Goal: Communication & Community: Answer question/provide support

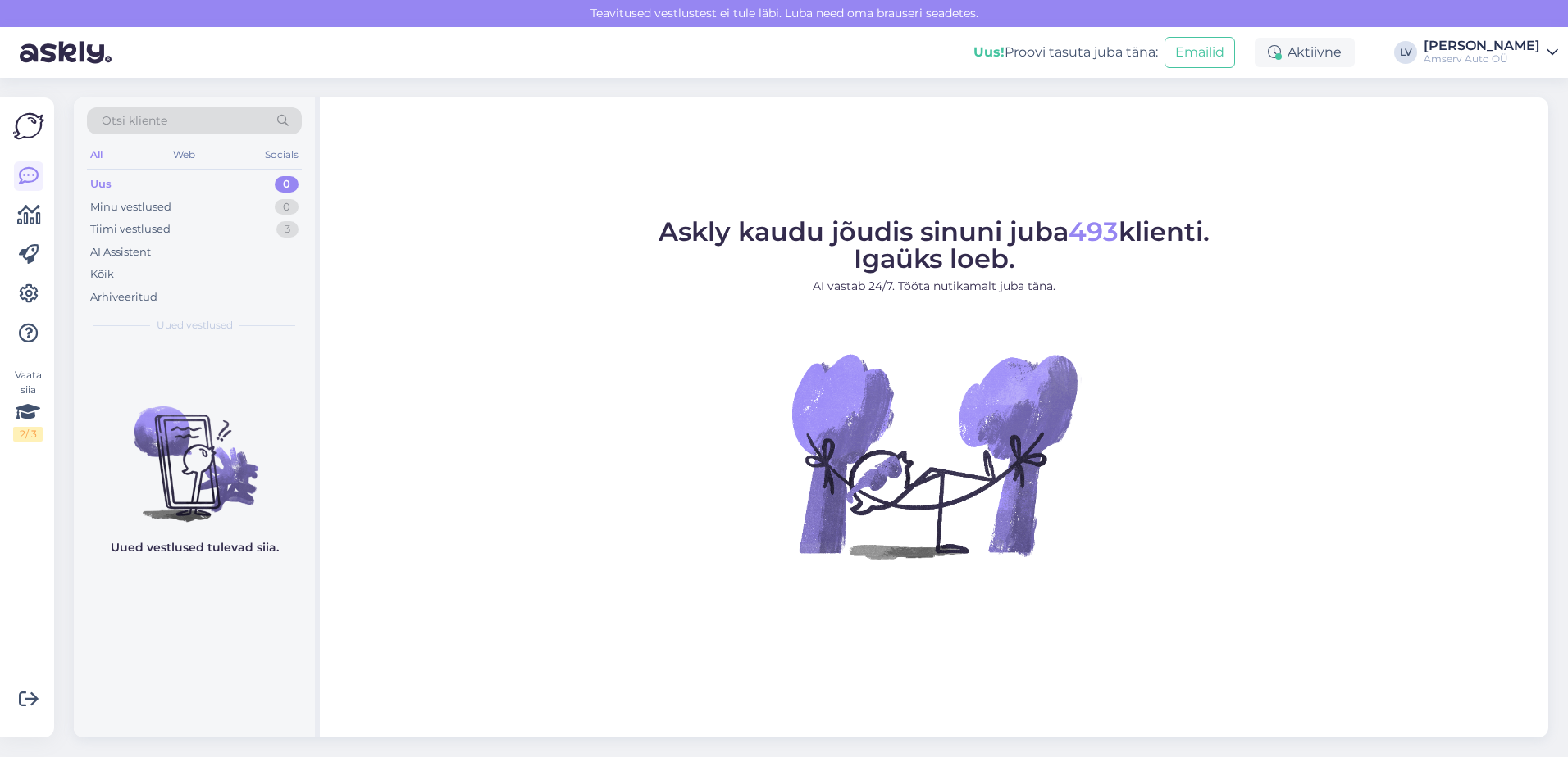
click at [1258, 420] on figure "Askly kaudu jõudis sinuni juba 493 klienti. Igaüks loeb. AI vastab 24/7. Tööta …" at bounding box center [933, 411] width 1199 height 384
click at [247, 188] on div "Uus 0" at bounding box center [194, 184] width 215 height 23
click at [221, 182] on div "Uus 0" at bounding box center [194, 184] width 215 height 23
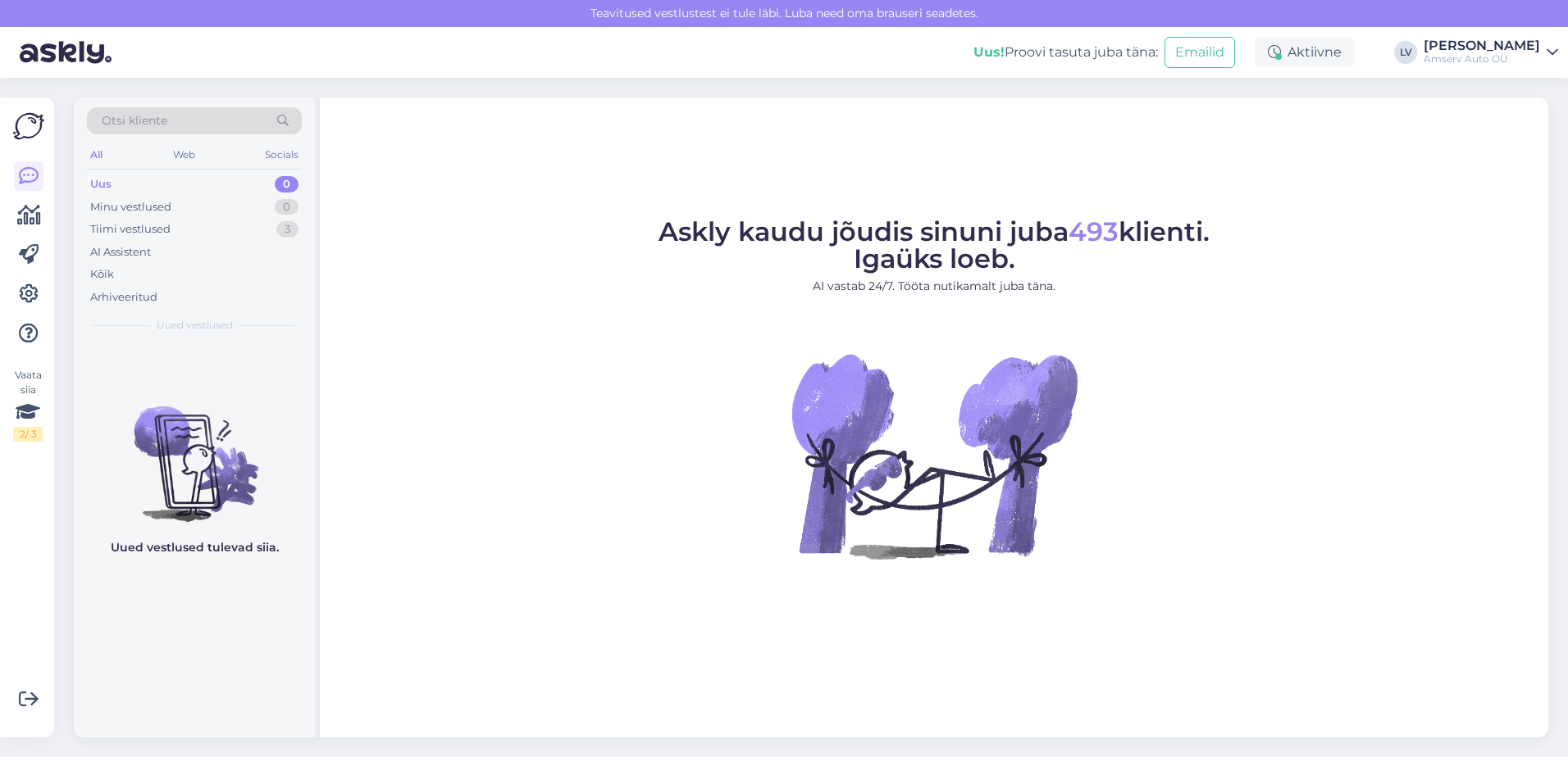
click at [221, 182] on div "Uus 0" at bounding box center [194, 184] width 215 height 23
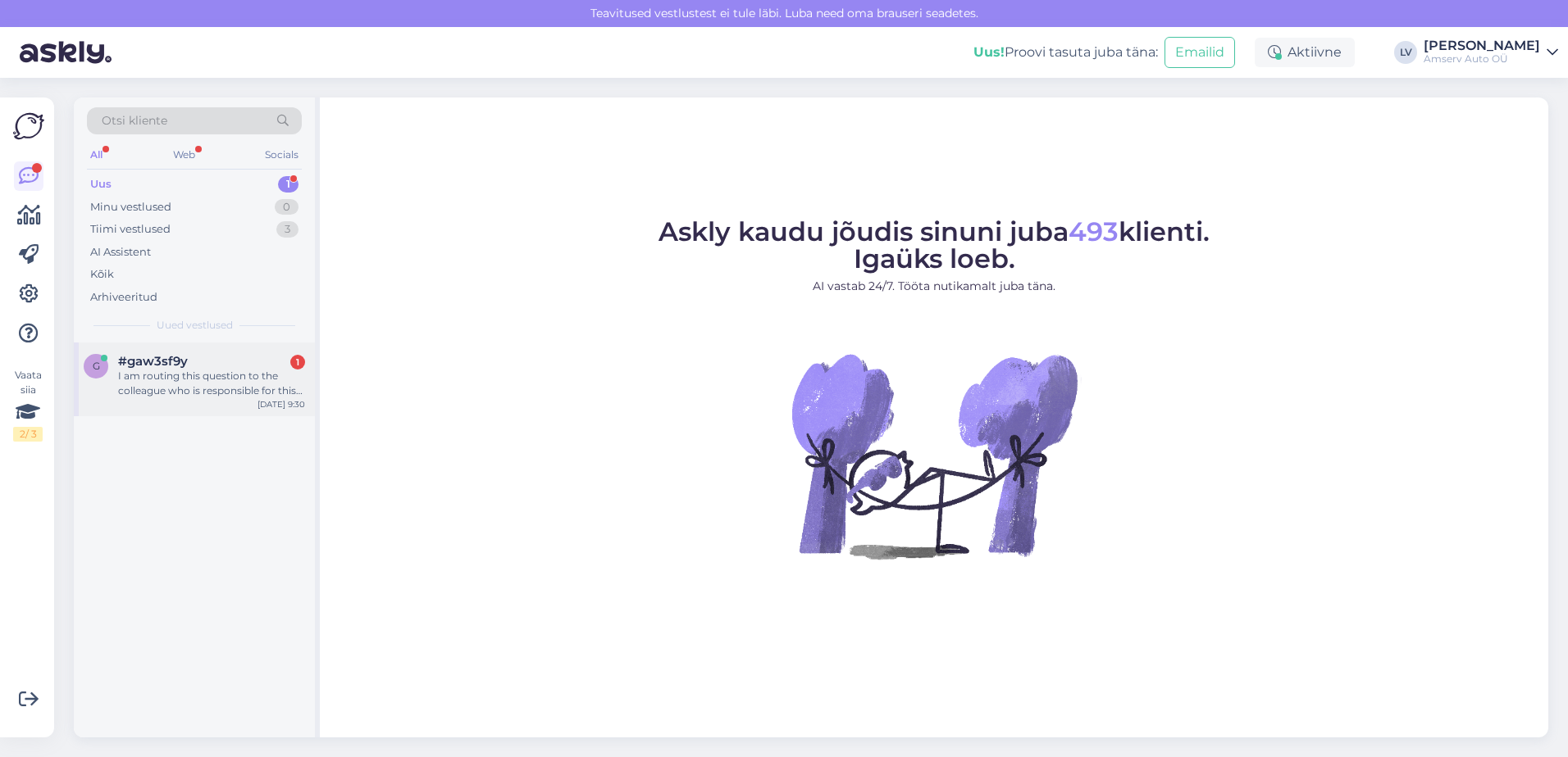
click at [228, 376] on div "I am routing this question to the colleague who is responsible for this topic. …" at bounding box center [212, 384] width 187 height 29
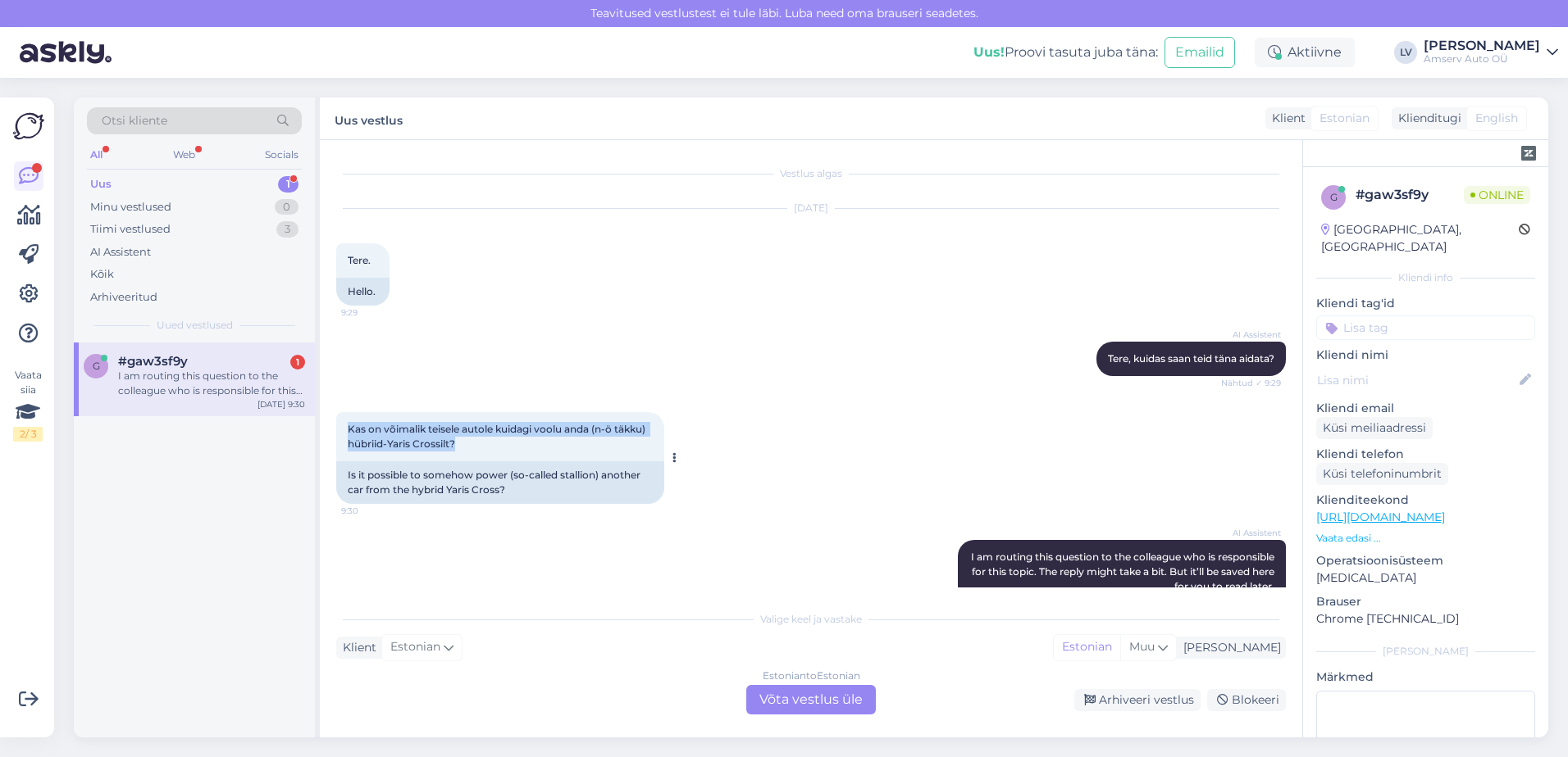
drag, startPoint x: 481, startPoint y: 457, endPoint x: 343, endPoint y: 436, distance: 139.6
click at [343, 436] on div "Kas on võimalik teisele autole kuidagi voolu anda (n-ö täkku) hübriid-Yaris Cro…" at bounding box center [500, 437] width 328 height 49
drag, startPoint x: 343, startPoint y: 436, endPoint x: 363, endPoint y: 436, distance: 20.0
copy span "Kas on võimalik teisele autole kuidagi voolu anda (n-ö täkku) hübriid-Yaris Cro…"
click at [779, 691] on div "Estonian to Estonian Võta vestlus üle" at bounding box center [811, 700] width 129 height 29
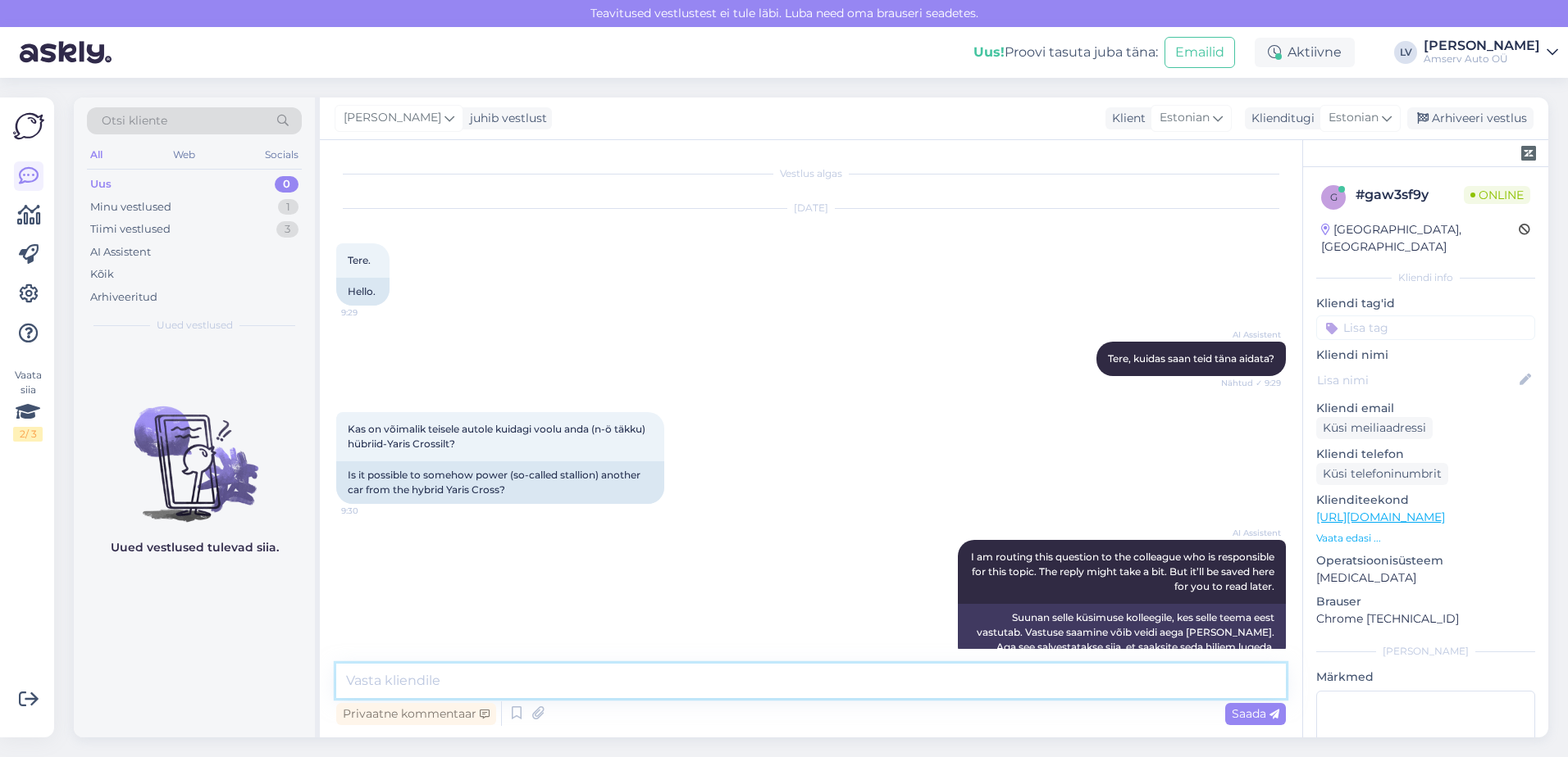
click at [569, 679] on textarea at bounding box center [811, 681] width 950 height 35
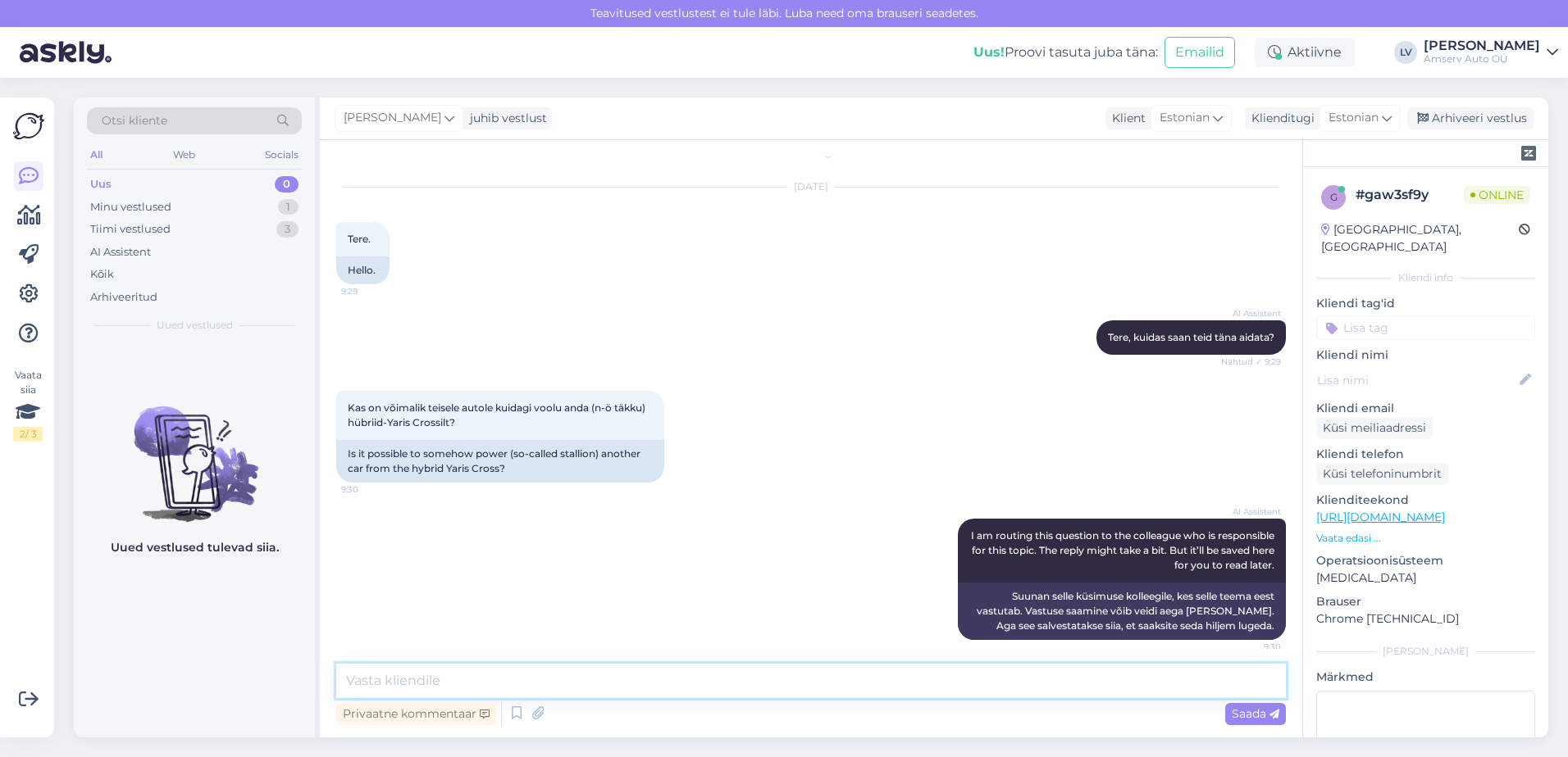
scroll to position [30, 0]
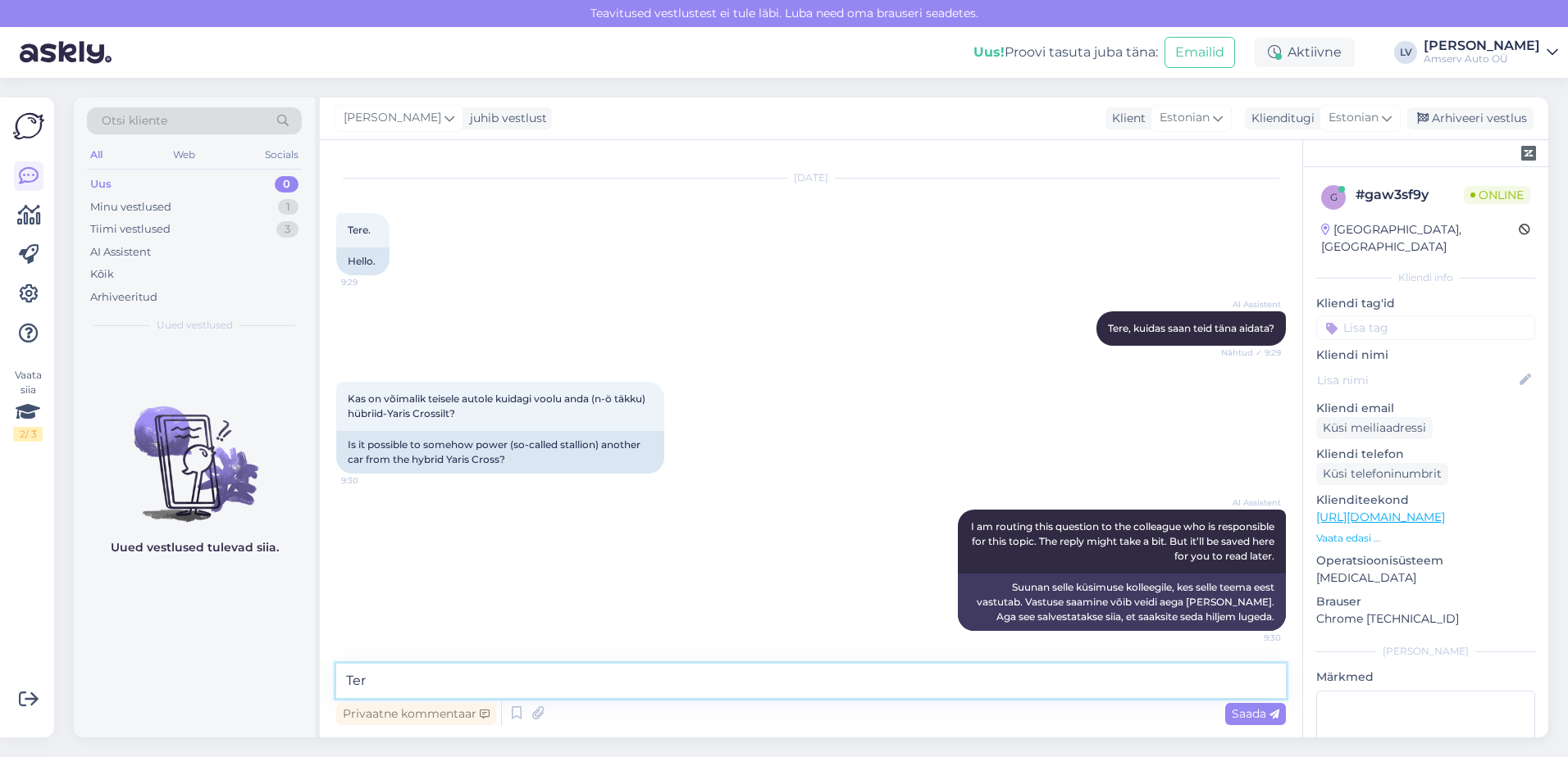
type textarea "Tere"
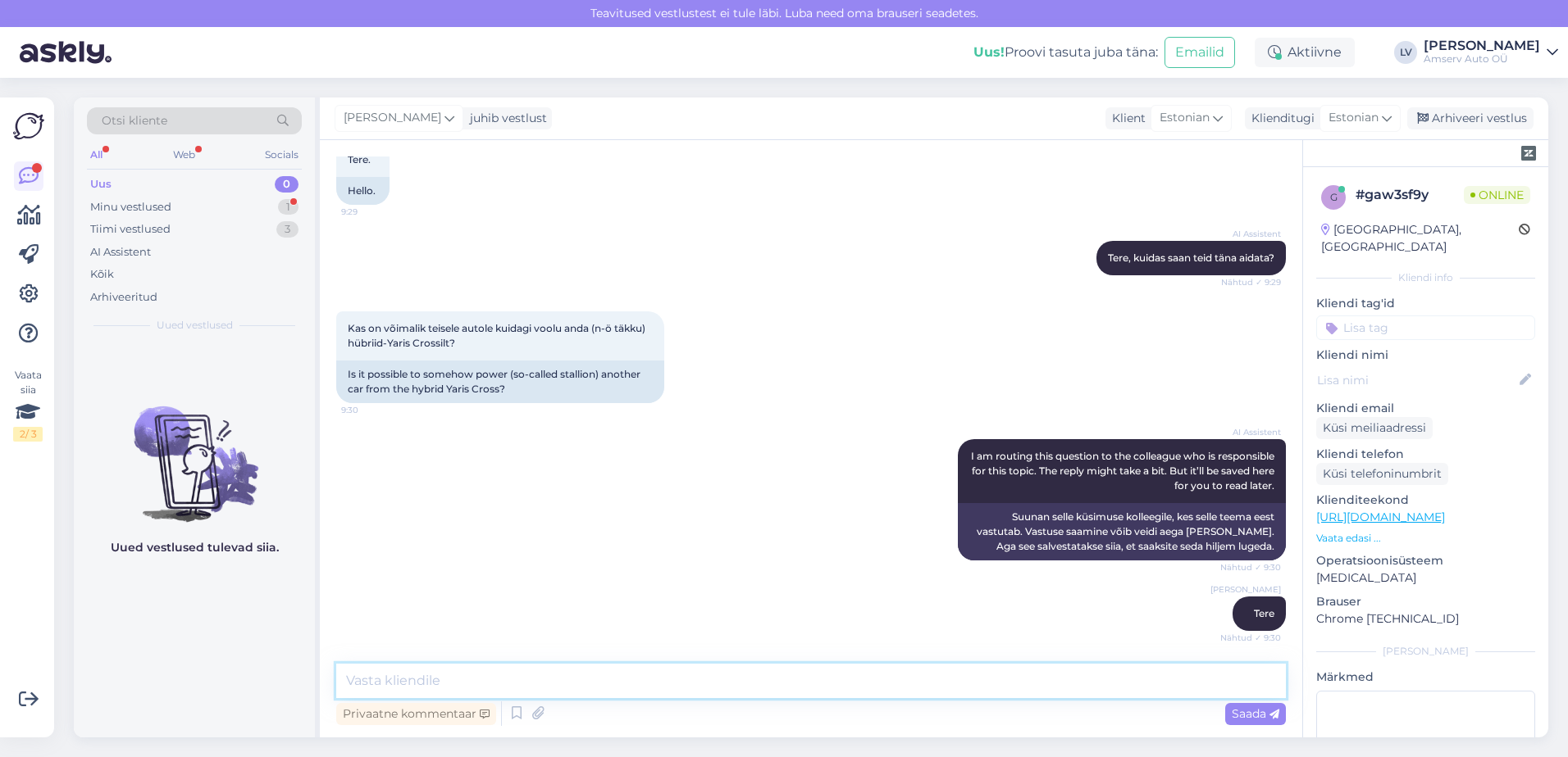
scroll to position [171, 0]
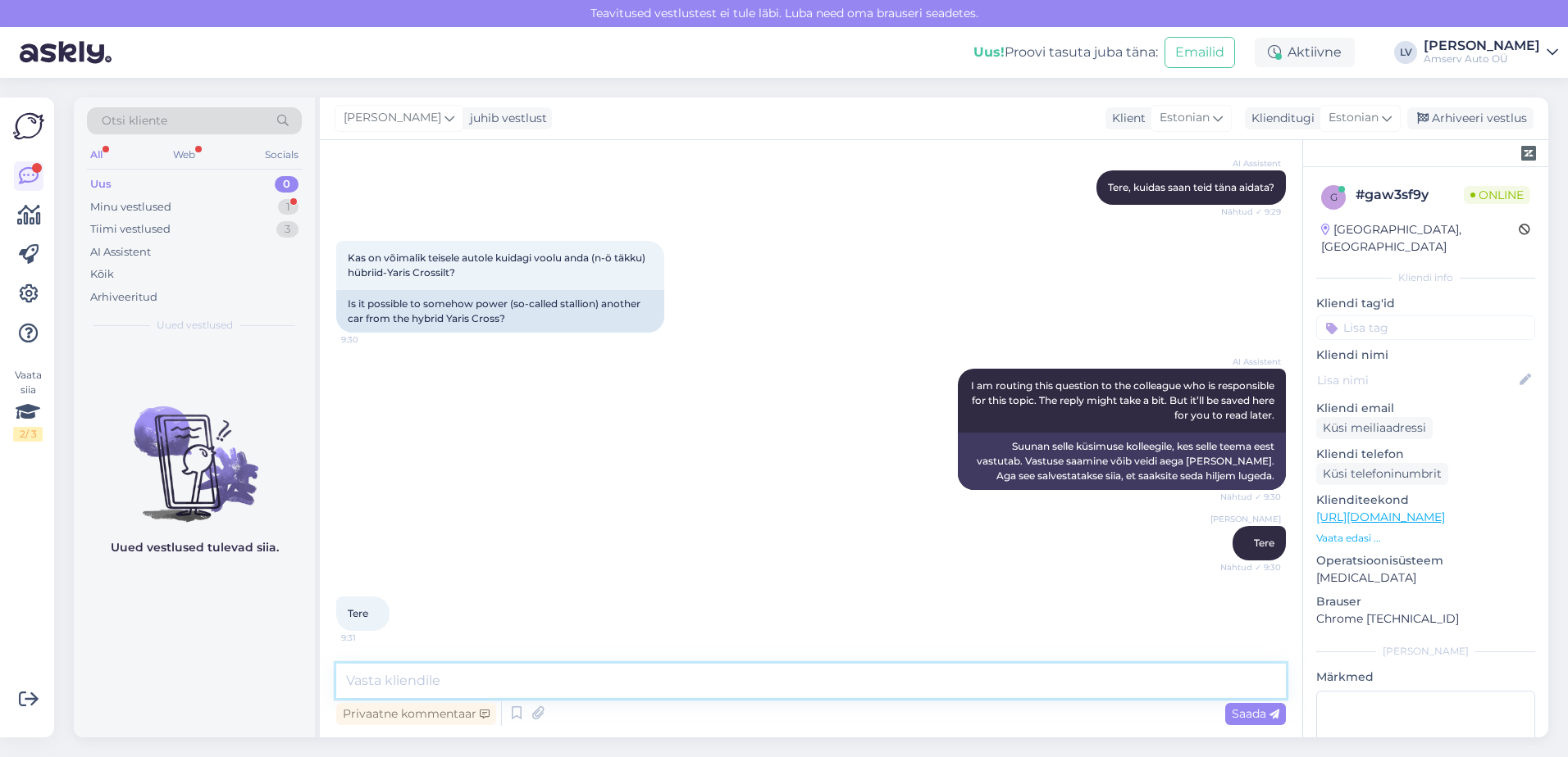
click at [397, 665] on textarea at bounding box center [811, 681] width 950 height 35
paste textarea "Toyota Yaris Cross hübriidiga on võimalik anda käivitusabi (nn täkku) teisele a…"
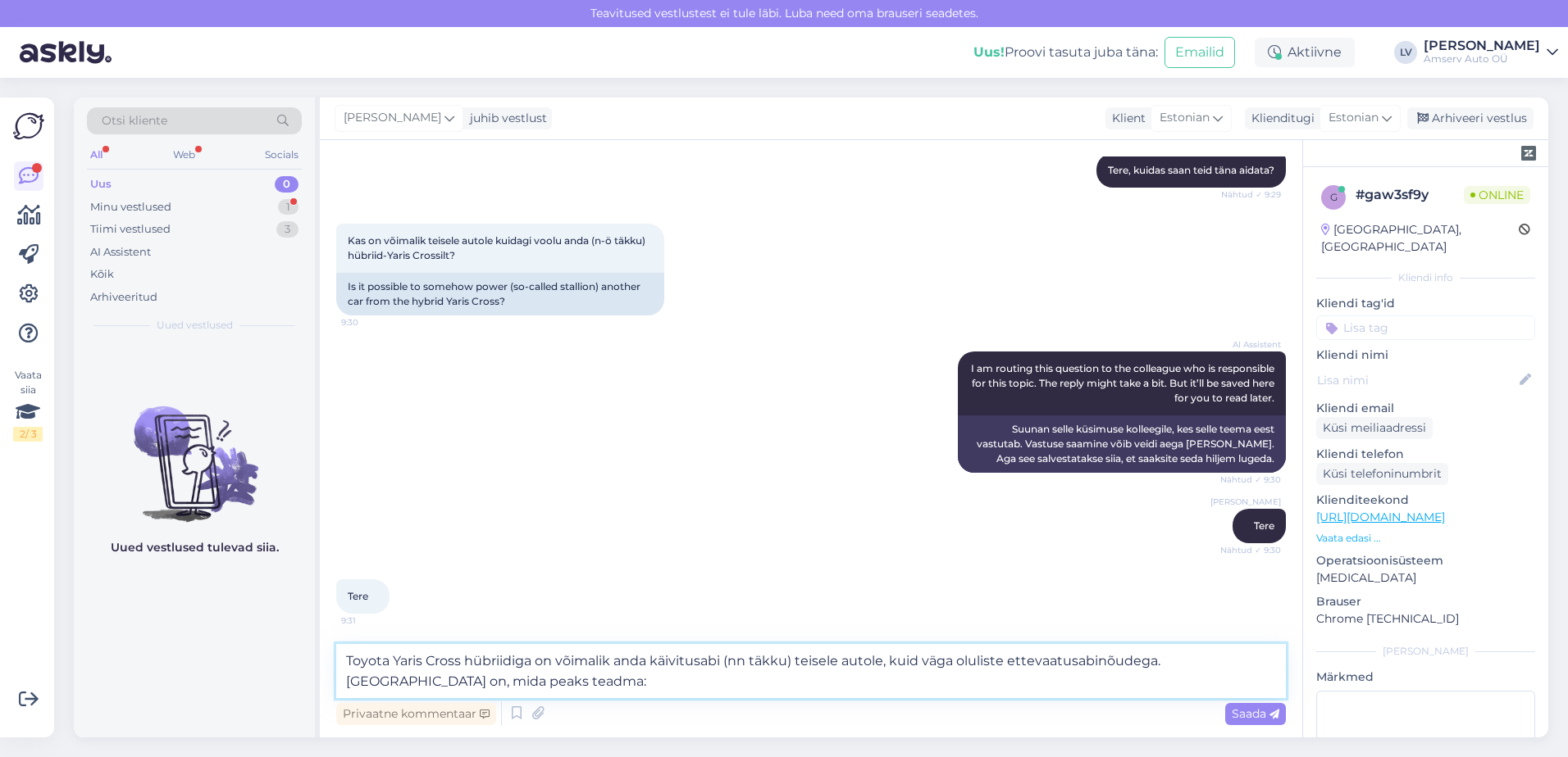
click at [509, 678] on textarea "Toyota Yaris Cross hübriidiga on võimalik anda käivitusabi (nn täkku) teisele a…" at bounding box center [811, 671] width 950 height 54
click at [648, 680] on textarea "Toyota Yaris Cross hübriidiga on võimalik anda käivitusabi (nn täkku) teisele a…" at bounding box center [811, 671] width 950 height 54
type textarea "Toyota Yaris Cross hübriidiga on võimalik anda käivitusabi (nn täkku) teisele a…"
drag, startPoint x: 448, startPoint y: 685, endPoint x: 229, endPoint y: 643, distance: 223.0
click at [229, 643] on div "Otsi kliente All Web Socials Uus 0 Minu vestlused 1 Tiimi vestlused 3 AI Assist…" at bounding box center [811, 417] width 1475 height 640
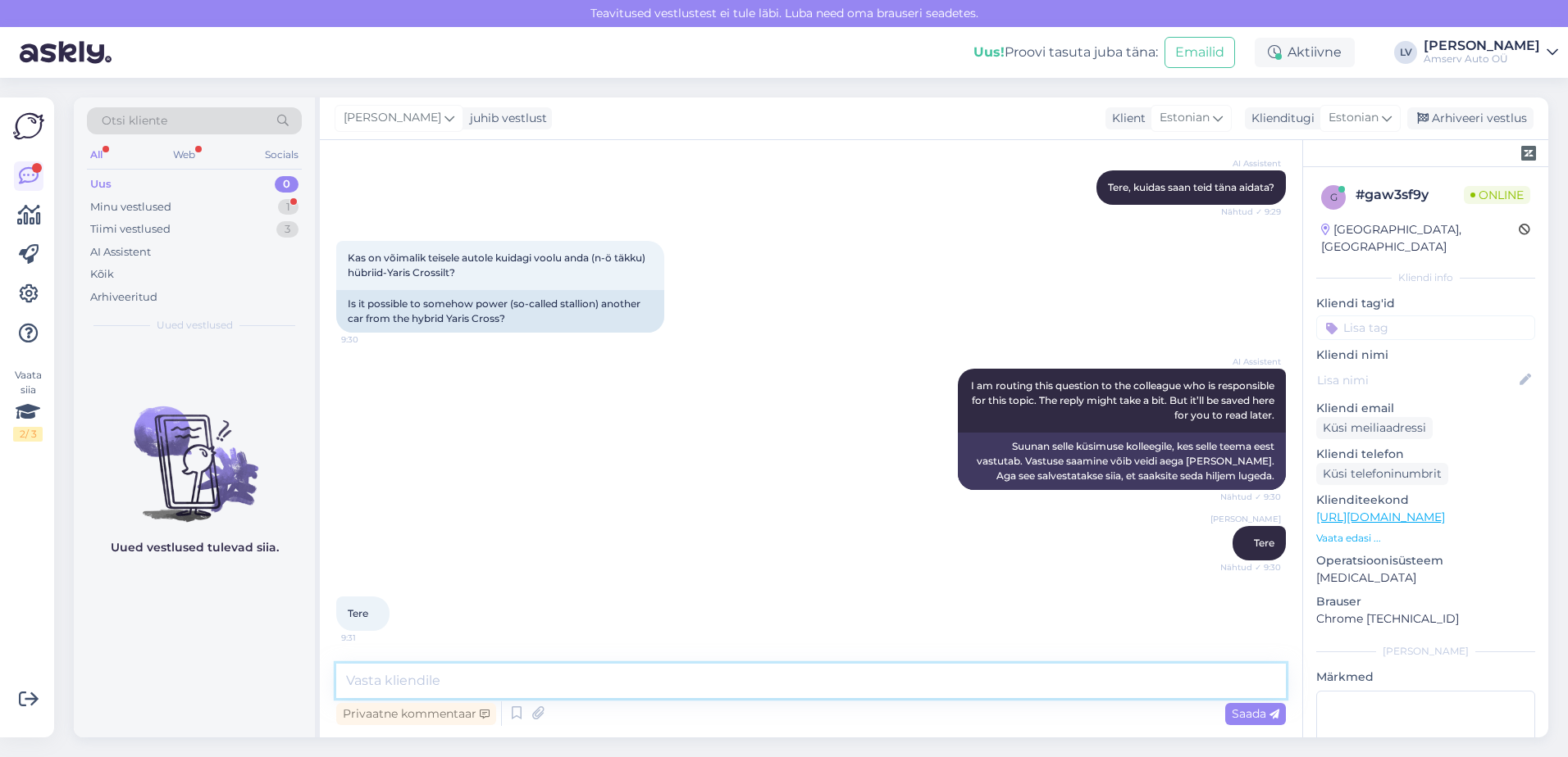
scroll to position [171, 0]
type textarea "teoreetiliselt on võimalik aga ei ole soovitatav"
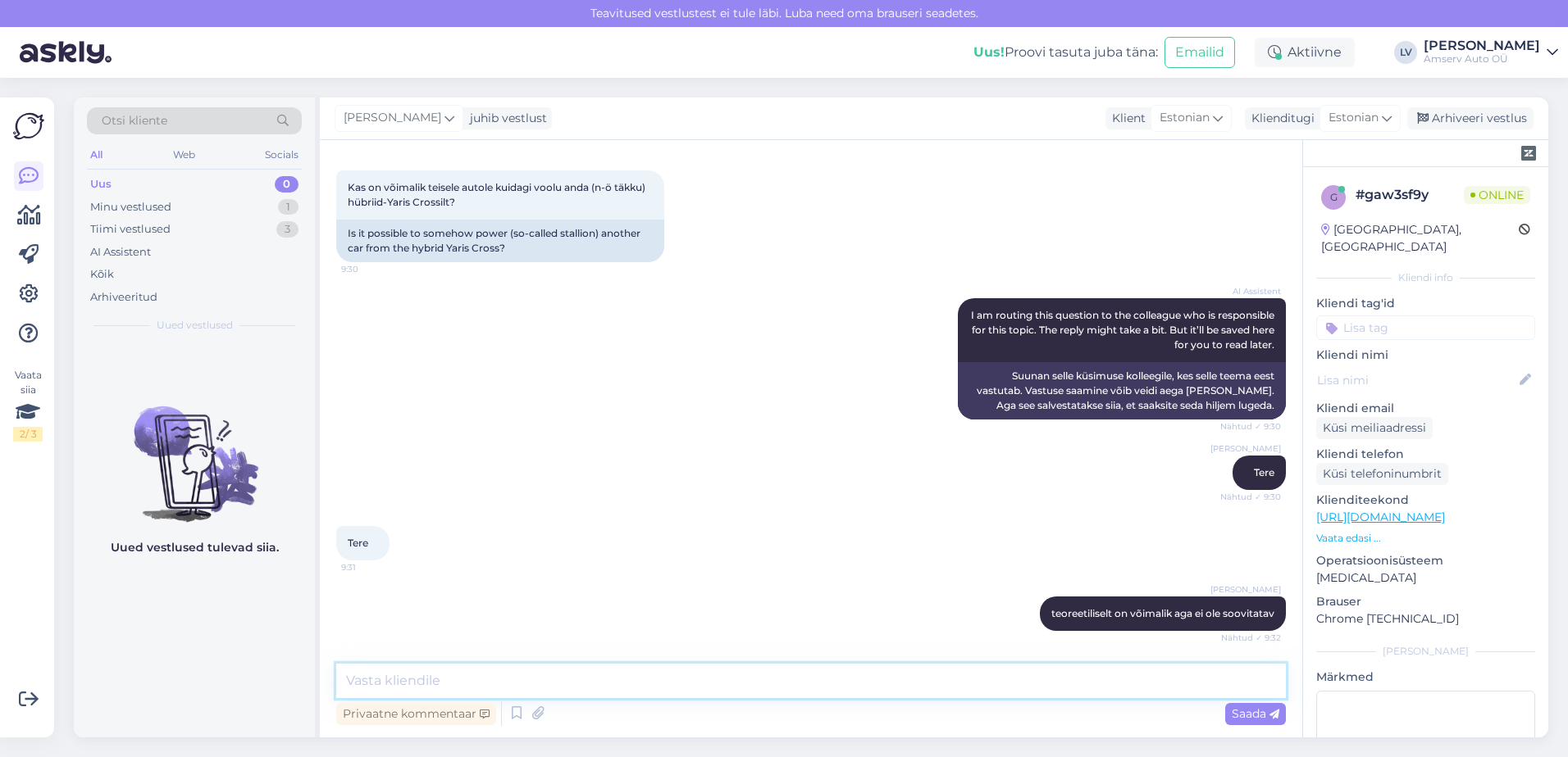
click at [608, 675] on textarea at bounding box center [811, 681] width 950 height 35
type textarea "k"
type textarea "kui soovite ikkagi anda voolu, siis oleks mõistlik konsulteerida ka meie spetsi…"
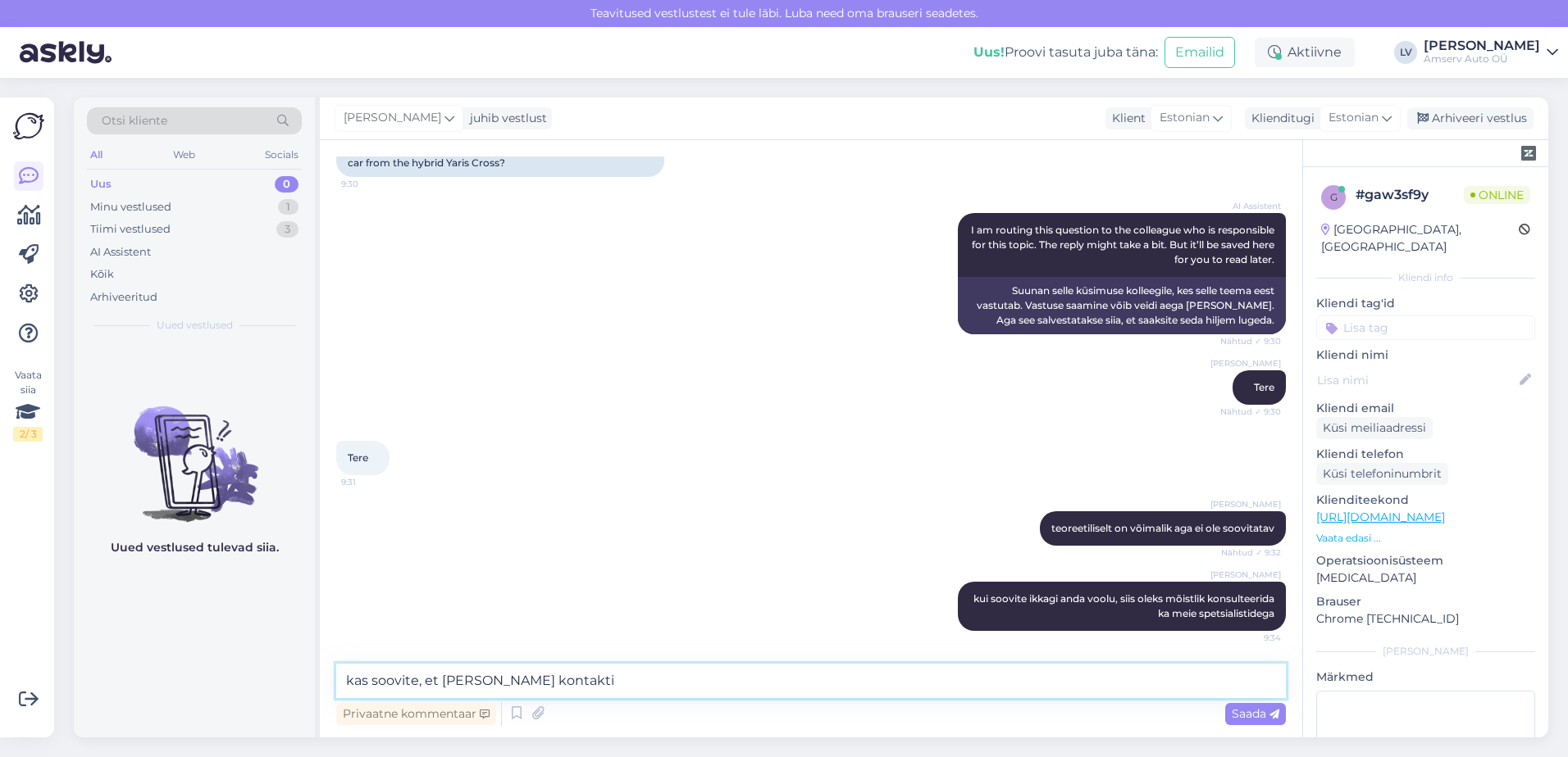
type textarea "kas soovite, et [PERSON_NAME] kontakti?"
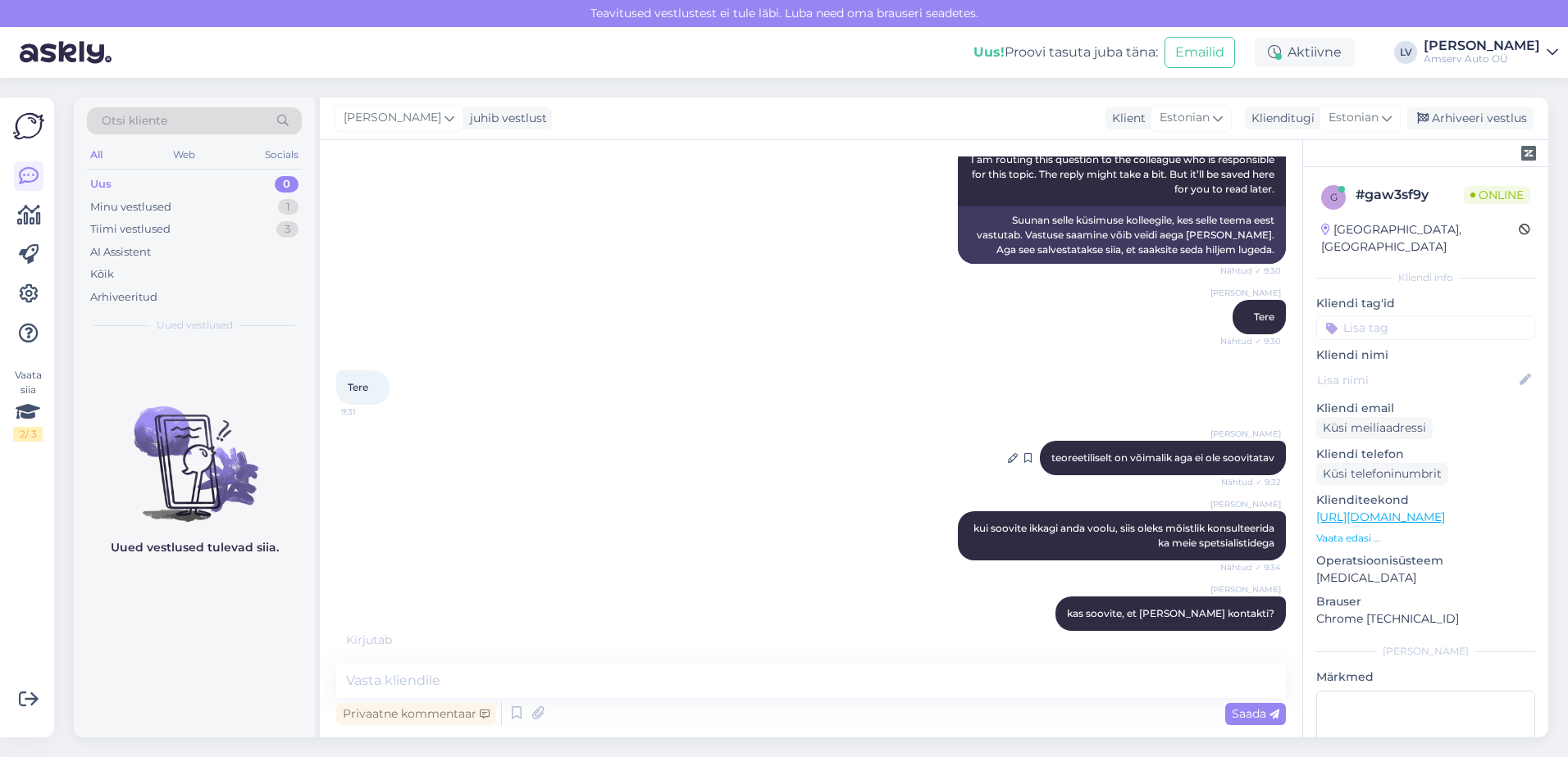
drag, startPoint x: 1034, startPoint y: 457, endPoint x: 1261, endPoint y: 461, distance: 227.0
click at [1261, 461] on span "teoreetiliselt on võimalik aga ei ole soovitatav" at bounding box center [1163, 457] width 223 height 12
drag, startPoint x: 1261, startPoint y: 461, endPoint x: 1244, endPoint y: 460, distance: 17.0
copy span "teoreetiliselt on võimalik aga ei ole soovitatav"
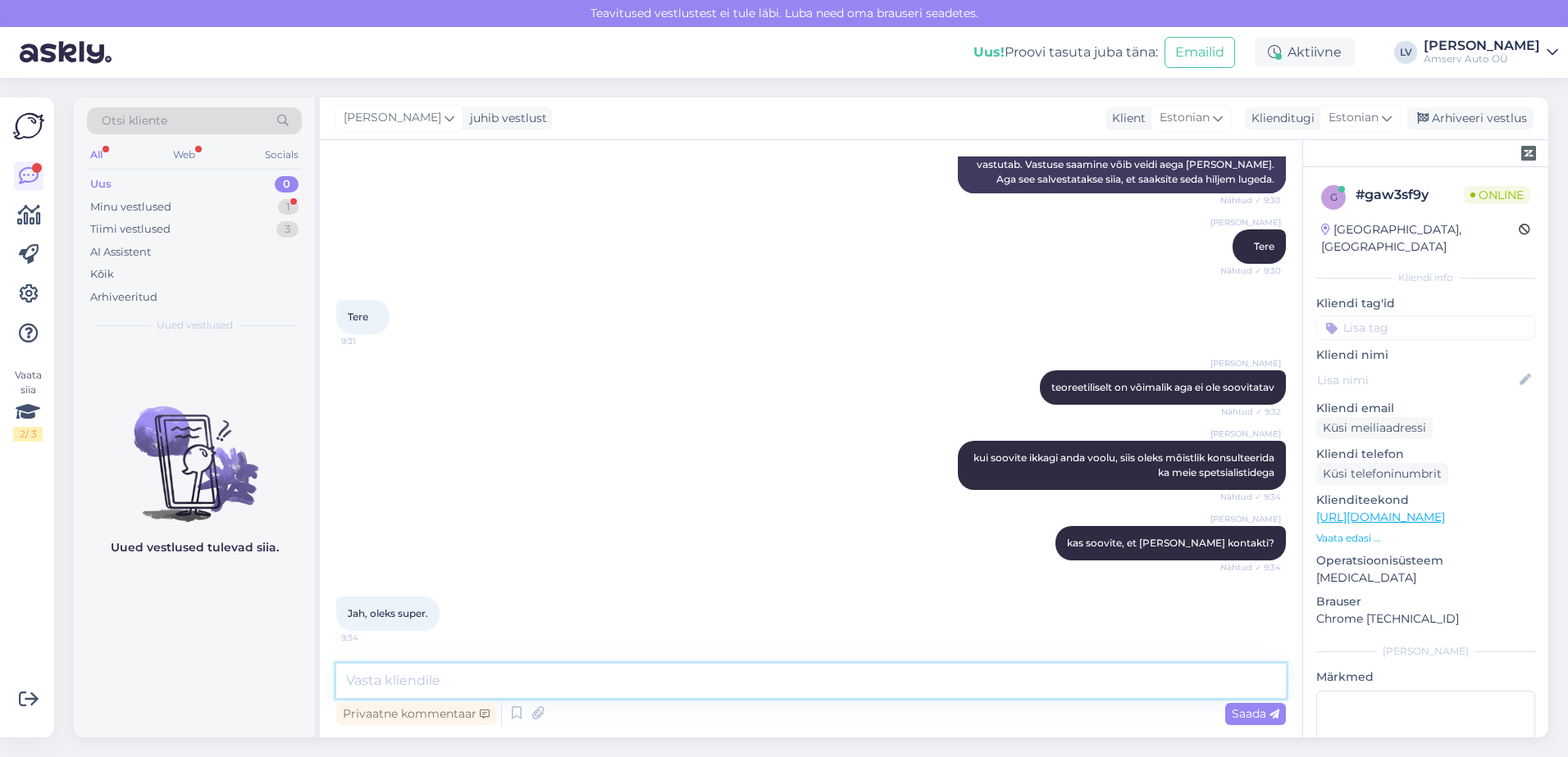
click at [441, 673] on textarea at bounding box center [811, 681] width 950 height 35
paste textarea "650 2160"
type textarea "650 2143"
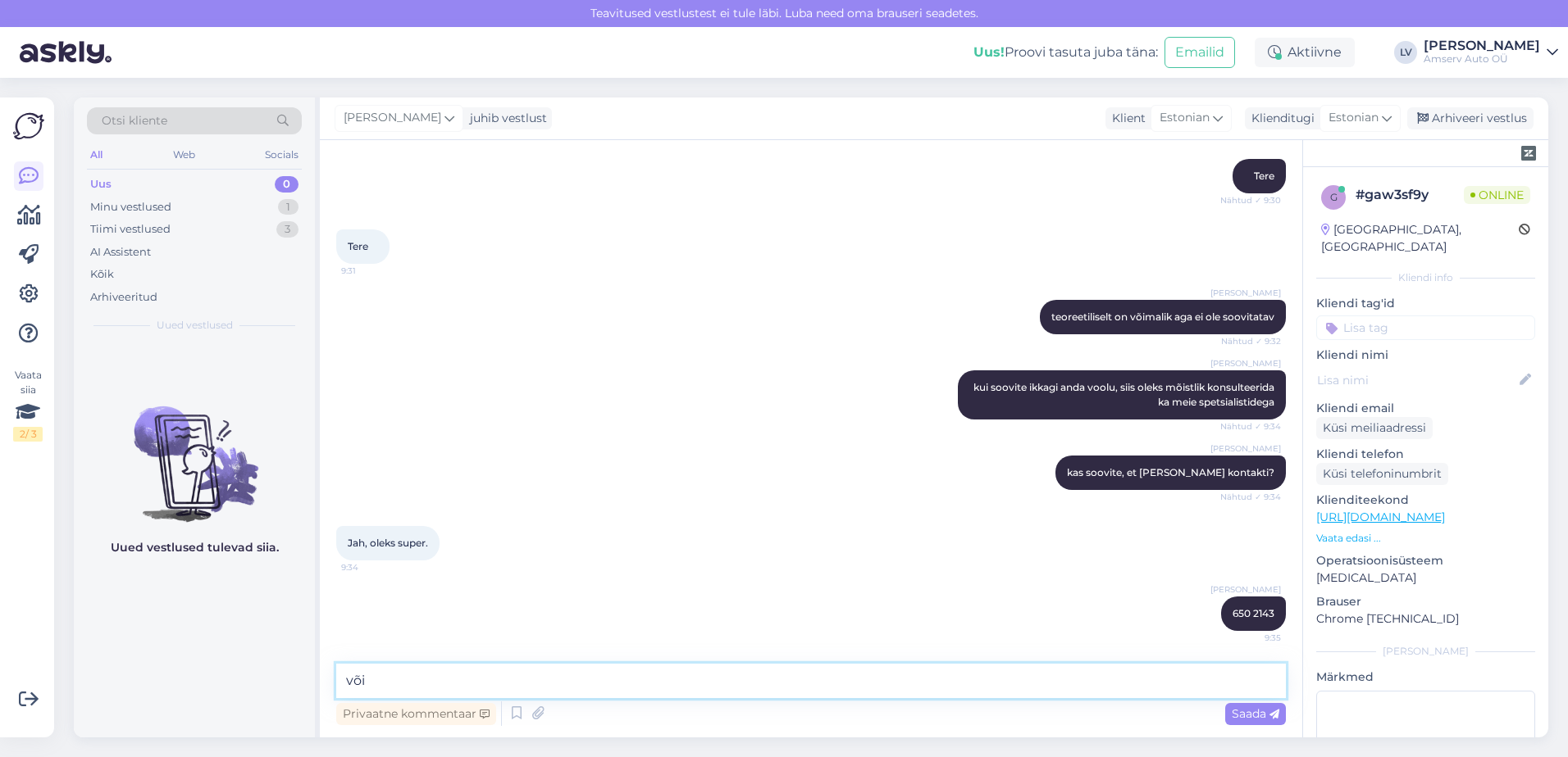
paste textarea "650 2142"
type textarea "või 650 2142"
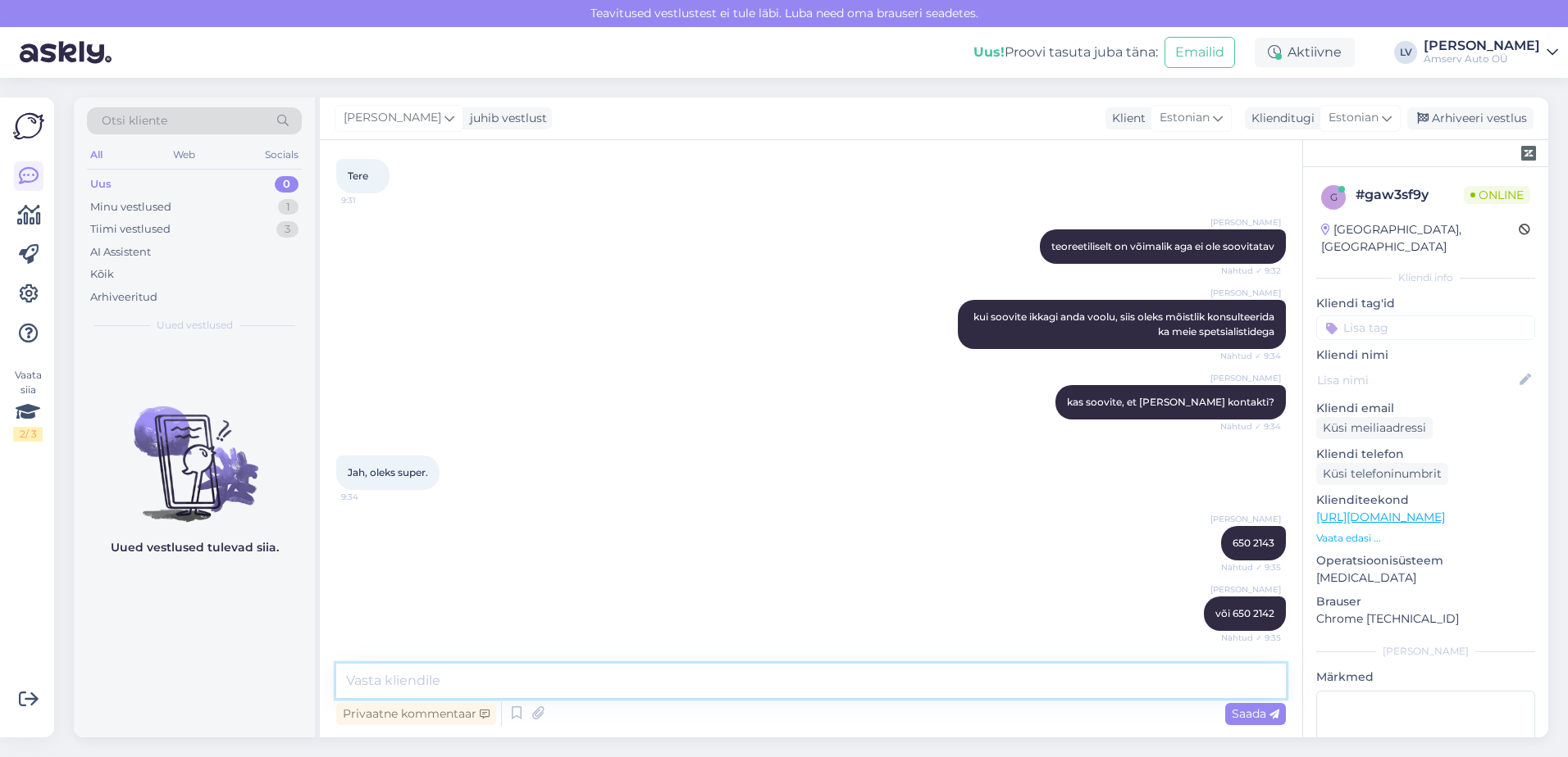
scroll to position [679, 0]
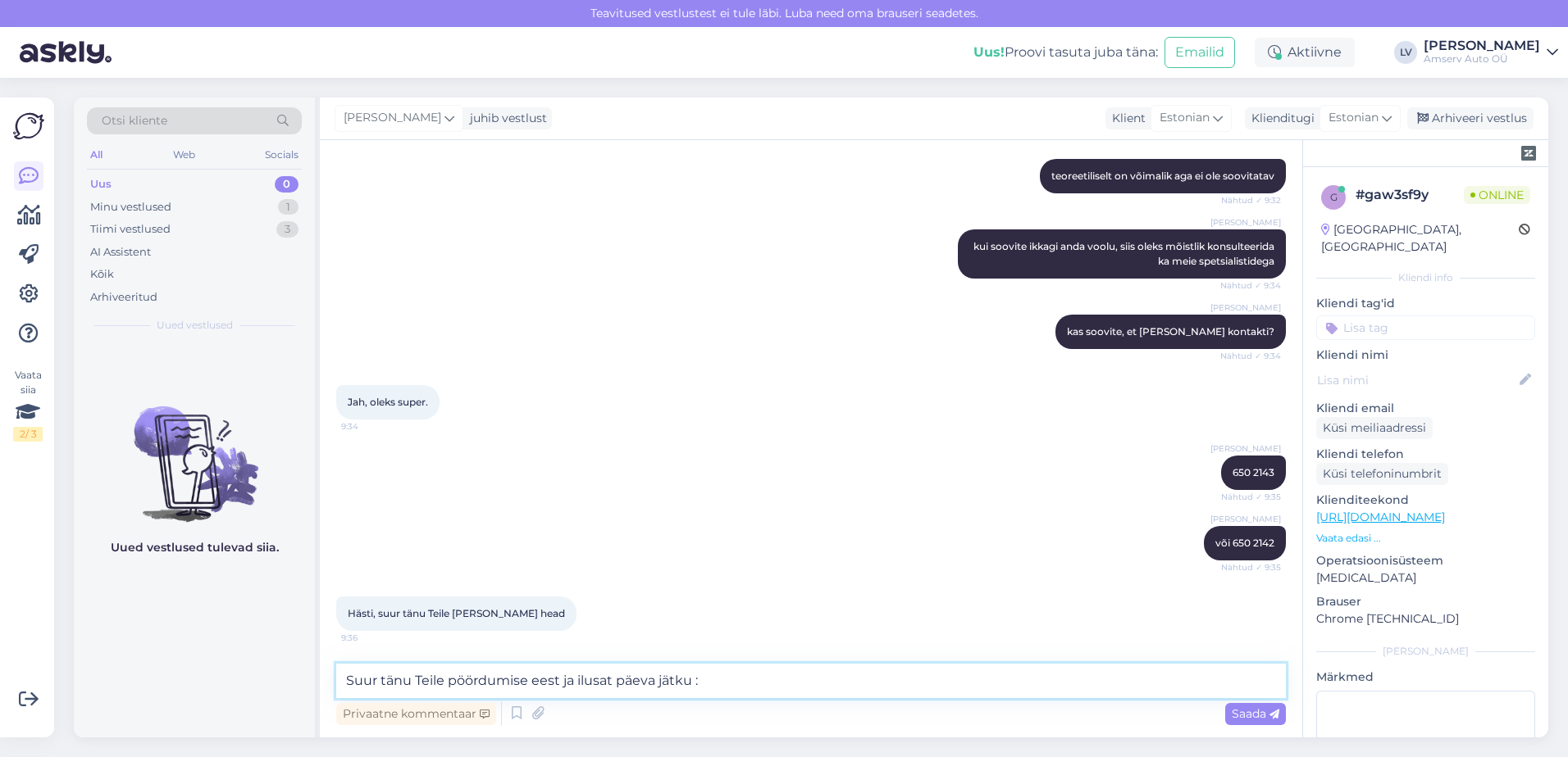
type textarea "Suur tänu Teile pöördumise eest ja ilusat päeva jätku :)"
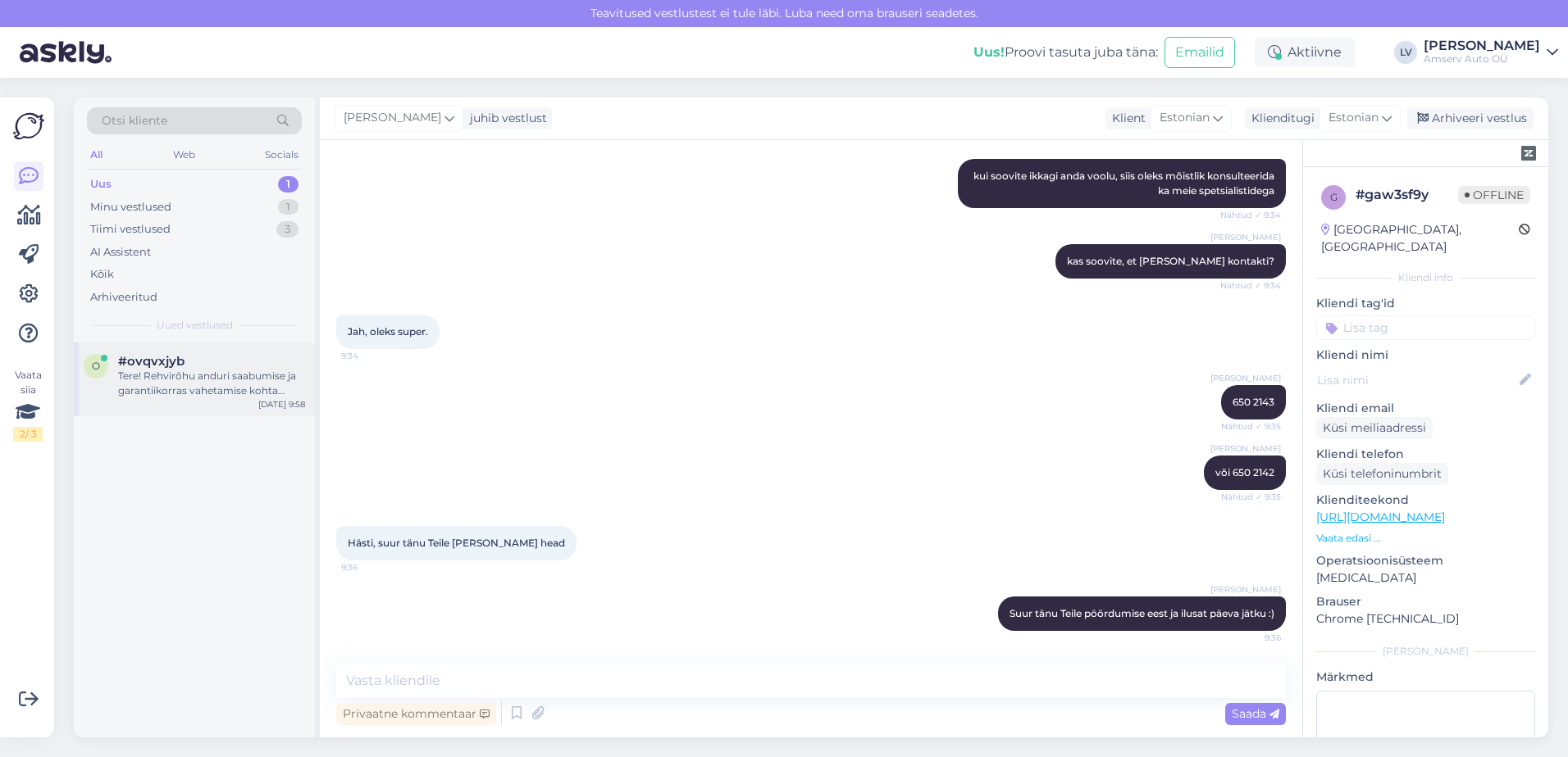
click at [154, 388] on div "Tere! Rehvirõhu anduri saabumise ja garantiikorras vahetamise kohta täpsema inf…" at bounding box center [212, 384] width 187 height 29
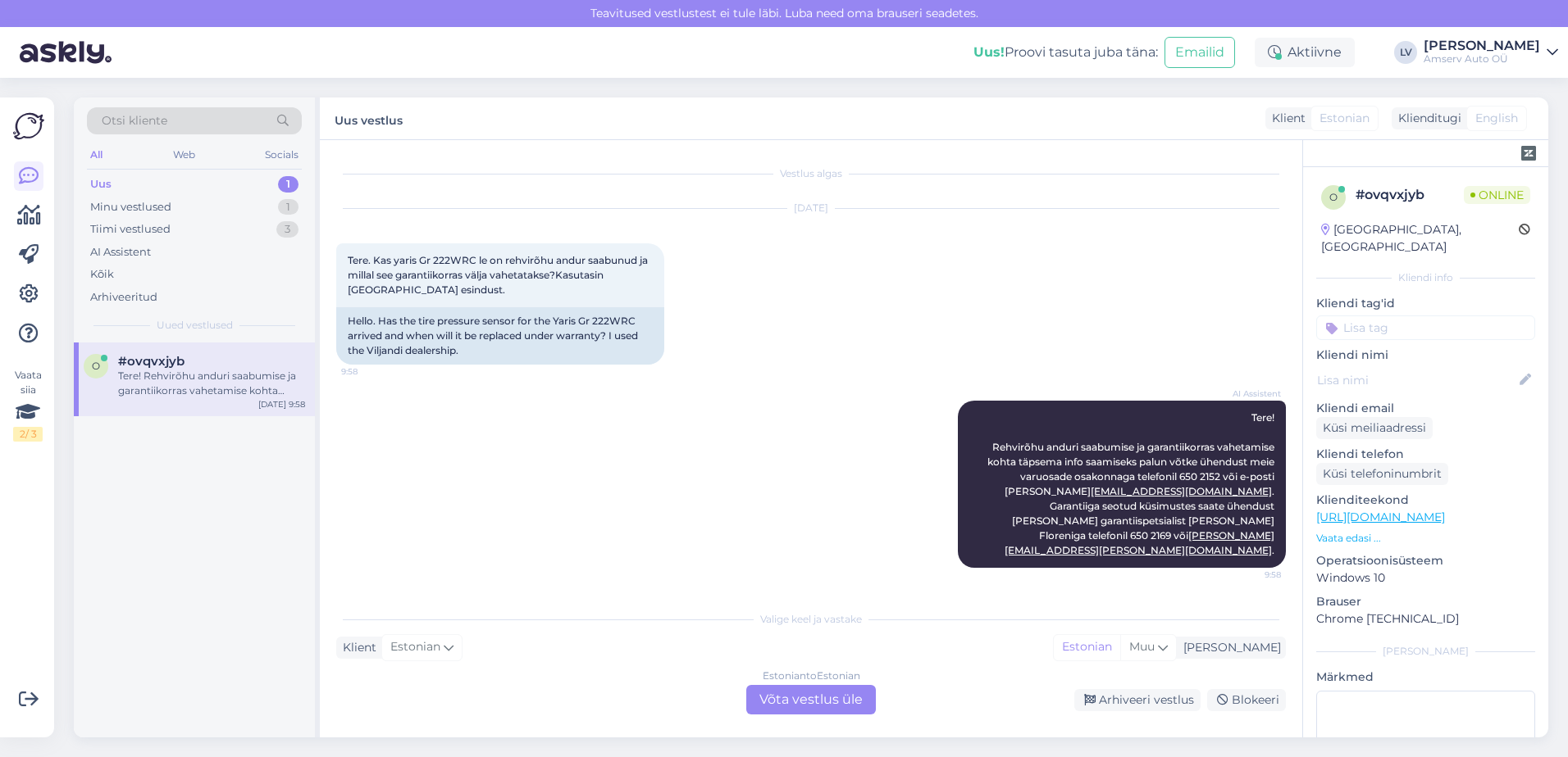
click at [862, 701] on div "Estonian to Estonian Võta vestlus üle" at bounding box center [811, 700] width 129 height 29
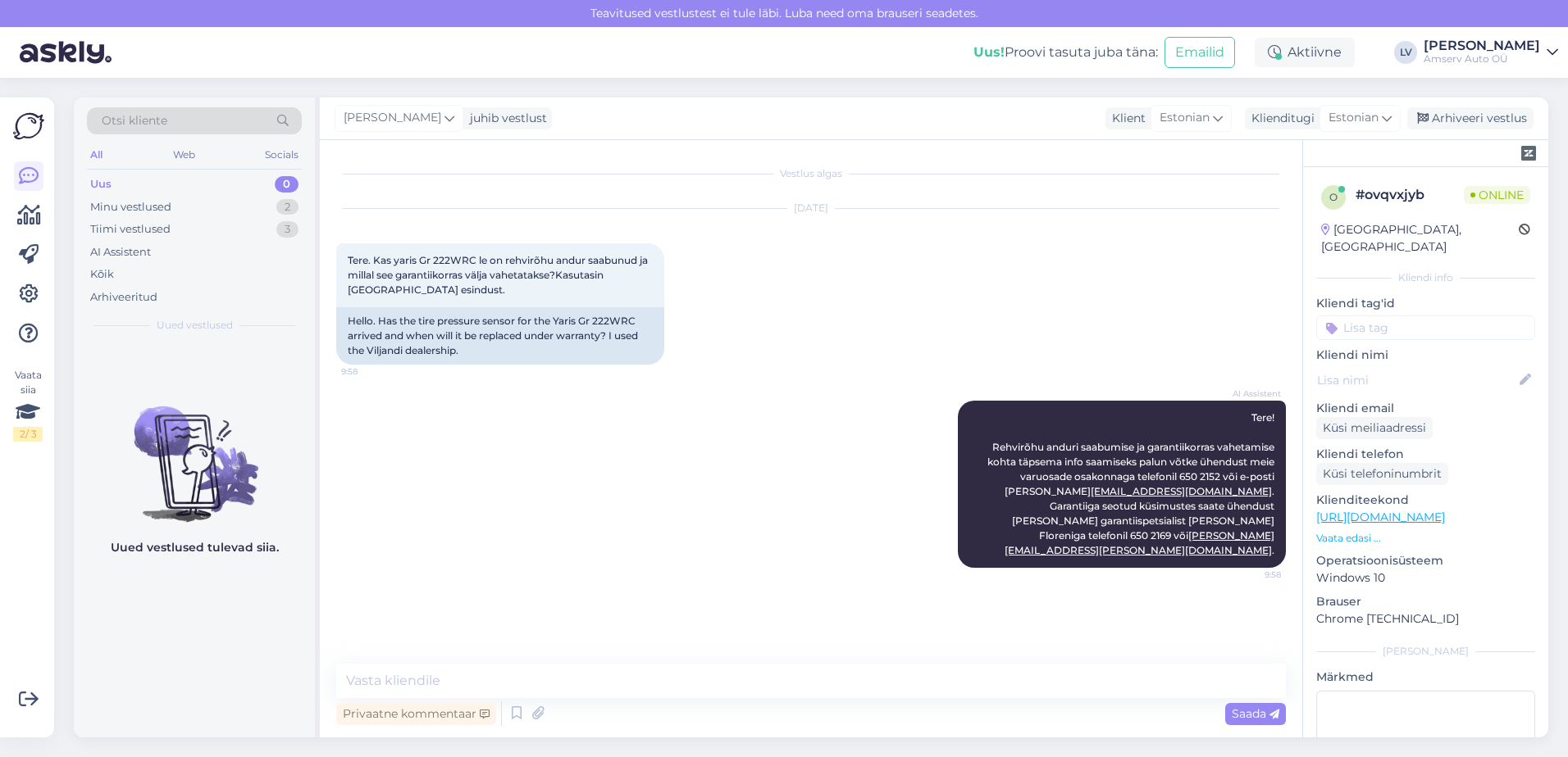
click at [613, 654] on div "Vestlus algas [DATE] Tere. Kas yaris Gr 222WRC le on rehvirõhu andur saabunud j…" at bounding box center [811, 438] width 983 height 598
click at [626, 663] on div "Vestlus algas [DATE] Tere. Kas yaris Gr 222WRC le on rehvirõhu andur saabunud j…" at bounding box center [811, 438] width 983 height 598
click at [644, 679] on textarea at bounding box center [811, 681] width 950 height 35
type textarea "Tere"
type textarea "K"
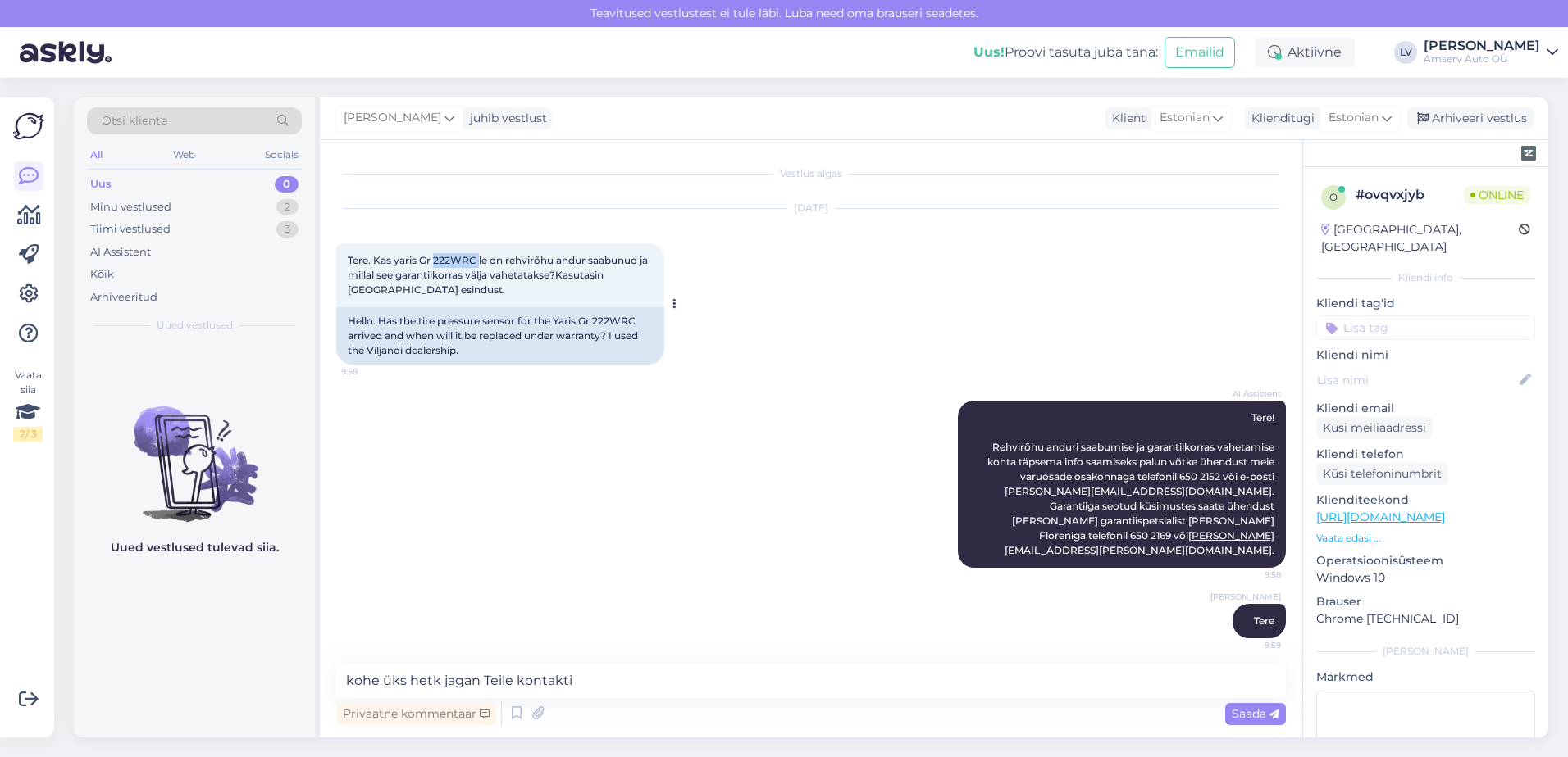
drag, startPoint x: 478, startPoint y: 263, endPoint x: 434, endPoint y: 264, distance: 44.0
click at [434, 264] on span "Tere. Kas yaris Gr 222WRC le on rehvirõhu andur saabunud ja millal see garantii…" at bounding box center [499, 276] width 302 height 42
copy span "222WRC"
drag, startPoint x: 640, startPoint y: 687, endPoint x: 441, endPoint y: 685, distance: 199.0
click at [441, 685] on textarea "kohe üks hetk jagan Teile kontakti" at bounding box center [811, 681] width 950 height 35
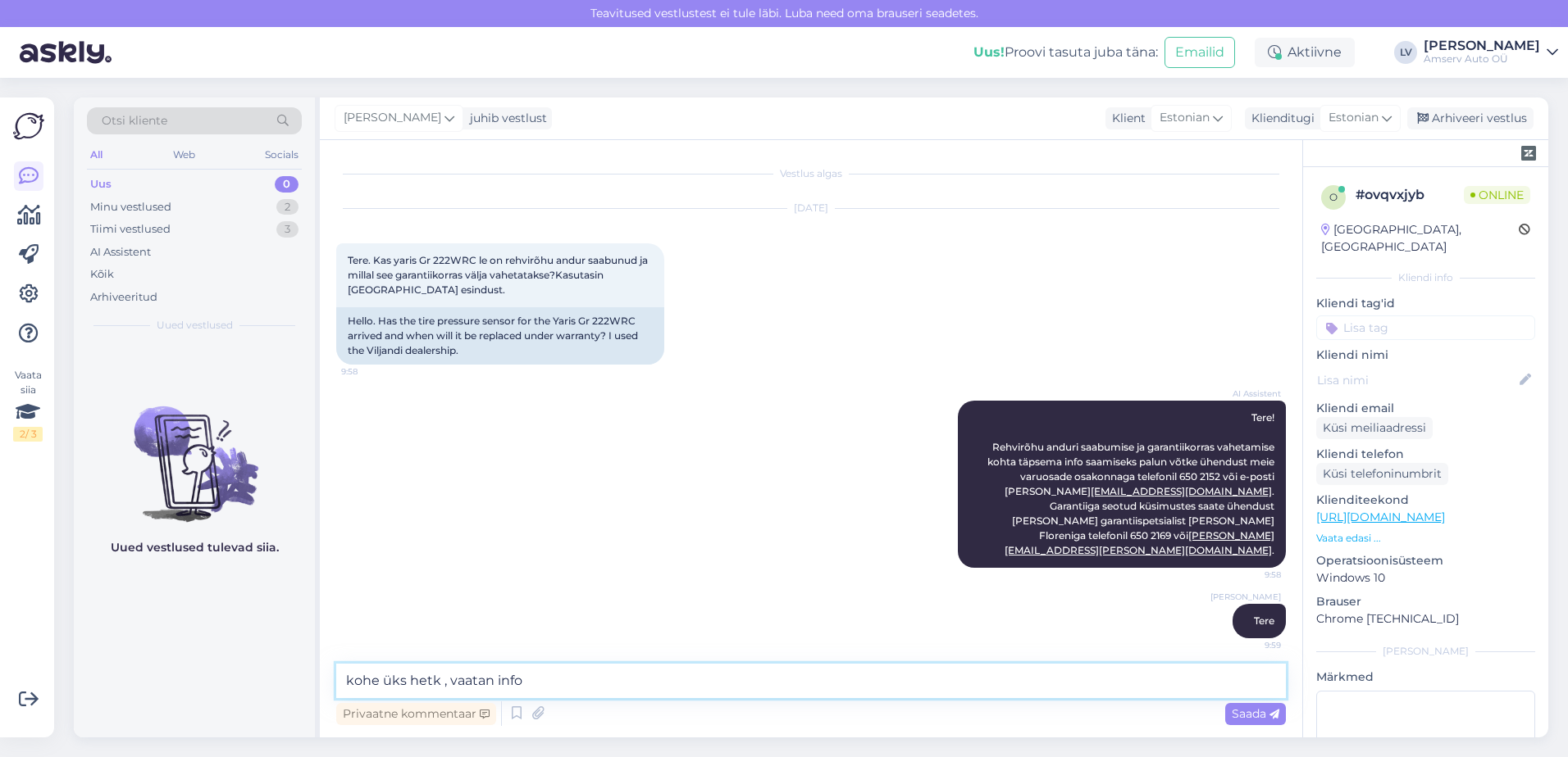
type textarea "kohe üks hetk , vaatan infot"
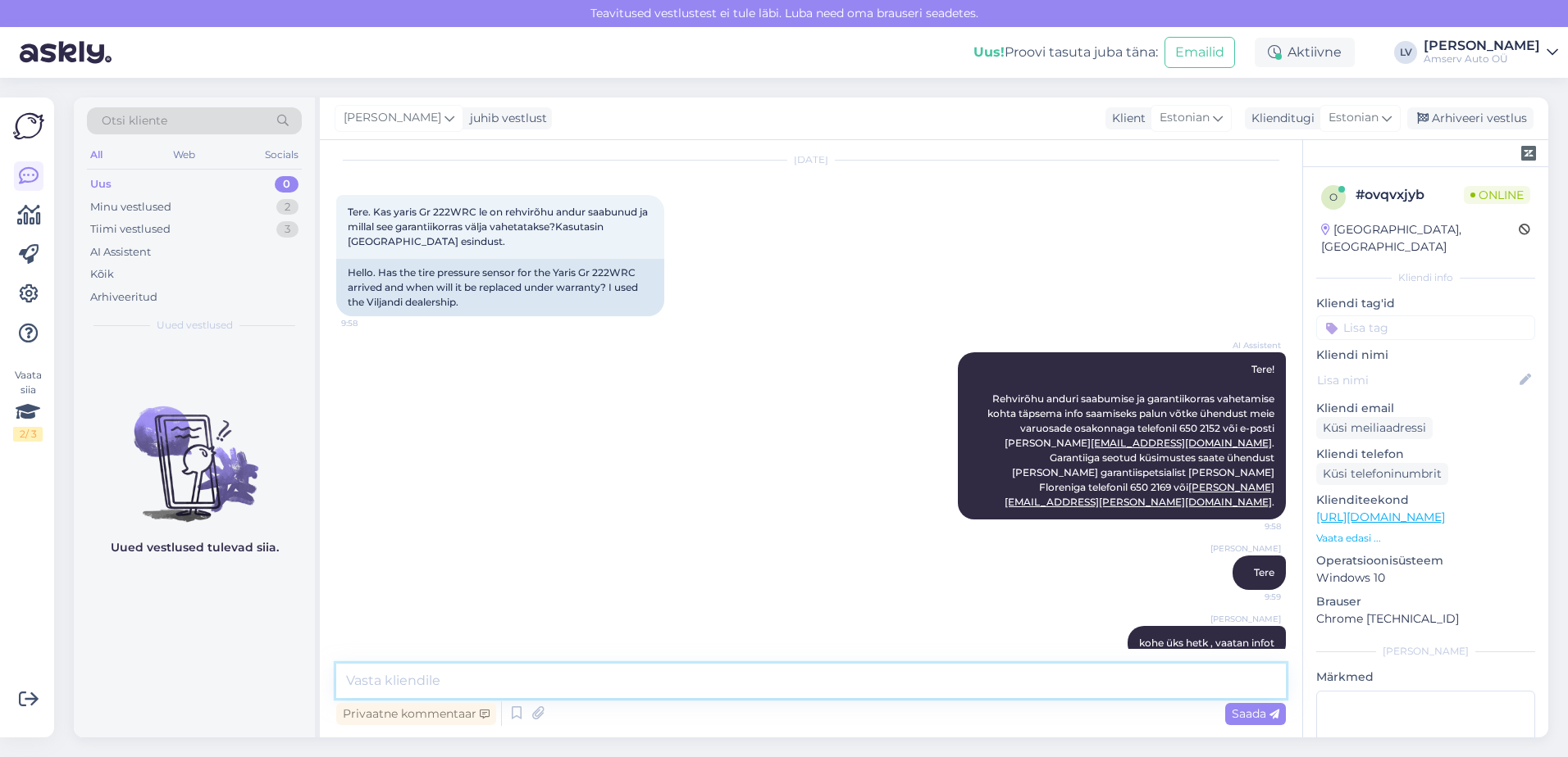
click at [664, 679] on textarea at bounding box center [811, 681] width 950 height 35
drag, startPoint x: 482, startPoint y: 677, endPoint x: 440, endPoint y: 683, distance: 42.4
click at [440, 683] on textarea "kahjuks ei ole hetkel info nähtav, palume ühendust" at bounding box center [811, 681] width 950 height 35
click at [694, 679] on textarea "kahjuks ei ole see info nähtav, palume ühendust" at bounding box center [811, 681] width 950 height 35
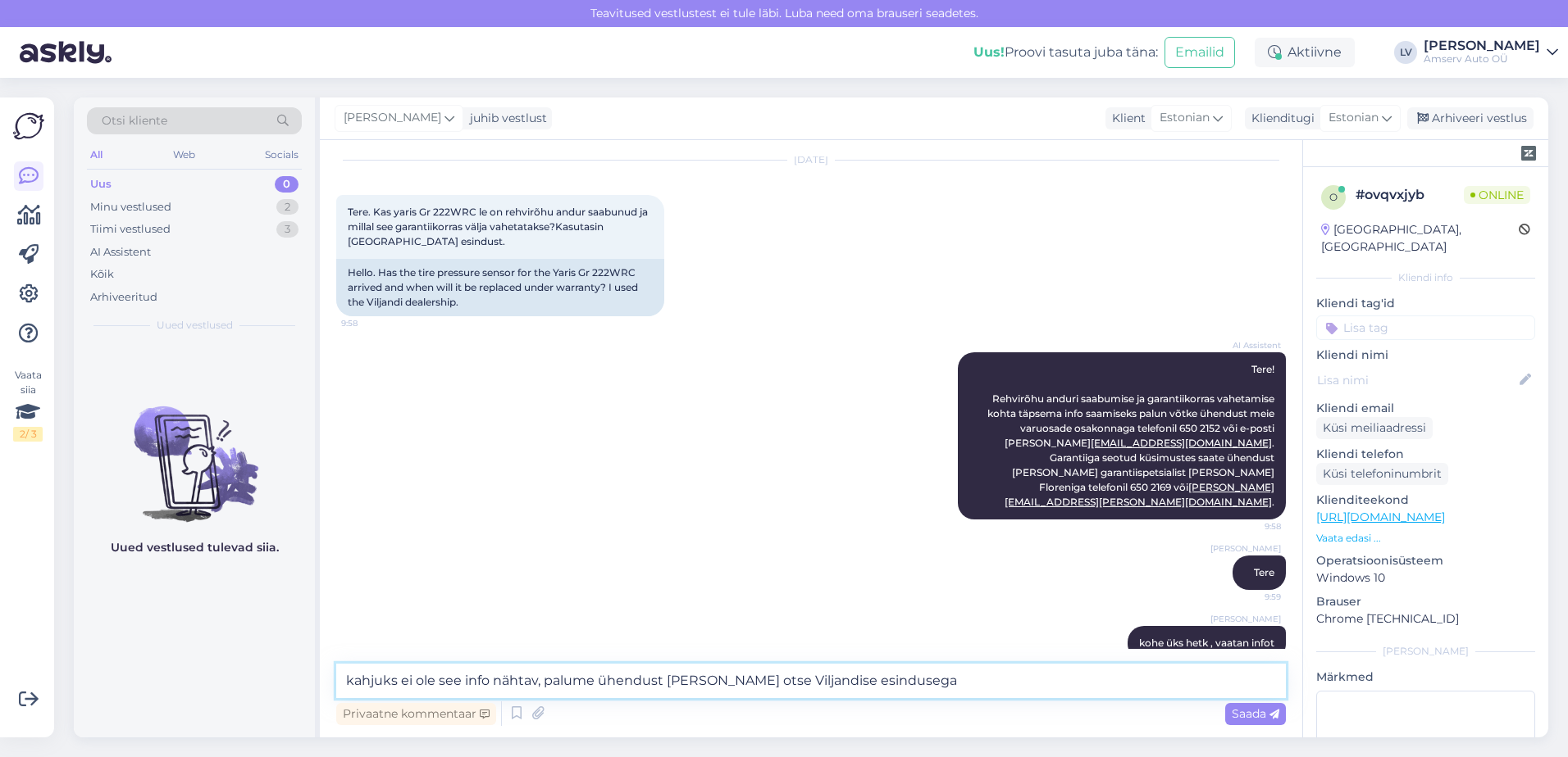
click at [797, 676] on textarea "kahjuks ei ole see info nähtav, palume ühendust [PERSON_NAME] otse Viljandise e…" at bounding box center [811, 681] width 950 height 35
click at [904, 688] on textarea "kahjuks ei ole see info nähtav, palume ühendust [PERSON_NAME] otse Viljandi esi…" at bounding box center [811, 681] width 950 height 35
click at [907, 682] on textarea "kahjuks ei ole see info nähtav, palume ühendust [PERSON_NAME] otse Viljandi esi…" at bounding box center [811, 681] width 950 height 35
paste textarea "650 2176 [PERSON_NAME][EMAIL_ADDRESS][DOMAIN_NAME]"
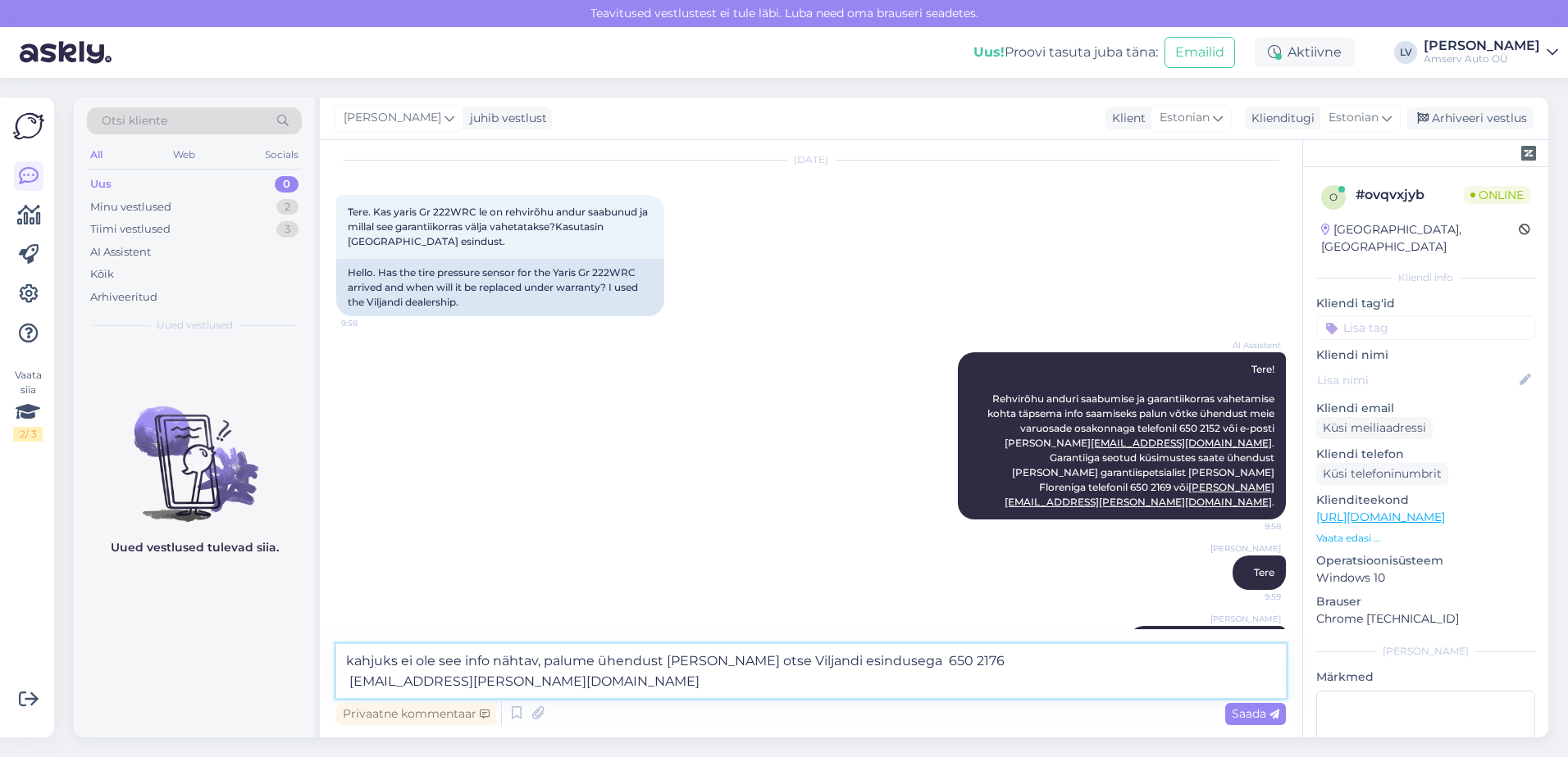
click at [348, 684] on textarea "kahjuks ei ole see info nähtav, palume ühendust [PERSON_NAME] otse Viljandi esi…" at bounding box center [811, 671] width 950 height 54
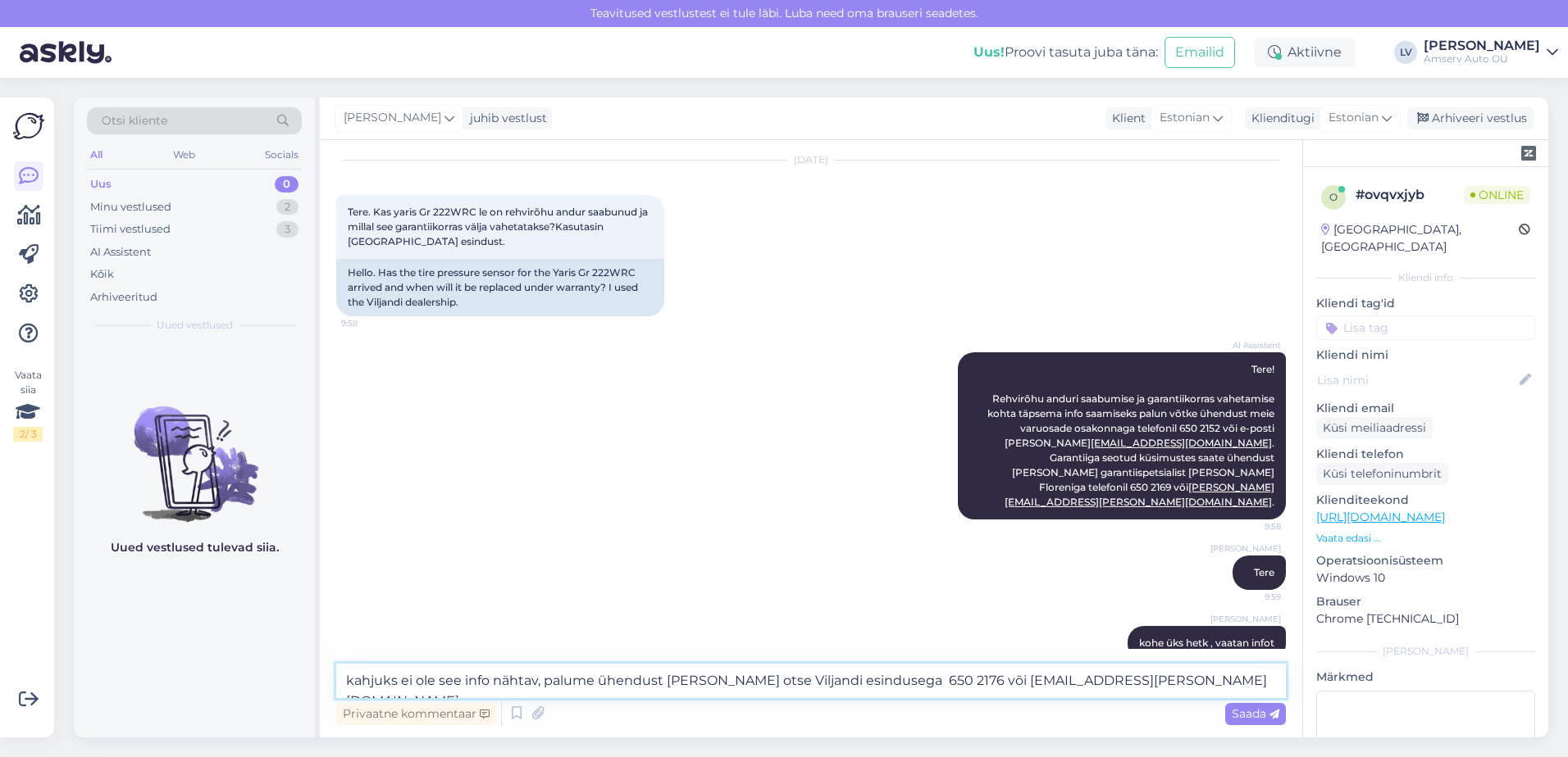
type textarea "kahjuks ei ole see info nähtav, palume ühendust [PERSON_NAME] otse Viljandi esi…"
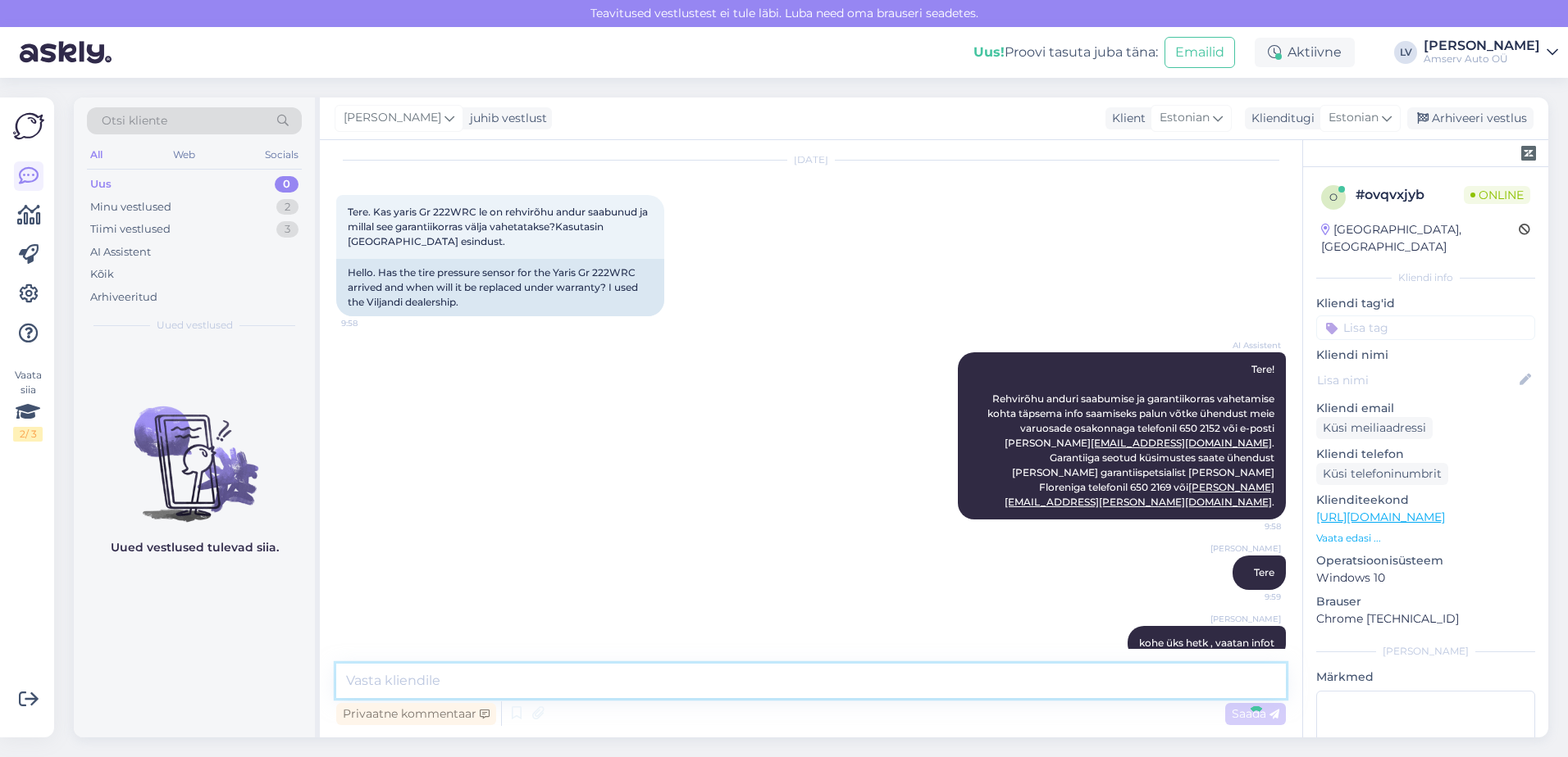
scroll to position [134, 0]
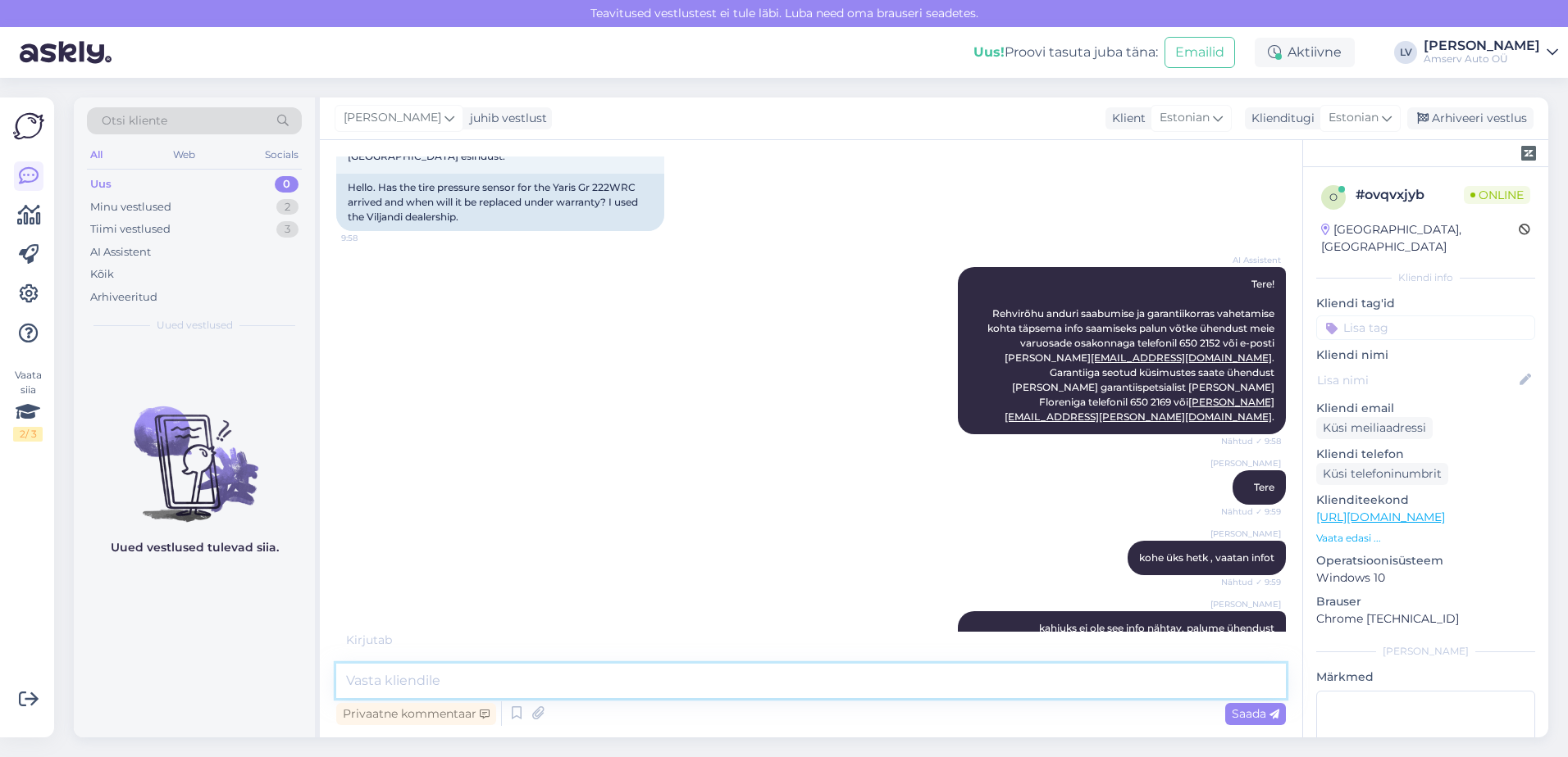
click at [687, 697] on textarea at bounding box center [811, 681] width 950 height 35
click at [681, 695] on textarea at bounding box center [811, 681] width 950 height 35
type textarea "d"
click at [655, 679] on textarea at bounding box center [811, 681] width 950 height 35
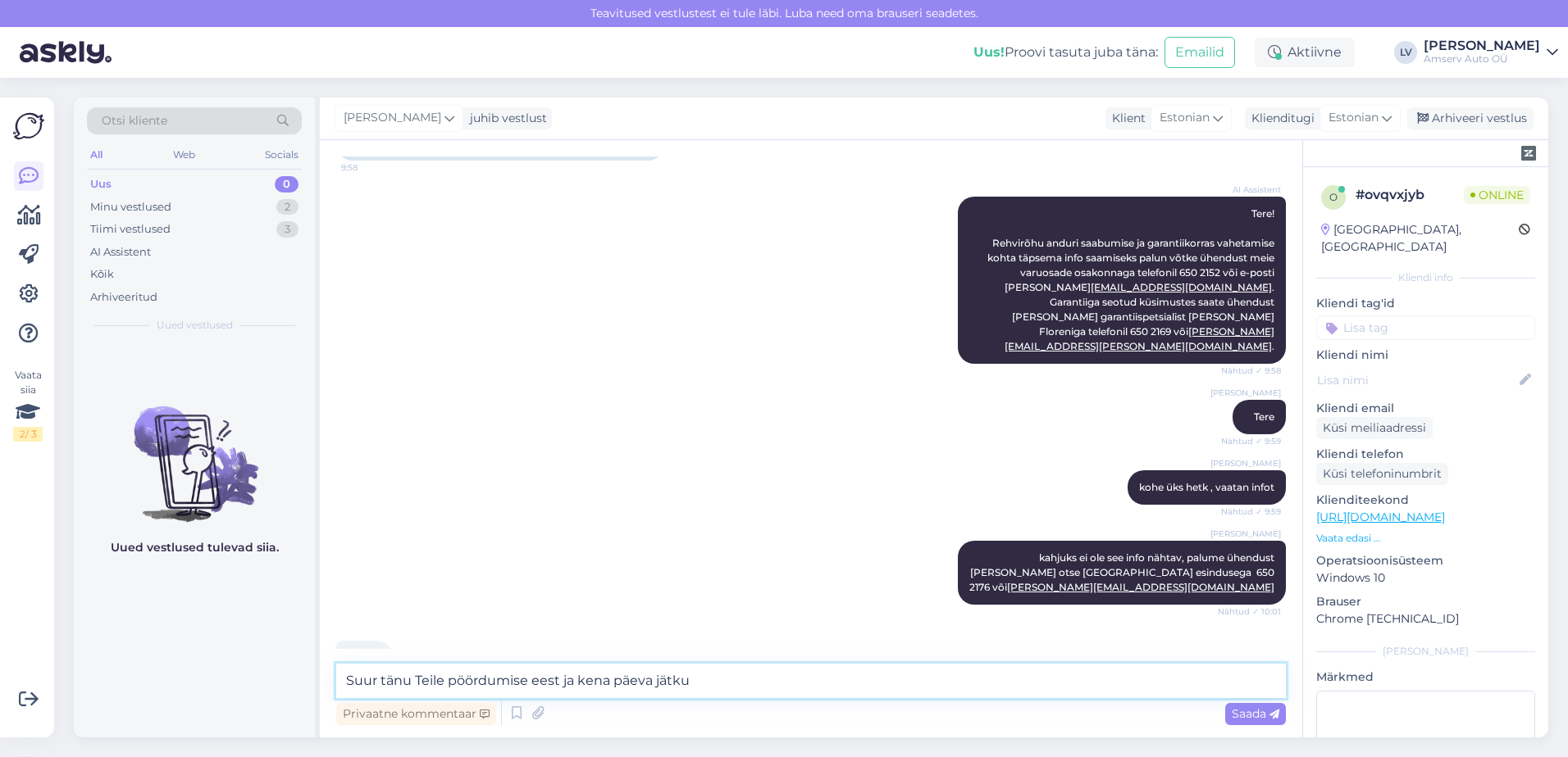
type textarea "Suur tänu Teile pöördumise eest ja kena päeva jätku!"
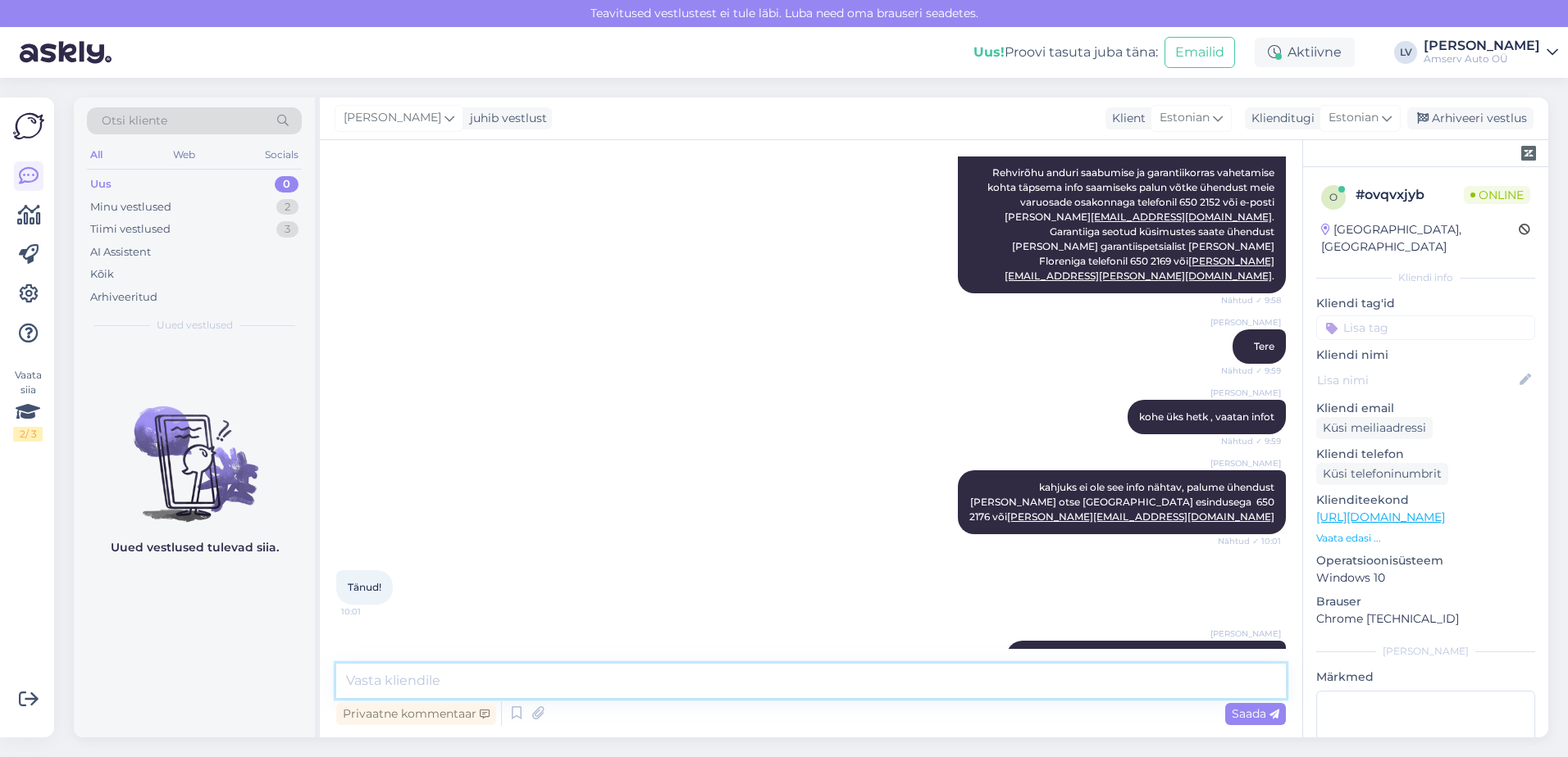
click at [567, 694] on textarea at bounding box center [811, 681] width 950 height 35
paste textarea "650 2176 [PERSON_NAME][EMAIL_ADDRESS][DOMAIN_NAME]"
type textarea "650 2176 [PERSON_NAME][EMAIL_ADDRESS][DOMAIN_NAME]"
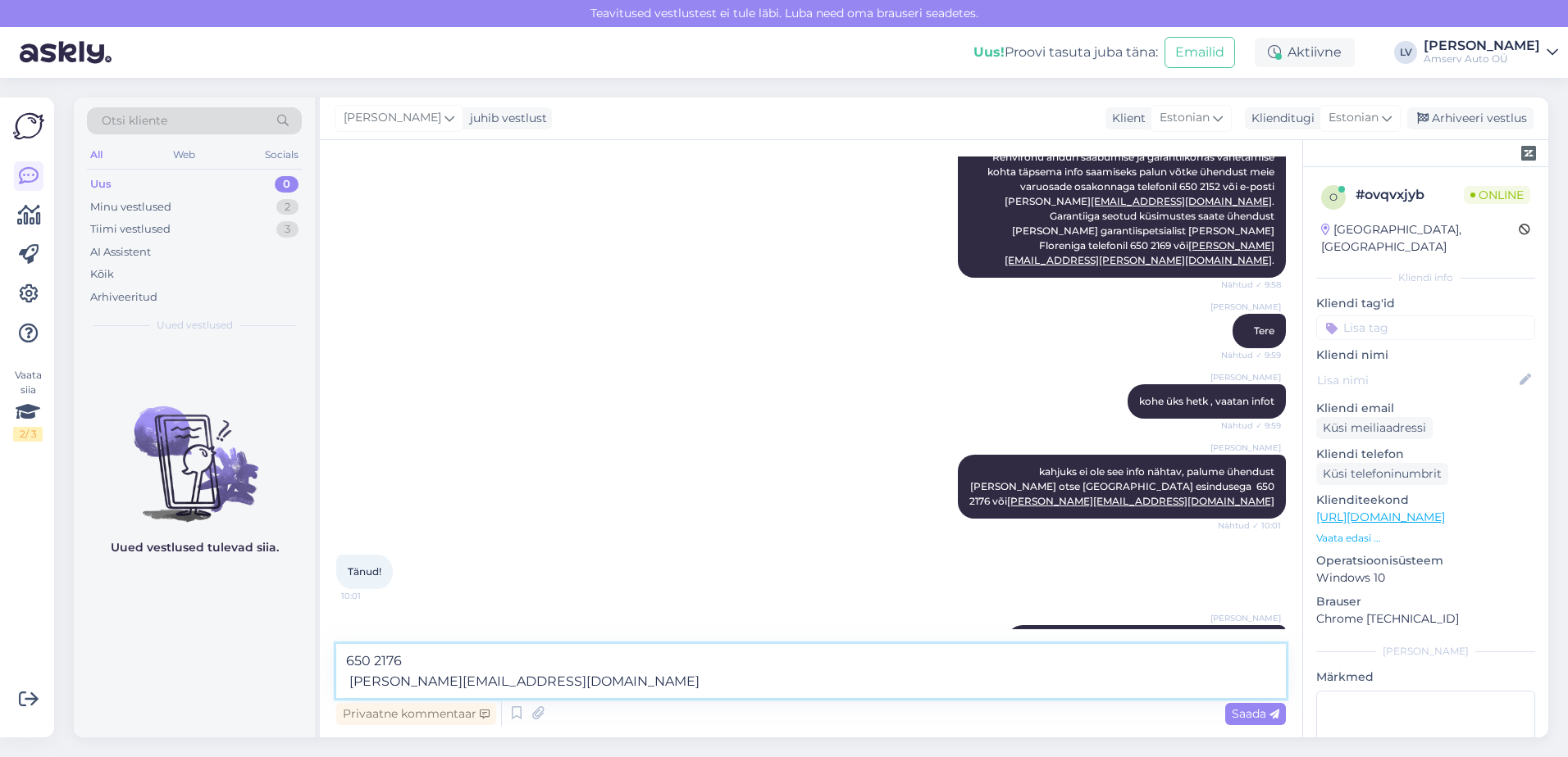
scroll to position [294, 0]
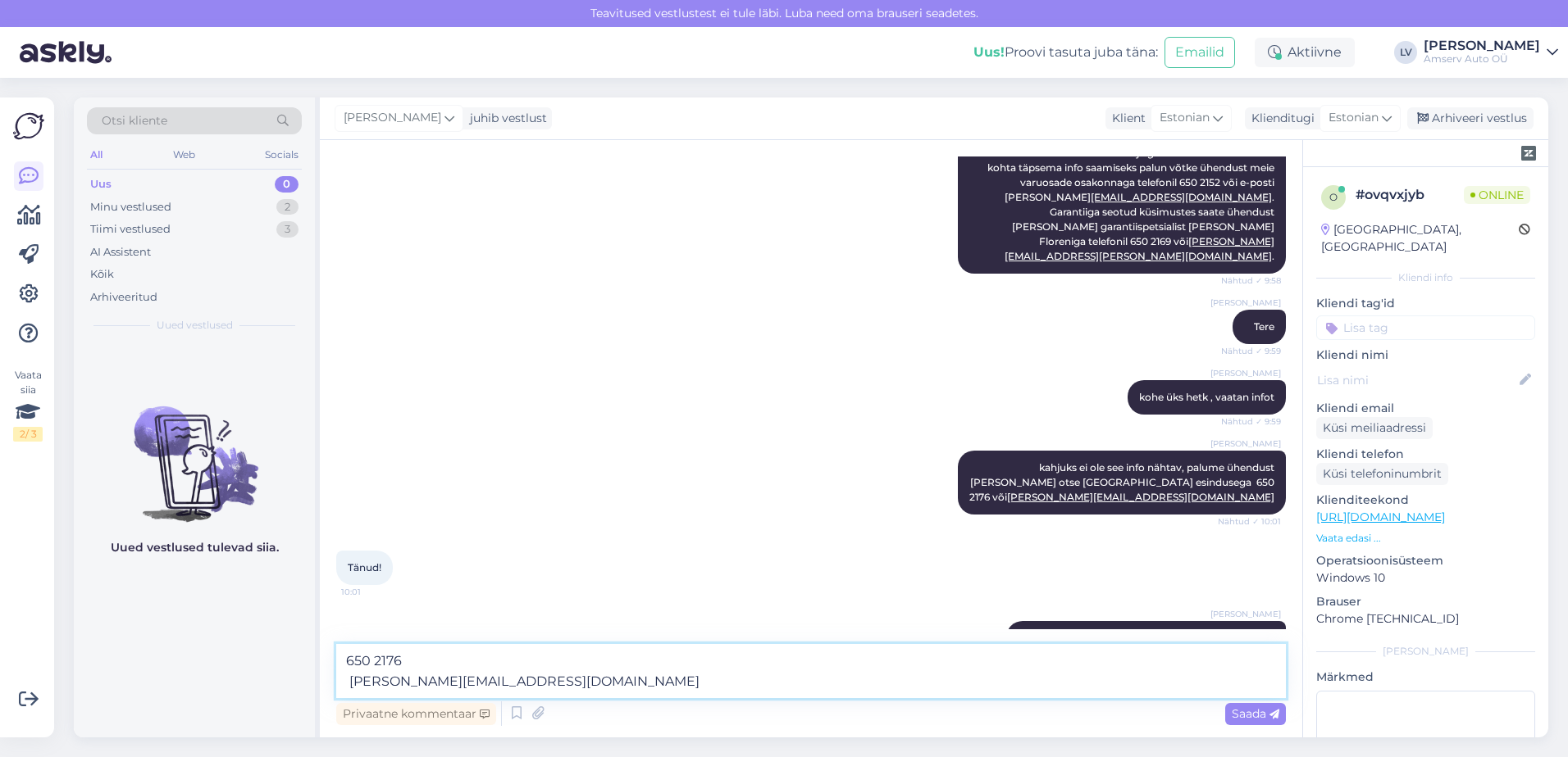
drag, startPoint x: 520, startPoint y: 665, endPoint x: 272, endPoint y: 602, distance: 255.9
click at [272, 602] on div "Otsi kliente All Web Socials Uus 0 Minu vestlused 2 Tiimi vestlused 3 AI Assist…" at bounding box center [811, 417] width 1475 height 640
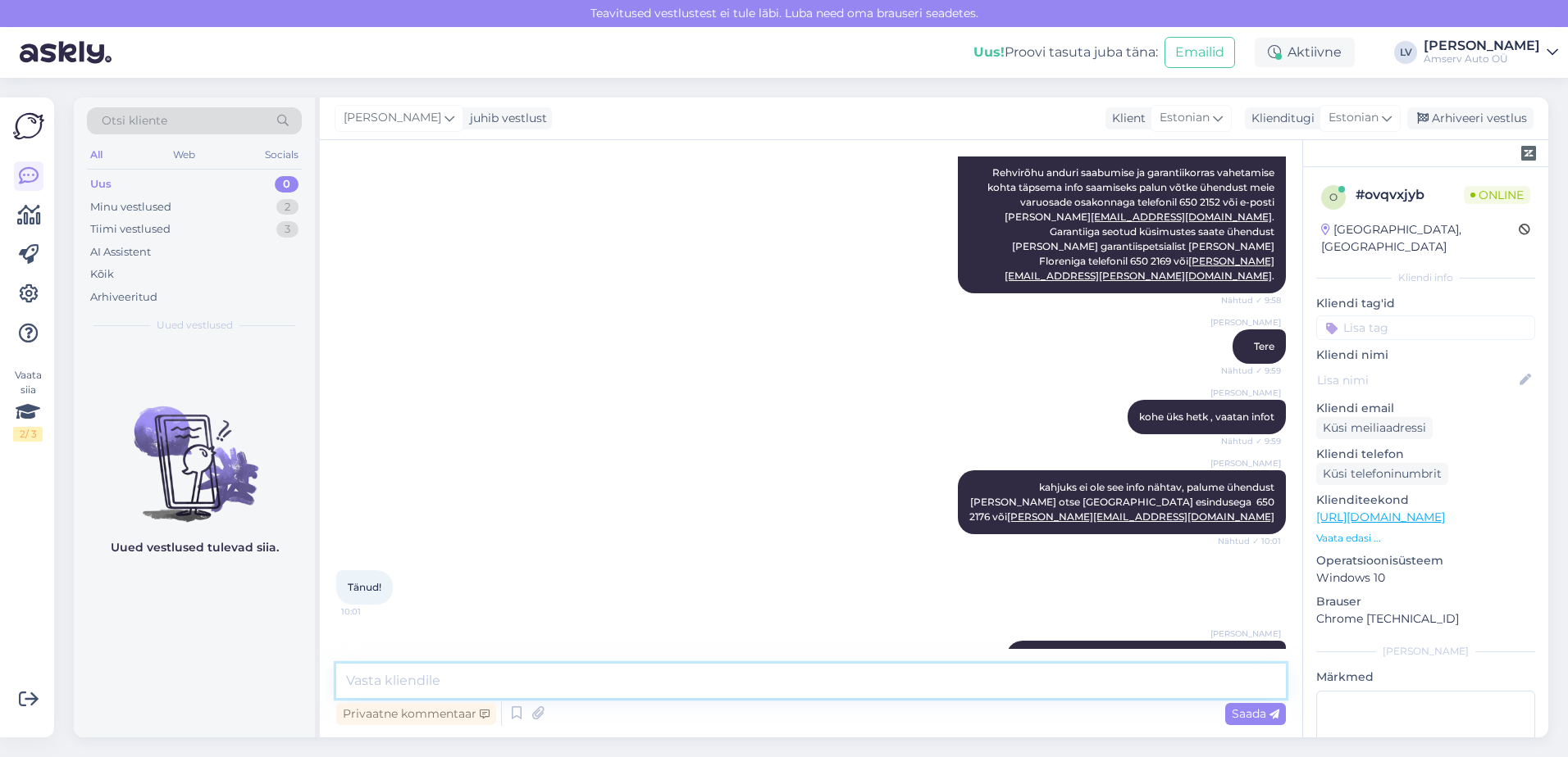
click at [869, 675] on textarea at bounding box center [811, 681] width 950 height 35
click at [213, 208] on div "Minu vestlused 2" at bounding box center [194, 207] width 215 height 23
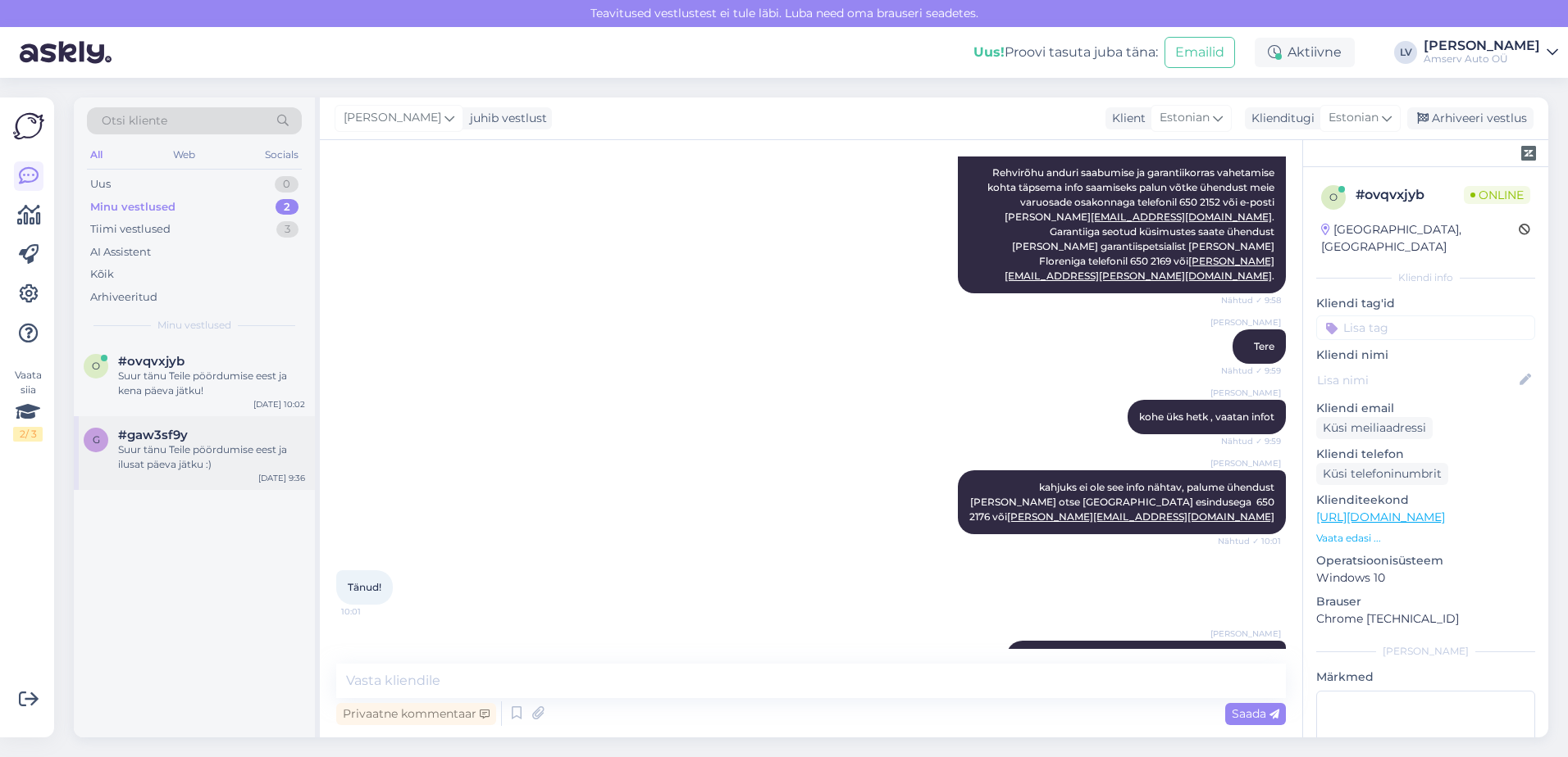
click at [188, 443] on div "Suur tänu Teile pöördumise eest ja ilusat päeva jätku :)" at bounding box center [212, 458] width 187 height 29
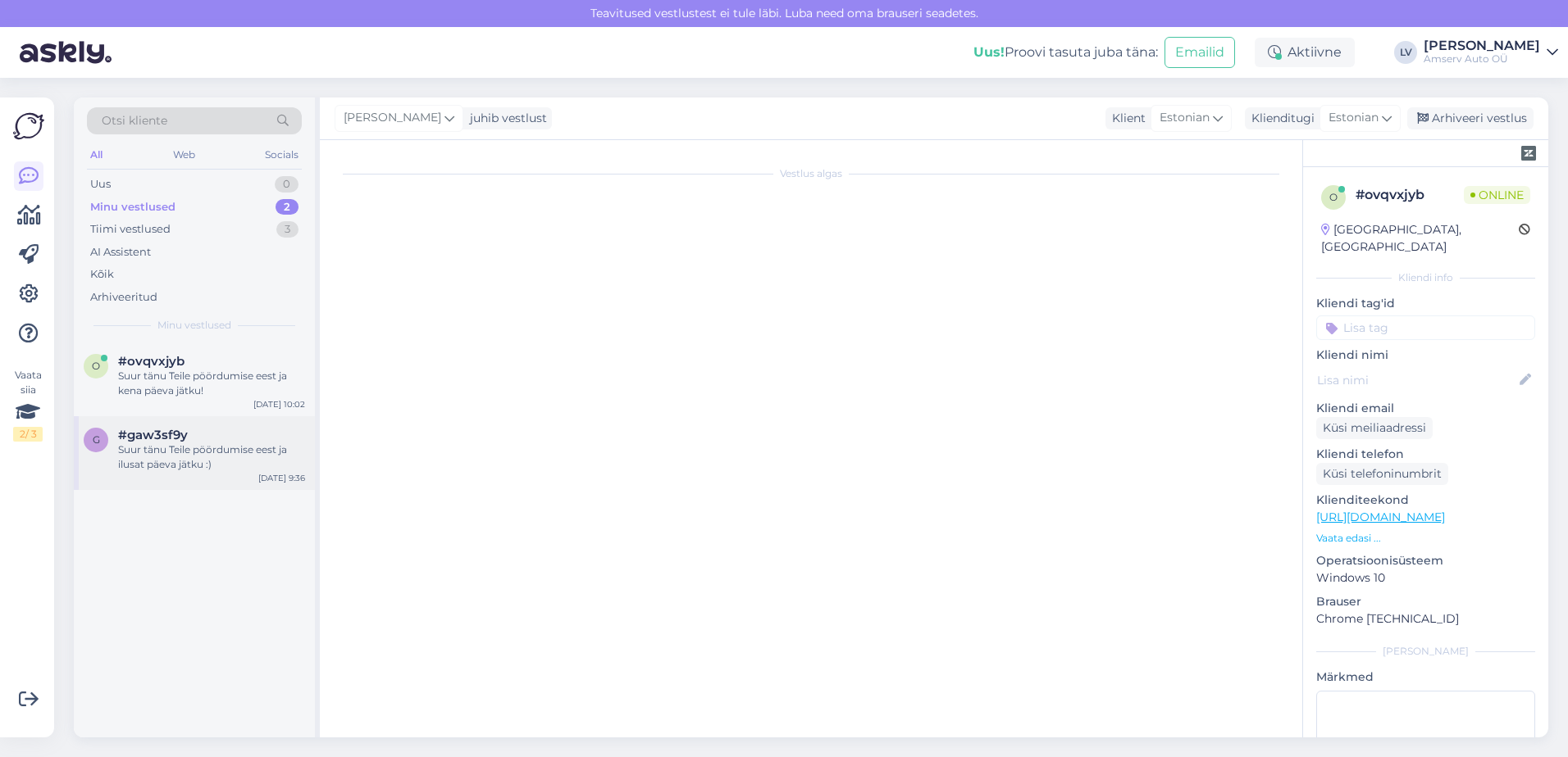
scroll to position [750, 0]
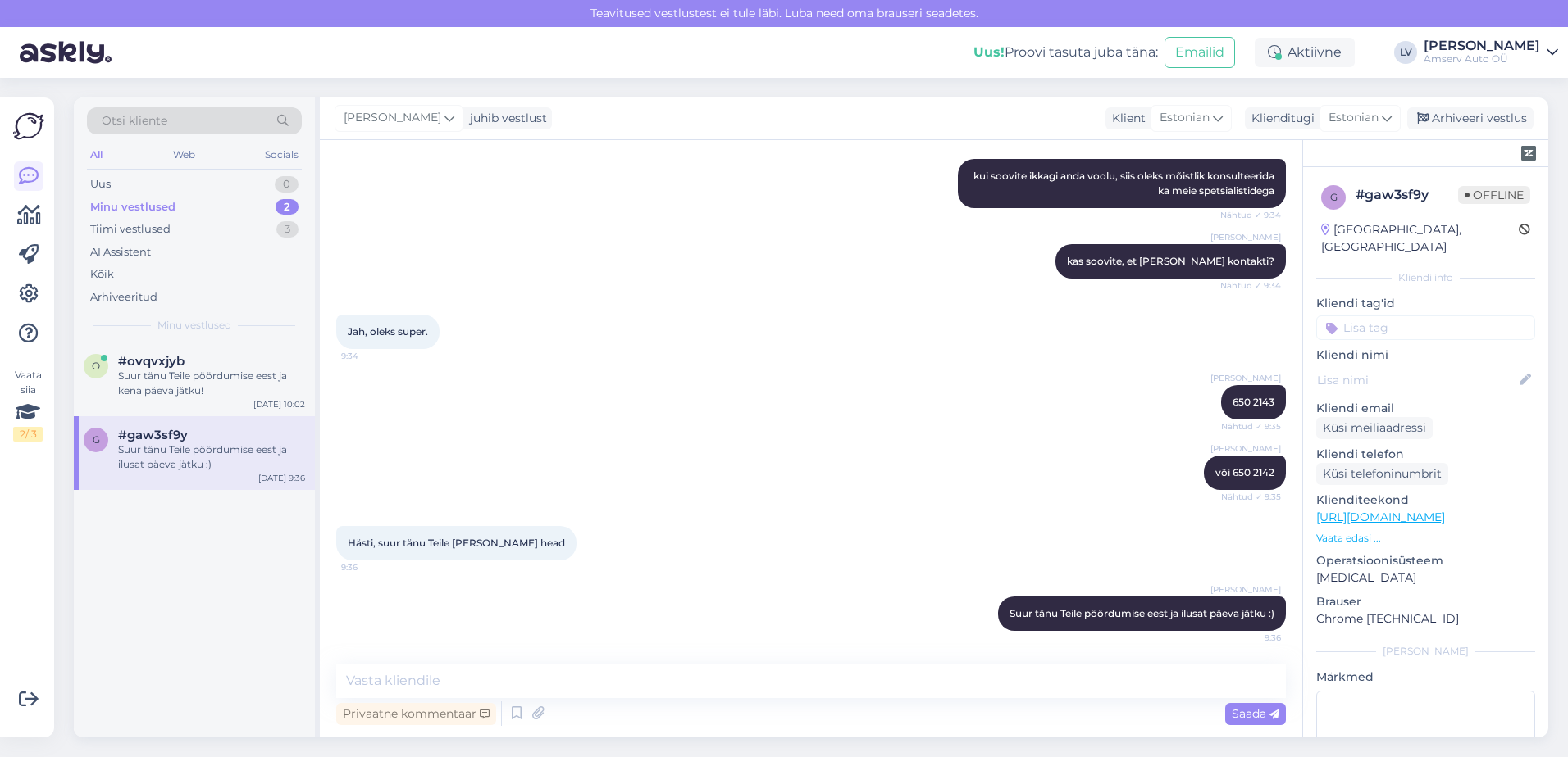
click at [1393, 316] on input at bounding box center [1425, 328] width 219 height 25
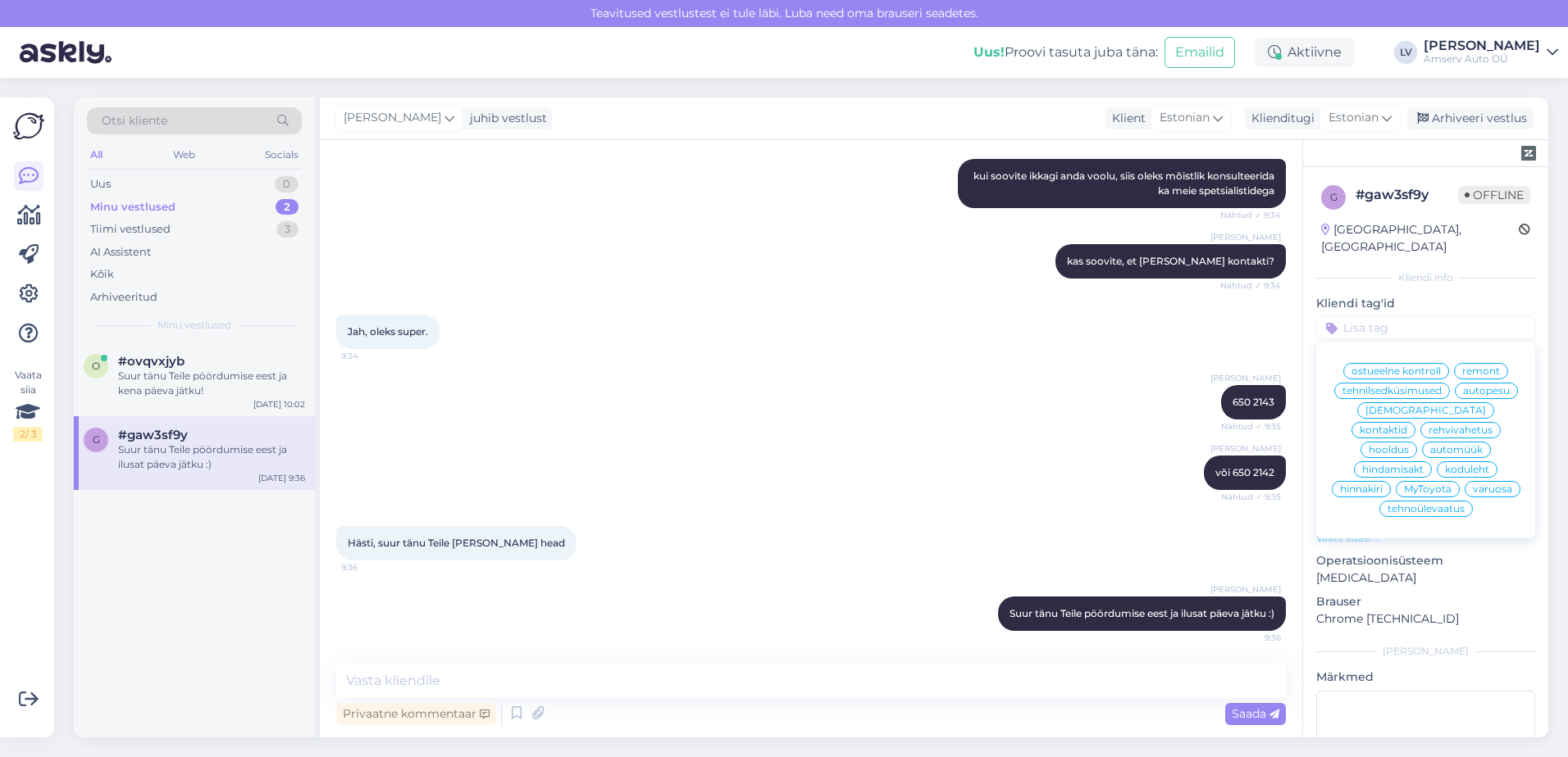
click at [1425, 386] on span "tehnilsedküsimused" at bounding box center [1392, 391] width 99 height 10
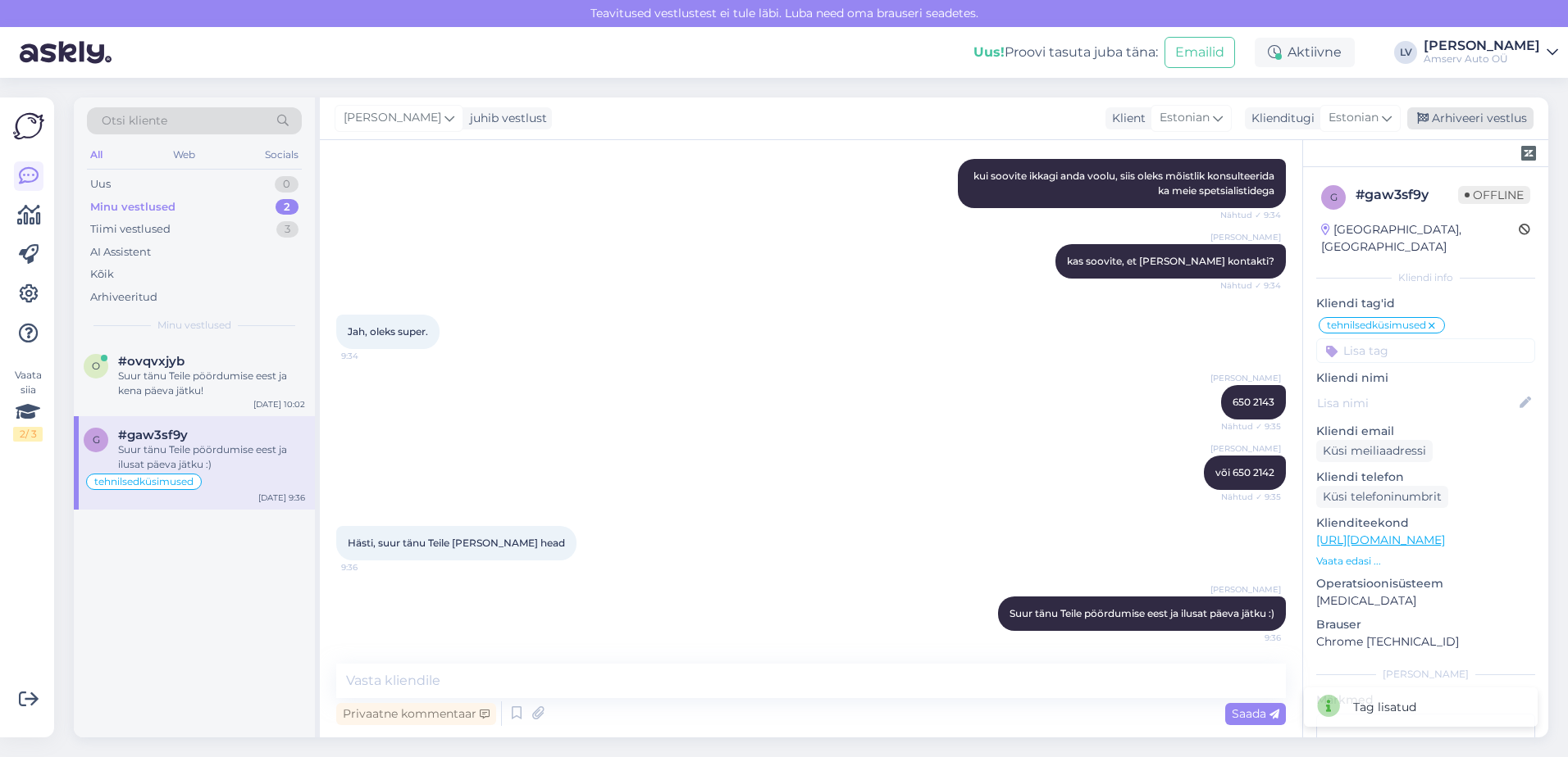
click at [1499, 112] on div "Arhiveeri vestlus" at bounding box center [1471, 118] width 126 height 22
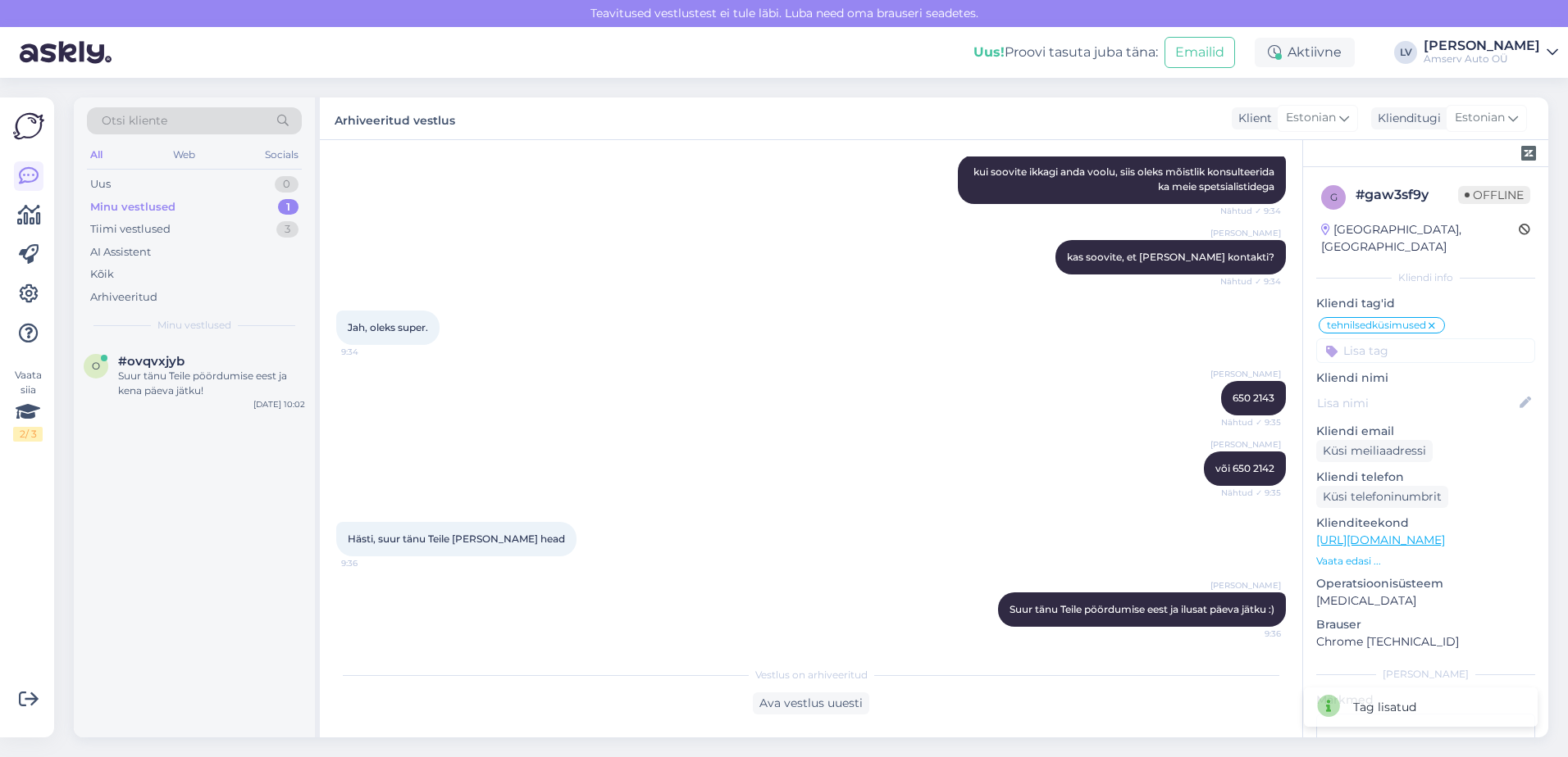
scroll to position [756, 0]
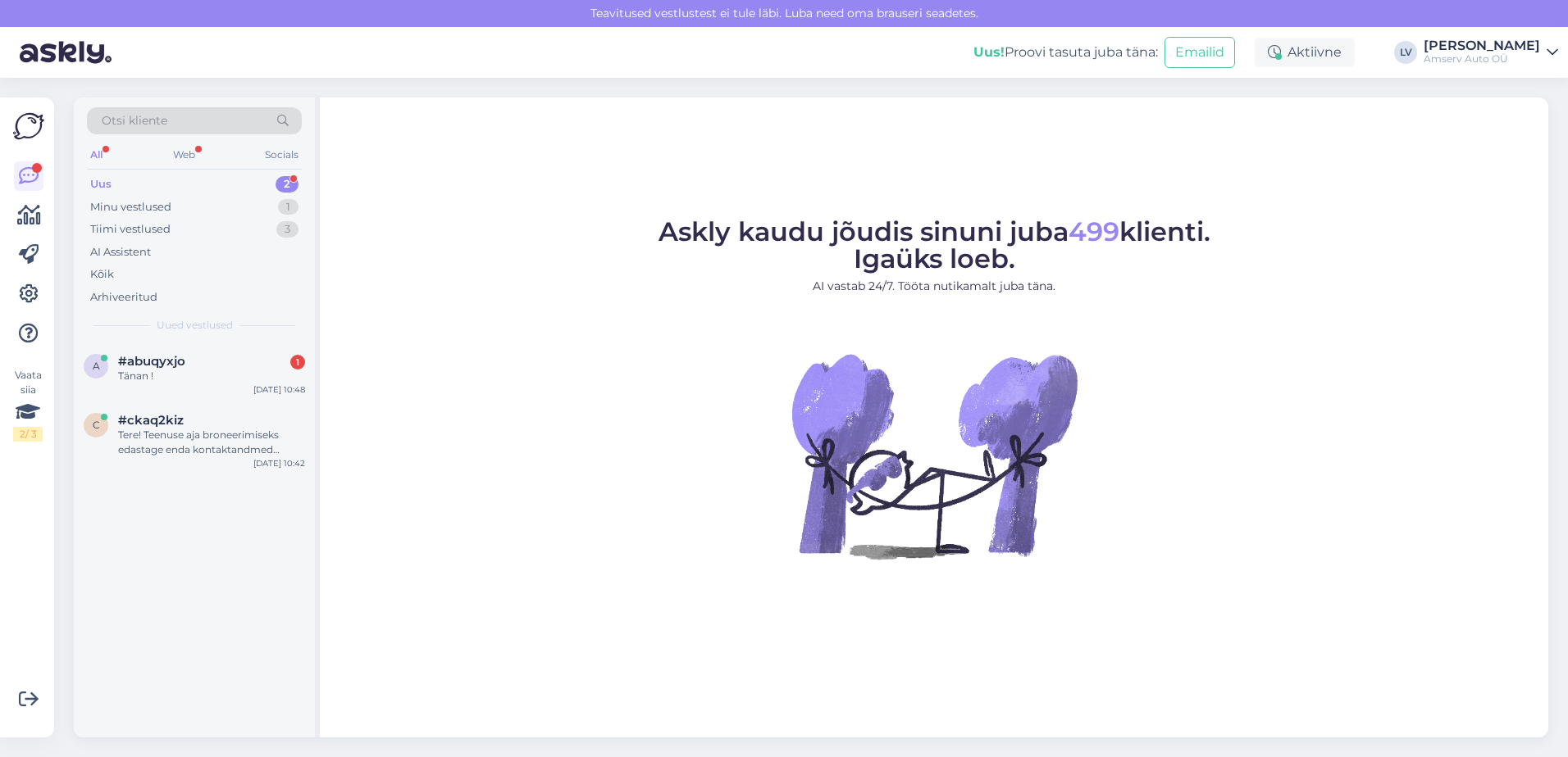
click at [196, 188] on div "Uus 2" at bounding box center [194, 184] width 215 height 23
click at [211, 362] on div "#abuqyxjo 1" at bounding box center [212, 362] width 187 height 15
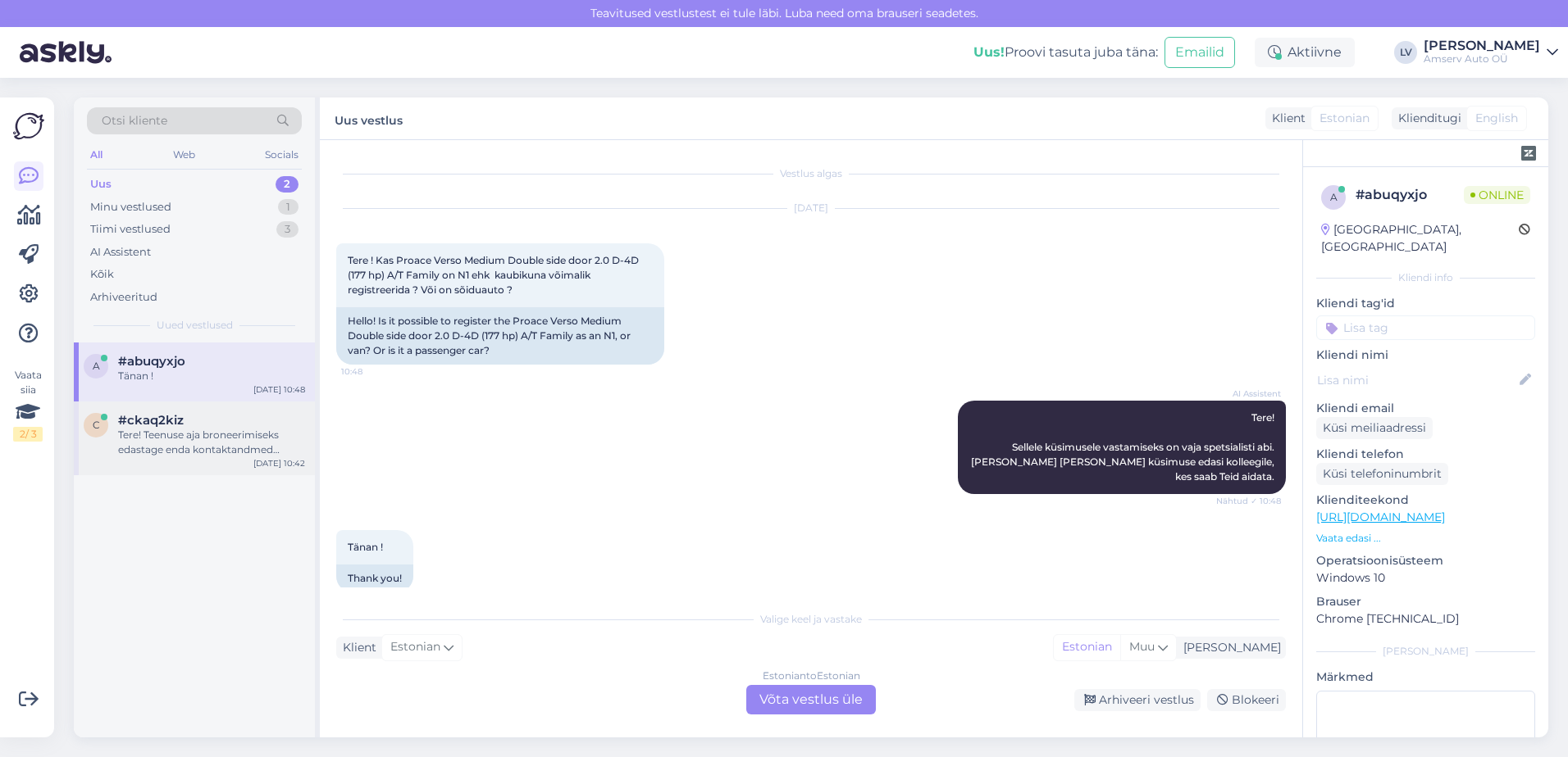
scroll to position [8, 0]
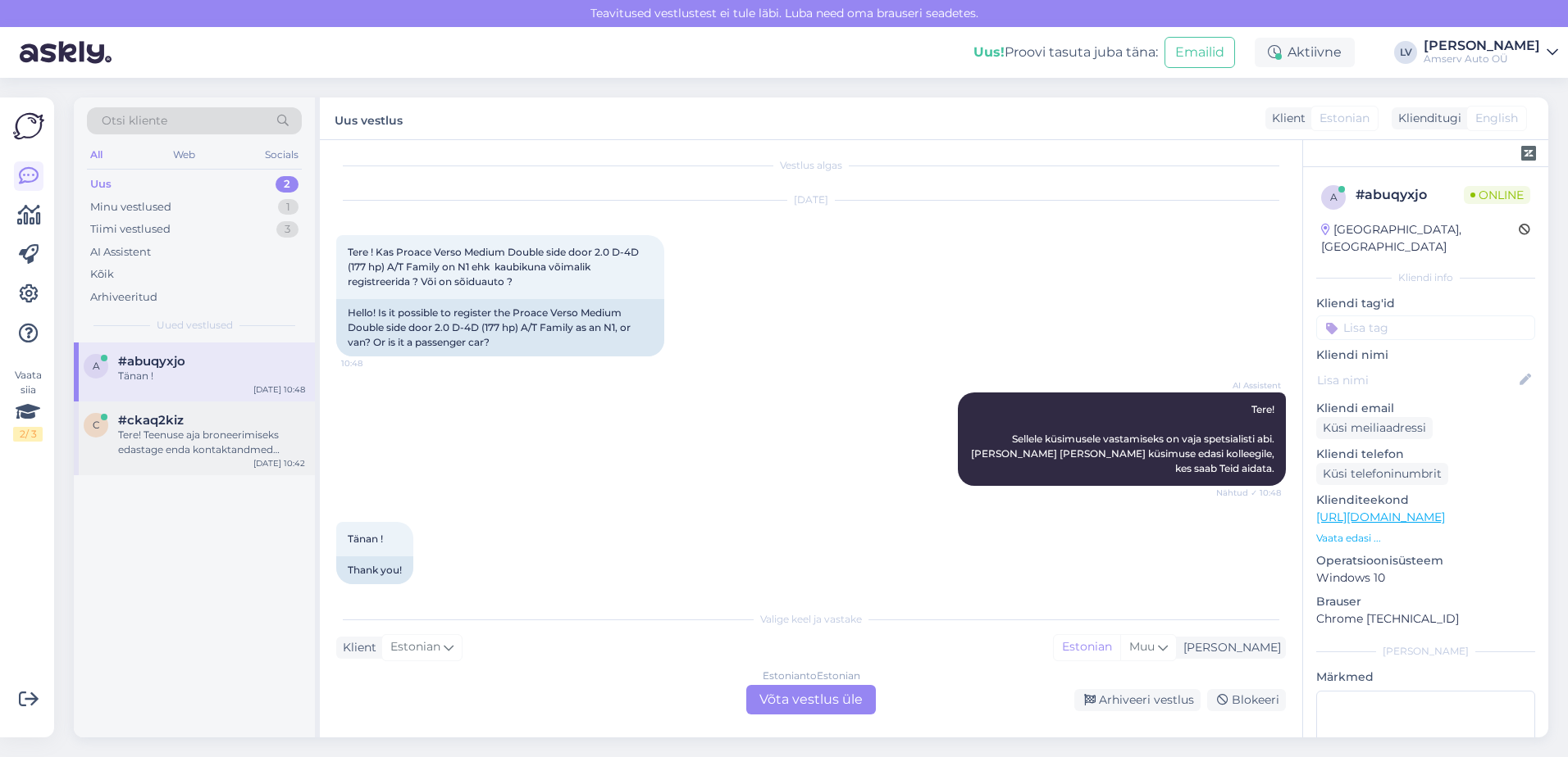
click at [169, 436] on div "Tere! Teenuse aja broneerimiseks edastage enda kontaktandmed (telefoninumber ja…" at bounding box center [212, 442] width 187 height 29
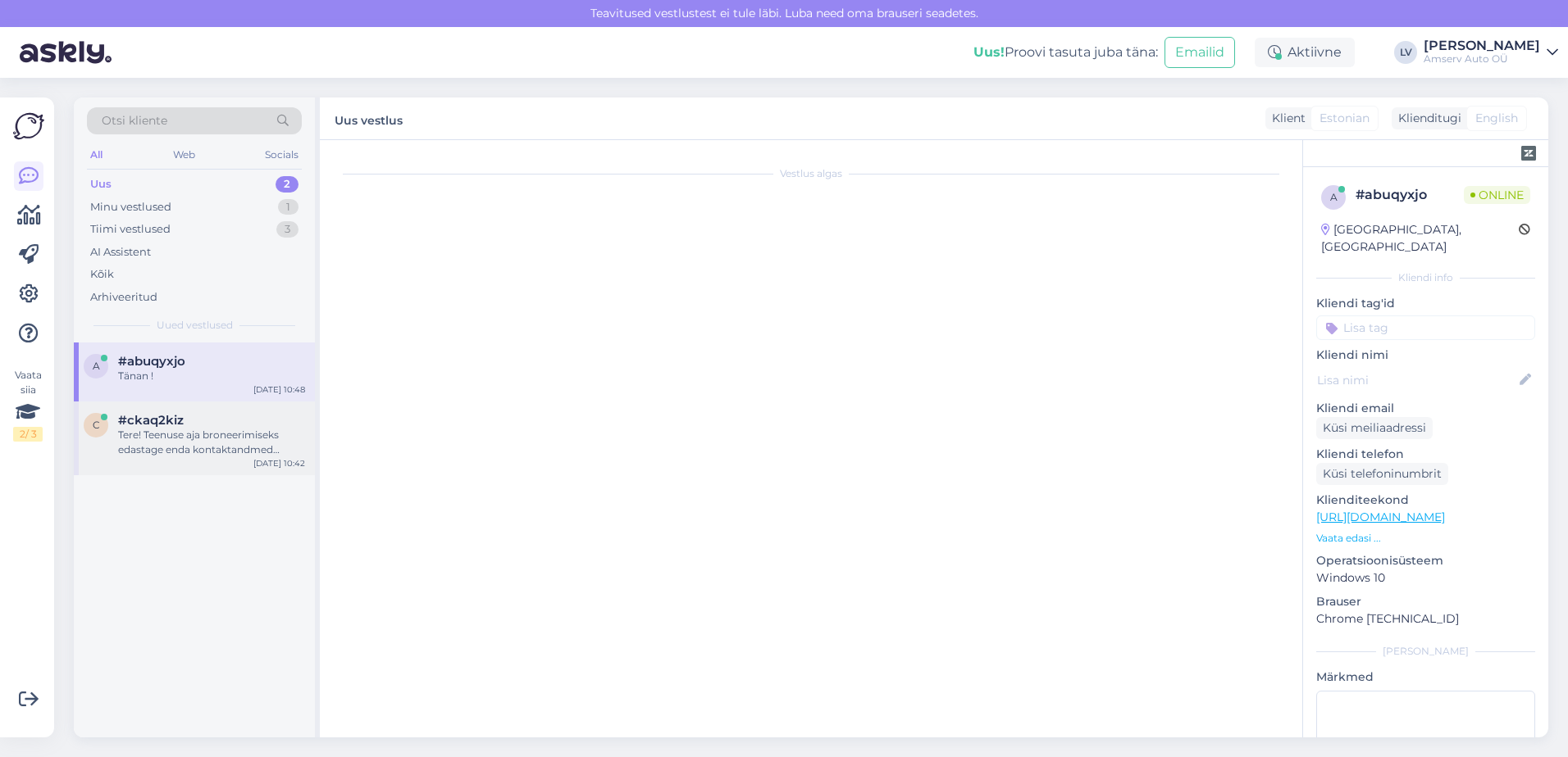
scroll to position [0, 0]
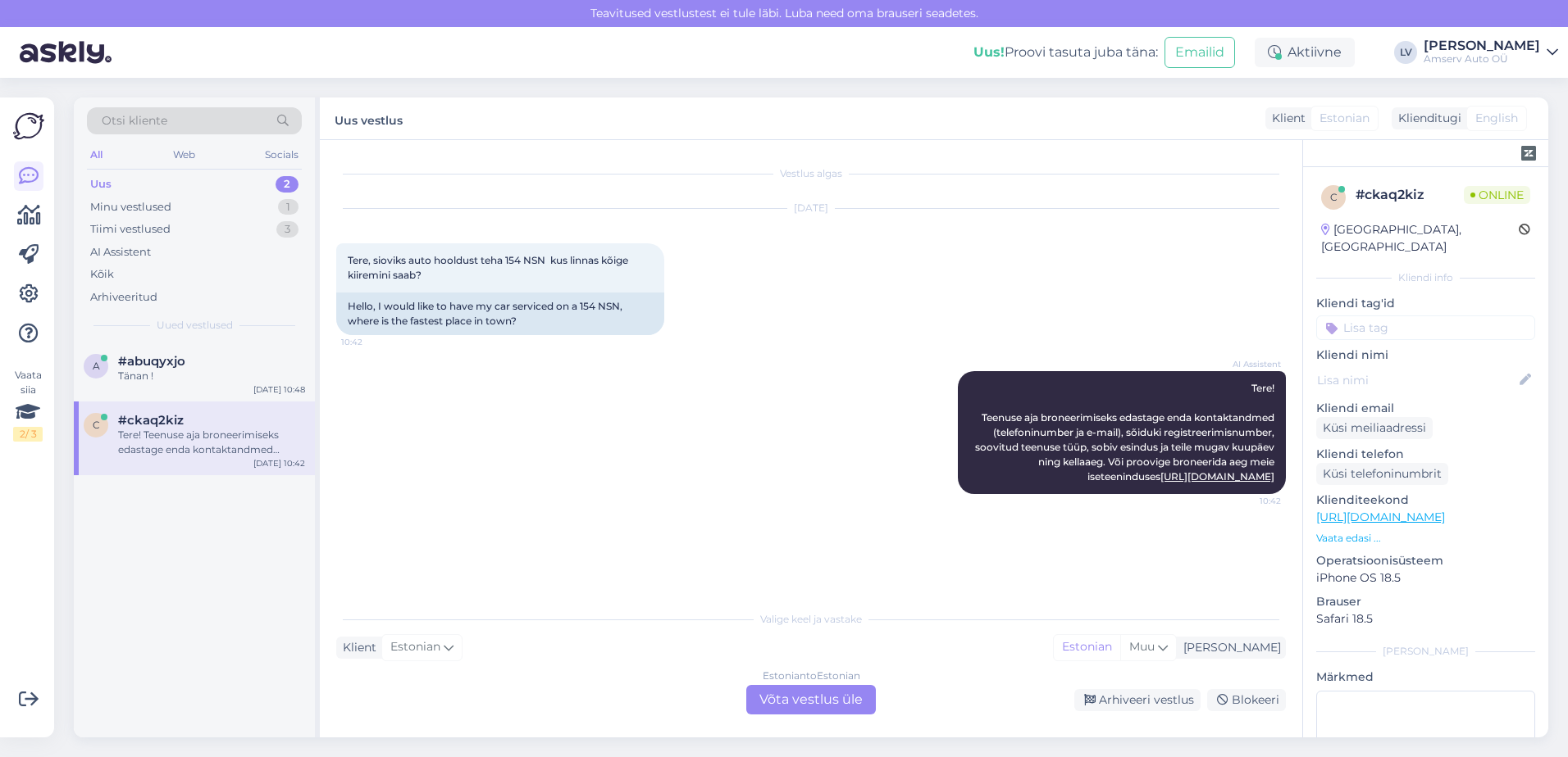
click at [819, 702] on div "Estonian to Estonian Võta vestlus üle" at bounding box center [811, 700] width 129 height 29
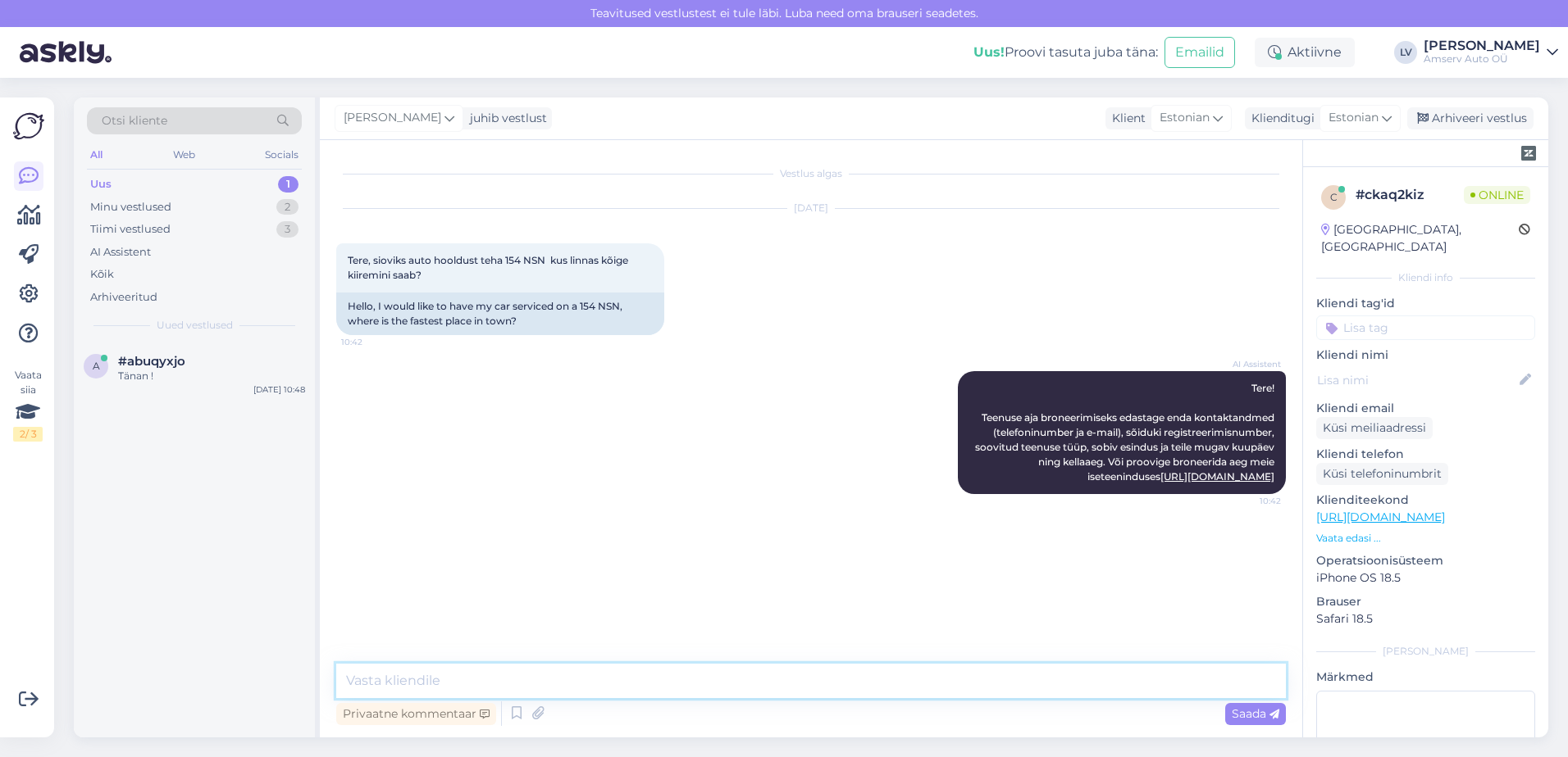
click at [713, 675] on textarea at bounding box center [811, 681] width 950 height 35
type textarea "Tere"
click at [1272, 719] on icon at bounding box center [1274, 715] width 10 height 10
click at [1149, 685] on textarea at bounding box center [811, 681] width 950 height 35
type textarea "Kui soovite, siis saame läbi chati ka Teile aega broneerida"
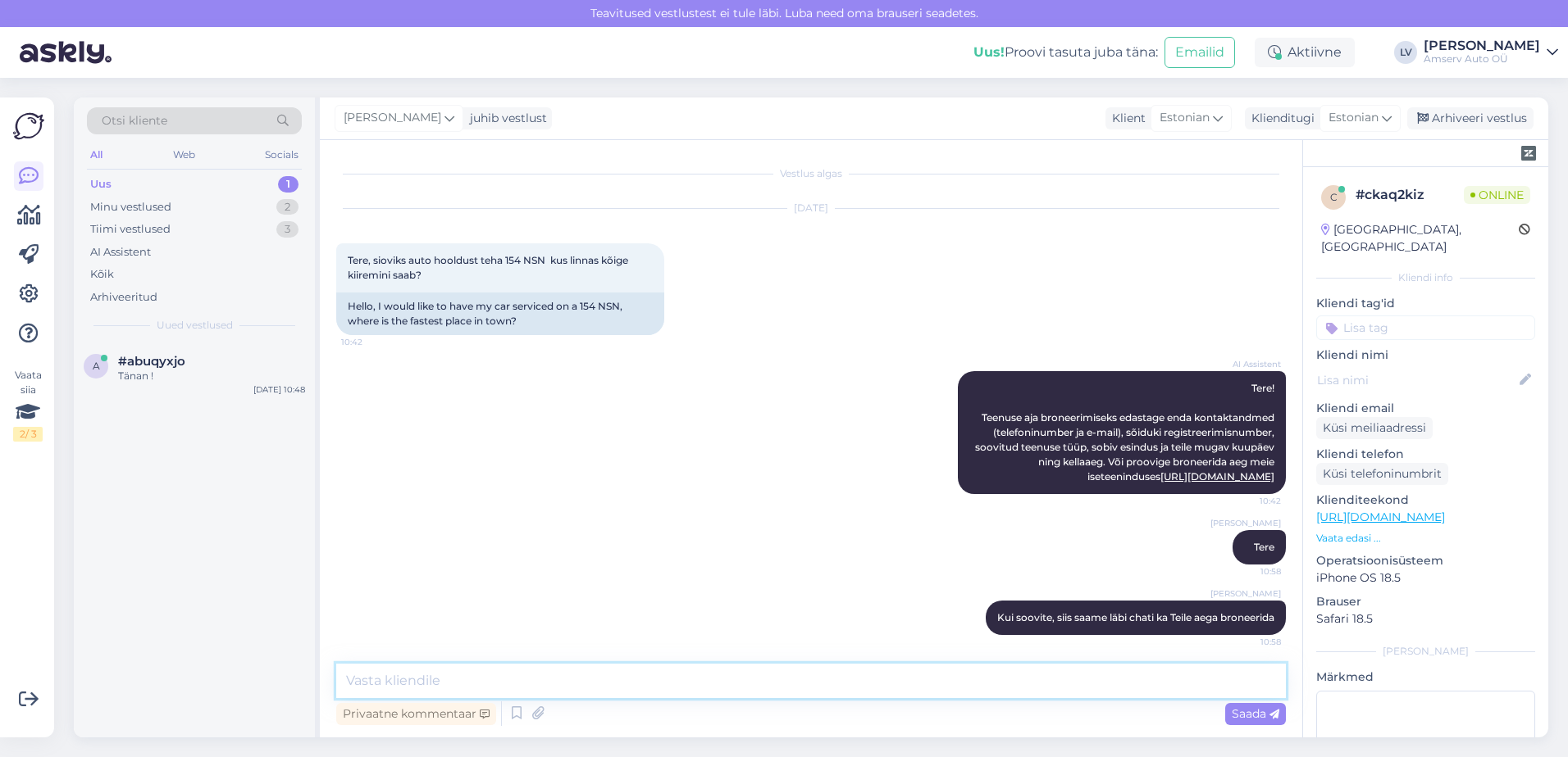
scroll to position [19, 0]
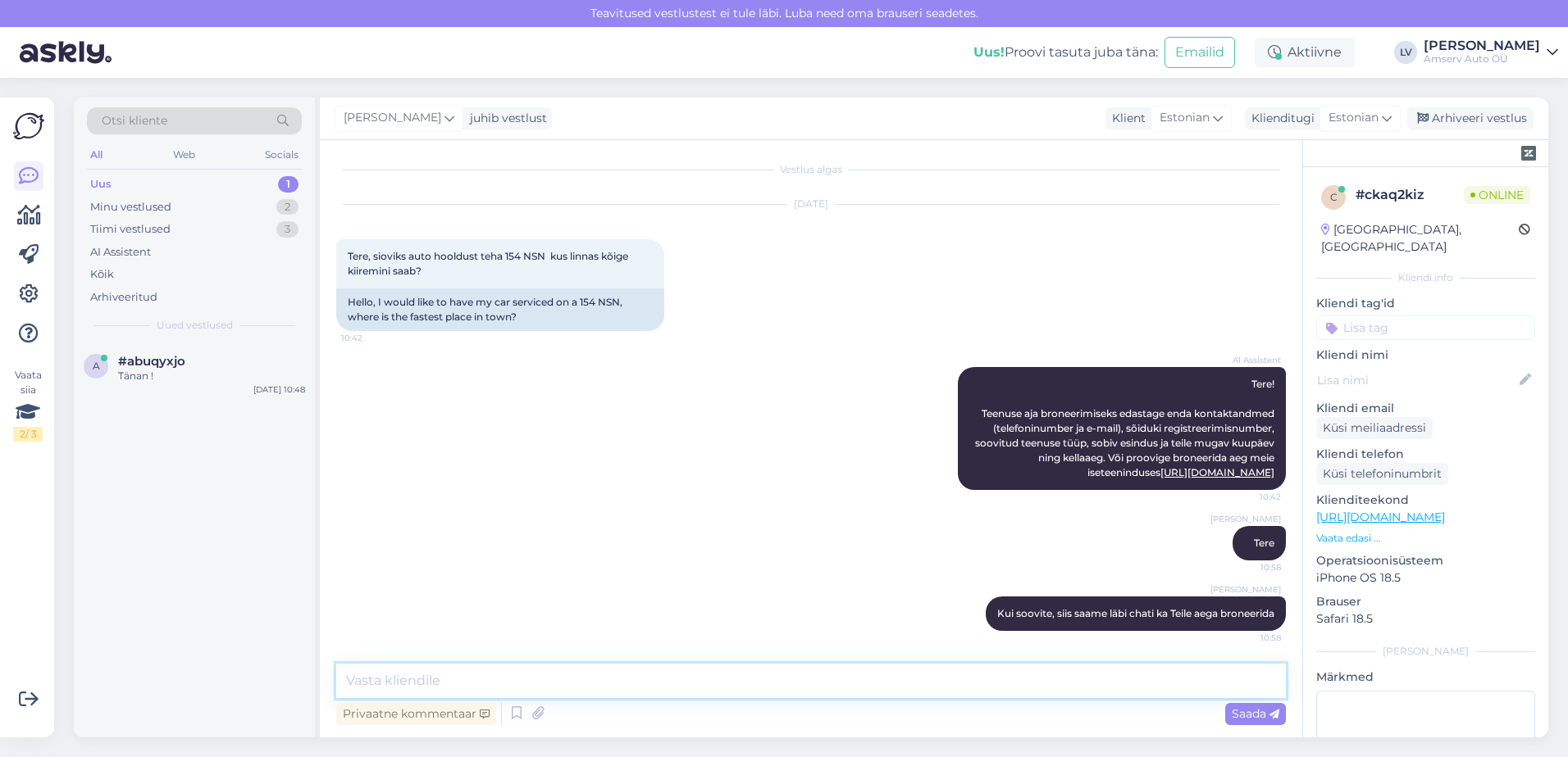
click at [1128, 674] on textarea at bounding box center [811, 681] width 950 height 35
type textarea "Milline esinduses oleks kõige mugavam Teile?"
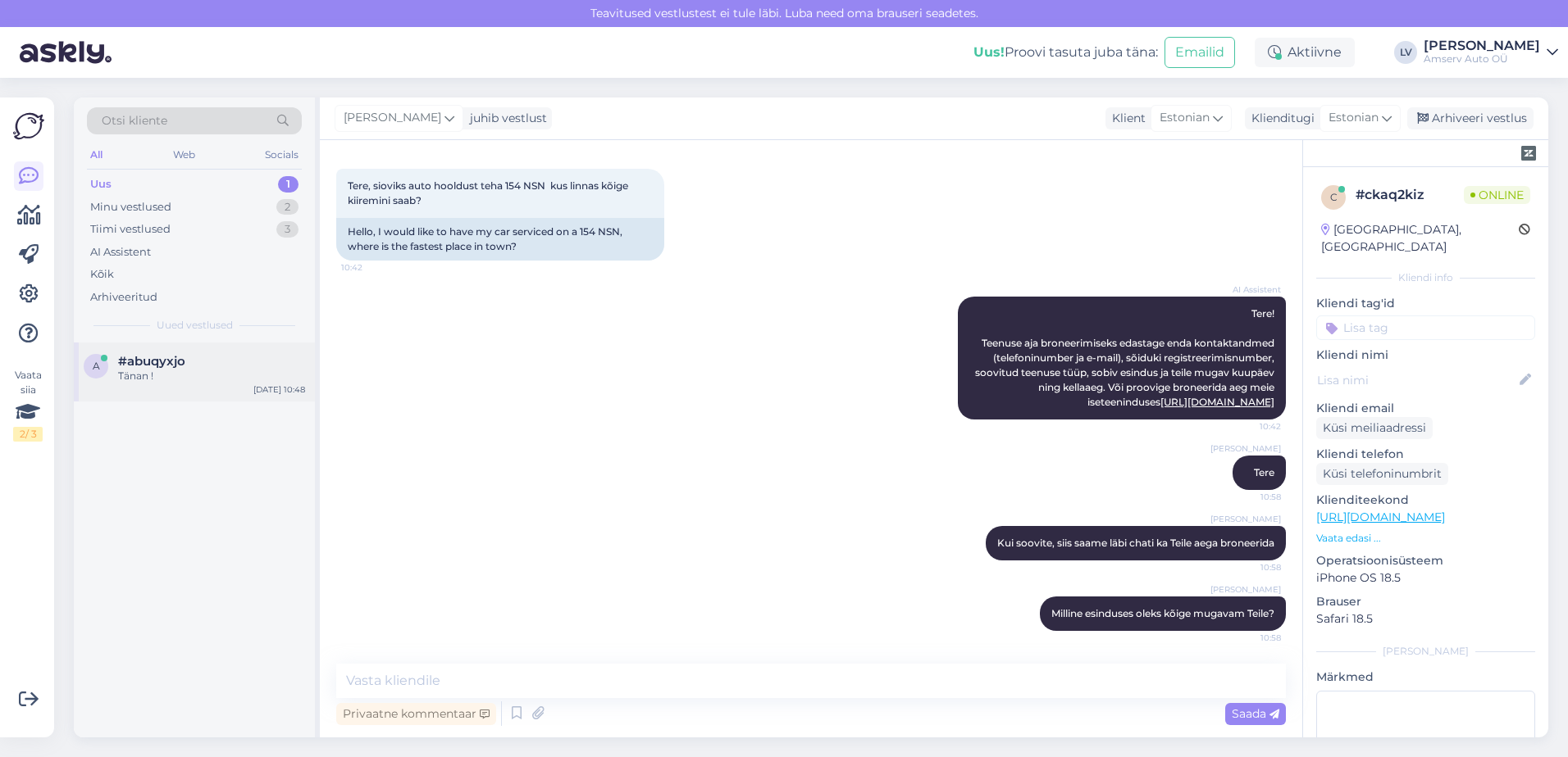
click at [153, 373] on div "Tänan !" at bounding box center [212, 376] width 187 height 15
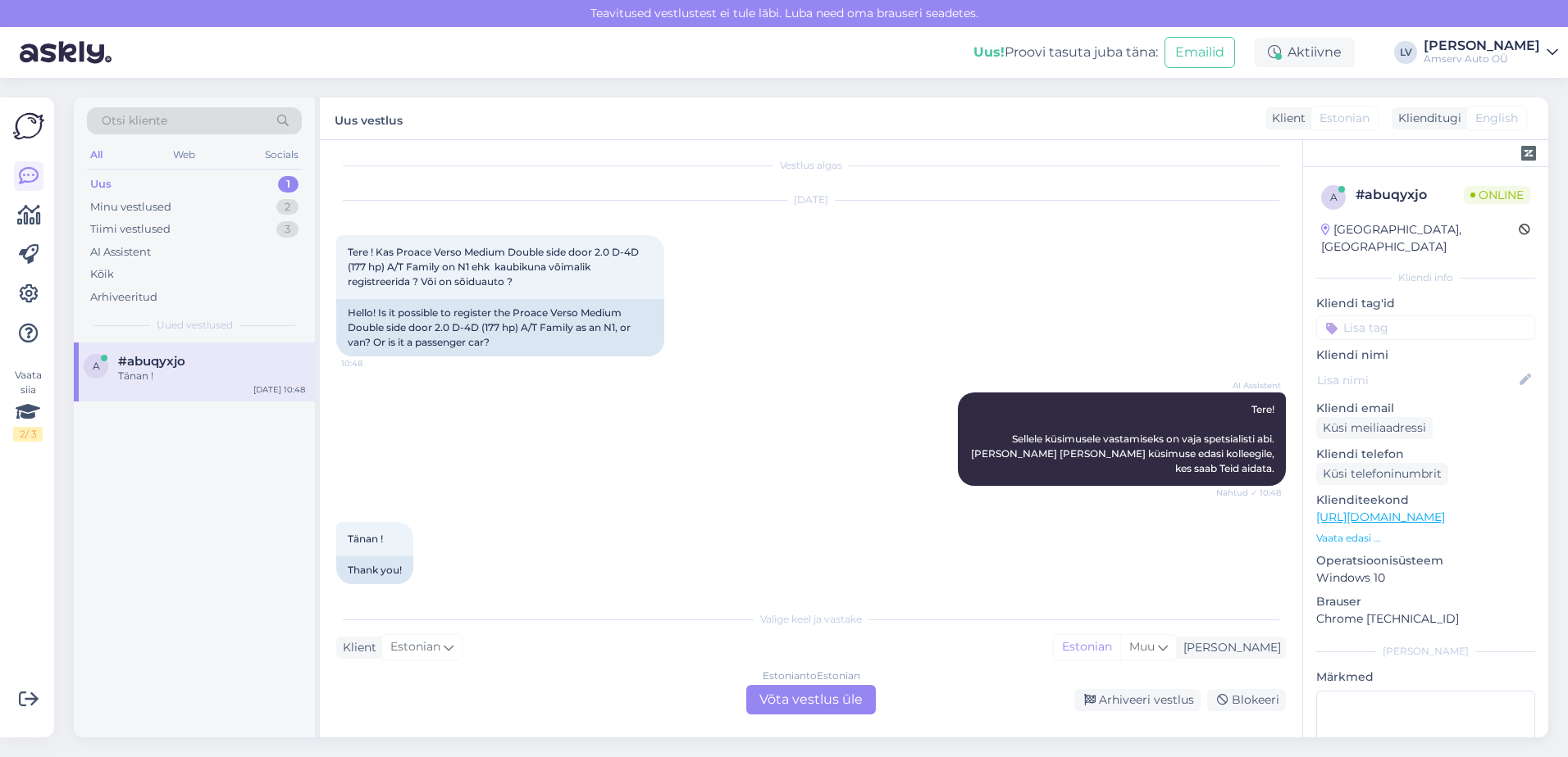
click at [779, 694] on div "Estonian to Estonian Võta vestlus üle" at bounding box center [811, 700] width 129 height 29
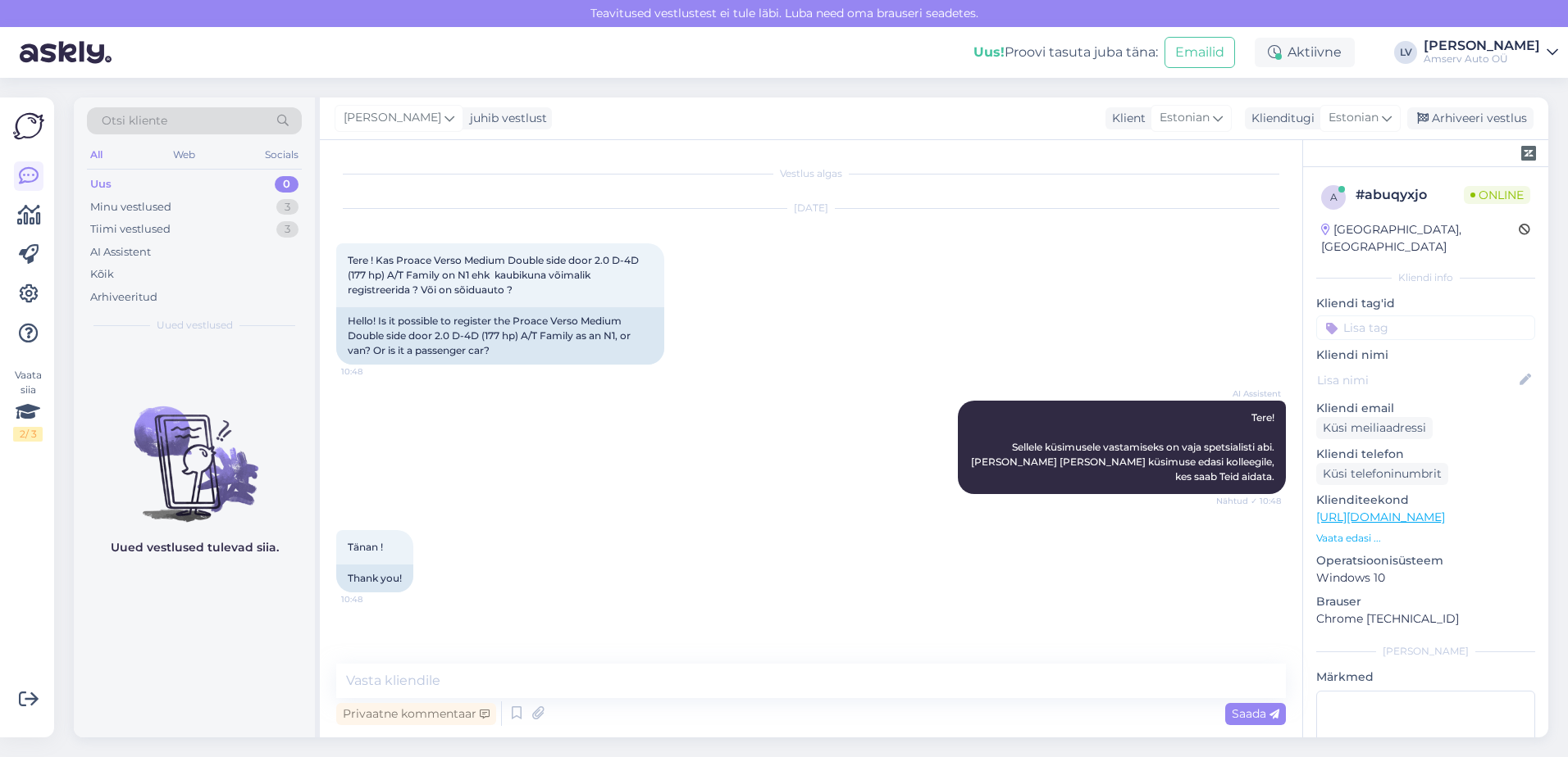
drag, startPoint x: 779, startPoint y: 694, endPoint x: 685, endPoint y: 643, distance: 106.9
click at [685, 643] on div "Vestlus algas Aug 18 2025 Tere ! Kas Proace Verso Medium Double side door 2.0 D…" at bounding box center [818, 403] width 964 height 492
drag, startPoint x: 685, startPoint y: 643, endPoint x: 581, endPoint y: 681, distance: 110.7
click at [581, 681] on textarea at bounding box center [811, 681] width 950 height 35
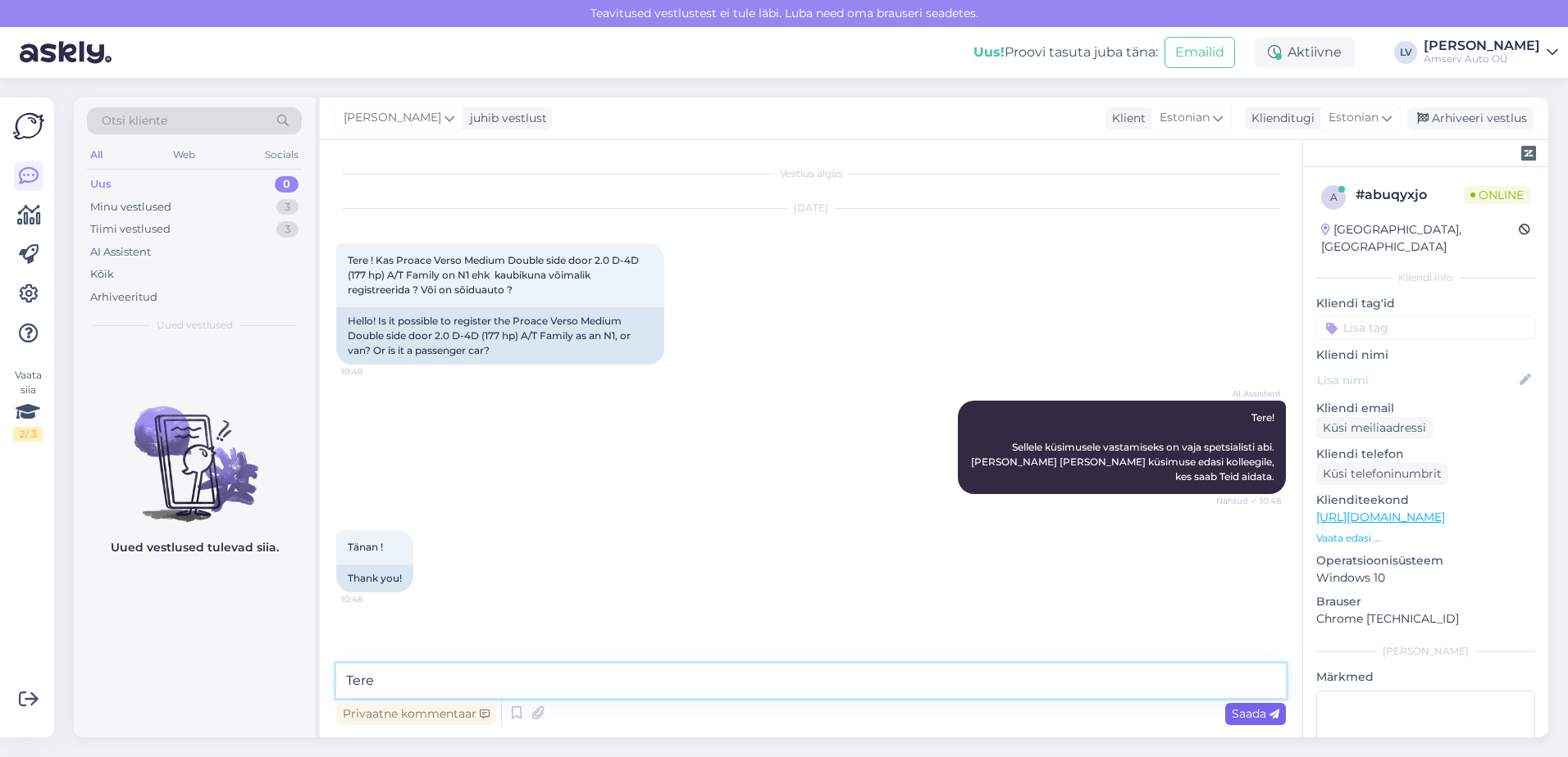
type textarea "Tere"
click at [1246, 717] on span "Saada" at bounding box center [1256, 714] width 48 height 15
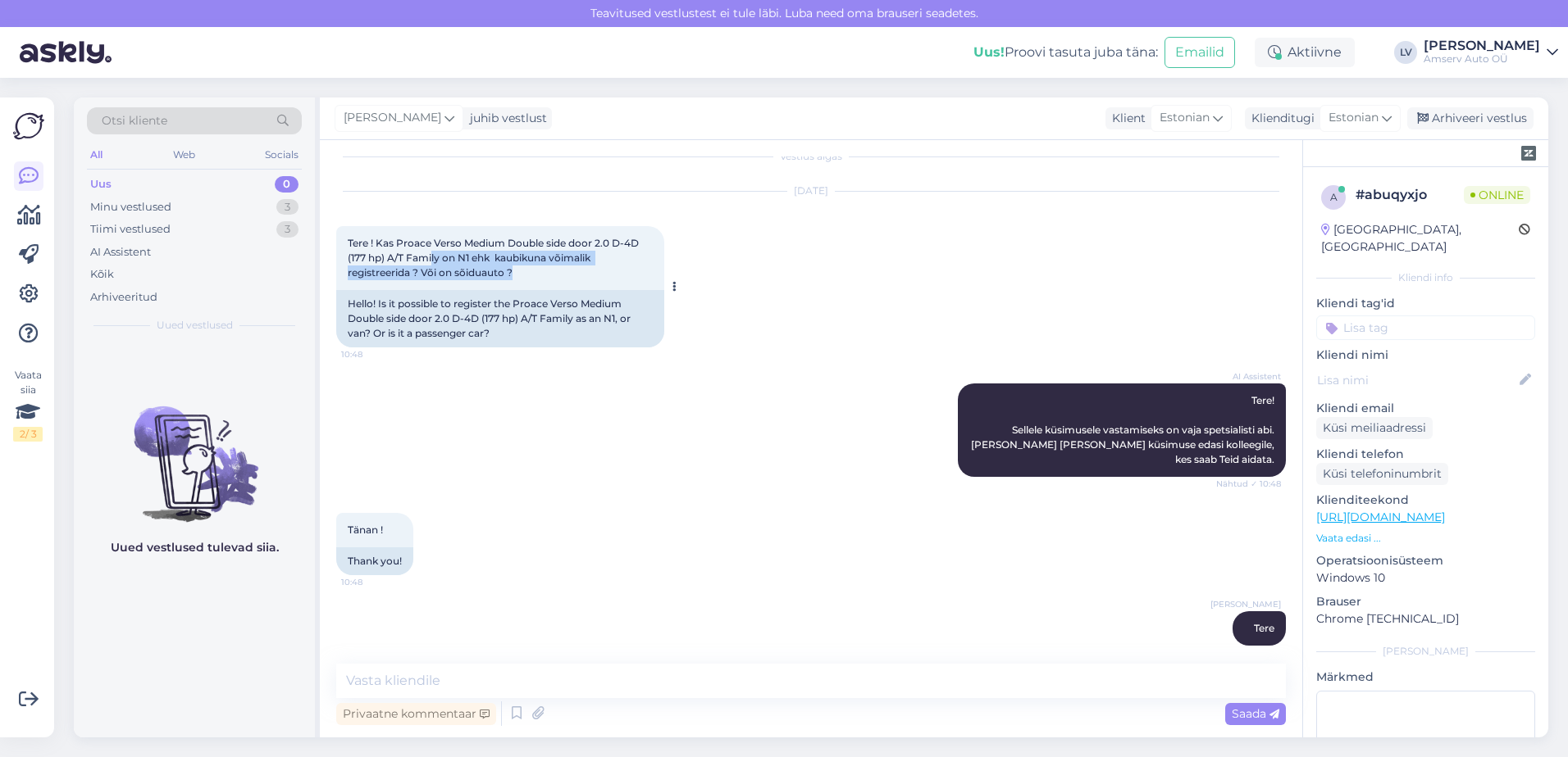
drag, startPoint x: 526, startPoint y: 272, endPoint x: 434, endPoint y: 256, distance: 93.4
click at [434, 256] on div "Tere ! Kas Proace Verso Medium Double side door 2.0 D-4D (177 hp) A/T Family on…" at bounding box center [500, 258] width 328 height 64
drag, startPoint x: 434, startPoint y: 256, endPoint x: 613, endPoint y: 285, distance: 181.3
click at [613, 285] on div "Tere ! Kas Proace Verso Medium Double side door 2.0 D-4D (177 hp) A/T Family on…" at bounding box center [500, 258] width 328 height 64
drag, startPoint x: 440, startPoint y: 262, endPoint x: 342, endPoint y: 239, distance: 100.7
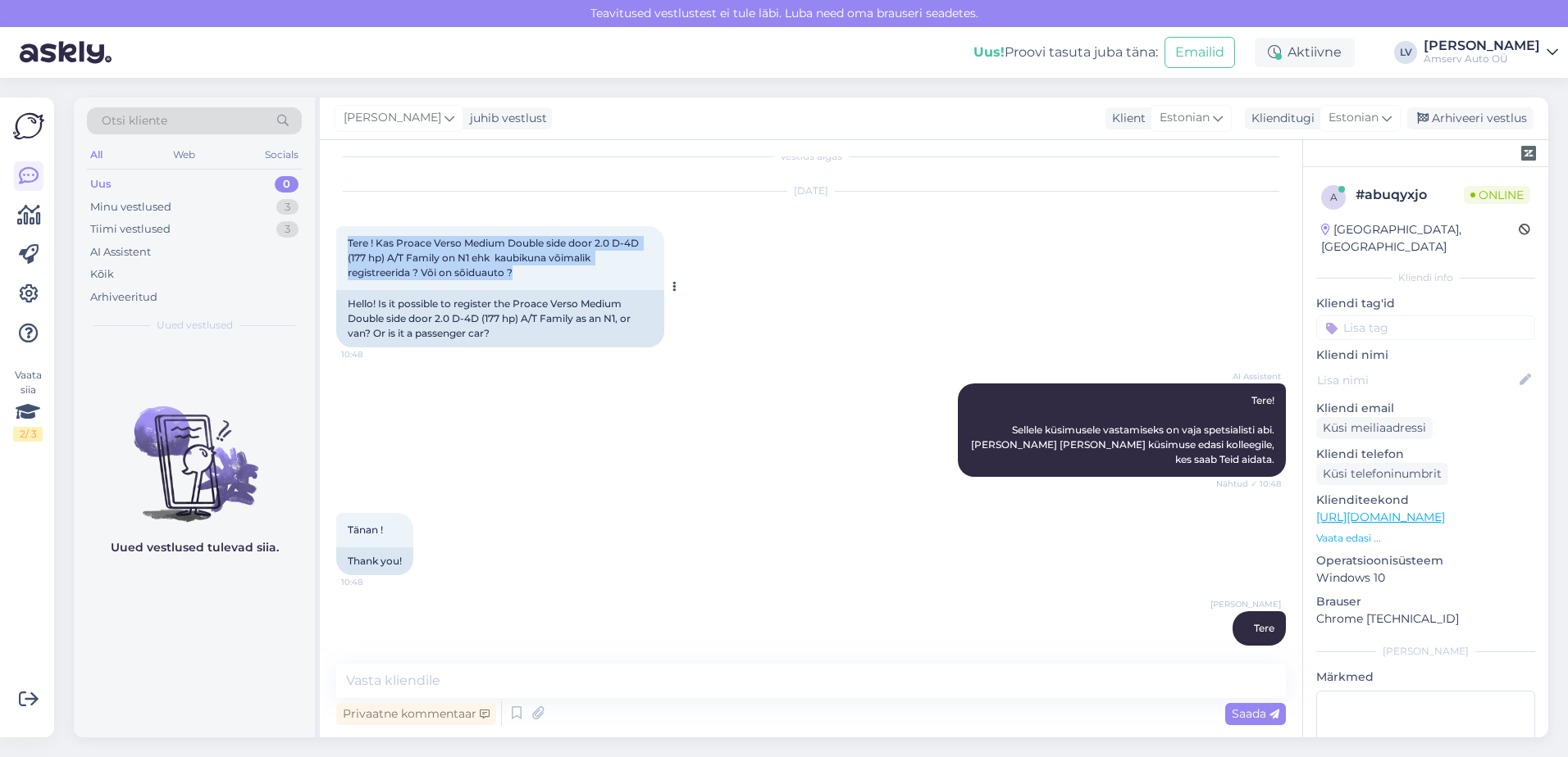
click at [342, 239] on div "Tere ! Kas Proace Verso Medium Double side door 2.0 D-4D (177 hp) A/T Family on…" at bounding box center [500, 258] width 328 height 64
drag, startPoint x: 342, startPoint y: 239, endPoint x: 387, endPoint y: 238, distance: 45.0
copy span "Tere ! Kas Proace Verso Medium Double side door 2.0 D-4D (177 hp) A/T Family on…"
click at [451, 669] on textarea at bounding box center [811, 681] width 950 height 35
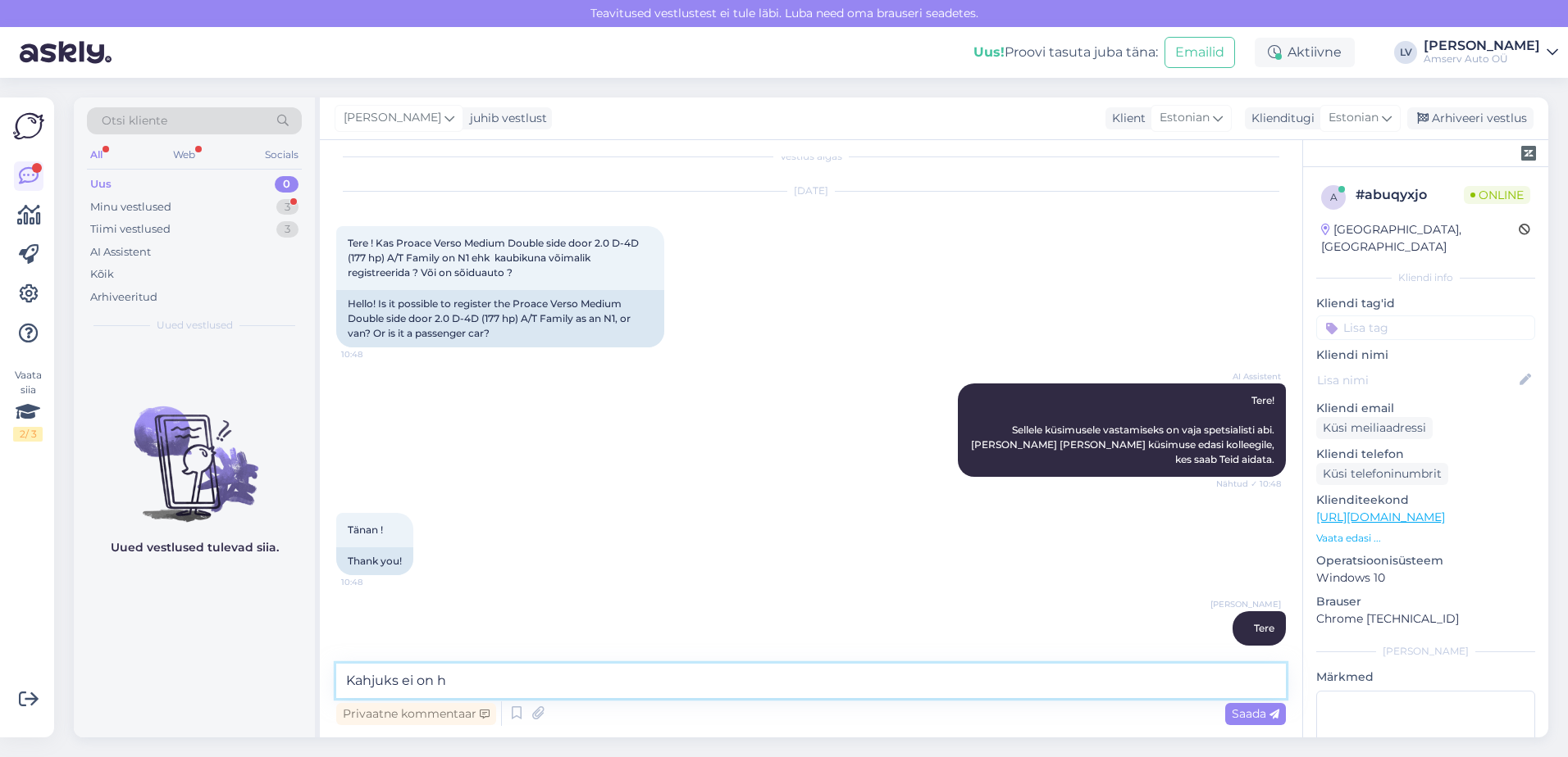
scroll to position [117, 0]
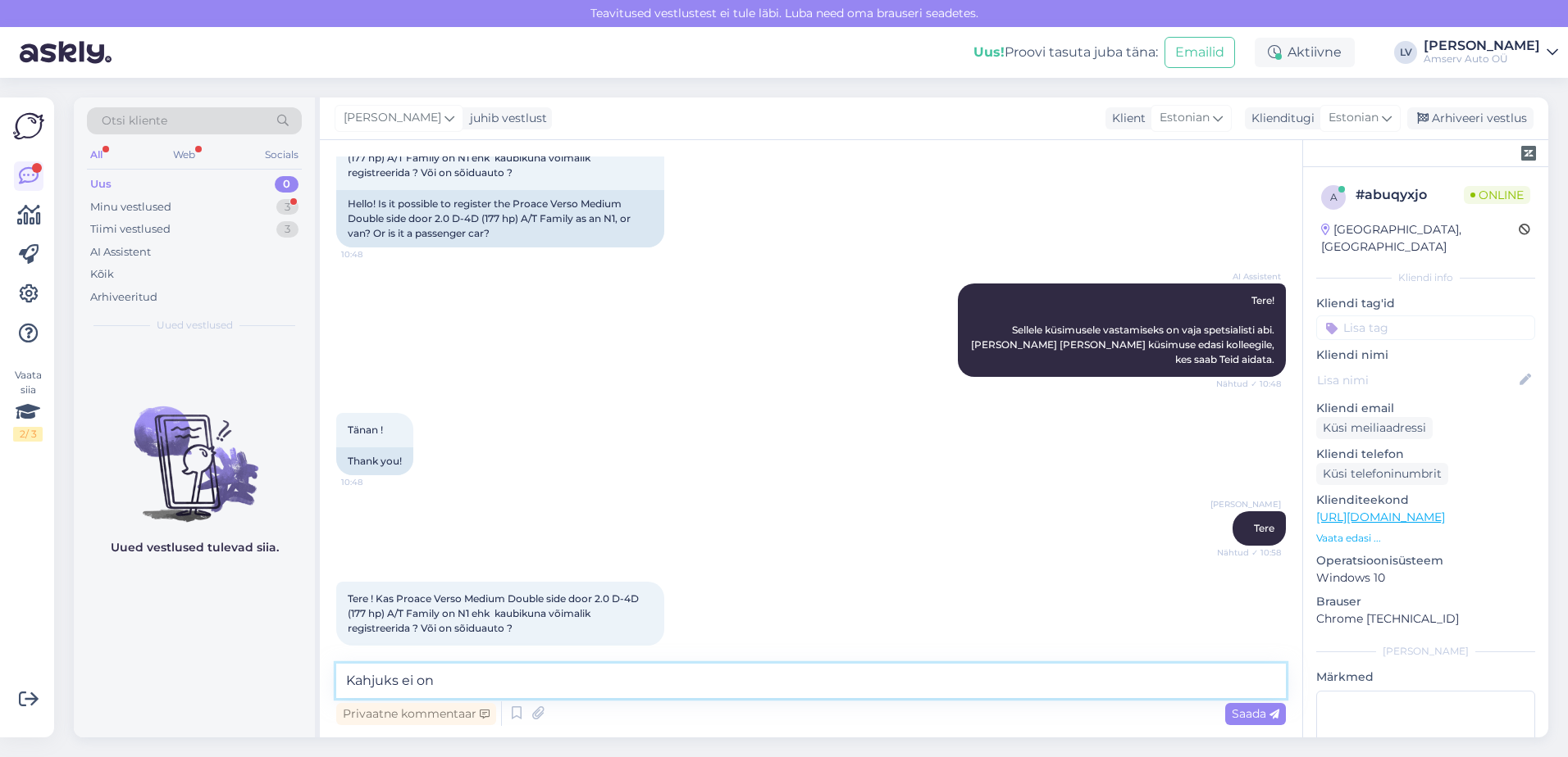
type textarea "Kahjuks ei on"
drag, startPoint x: 543, startPoint y: 580, endPoint x: 469, endPoint y: 588, distance: 74.4
click at [469, 592] on span "Tere ! Kas Proace Verso Medium Double side door 2.0 D-4D (177 hp) A/T Family on…" at bounding box center [495, 613] width 294 height 42
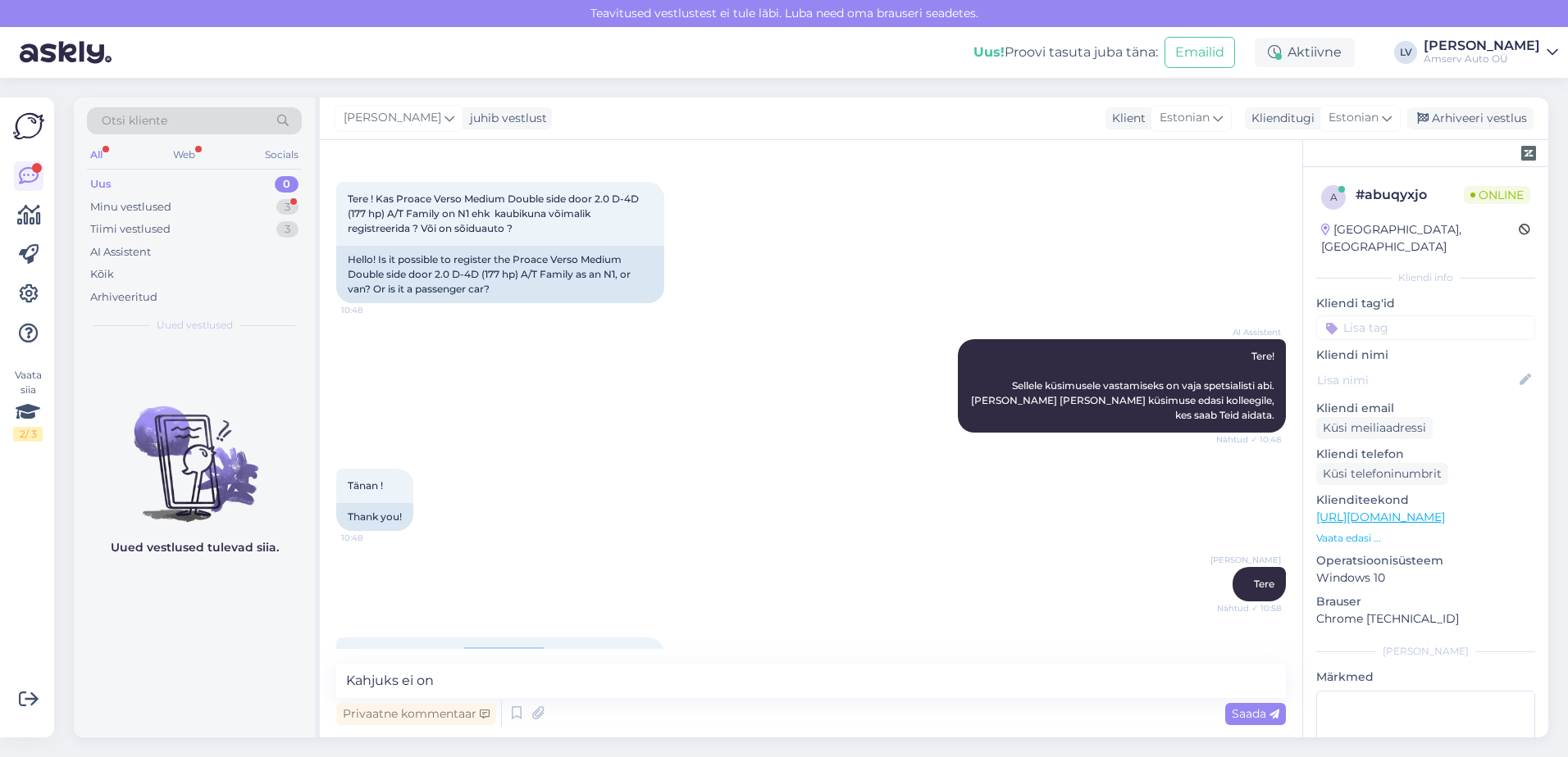
scroll to position [0, 0]
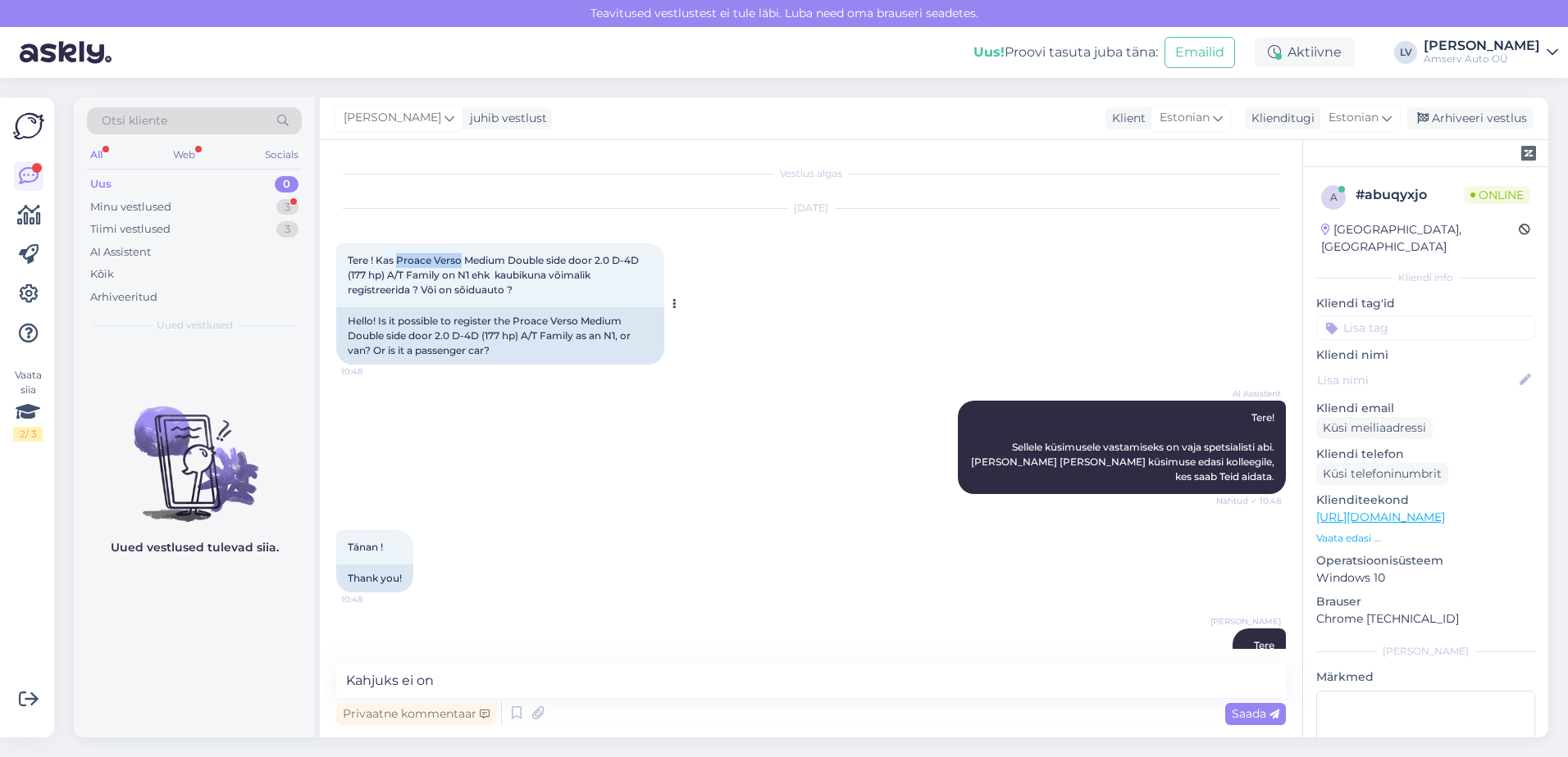
drag, startPoint x: 463, startPoint y: 258, endPoint x: 397, endPoint y: 260, distance: 66.0
click at [397, 260] on span "Tere ! Kas Proace Verso Medium Double side door 2.0 D-4D (177 hp) A/T Family on…" at bounding box center [495, 276] width 294 height 42
drag, startPoint x: 397, startPoint y: 260, endPoint x: 434, endPoint y: 263, distance: 37.1
copy span "Proace Verso"
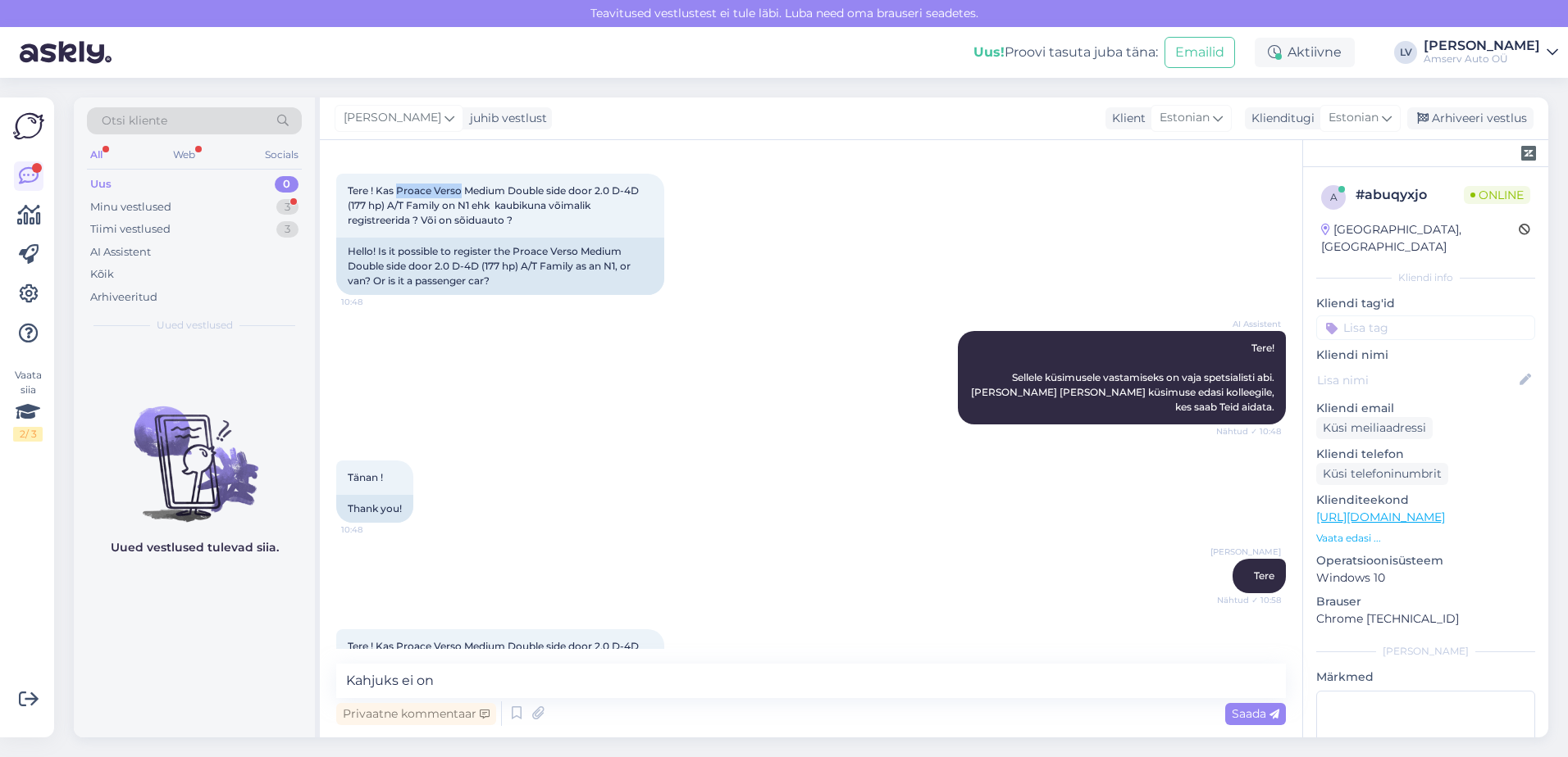
scroll to position [117, 0]
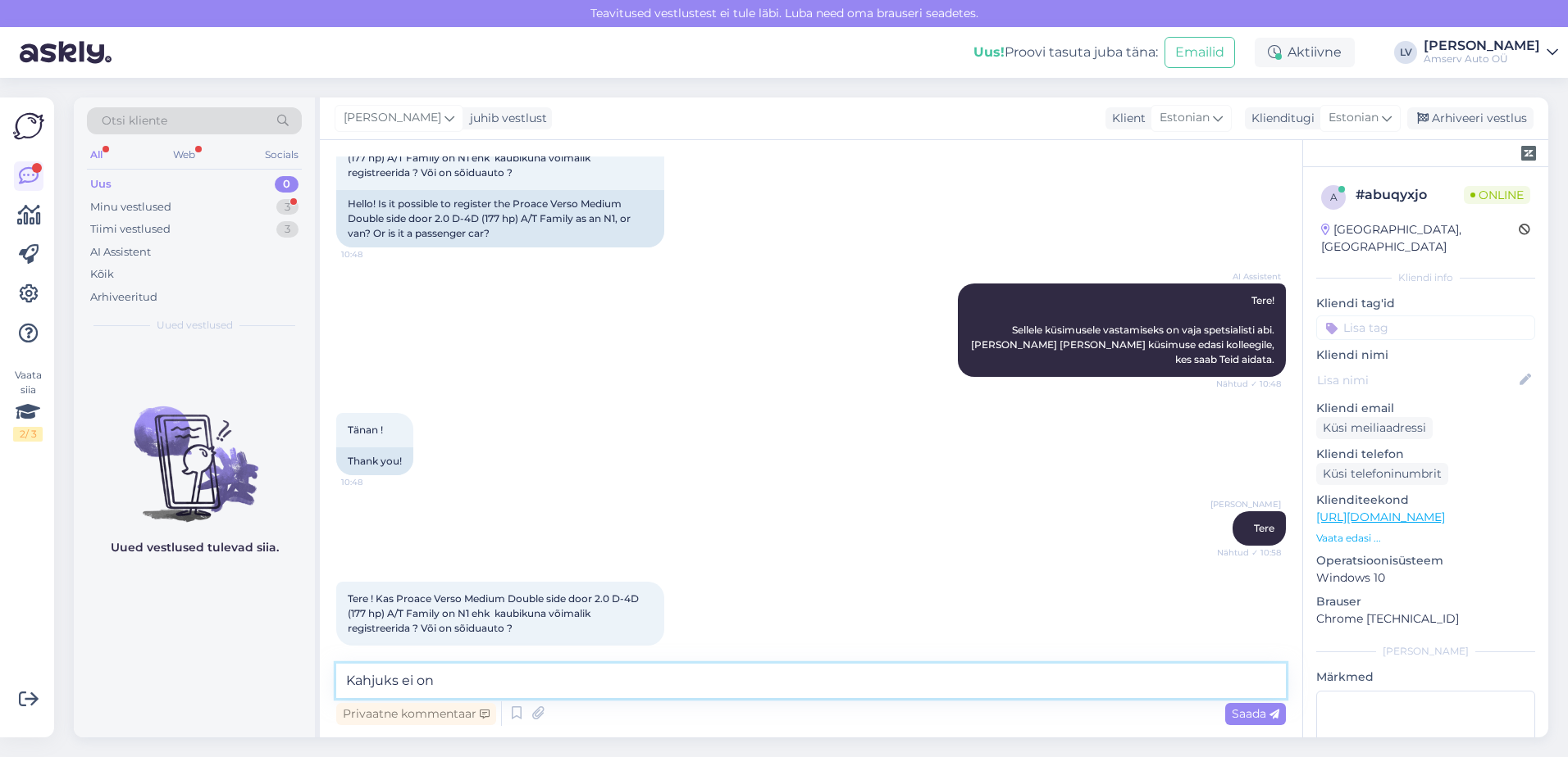
click at [578, 670] on textarea "Kahjuks ei on" at bounding box center [811, 681] width 950 height 35
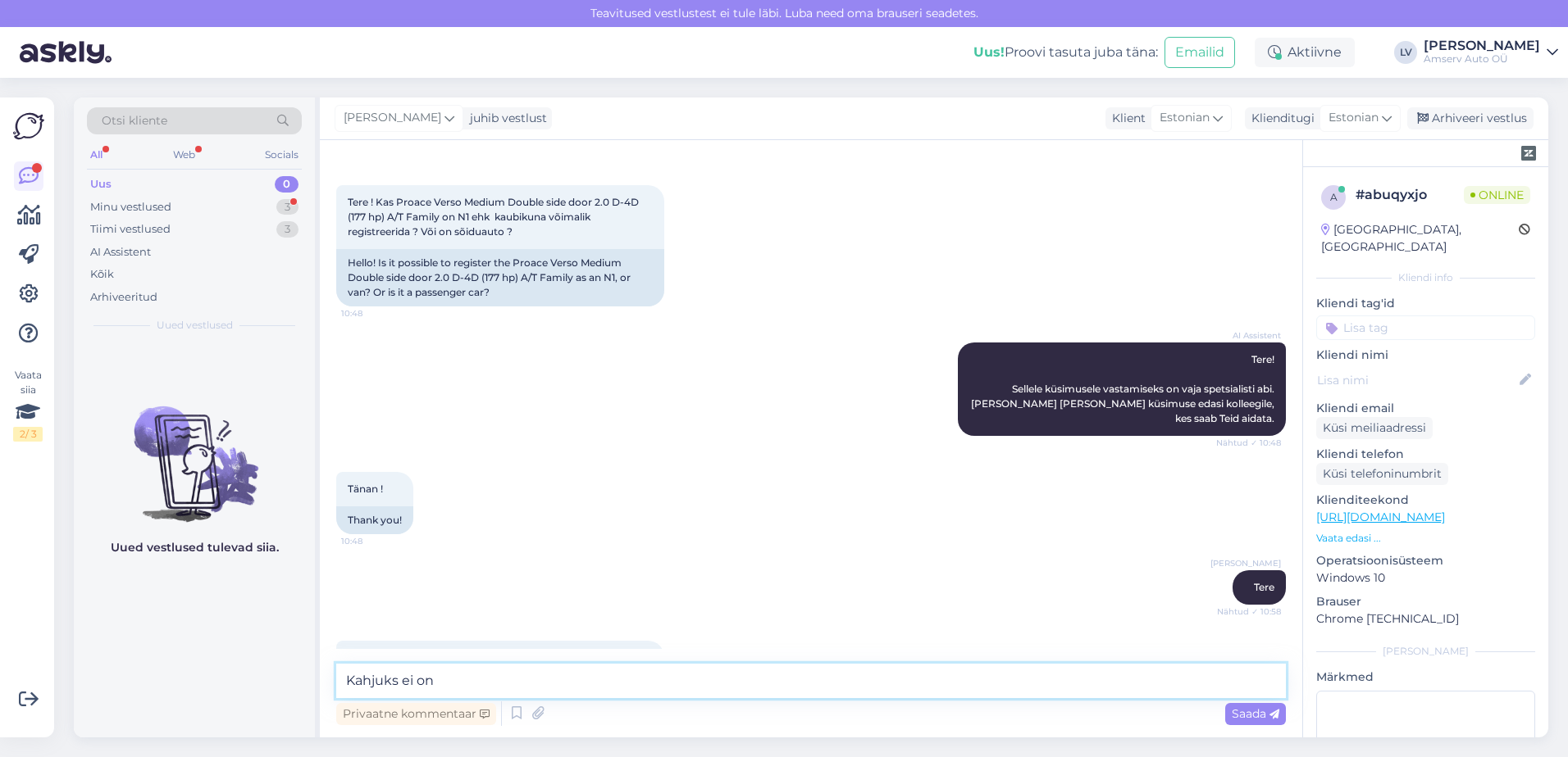
scroll to position [0, 0]
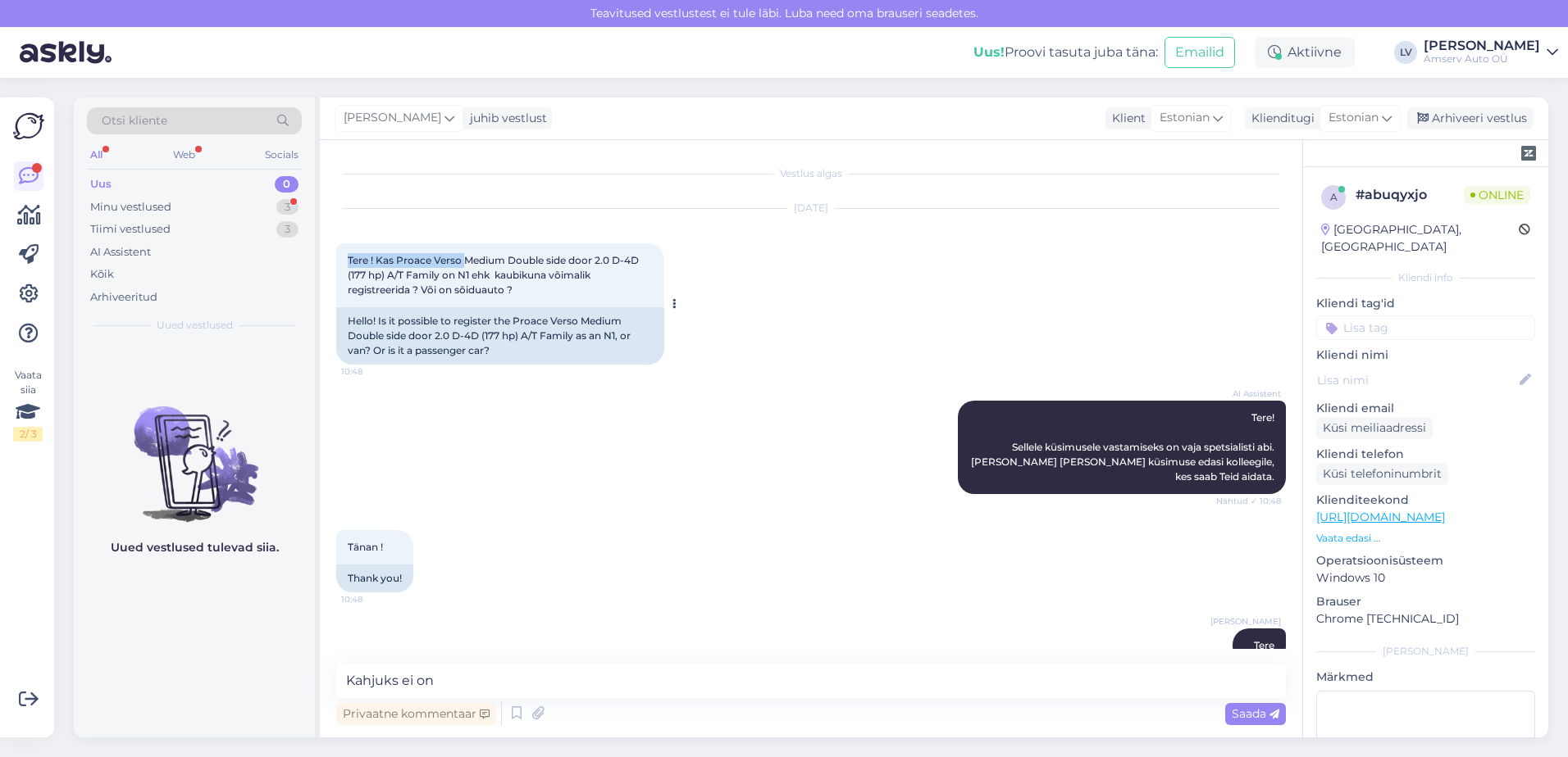
drag, startPoint x: 350, startPoint y: 262, endPoint x: 464, endPoint y: 266, distance: 114.1
click at [464, 266] on div "Tere ! Kas Proace Verso Medium Double side door 2.0 D-4D (177 hp) A/T Family on…" at bounding box center [500, 276] width 328 height 64
drag, startPoint x: 464, startPoint y: 266, endPoint x: 438, endPoint y: 263, distance: 26.2
copy span "Tere ! Kas Proace Verso"
drag, startPoint x: 518, startPoint y: 672, endPoint x: 321, endPoint y: 687, distance: 197.6
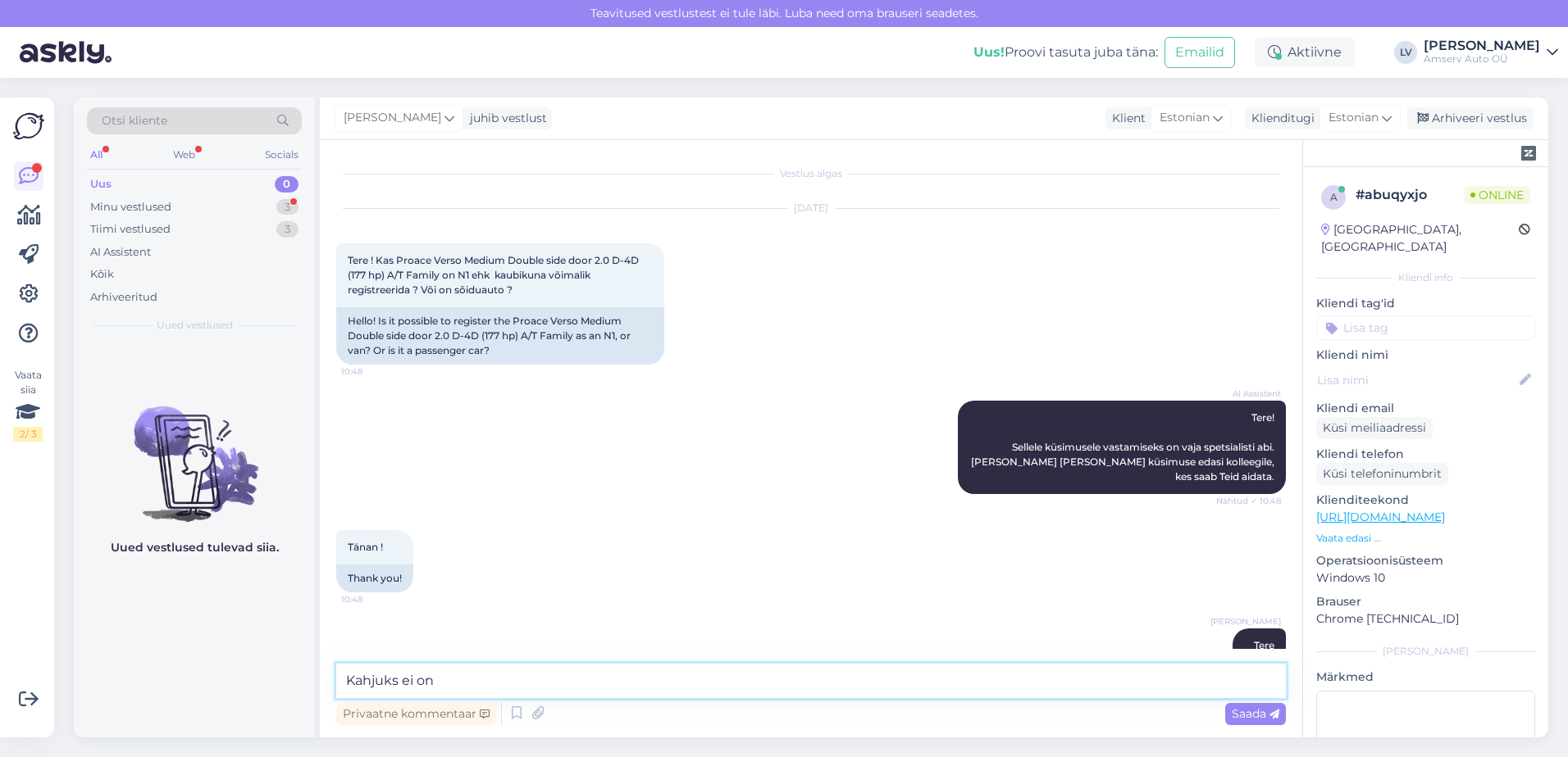
click at [321, 683] on div "Vestlus algas Aug 18 2025 Tere ! Kas Proace Verso Medium Double side door 2.0 D…" at bounding box center [811, 438] width 983 height 598
paste textarea "Toyota Proace Verso on mahtuniversaal, mis on Eestis registreeritud M1 kategoor…"
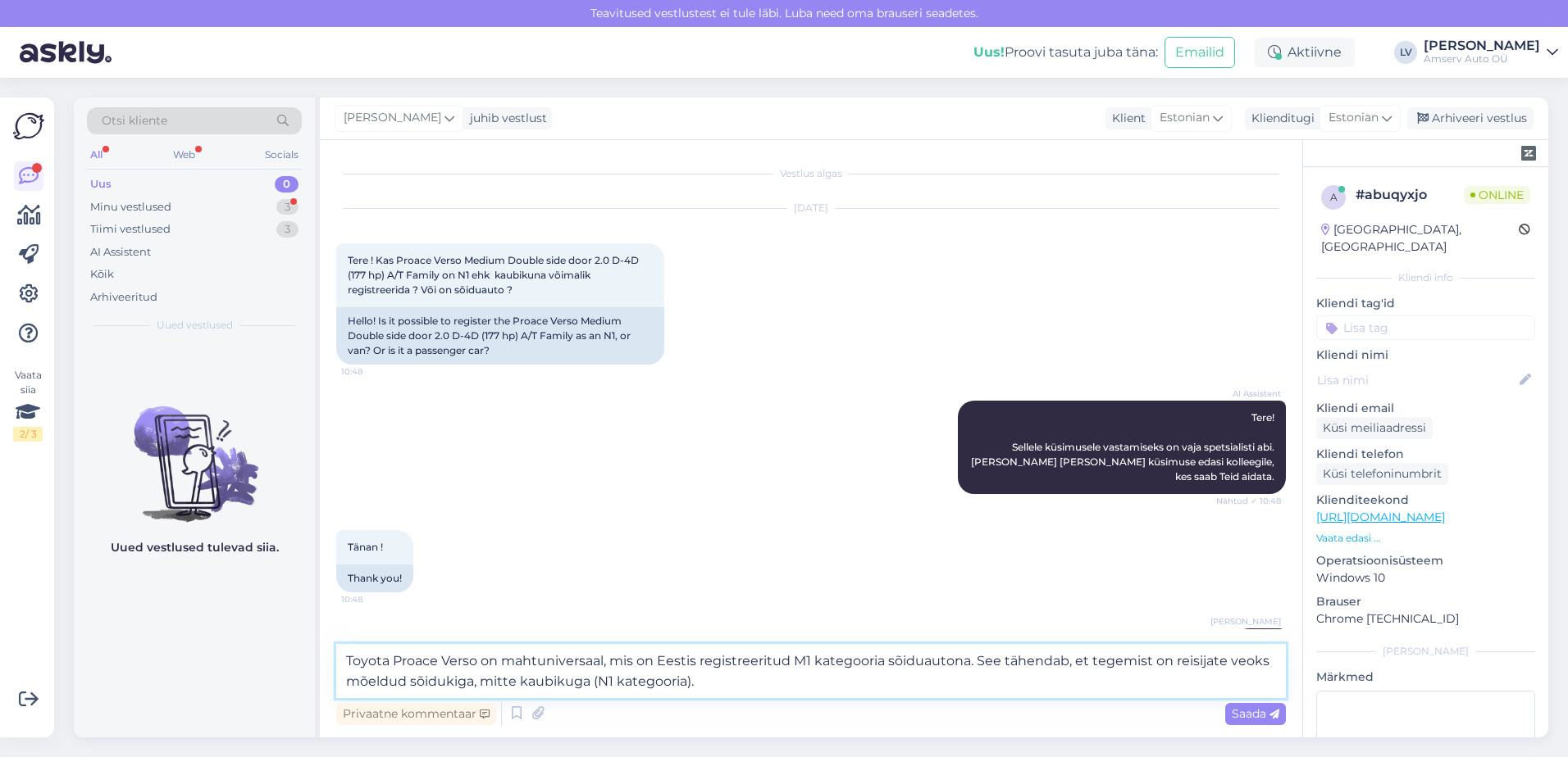
drag, startPoint x: 1096, startPoint y: 663, endPoint x: 331, endPoint y: 652, distance: 765.1
click at [331, 652] on div "Vestlus algas Aug 18 2025 Tere ! Kas Proace Verso Medium Double side door 2.0 D…" at bounding box center [811, 438] width 983 height 598
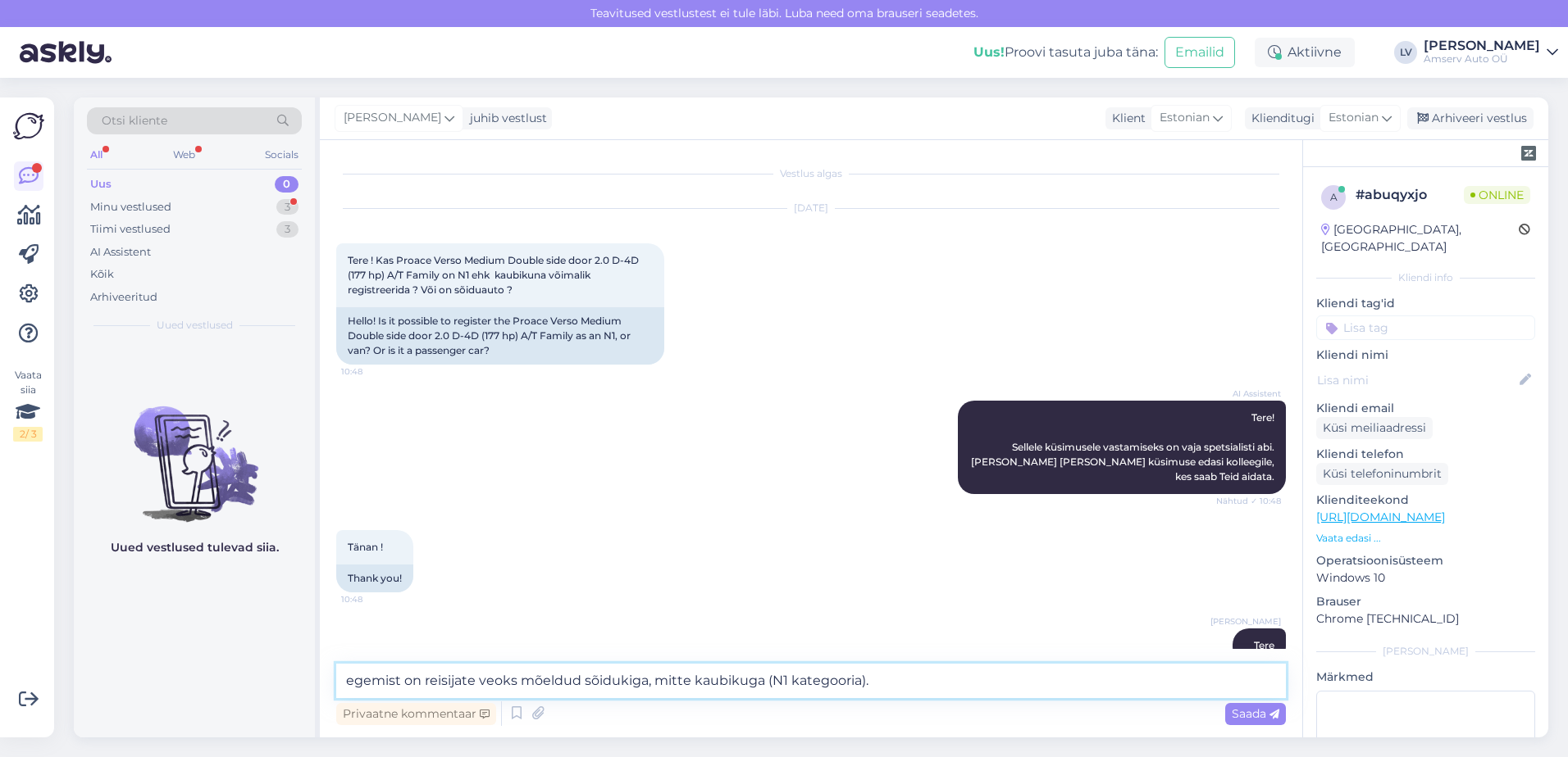
type textarea "Tegemist on reisijate veoks mõeldud sõidukiga, mitte kaubikuga (N1 kategooria)."
click at [896, 688] on textarea "Tegemist on reisijate veoks mõeldud sõidukiga, mitte kaubikuga (N1 kategooria)." at bounding box center [811, 681] width 950 height 35
click at [900, 687] on textarea "Tegemist on reisijate veoks mõeldud sõidukiga, mitte kaubikuga (N1 kategooria)." at bounding box center [811, 681] width 950 height 35
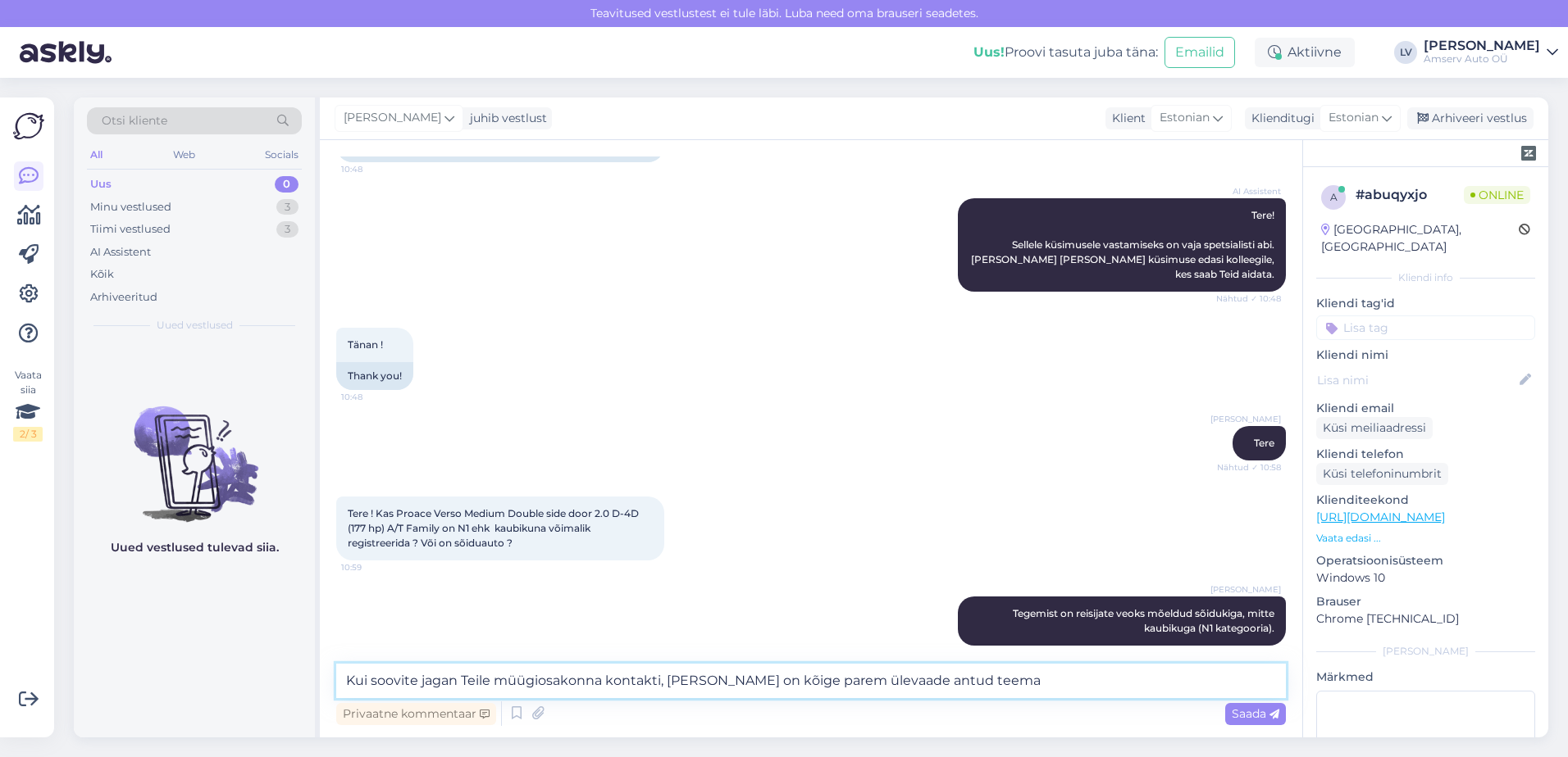
type textarea "Kui soovite jagan Teile müügiosakonna kontakti, neil on kõige parem ülevaade an…"
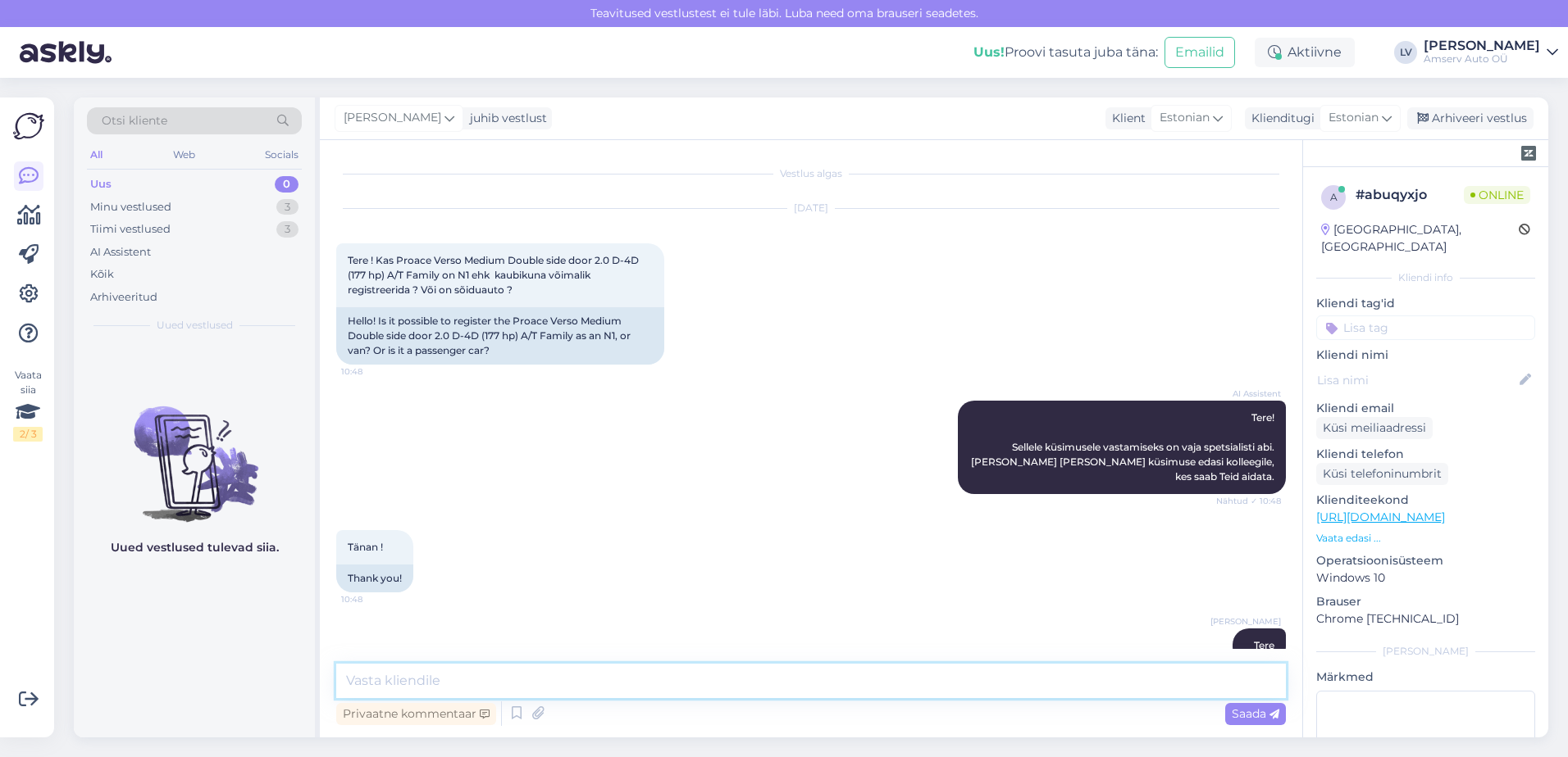
scroll to position [246, 0]
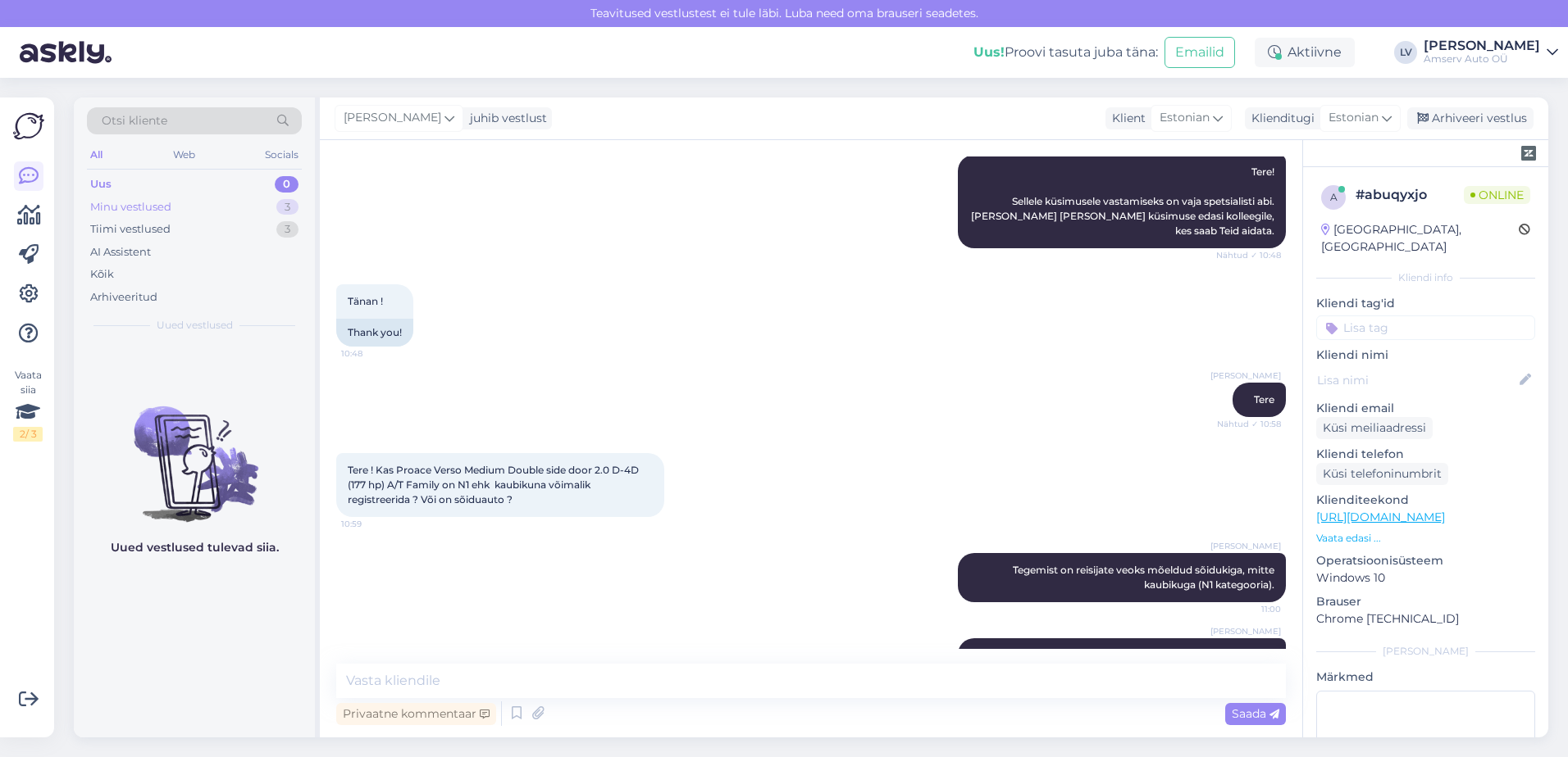
click at [228, 211] on div "Minu vestlused 3" at bounding box center [194, 207] width 215 height 23
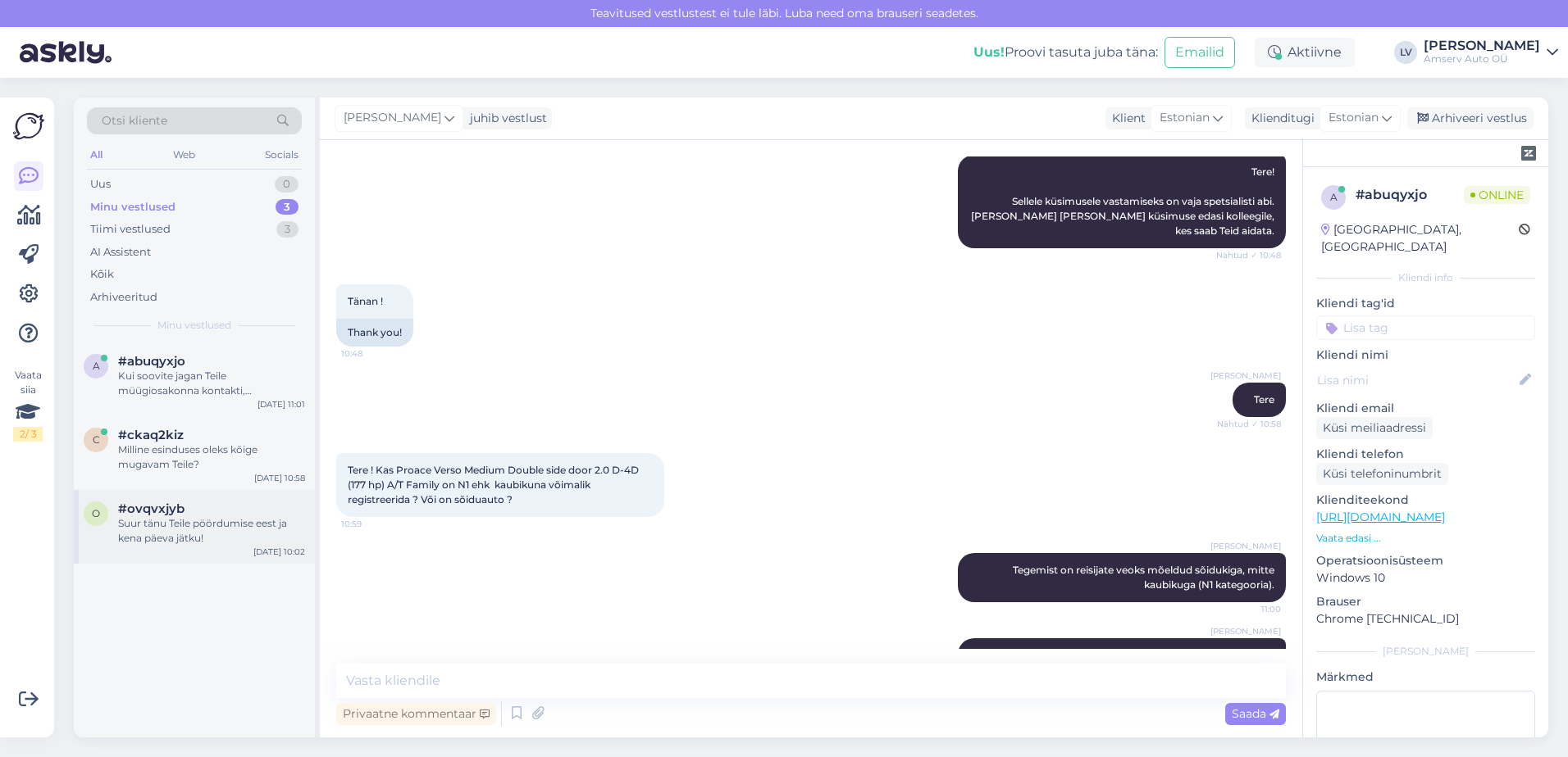
click at [188, 540] on div "o #ovqvxjyb Suur tänu Teile pöördumise eest ja kena päeva jätku! Aug 18 10:02" at bounding box center [194, 527] width 241 height 74
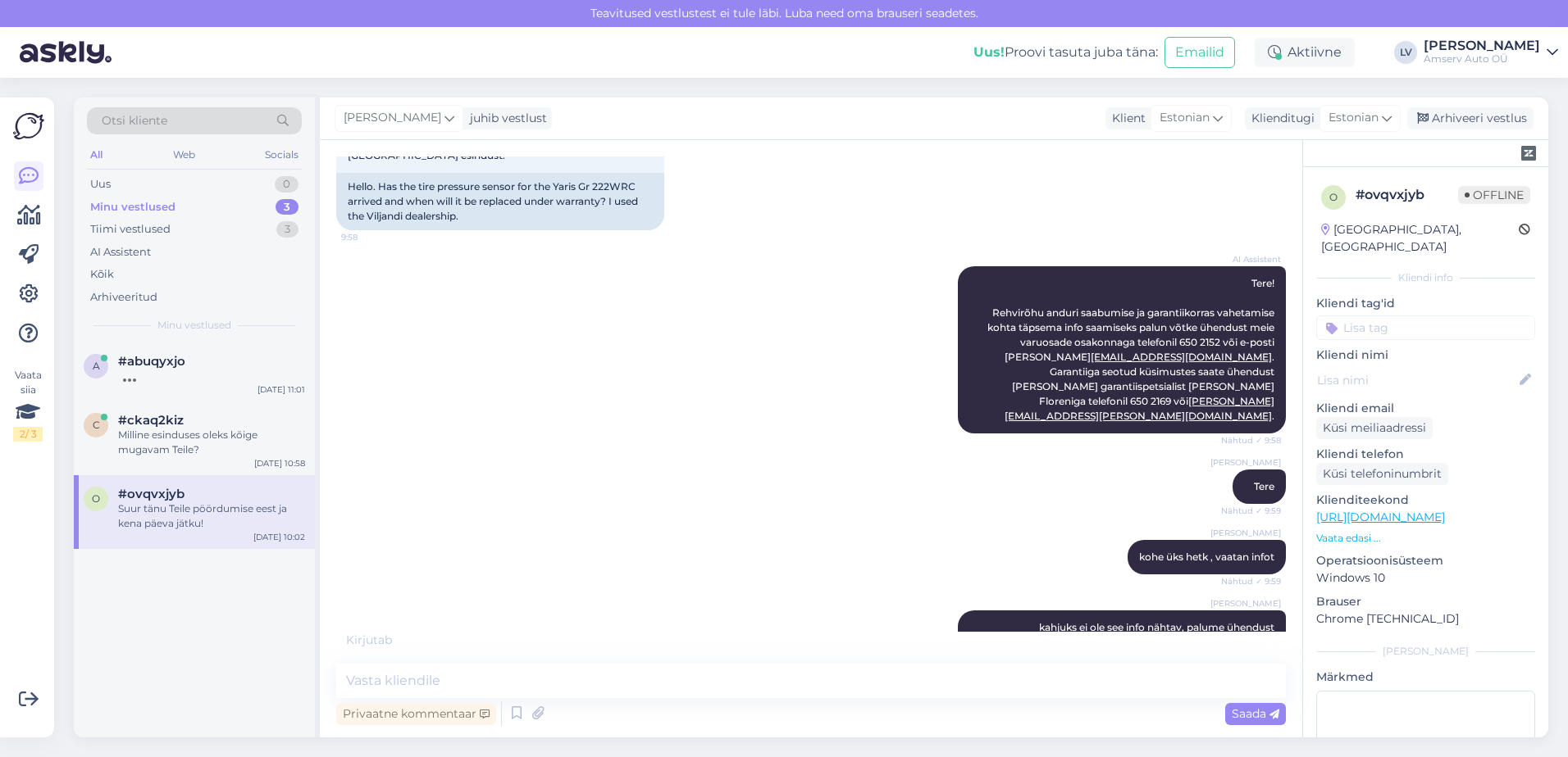
scroll to position [128, 0]
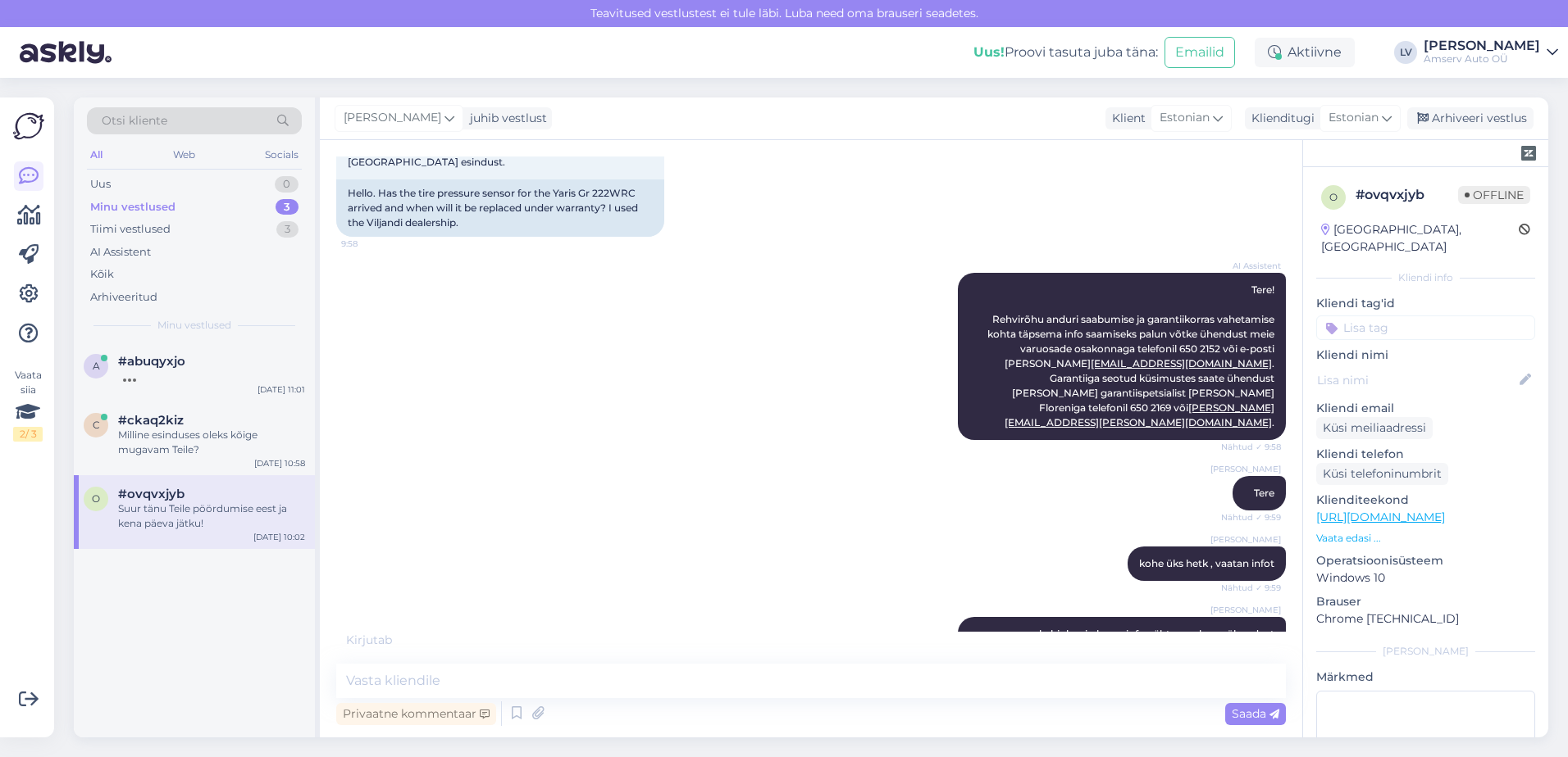
click at [1464, 316] on input at bounding box center [1425, 328] width 219 height 25
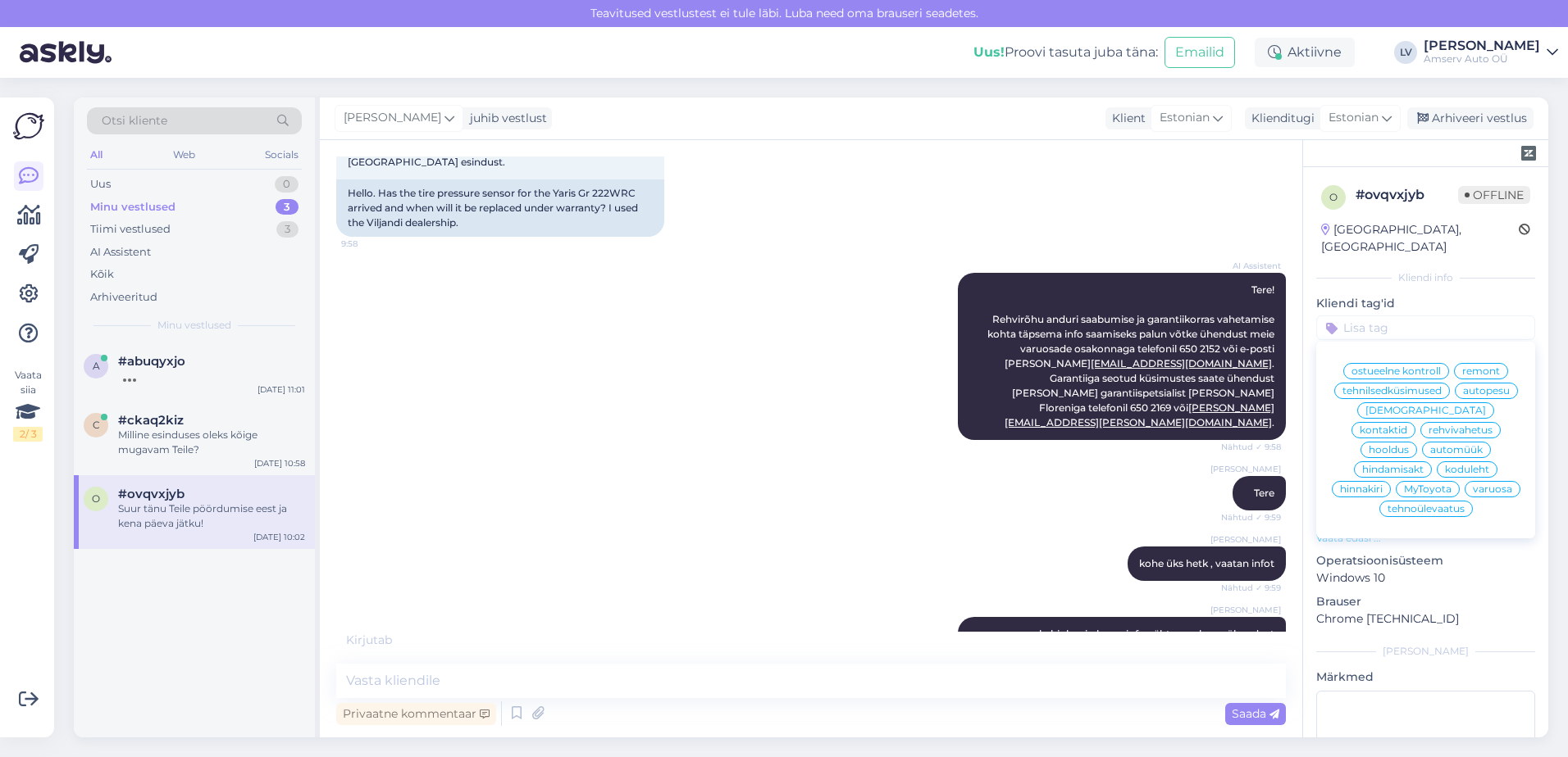
click at [1473, 484] on span "varuosa" at bounding box center [1492, 489] width 39 height 10
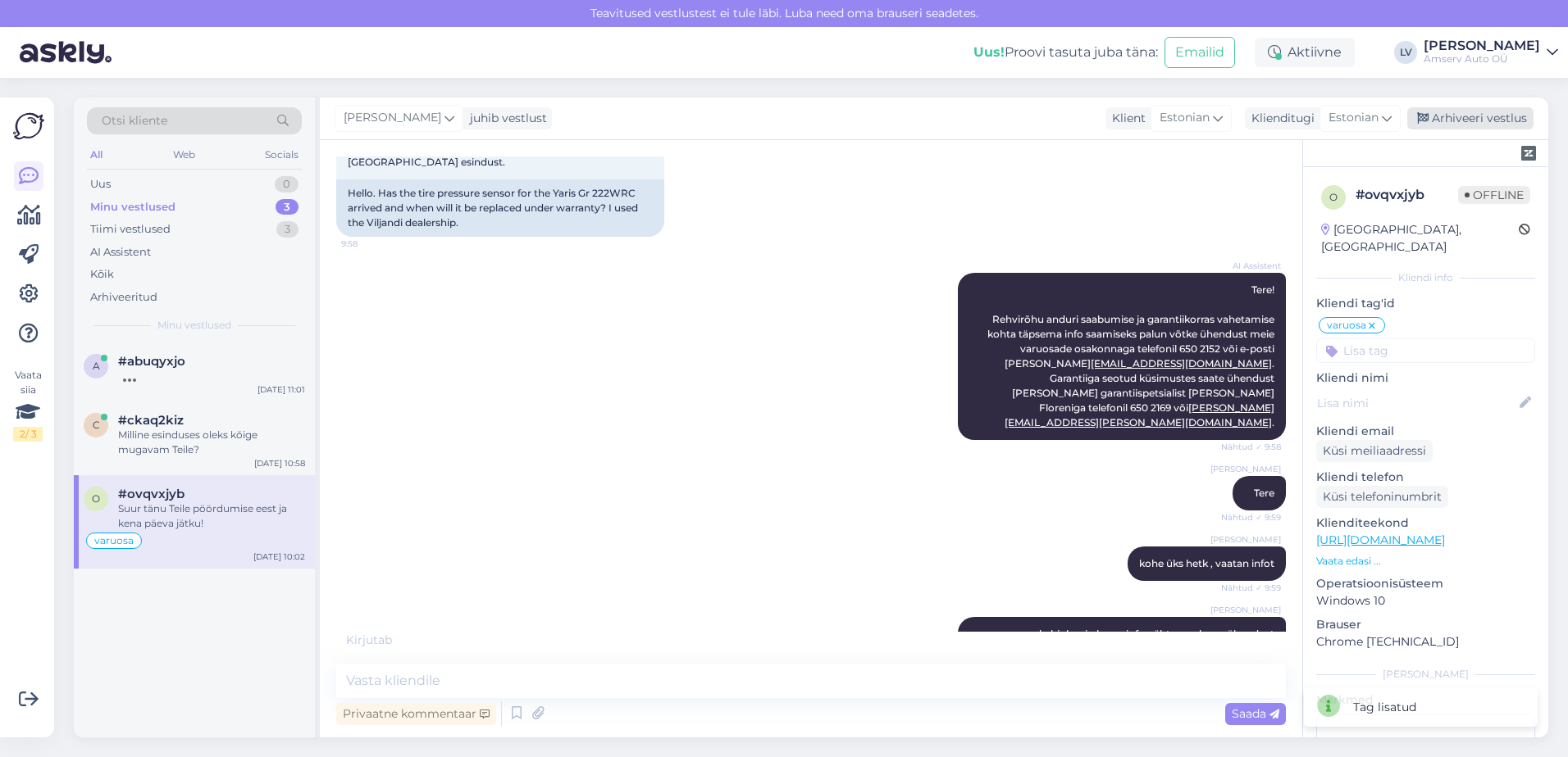
click at [1470, 122] on div "Arhiveeri vestlus" at bounding box center [1471, 118] width 126 height 22
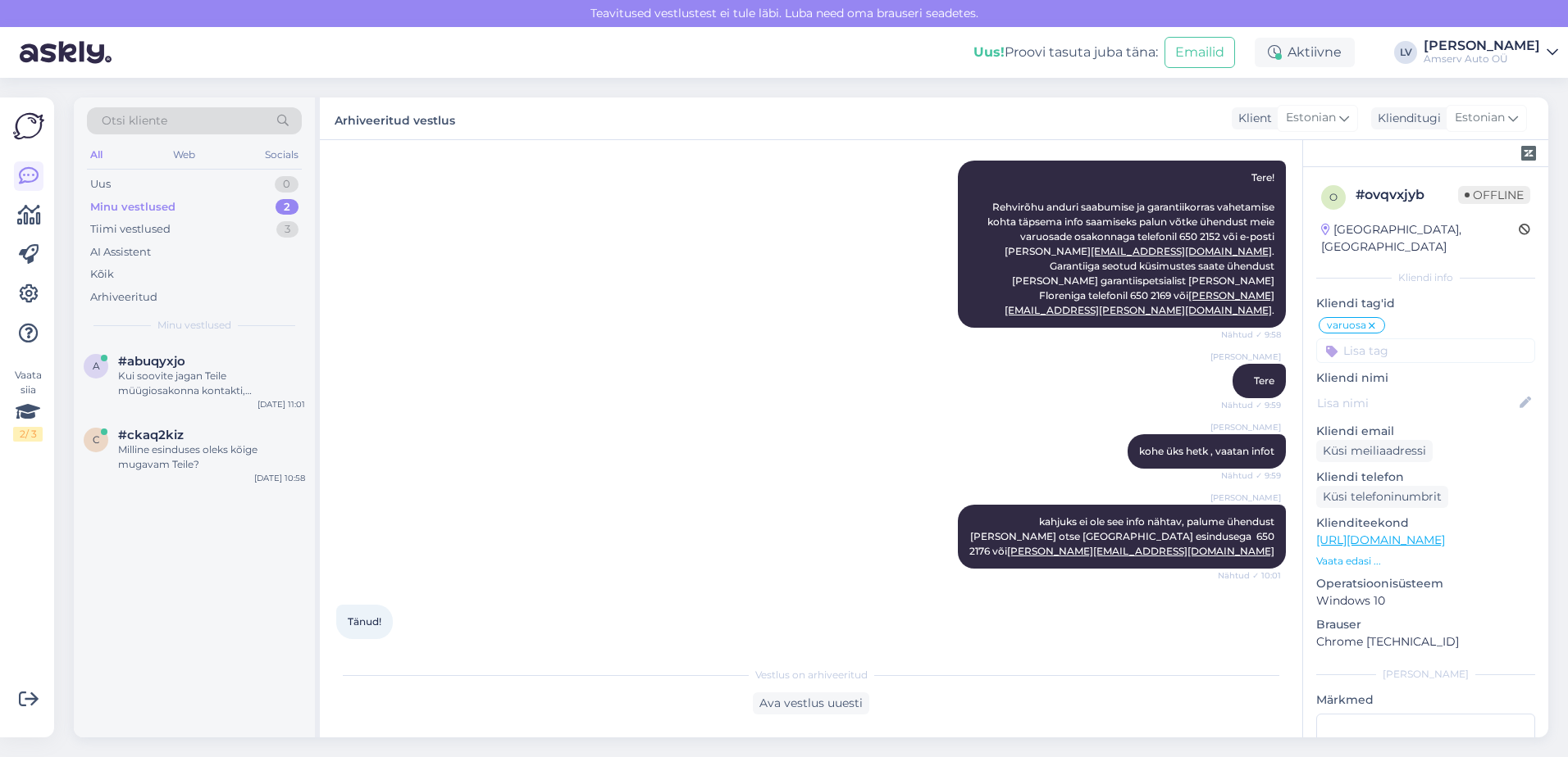
scroll to position [280, 0]
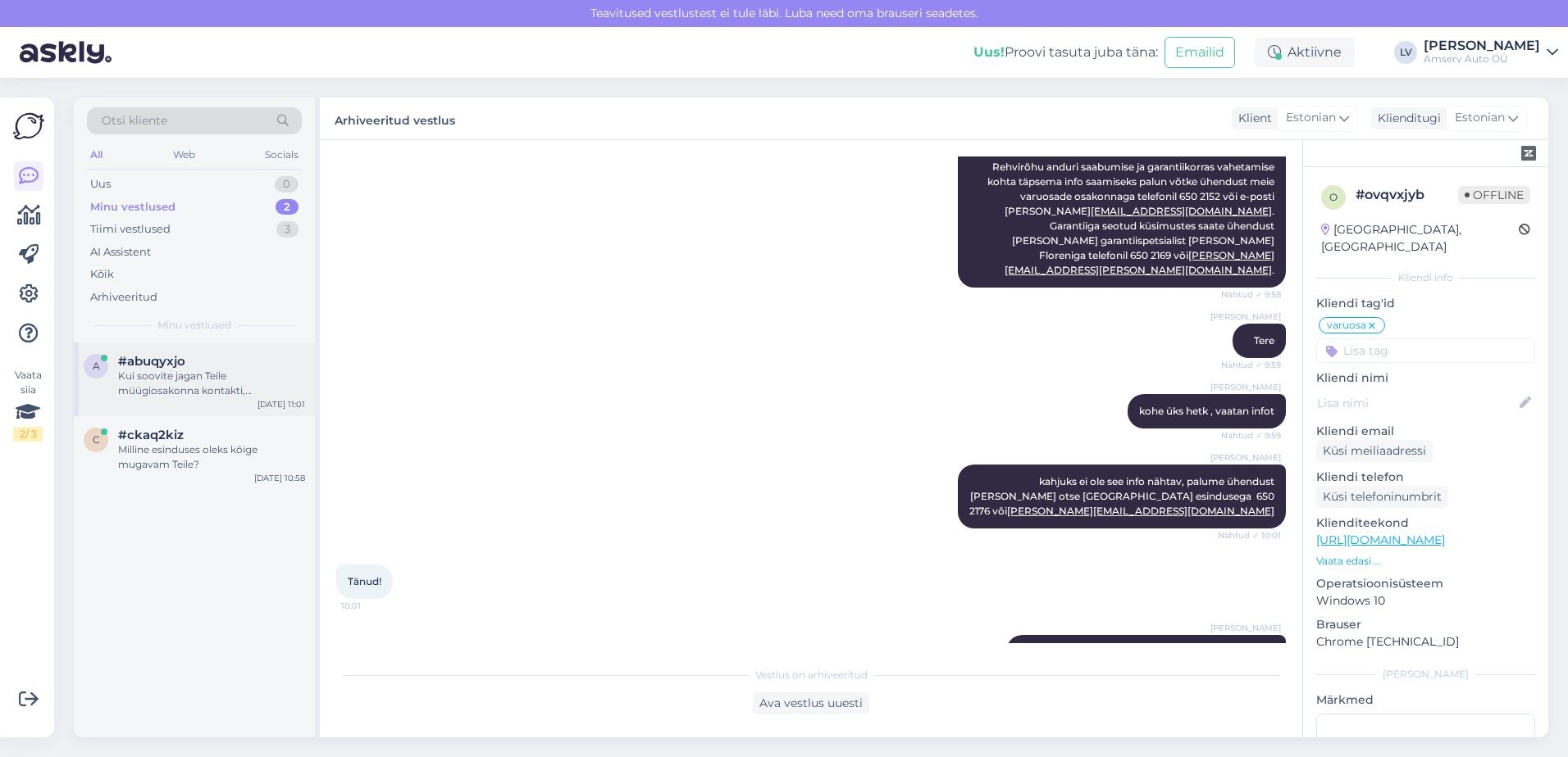
click at [178, 400] on div "a #abuqyxjo Kui soovite jagan Teile müügiosakonna kontakti, neil on kõige parem…" at bounding box center [194, 379] width 241 height 74
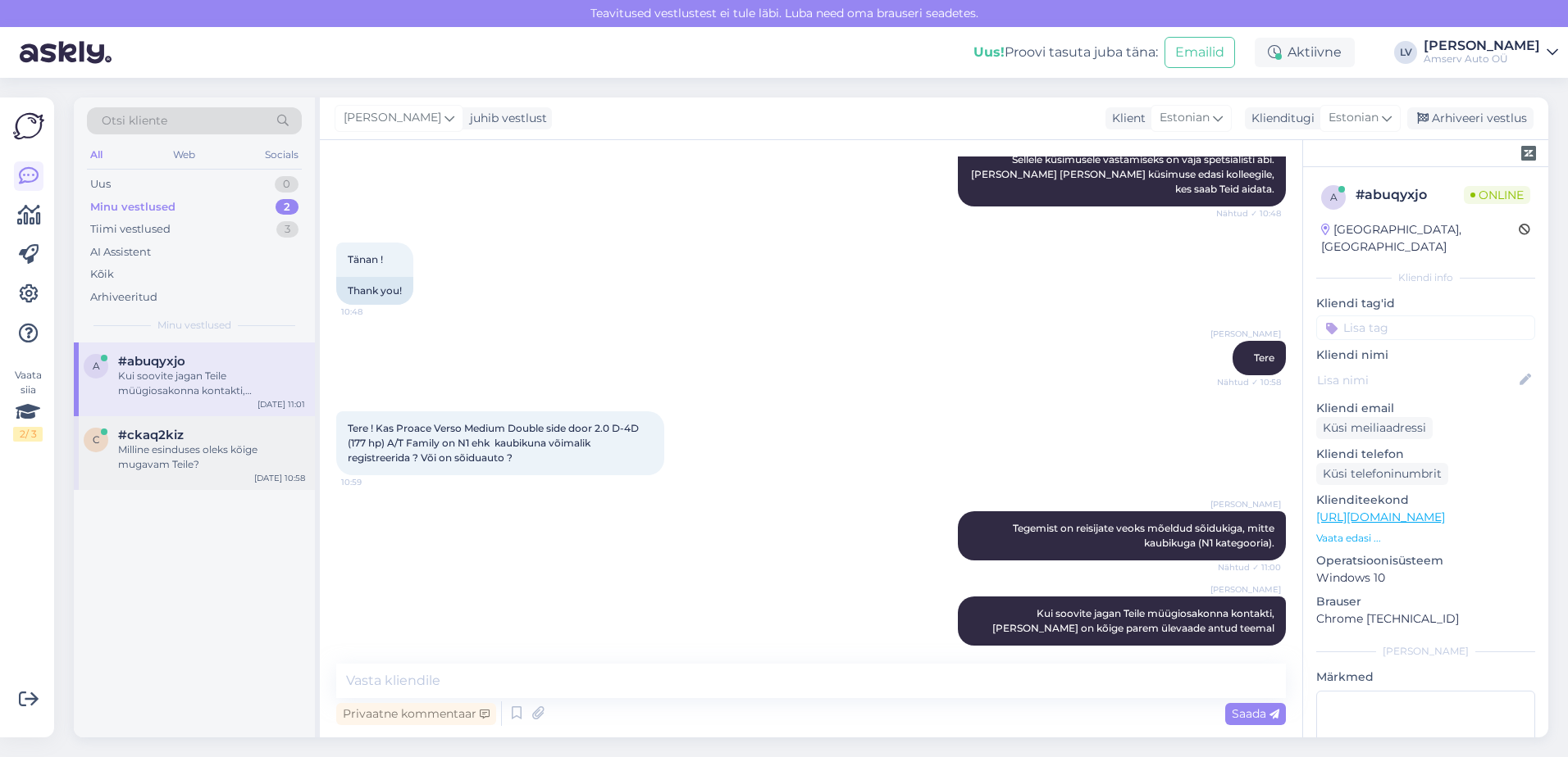
click at [181, 448] on div "Milline esinduses oleks kõige mugavam Teile?" at bounding box center [212, 458] width 187 height 29
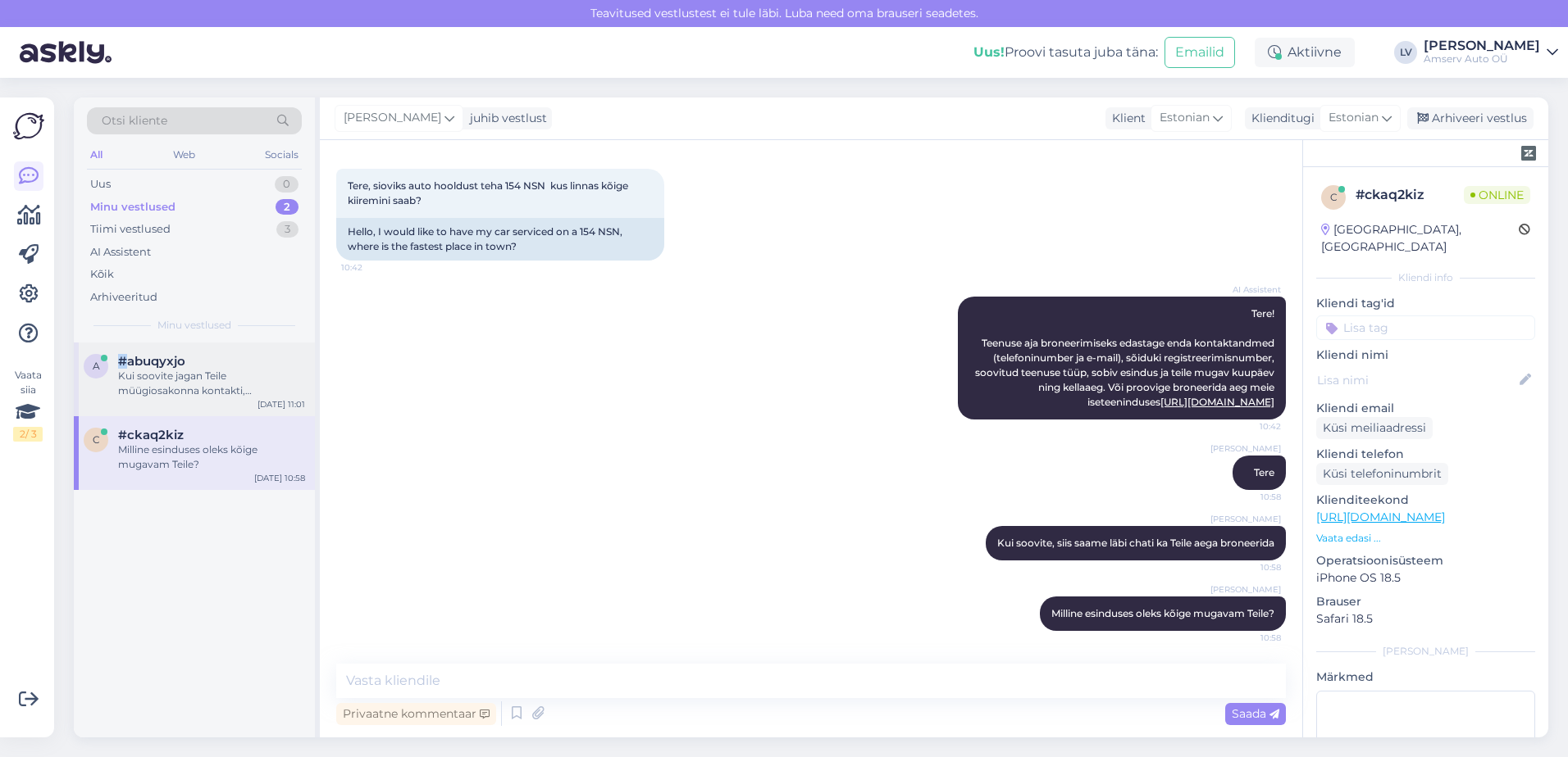
click at [123, 365] on span "#abuqyxjo" at bounding box center [151, 362] width 67 height 15
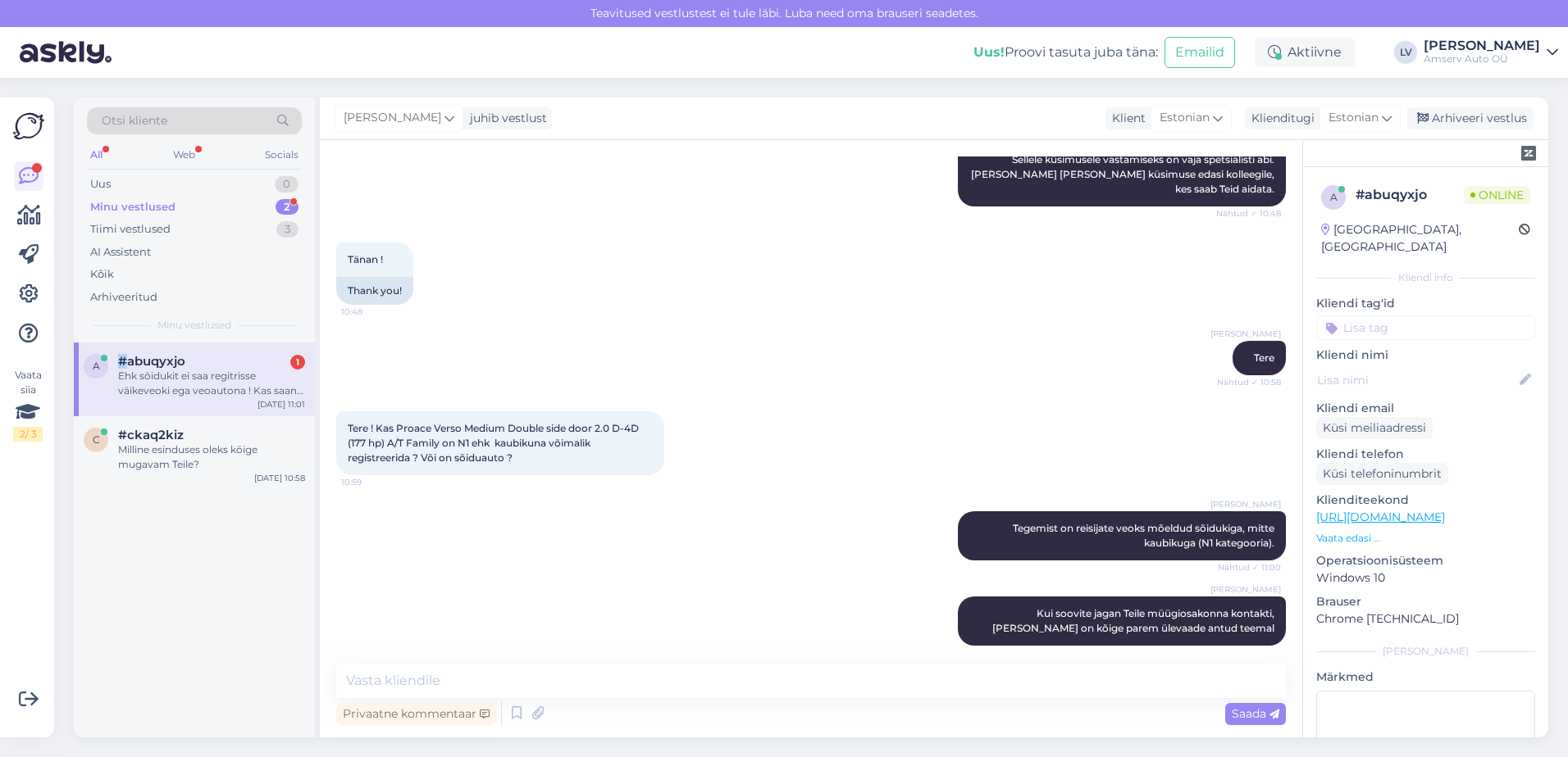
scroll to position [373, 0]
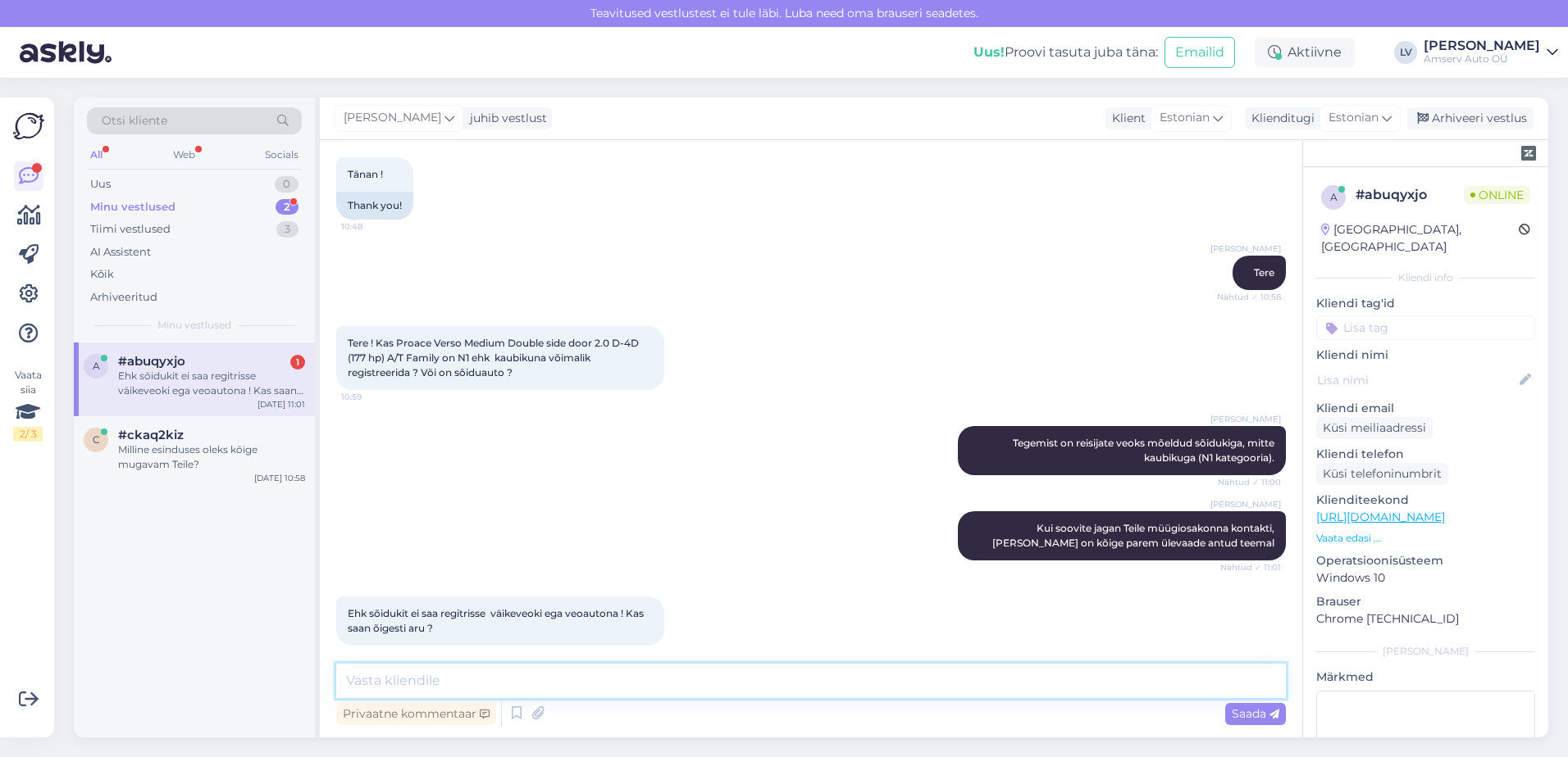
click at [570, 697] on textarea at bounding box center [811, 681] width 950 height 35
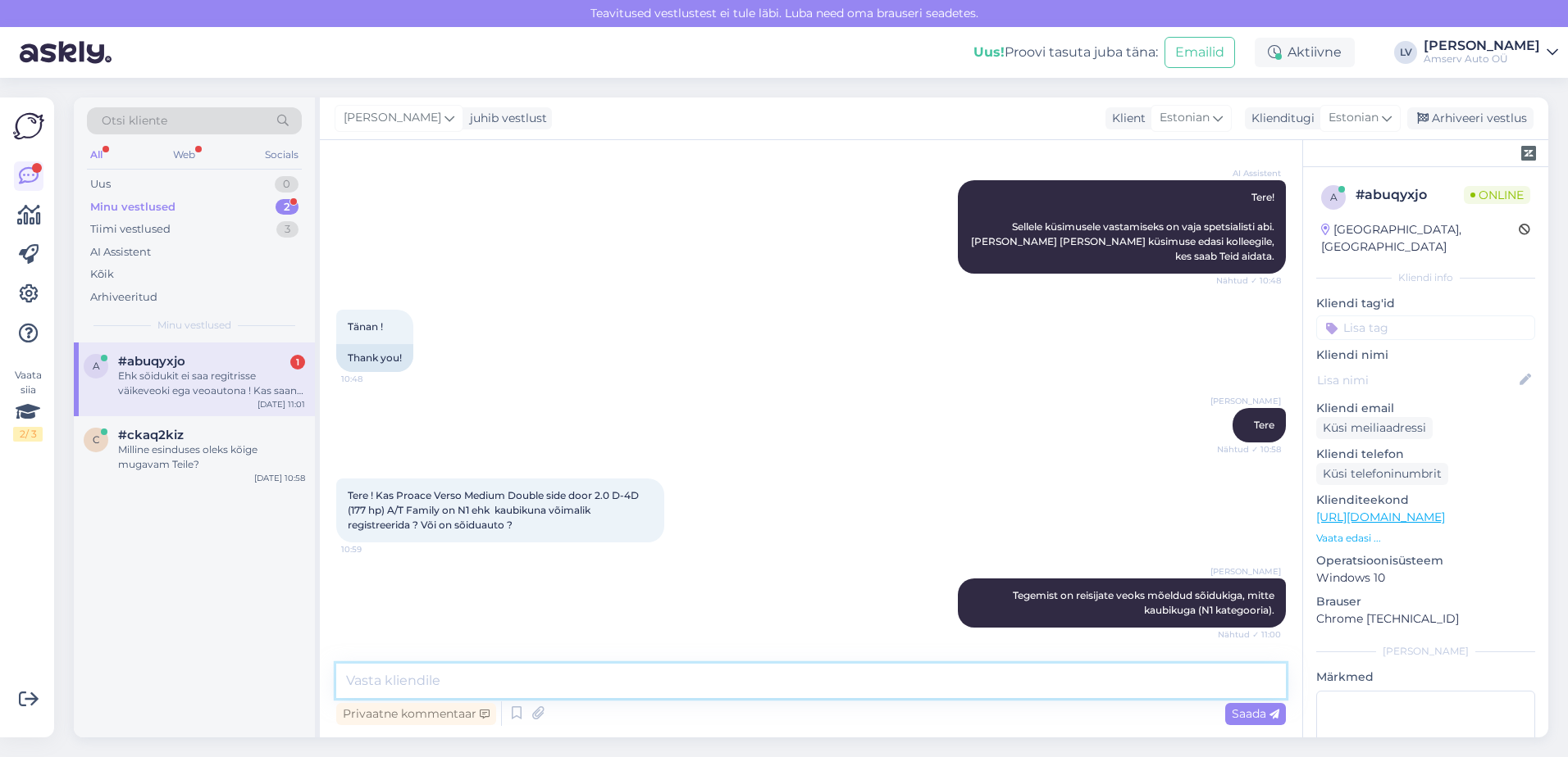
scroll to position [209, 0]
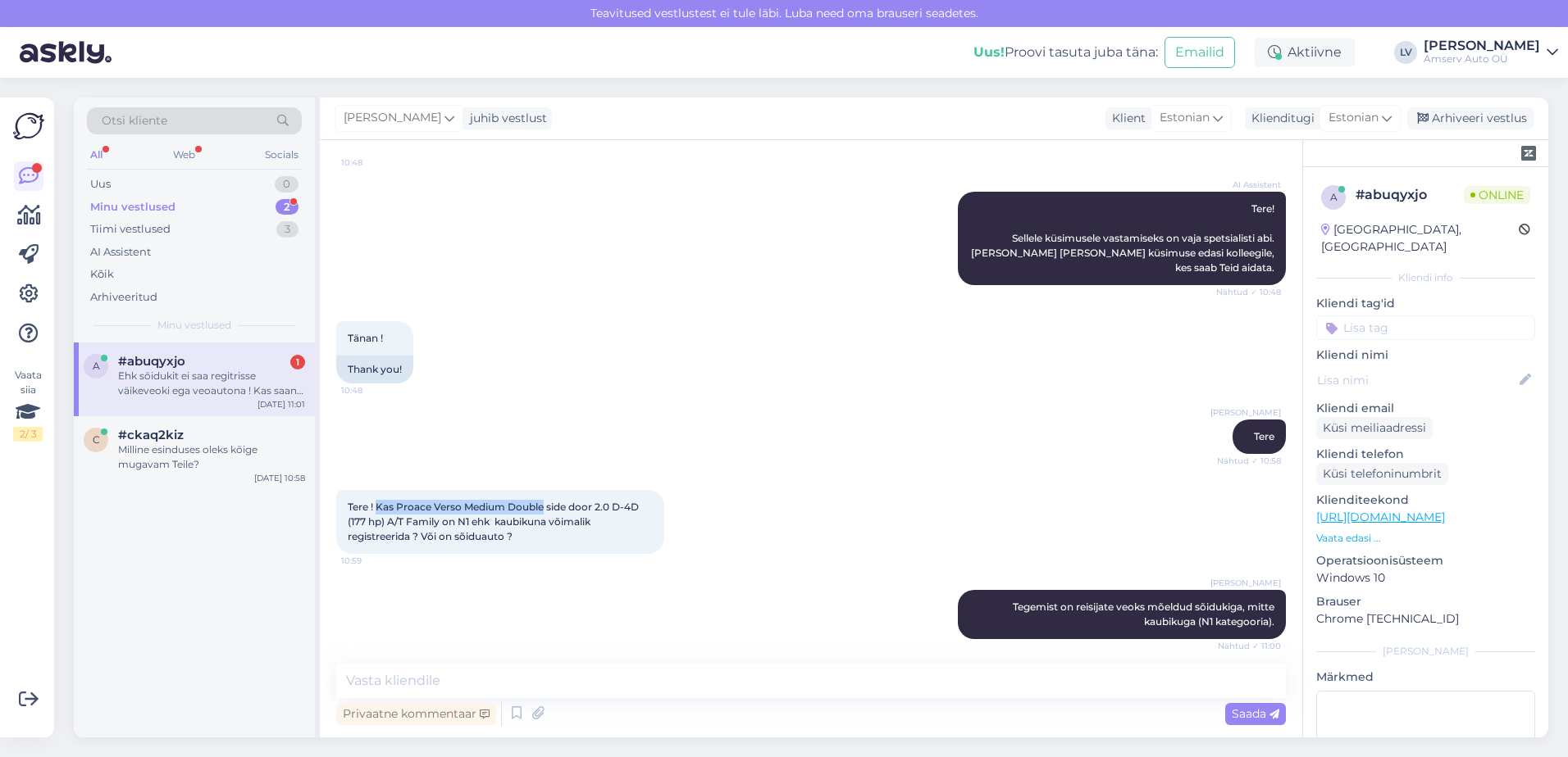
drag, startPoint x: 378, startPoint y: 492, endPoint x: 546, endPoint y: 489, distance: 168.0
click at [546, 501] on span "Tere ! Kas Proace Verso Medium Double side door 2.0 D-4D (177 hp) A/T Family on…" at bounding box center [495, 522] width 294 height 42
drag, startPoint x: 546, startPoint y: 489, endPoint x: 532, endPoint y: 491, distance: 14.1
copy span "Kas Proace Verso Medium Double"
drag, startPoint x: 444, startPoint y: 507, endPoint x: 351, endPoint y: 502, distance: 93.1
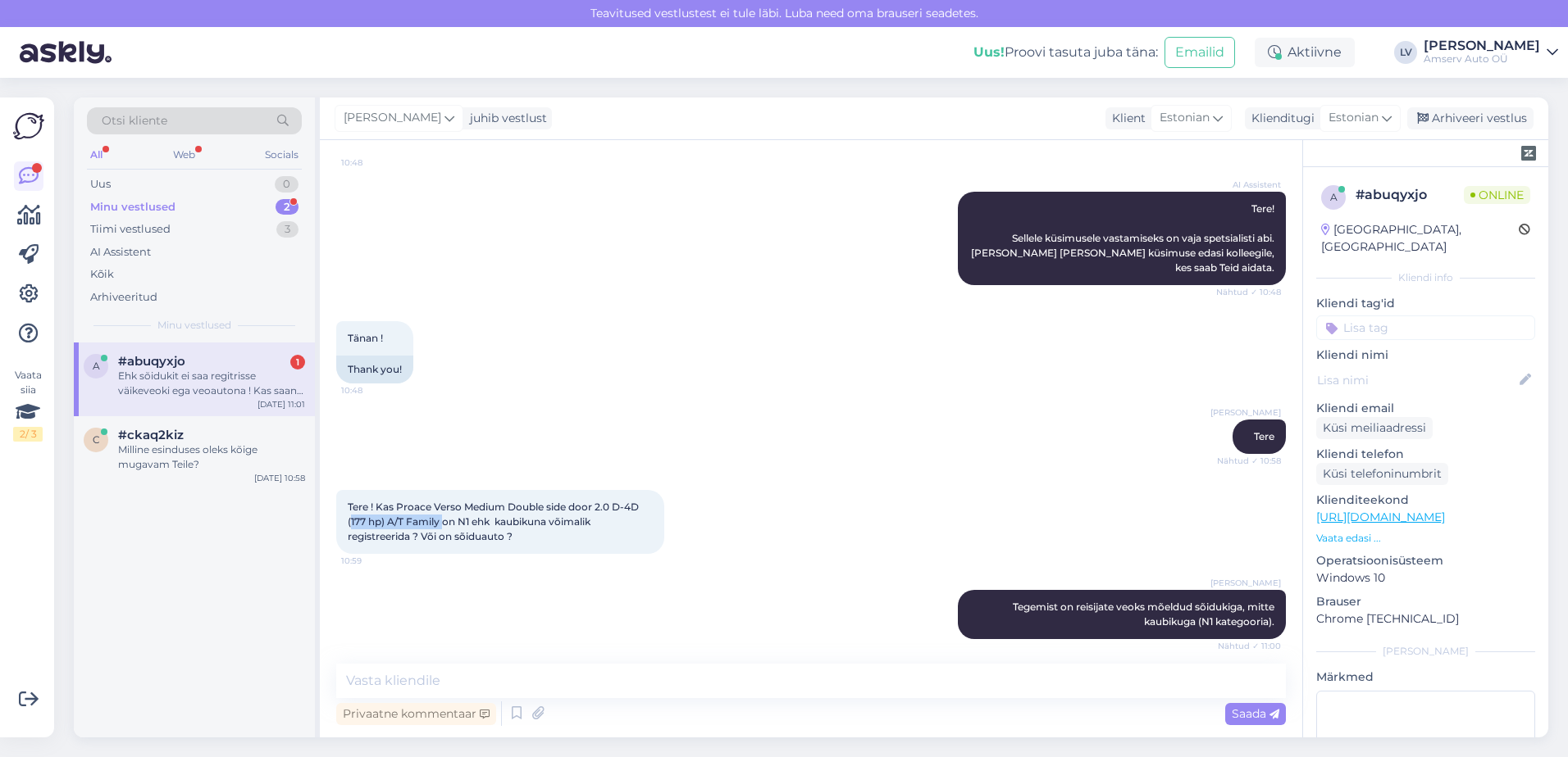
click at [351, 502] on span "Tere ! Kas Proace Verso Medium Double side door 2.0 D-4D (177 hp) A/T Family on…" at bounding box center [495, 522] width 294 height 42
drag, startPoint x: 351, startPoint y: 502, endPoint x: 461, endPoint y: 544, distance: 117.7
click at [461, 544] on div "Tere ! Kas Proace Verso Medium Double side door 2.0 D-4D (177 hp) A/T Family on…" at bounding box center [811, 522] width 950 height 100
drag, startPoint x: 461, startPoint y: 544, endPoint x: 631, endPoint y: 537, distance: 170.1
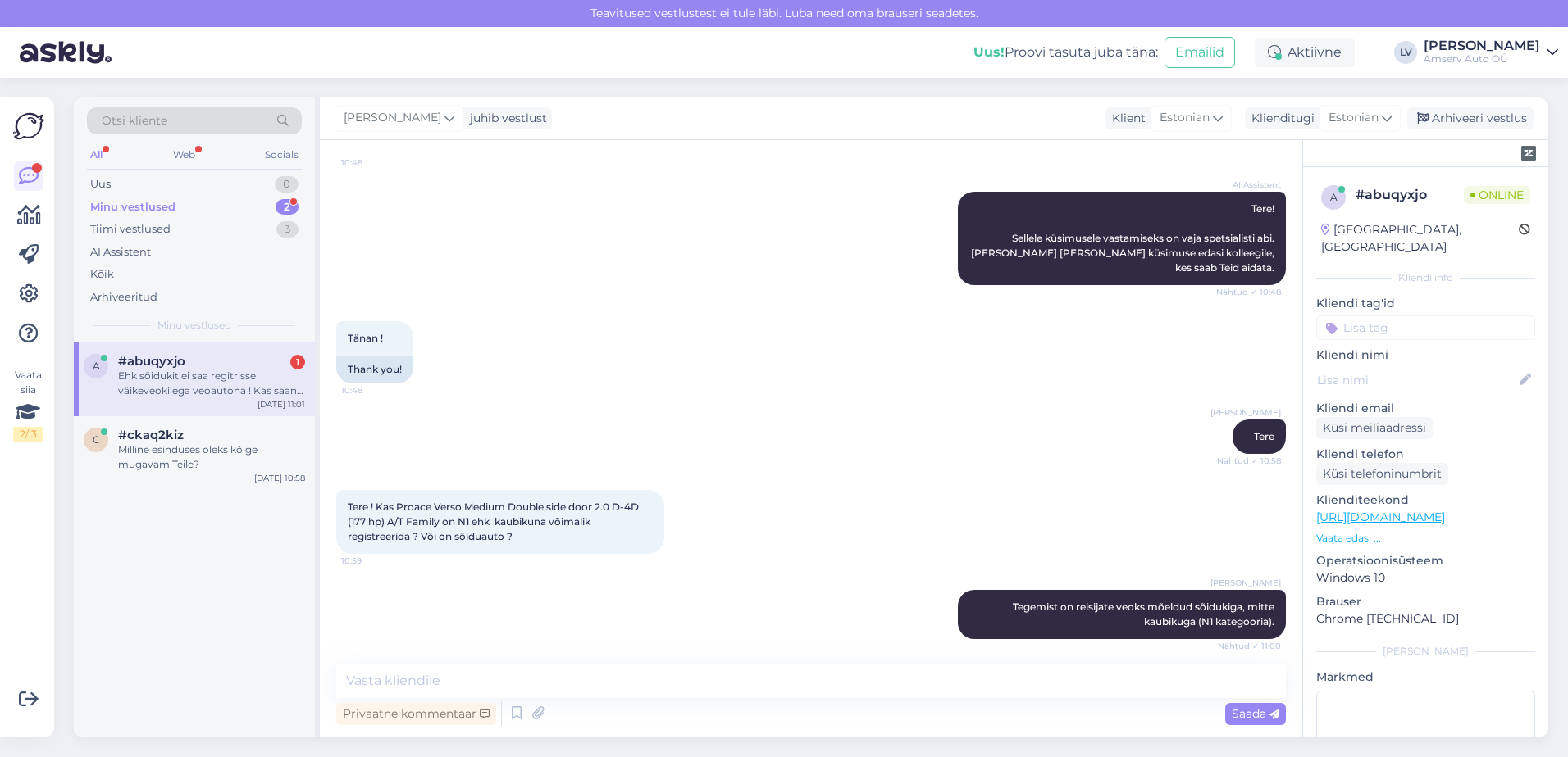
click at [615, 538] on div "Tere ! Kas Proace Verso Medium Double side door 2.0 D-4D (177 hp) A/T Family on…" at bounding box center [500, 523] width 328 height 64
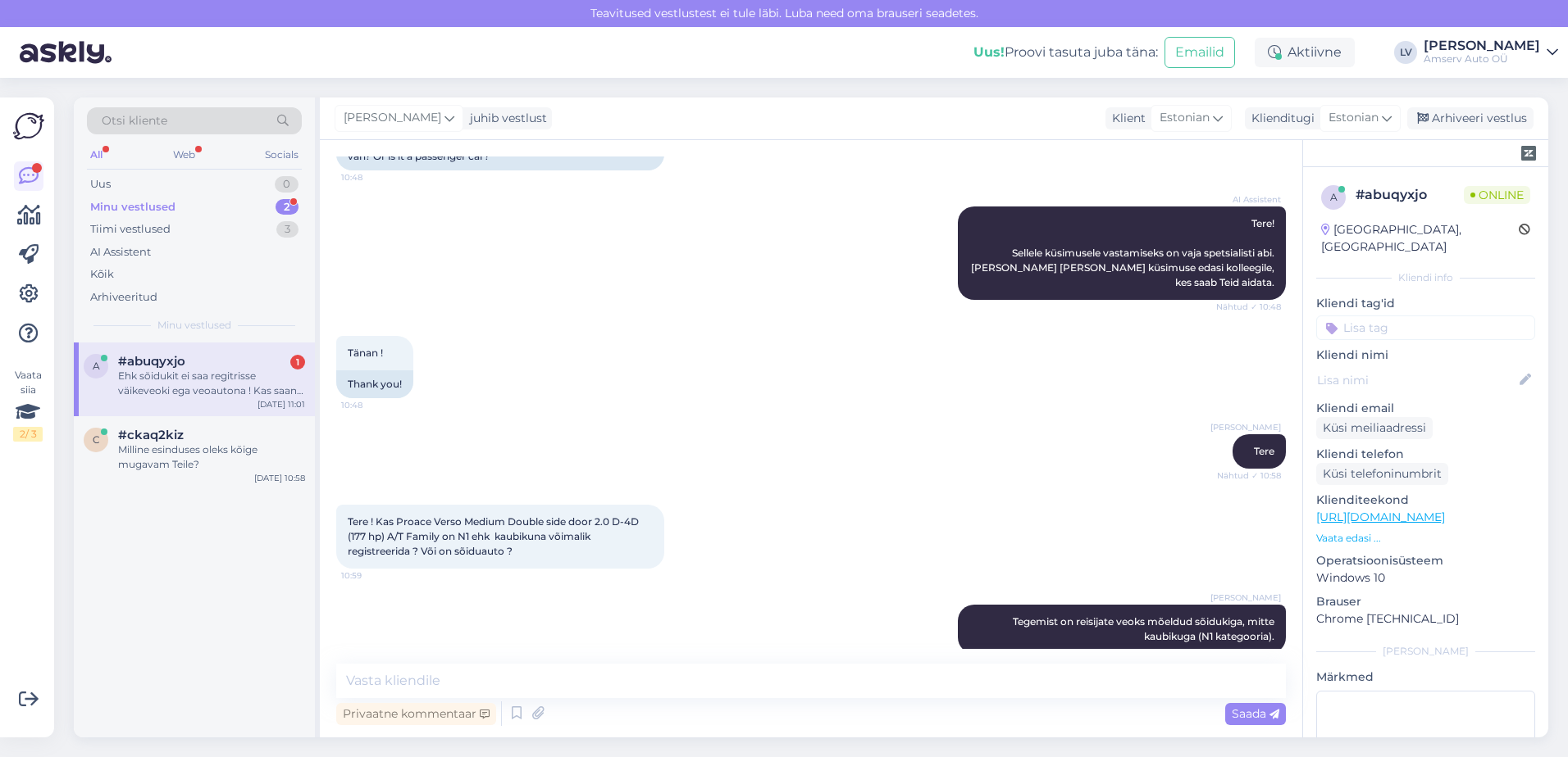
scroll to position [373, 0]
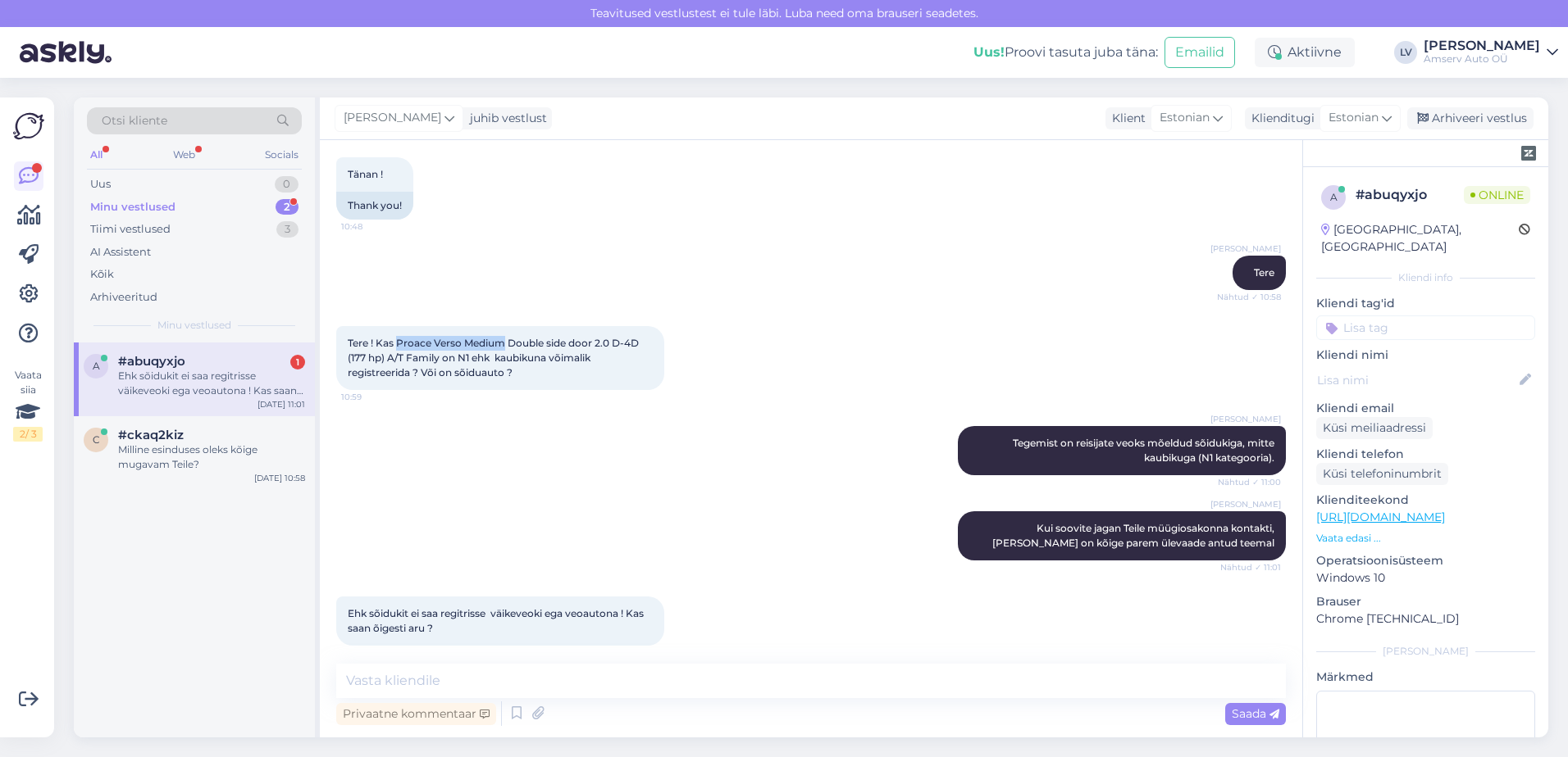
drag, startPoint x: 506, startPoint y: 326, endPoint x: 397, endPoint y: 334, distance: 109.3
click at [397, 334] on div "Tere ! Kas Proace Verso Medium Double side door 2.0 D-4D (177 hp) A/T Family on…" at bounding box center [500, 358] width 328 height 64
drag, startPoint x: 397, startPoint y: 334, endPoint x: 414, endPoint y: 327, distance: 18.4
copy span "Proace Verso Medium"
click at [728, 699] on div "Privaatne kommentaar Saada" at bounding box center [811, 714] width 950 height 31
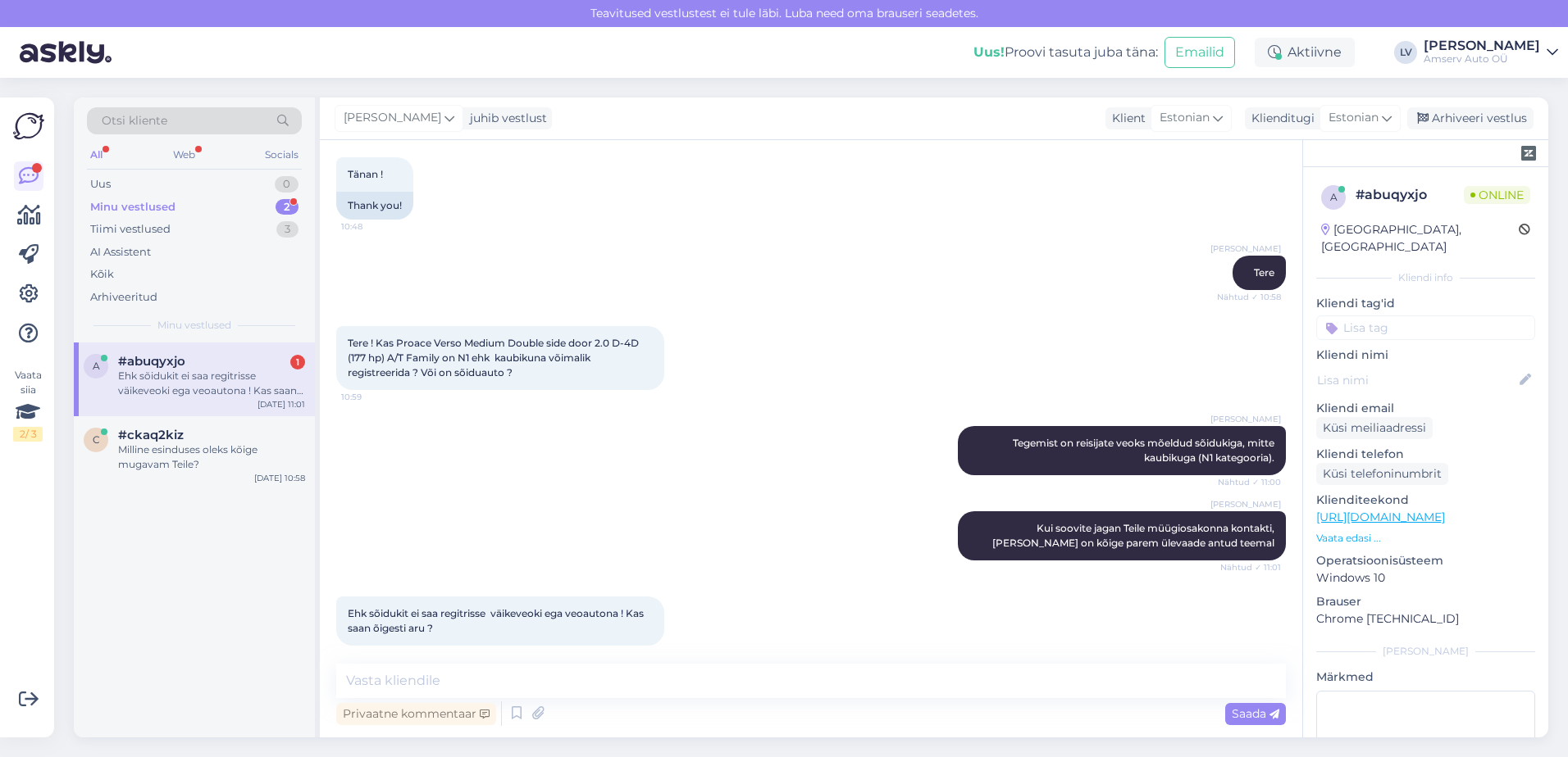
click at [703, 709] on div "Privaatne kommentaar Saada" at bounding box center [811, 714] width 950 height 31
click at [483, 326] on div "Tere ! Kas Proace Verso Medium Double side door 2.0 D-4D (177 hp) A/T Family on…" at bounding box center [500, 358] width 328 height 64
click at [418, 687] on textarea at bounding box center [811, 681] width 950 height 35
type textarea "kirjutage palun sõiduki reg. nr"
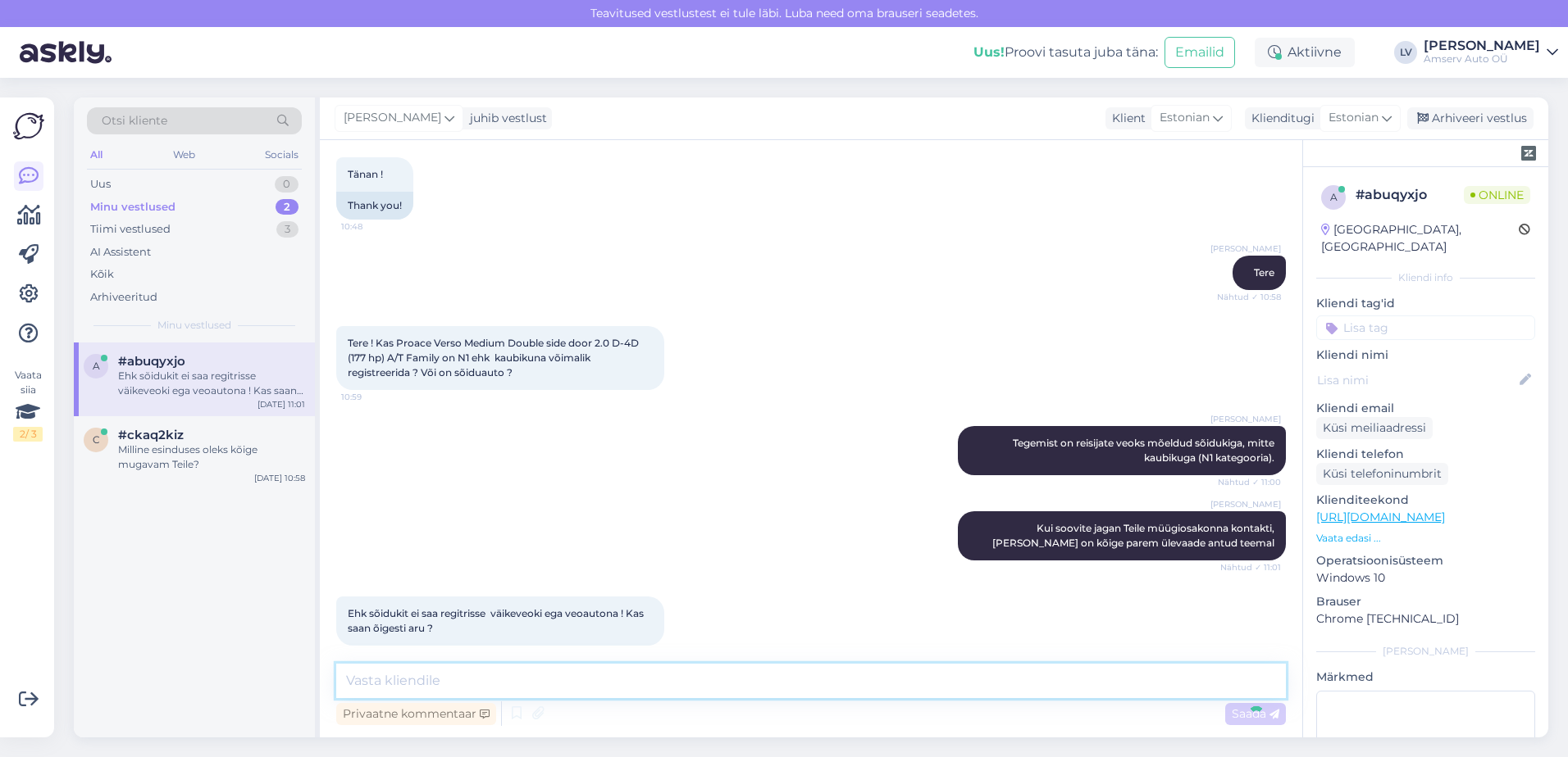
scroll to position [443, 0]
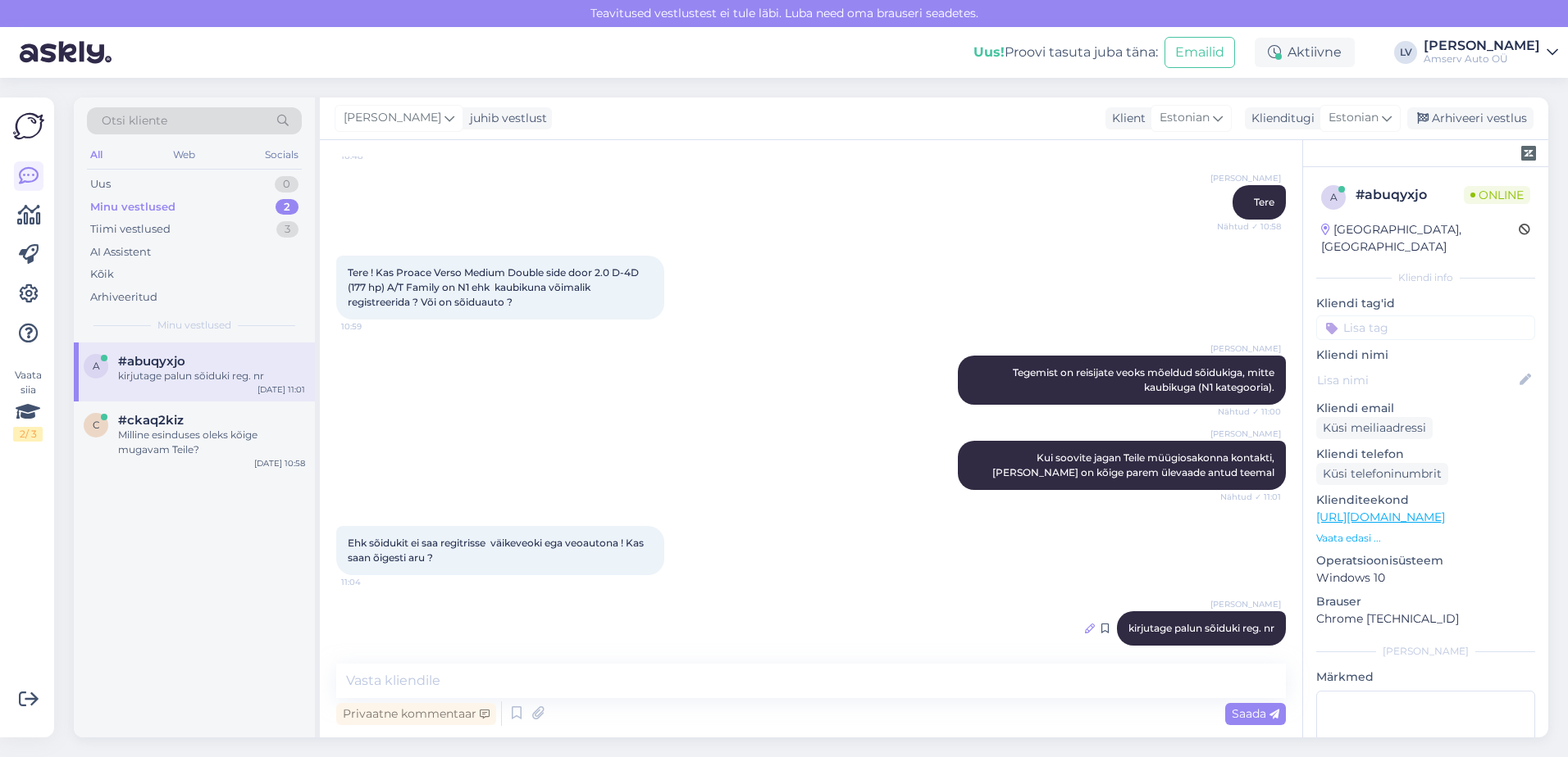
click at [1085, 624] on icon at bounding box center [1090, 629] width 10 height 10
click at [820, 523] on div "Ehk sõidukit ei saa regitrisse väikeveoki ega veoautona ! Kas saan õigesti aru …" at bounding box center [811, 550] width 950 height 85
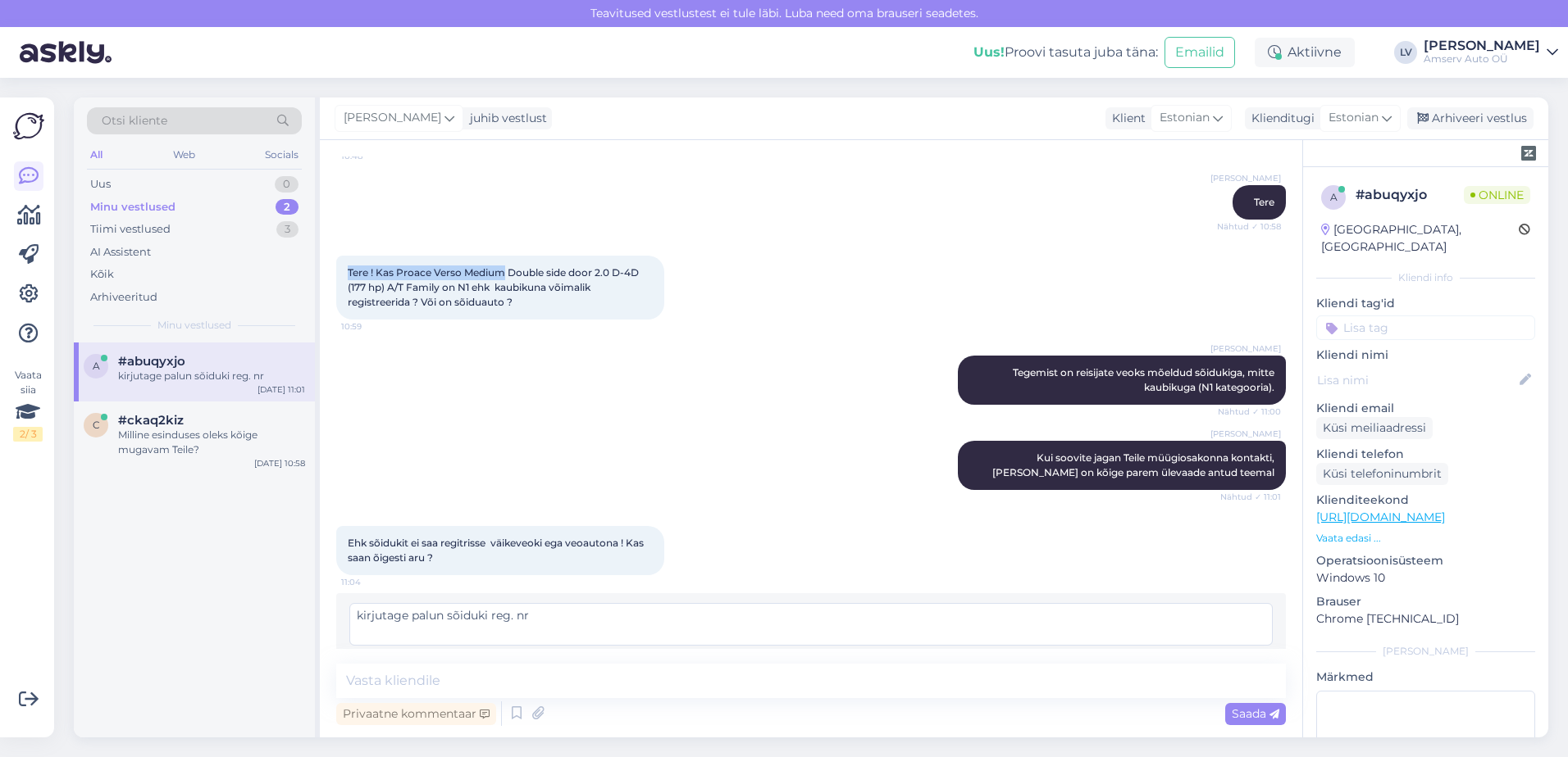
drag, startPoint x: 506, startPoint y: 261, endPoint x: 350, endPoint y: 258, distance: 156.0
click at [350, 266] on span "Tere ! Kas Proace Verso Medium Double side door 2.0 D-4D (177 hp) A/T Family on…" at bounding box center [495, 287] width 294 height 42
drag, startPoint x: 350, startPoint y: 258, endPoint x: 366, endPoint y: 257, distance: 16.0
copy span "Tere ! Kas Proace Verso Medium"
drag, startPoint x: 818, startPoint y: 388, endPoint x: 819, endPoint y: 397, distance: 9.1
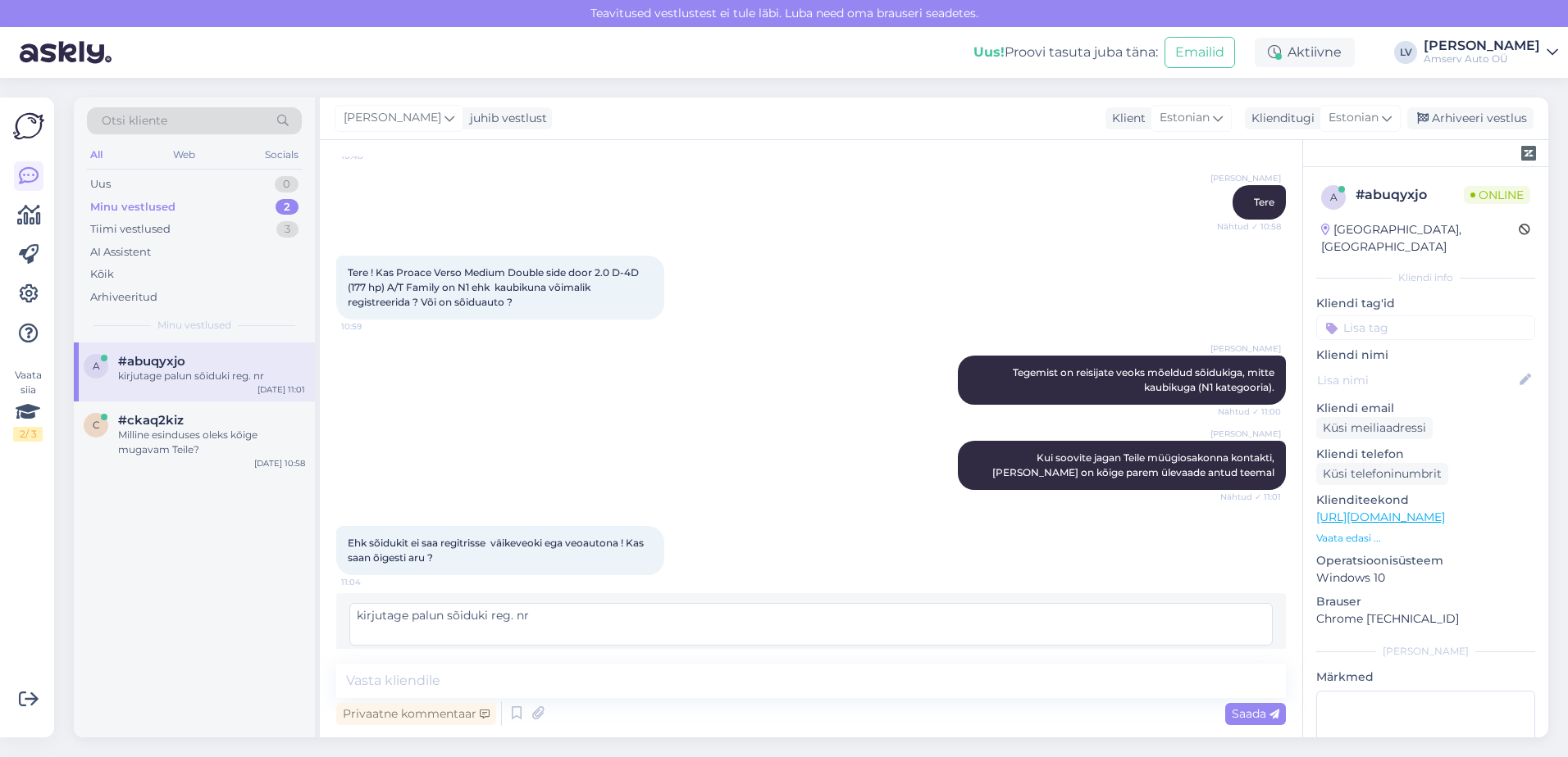
click at [814, 395] on div "Liili Vahesalu Tegemist on reisijate veoks mõeldud sõidukiga, mitte kaubikuga (…" at bounding box center [811, 380] width 950 height 85
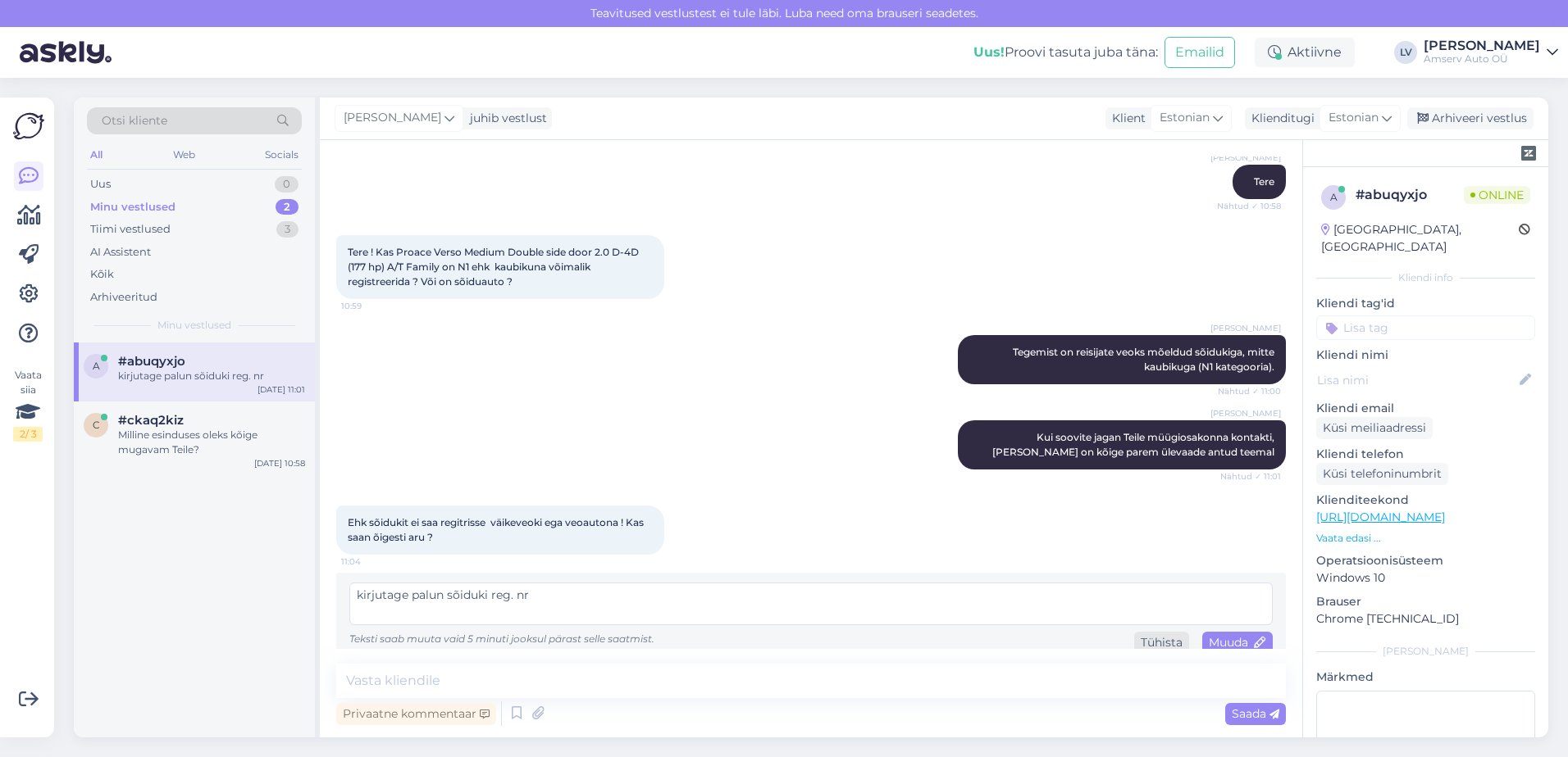
click at [1151, 633] on div "Tühista" at bounding box center [1162, 643] width 55 height 22
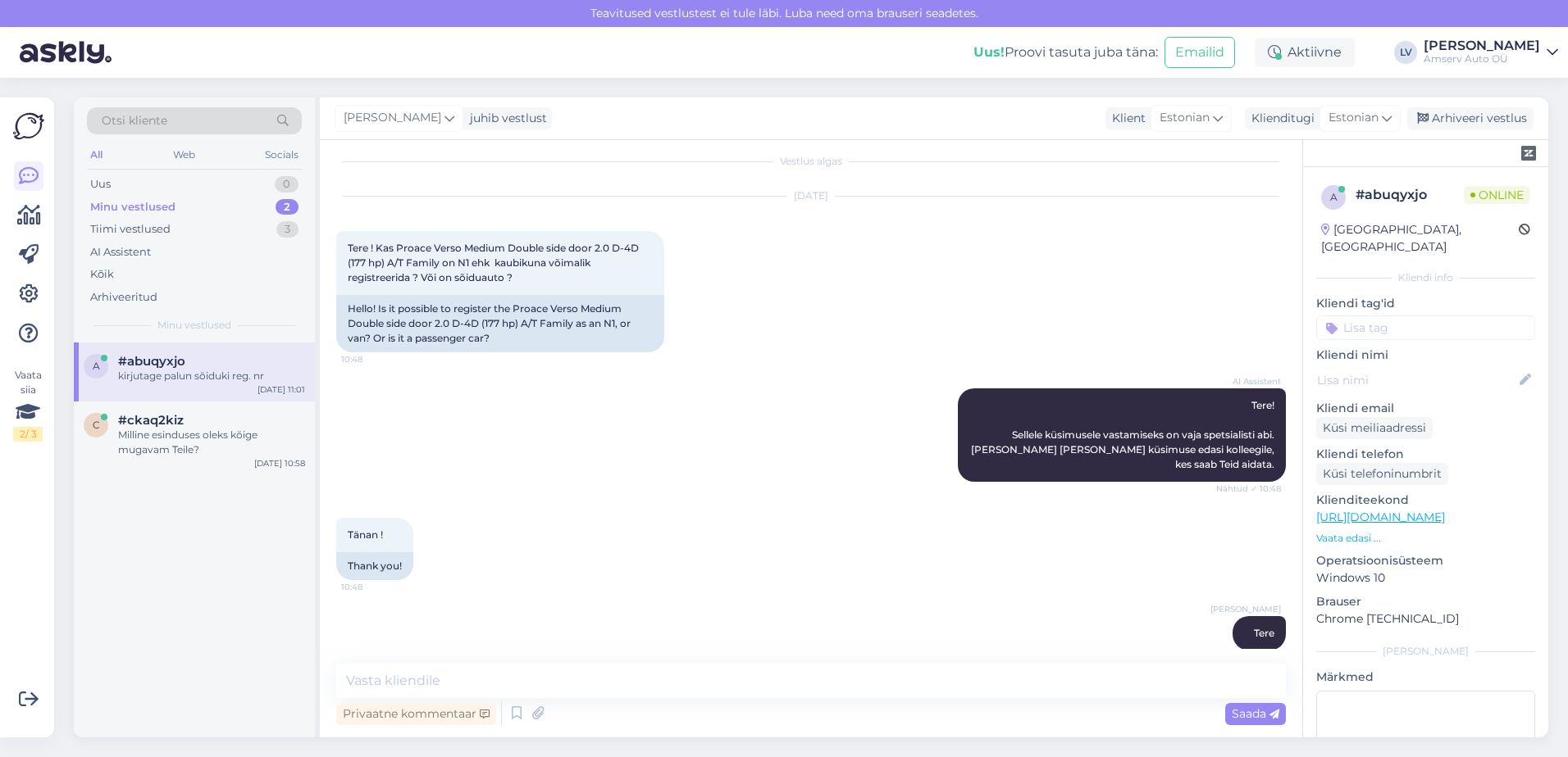
scroll to position [0, 0]
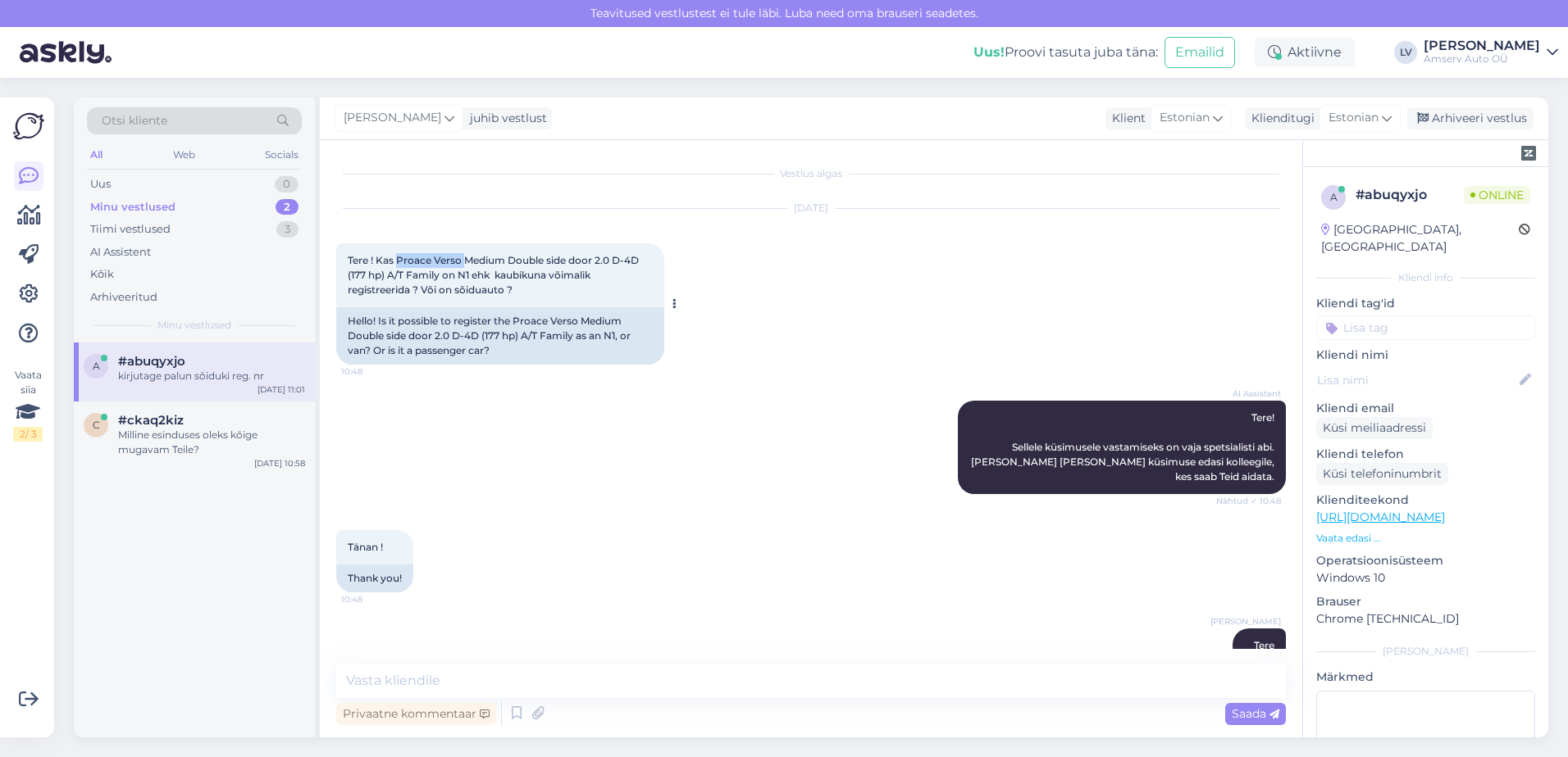
drag, startPoint x: 466, startPoint y: 260, endPoint x: 399, endPoint y: 261, distance: 67.0
click at [399, 261] on span "Tere ! Kas Proace Verso Medium Double side door 2.0 D-4D (177 hp) A/T Family on…" at bounding box center [495, 276] width 294 height 42
copy span "Proace Verso"
click at [561, 682] on textarea at bounding box center [811, 681] width 950 height 35
click at [180, 445] on div "Milline esinduses oleks kõige mugavam Teile?" at bounding box center [212, 442] width 187 height 29
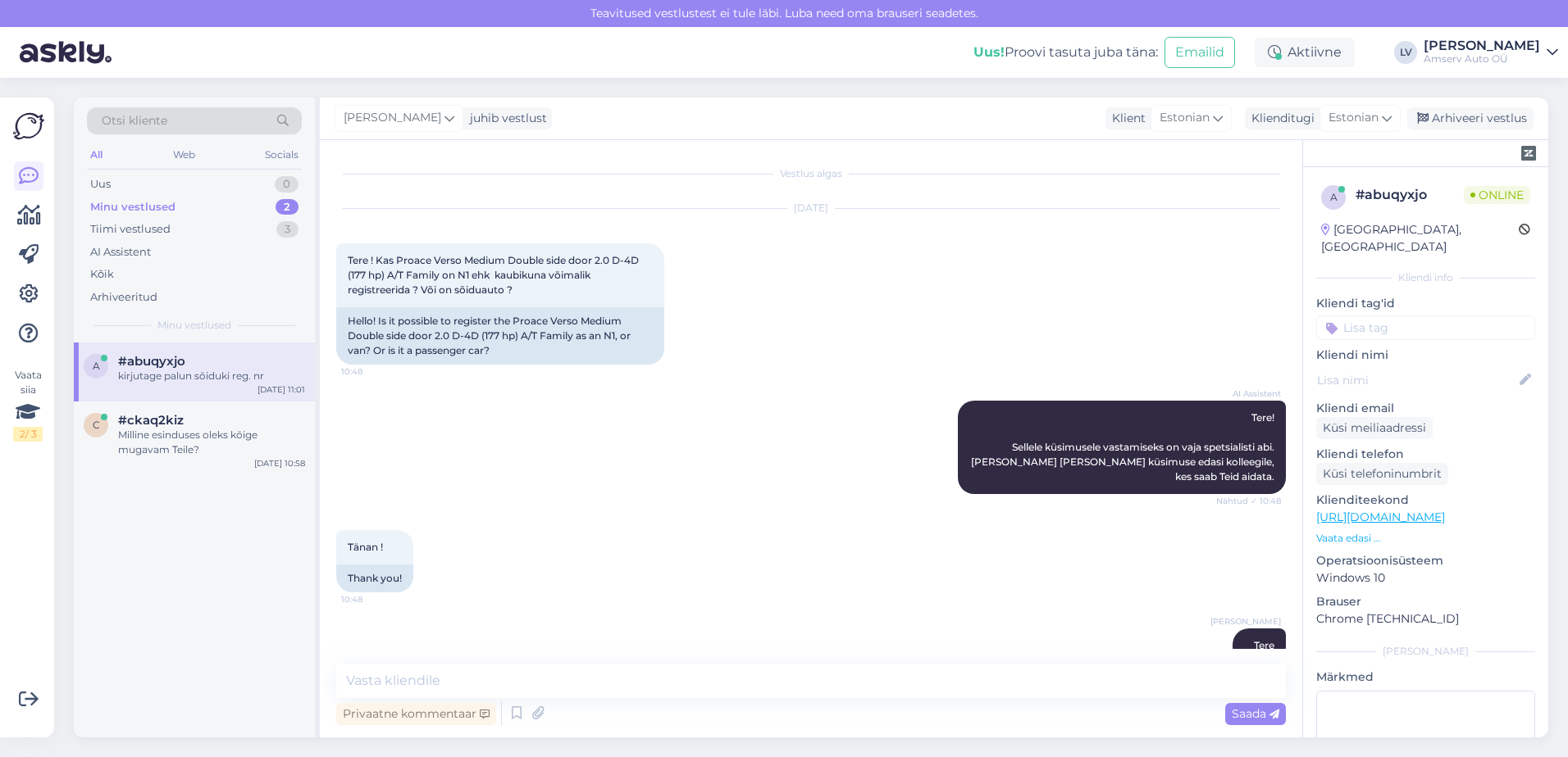
scroll to position [90, 0]
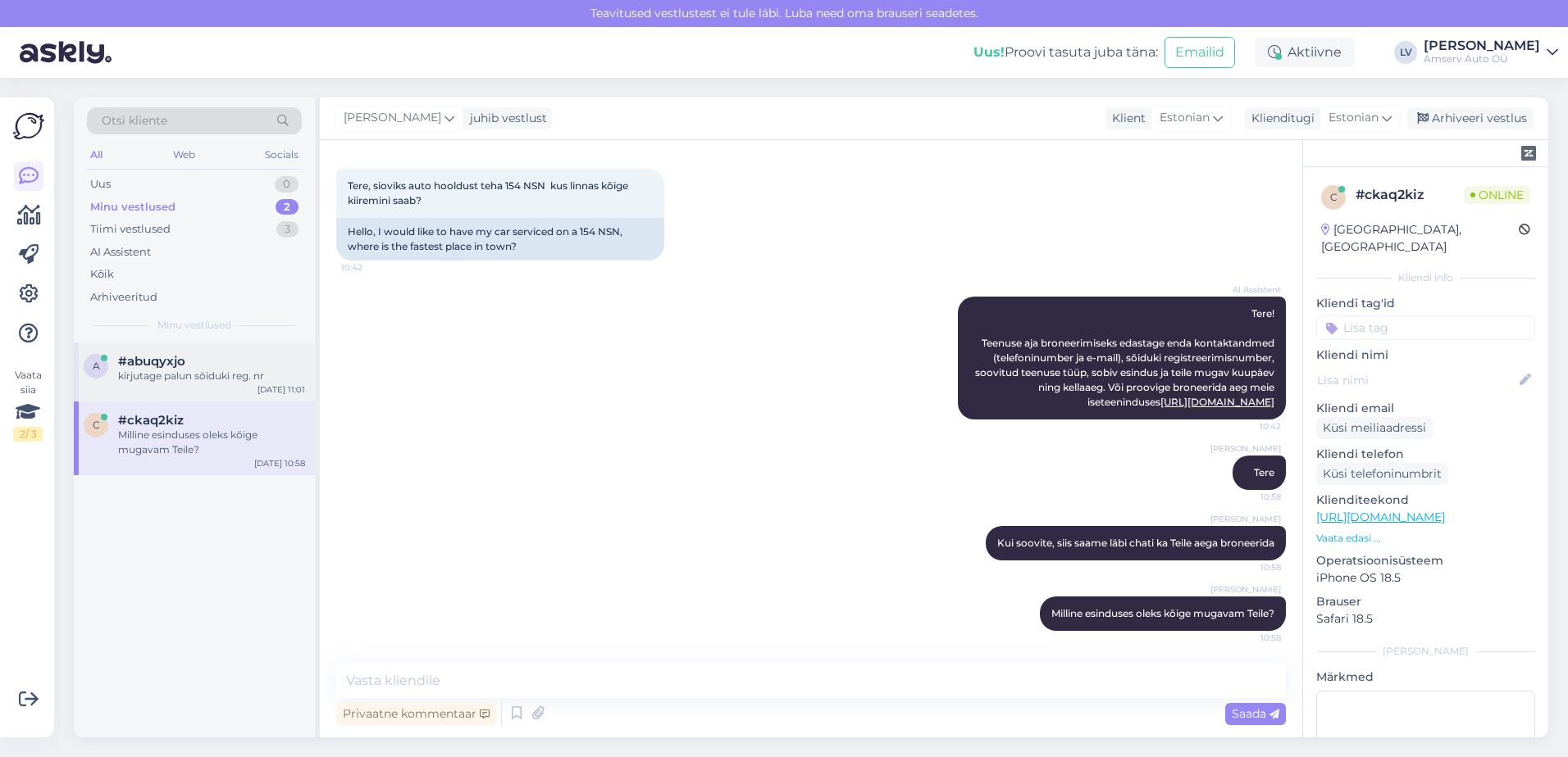
click at [171, 373] on div "kirjutage palun sõiduki reg. nr" at bounding box center [212, 376] width 187 height 15
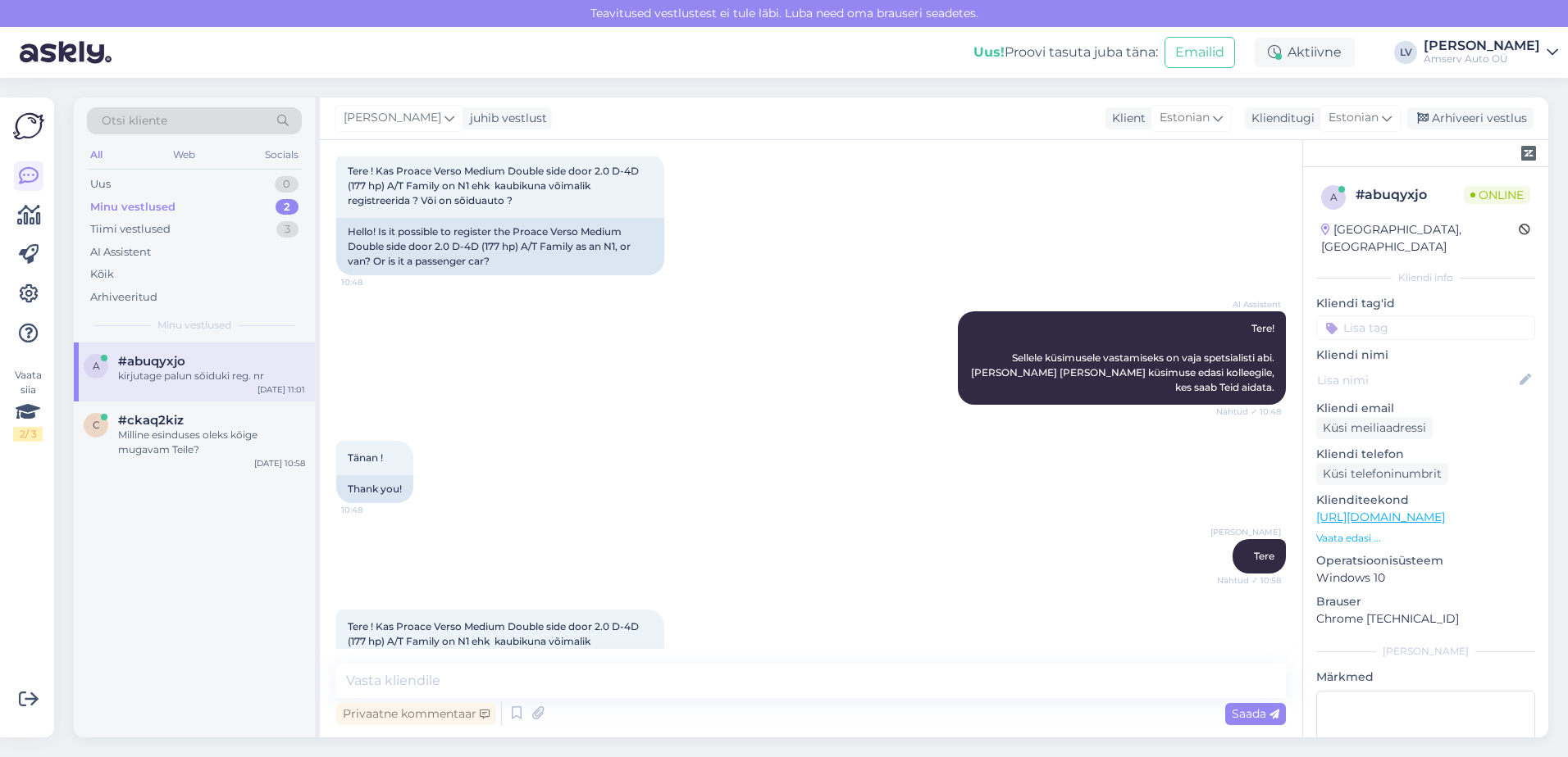
scroll to position [443, 0]
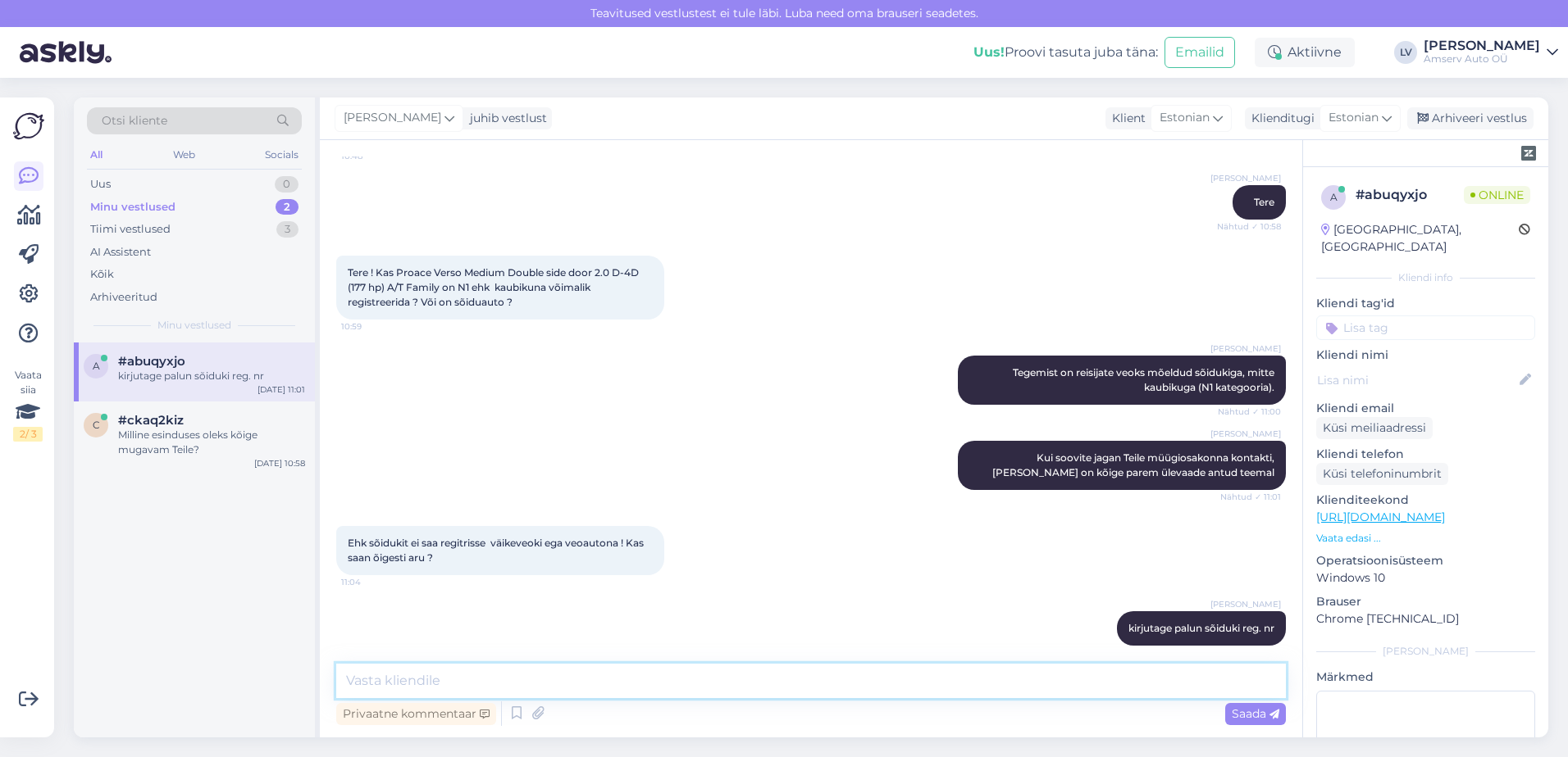
click at [452, 691] on textarea at bounding box center [811, 681] width 950 height 35
type textarea "T"
click at [537, 670] on textarea at bounding box center [811, 681] width 950 height 35
type textarea "e"
click at [342, 681] on textarea "Võimalik , et mingitel tingimustel saab registreerida ( nt. ümberehitamisel) jn…" at bounding box center [811, 681] width 950 height 35
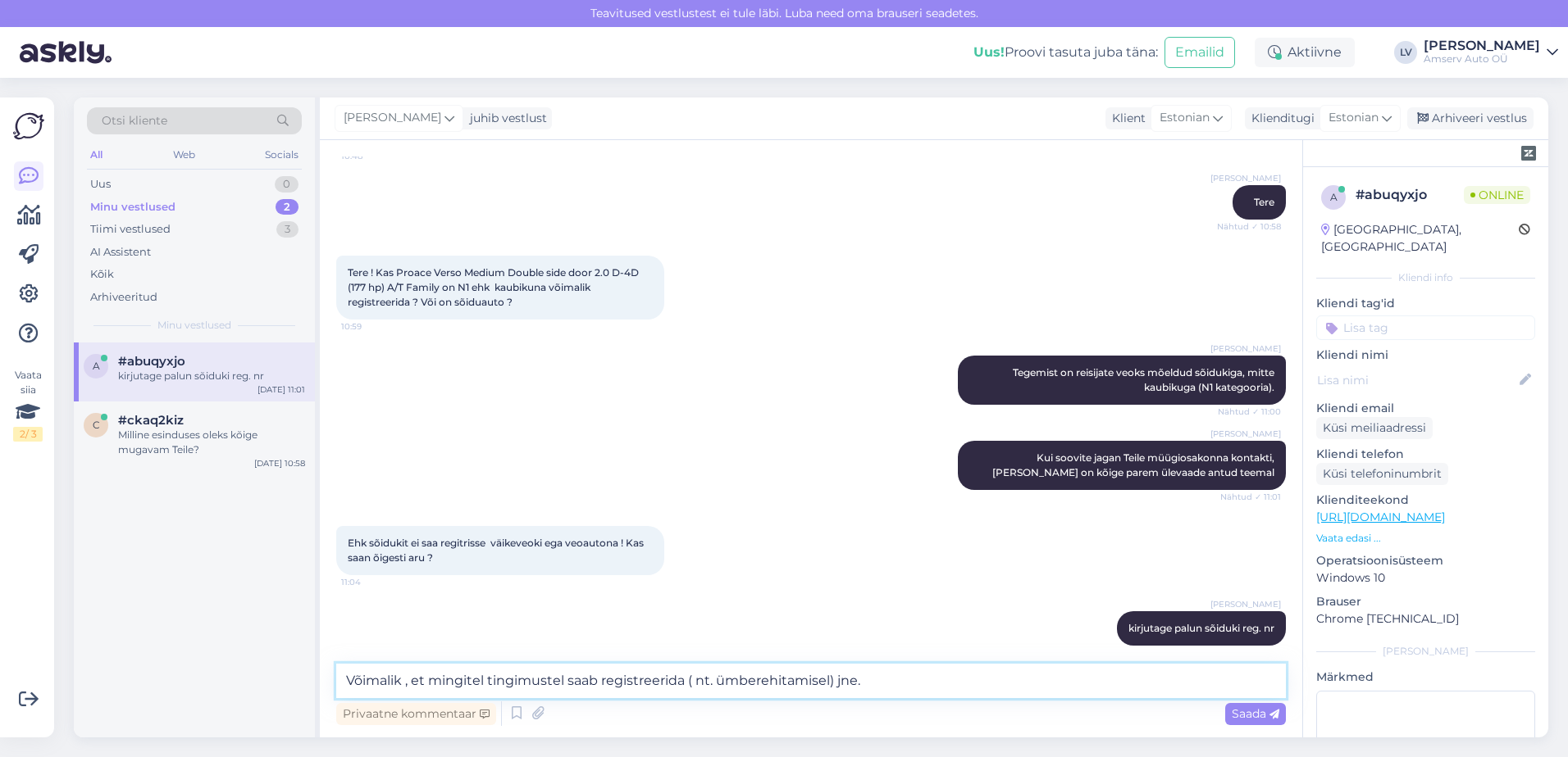
drag, startPoint x: 876, startPoint y: 677, endPoint x: 952, endPoint y: 679, distance: 76.0
click at [876, 676] on textarea "Võimalik , et mingitel tingimustel saab registreerida ( nt. ümberehitamisel) jn…" at bounding box center [811, 681] width 950 height 35
type textarea "Võimalik , et mingitel tingimustel saab registreerida ( nt. ümberehitamisel) jn…"
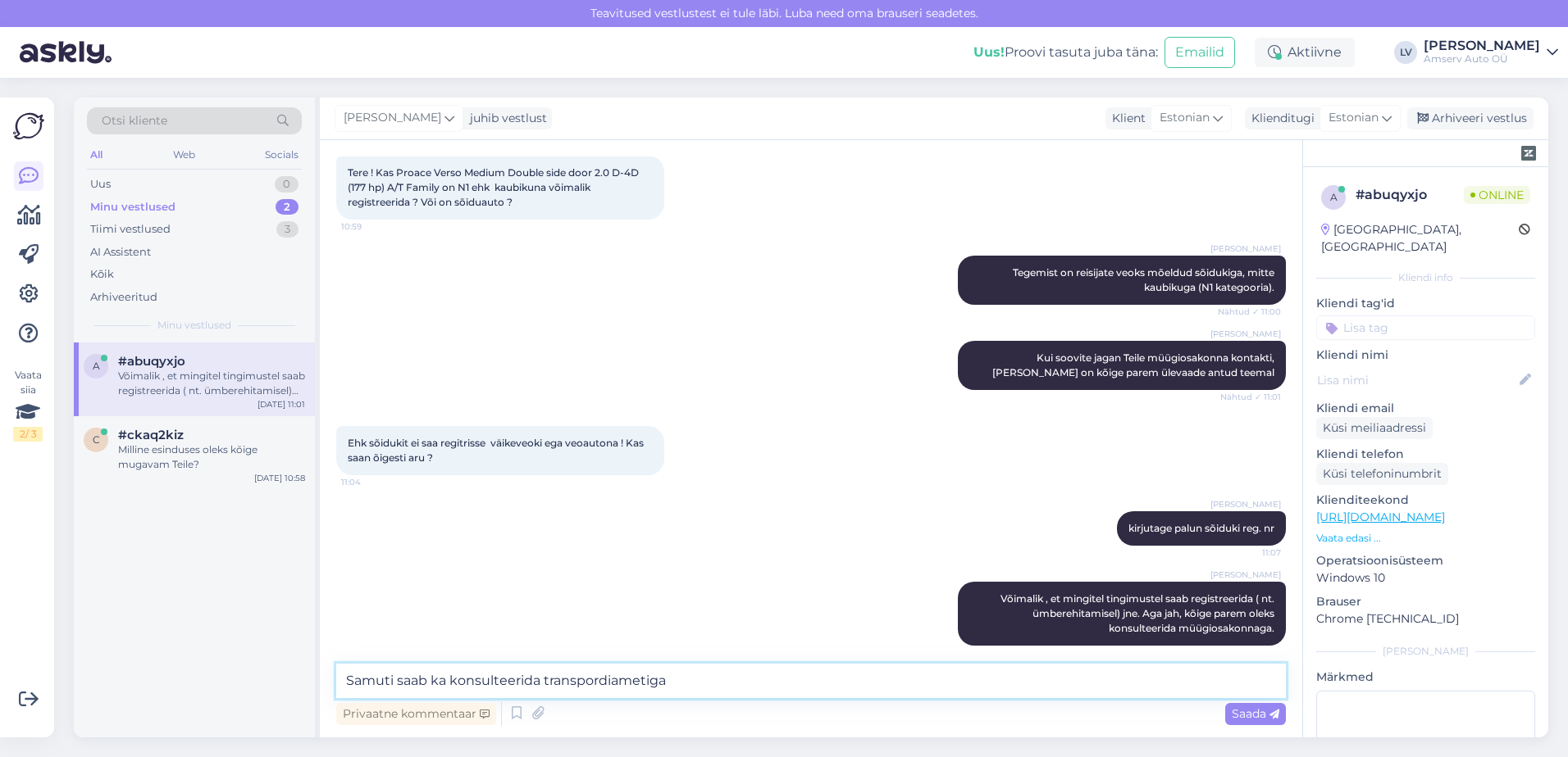
paste textarea "info@transpordiamet.ee"
click at [539, 679] on textarea "Samuti saab ka konsulteerida transpordiametiga info@transpordiamet.ee" at bounding box center [811, 681] width 950 height 35
click at [440, 687] on textarea "Samuti saab ka konsulteerida transpordiametiga info@transpordiamet.ee" at bounding box center [811, 681] width 950 height 35
click at [445, 687] on textarea "Samuti saab ka konsulteerida transpordiametiga info@transpordiamet.ee" at bounding box center [811, 681] width 950 height 35
click at [520, 679] on textarea "Samuti saab konsulteerida transpordiametiga info@transpordiamet.ee" at bounding box center [811, 681] width 950 height 35
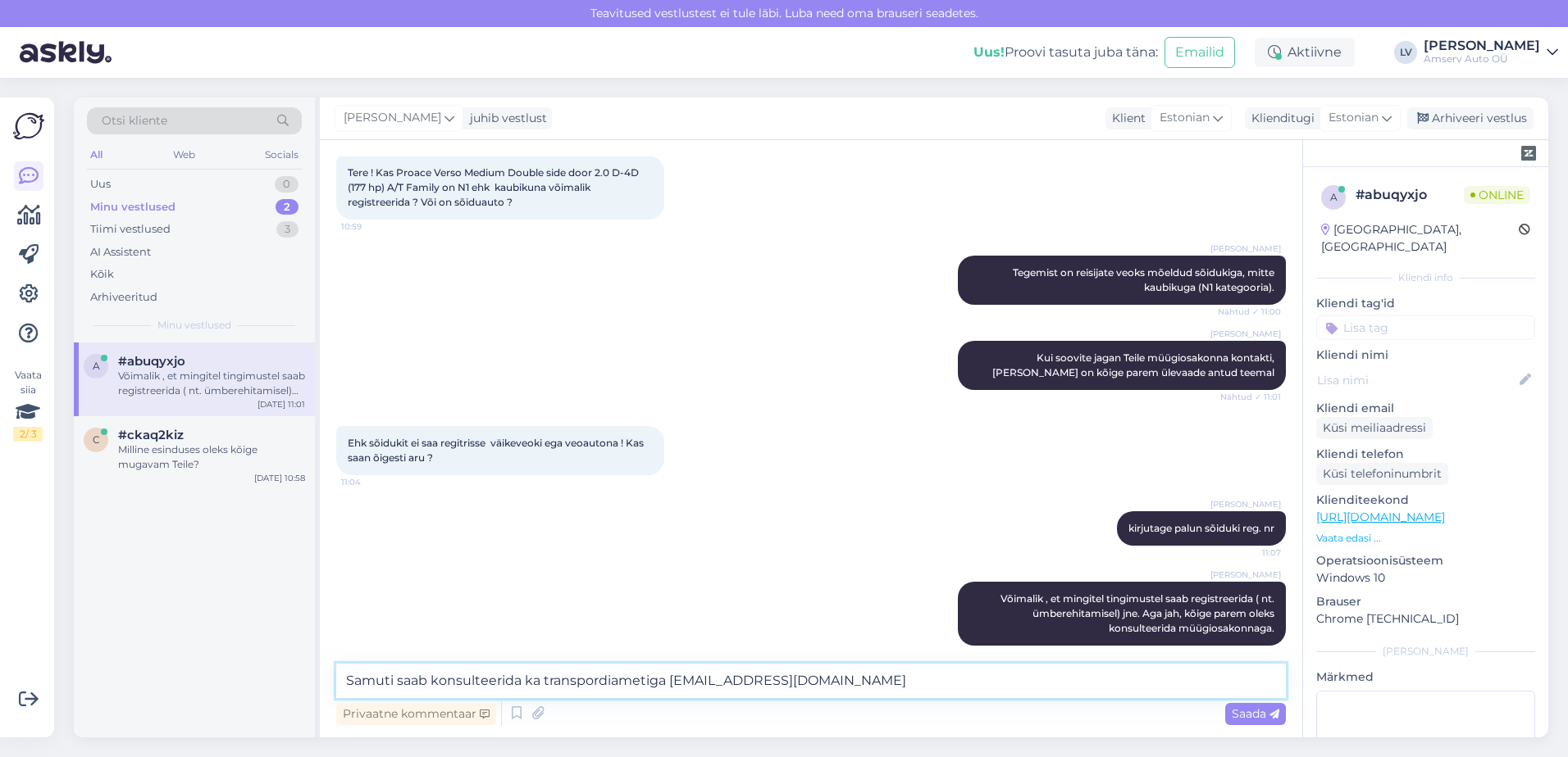
click at [863, 686] on textarea "Samuti saab konsulteerida ka transpordiametiga info@transpordiamet.ee" at bounding box center [811, 681] width 950 height 35
type textarea "Samuti saab konsulteerida ka transpordiametiga info@transpordiamet.ee"
click at [1244, 715] on span "Saada" at bounding box center [1256, 714] width 48 height 15
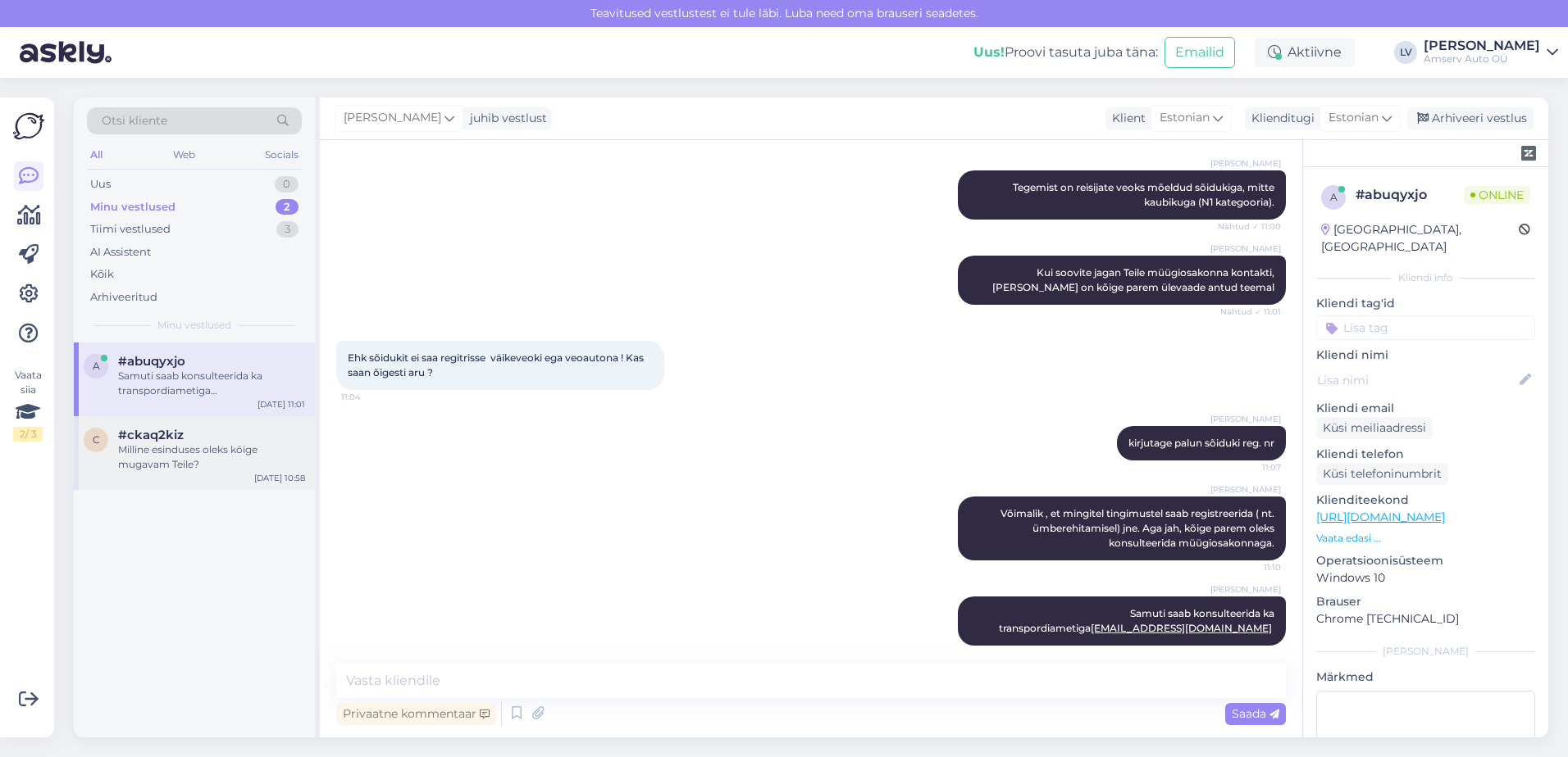
click at [216, 470] on div "Milline esinduses oleks kõige mugavam Teile?" at bounding box center [212, 458] width 187 height 29
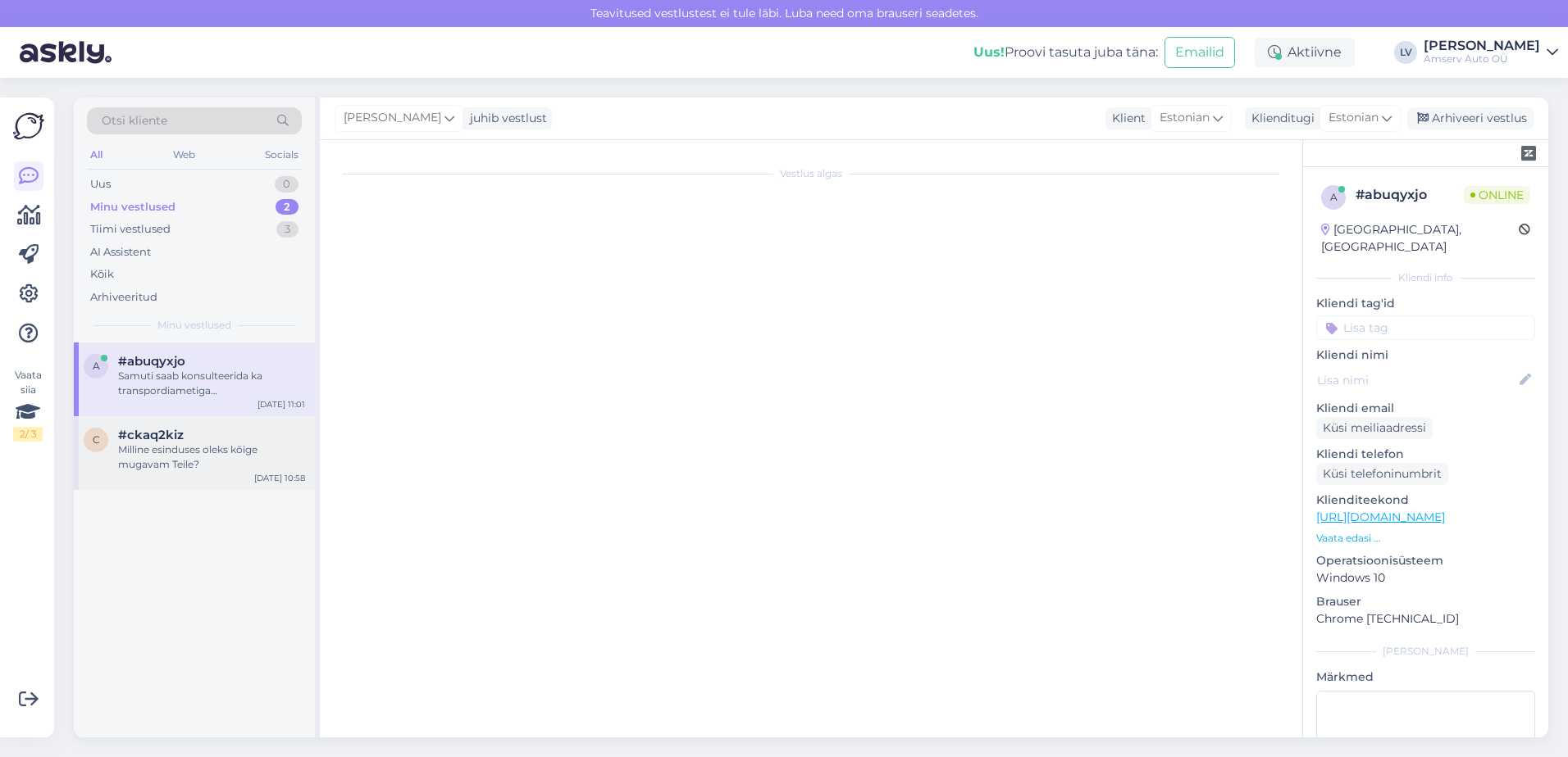
scroll to position [90, 0]
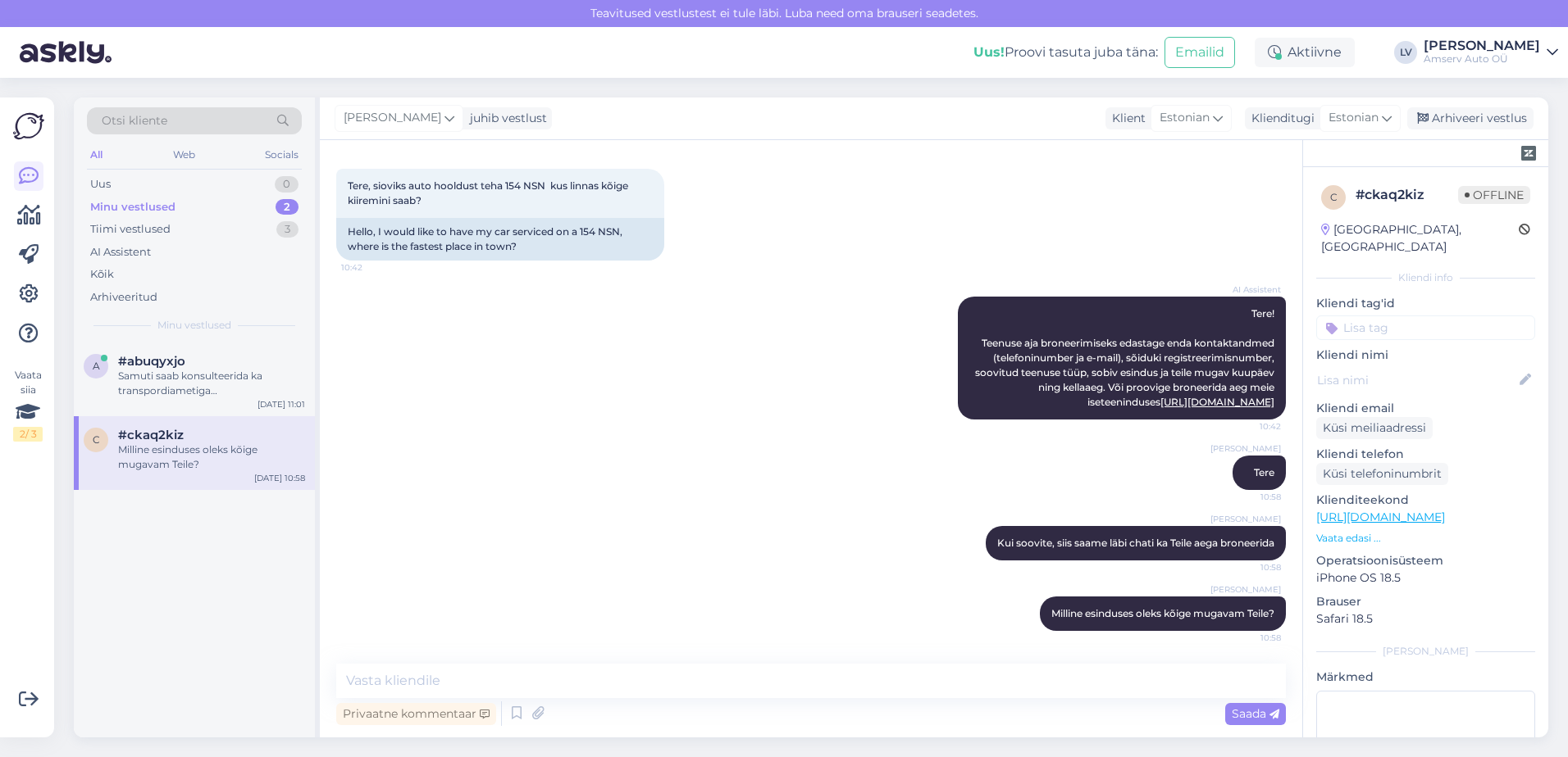
click at [1434, 316] on input at bounding box center [1425, 328] width 219 height 25
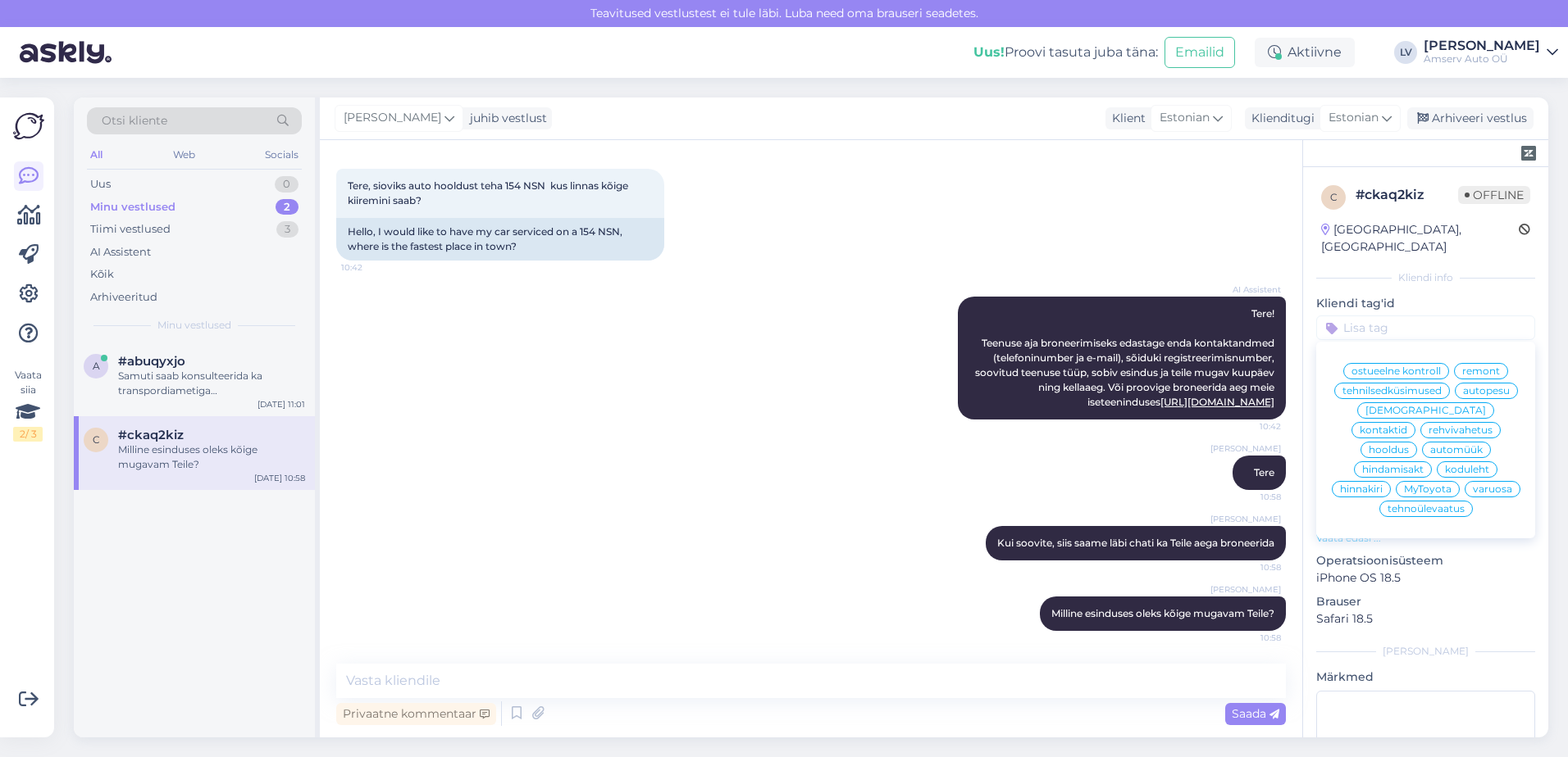
click at [1434, 316] on input at bounding box center [1425, 328] width 219 height 25
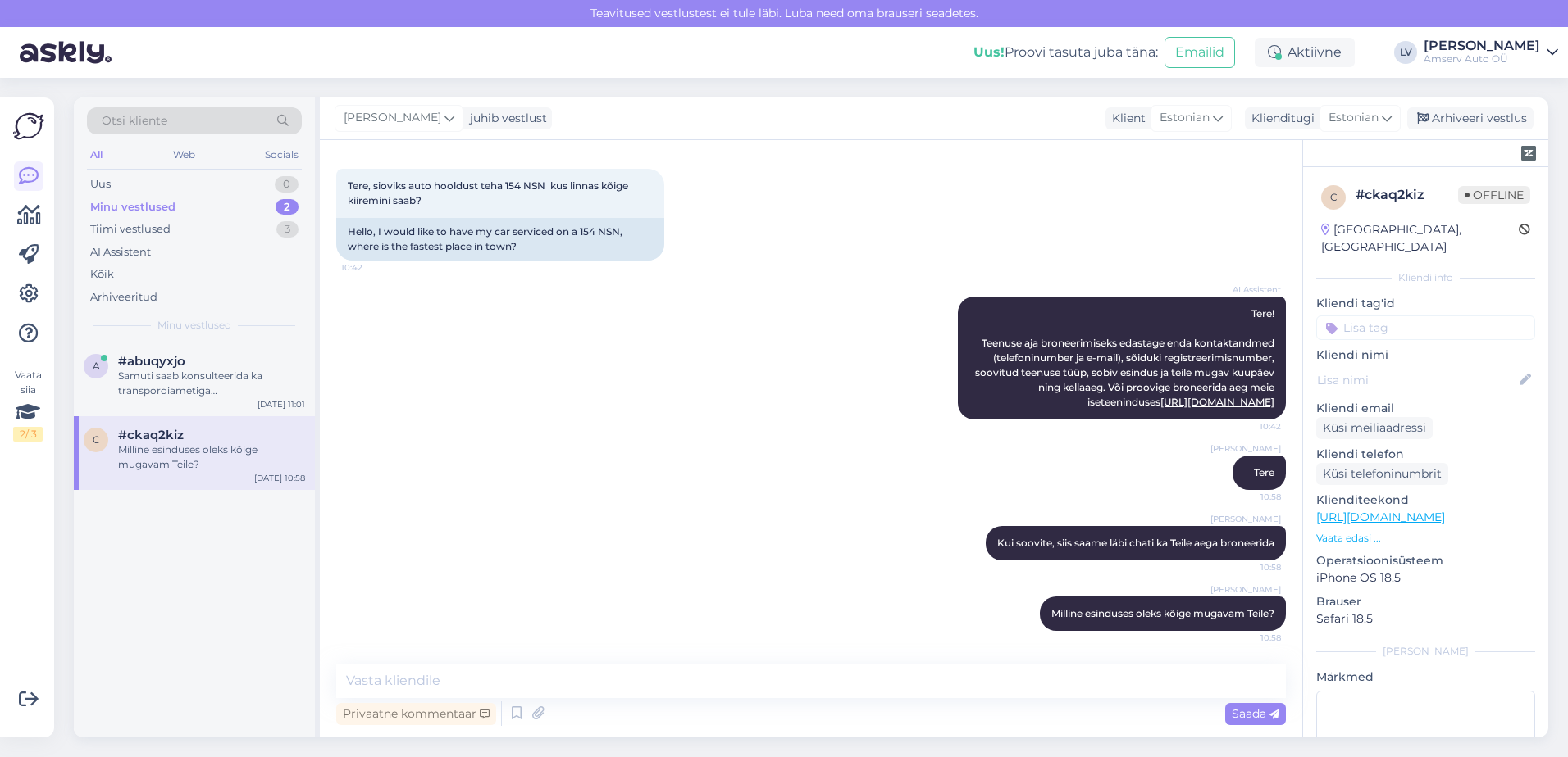
click at [1433, 316] on input at bounding box center [1425, 328] width 219 height 25
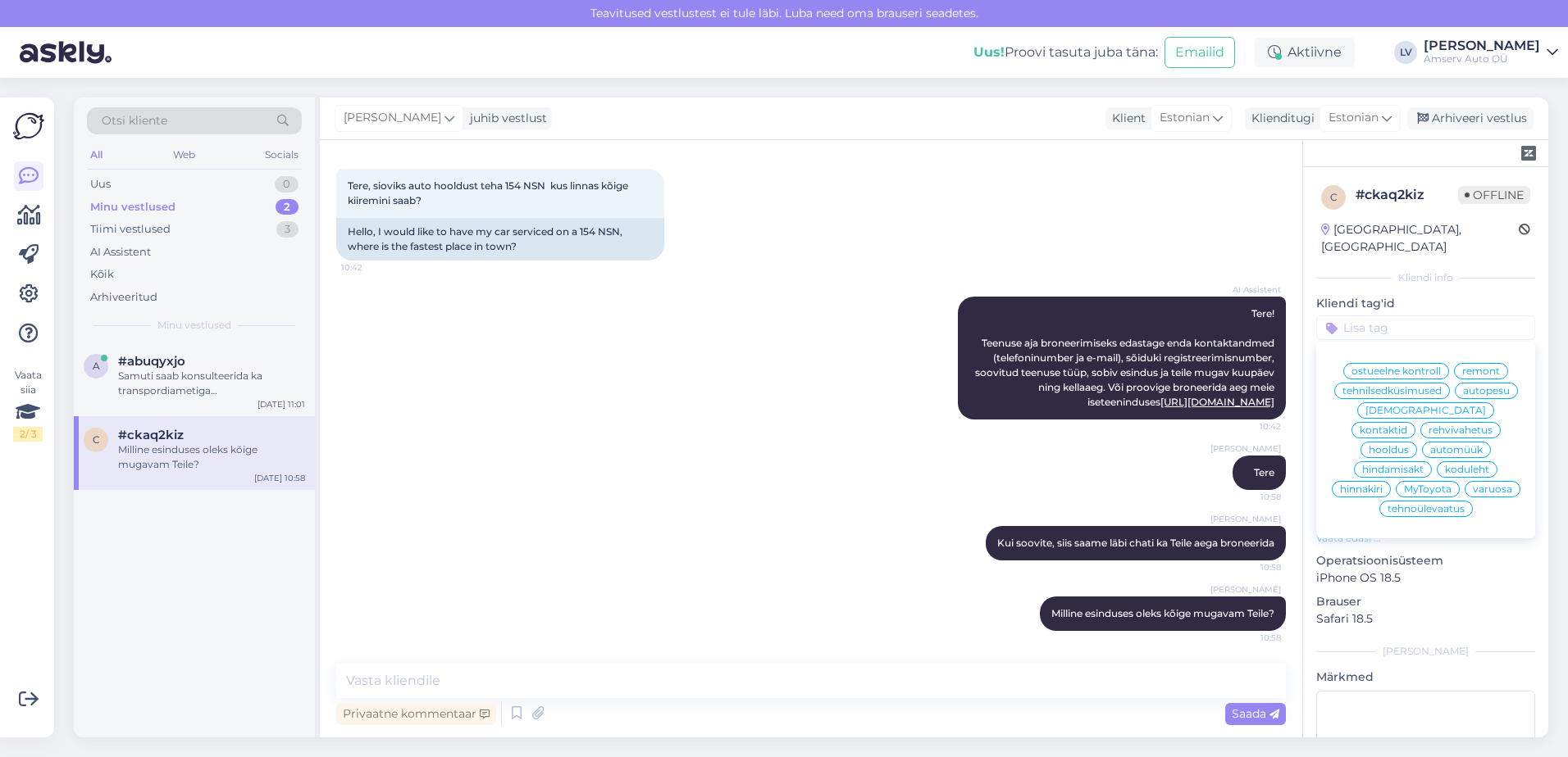
click at [1410, 445] on span "hooldus" at bounding box center [1389, 449] width 40 height 10
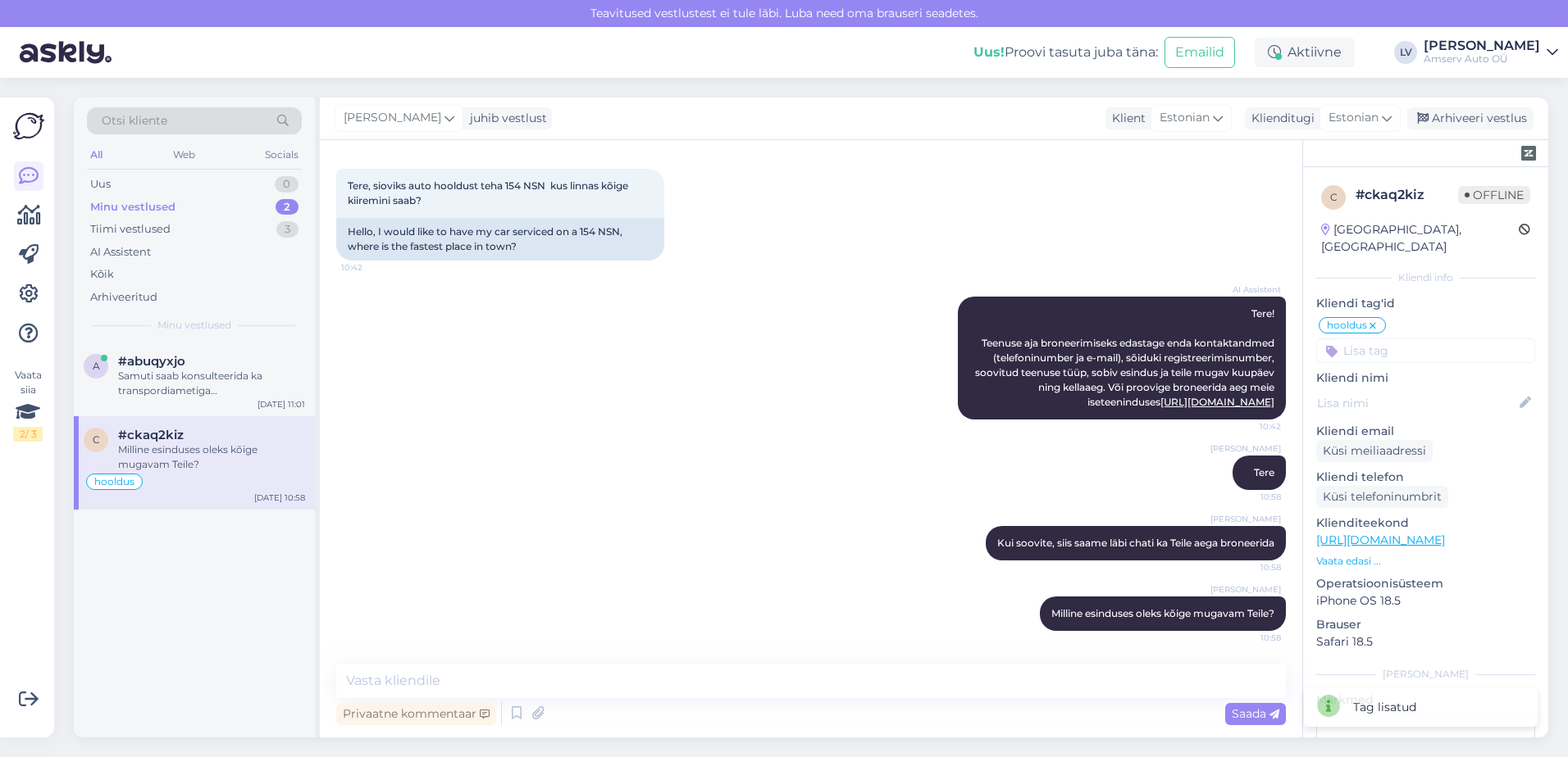
click at [1476, 129] on div "Liili Vahesalu juhib vestlust Klient Estonian Klienditugi Estonian Arhiveeri ve…" at bounding box center [934, 119] width 1229 height 43
click at [1476, 124] on div "Arhiveeri vestlus" at bounding box center [1471, 118] width 126 height 22
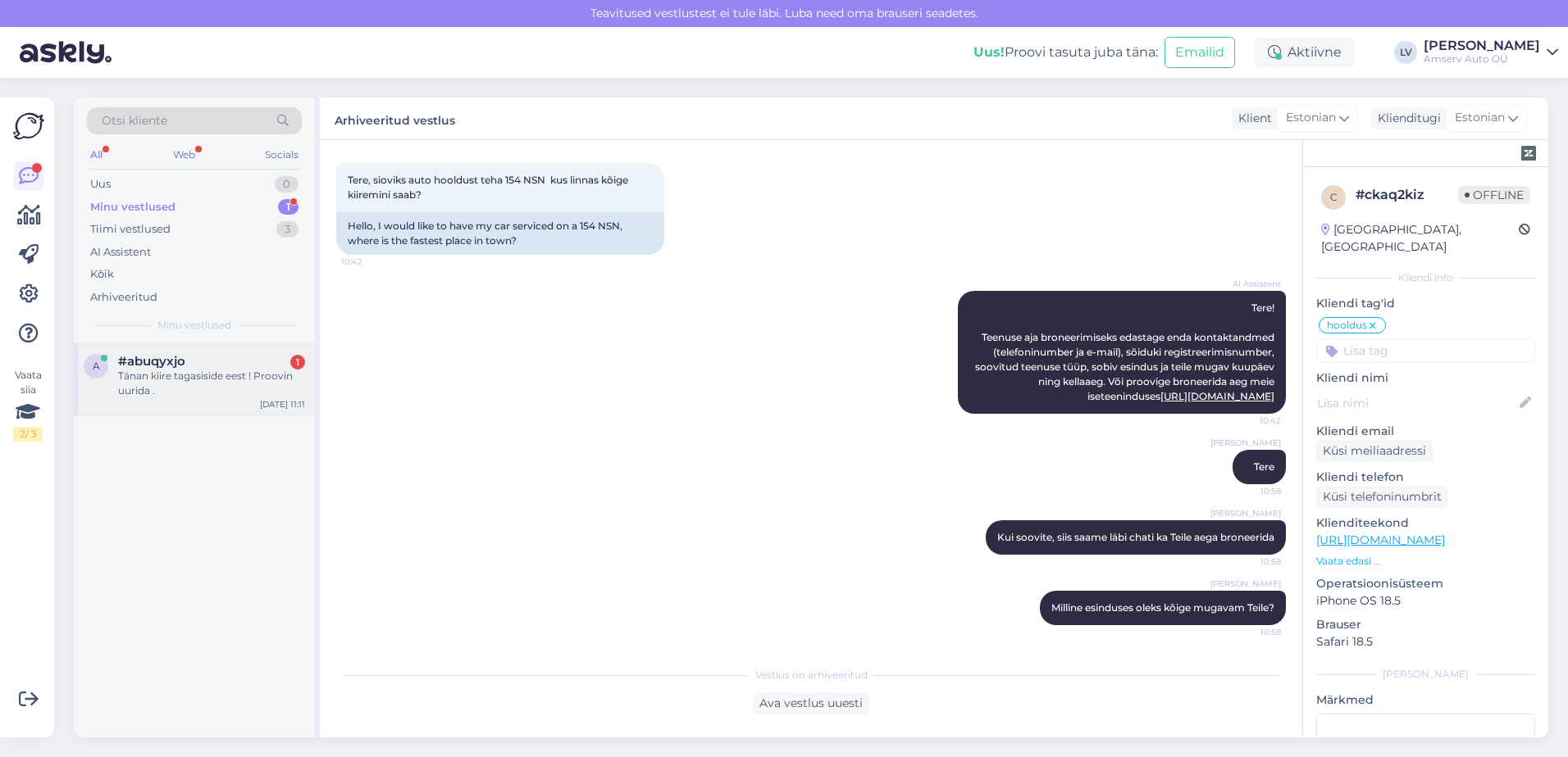
click at [196, 380] on div "Tänan kiire tagasiside eest ! Proovin uurida ." at bounding box center [212, 384] width 187 height 29
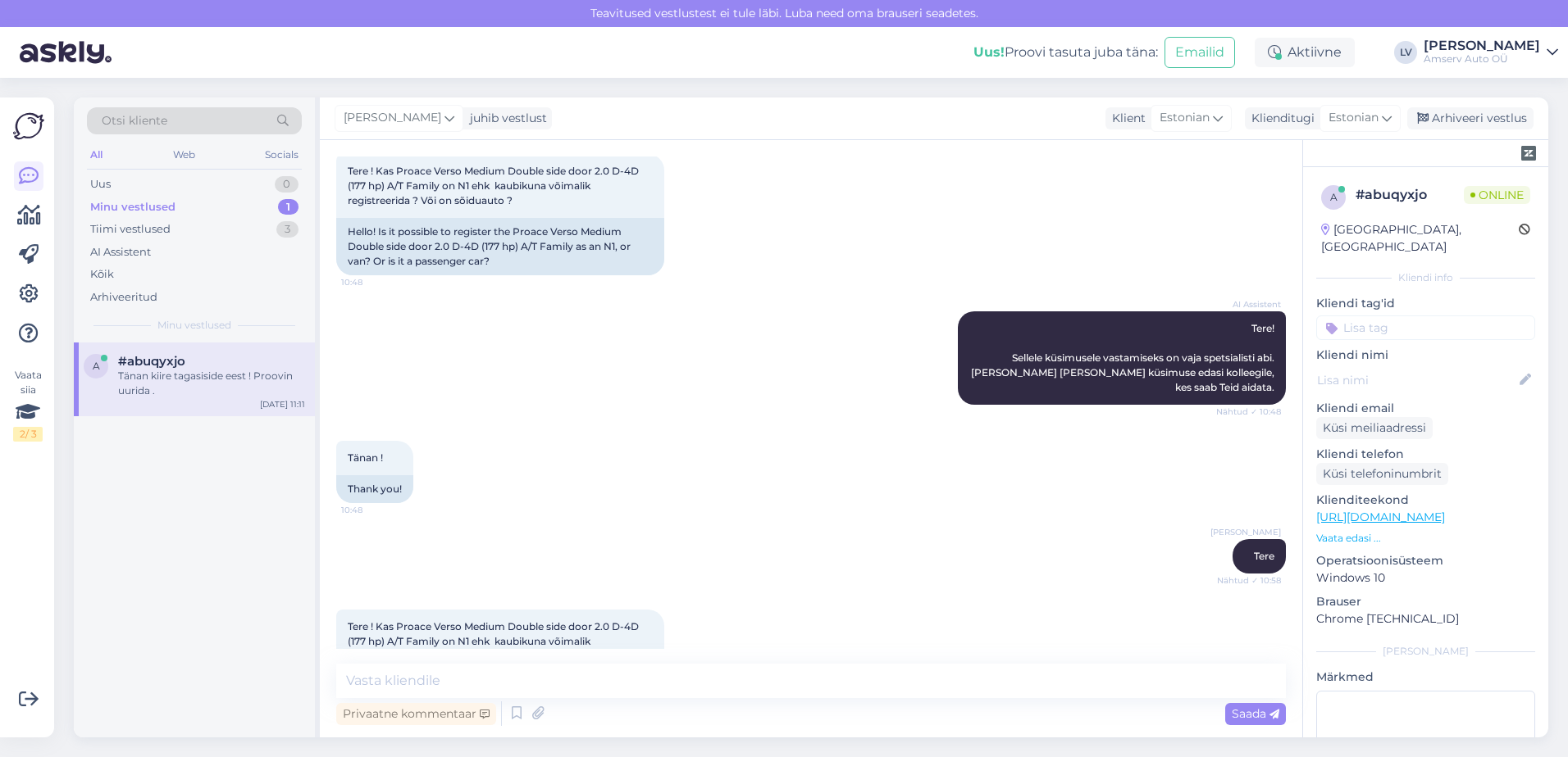
scroll to position [699, 0]
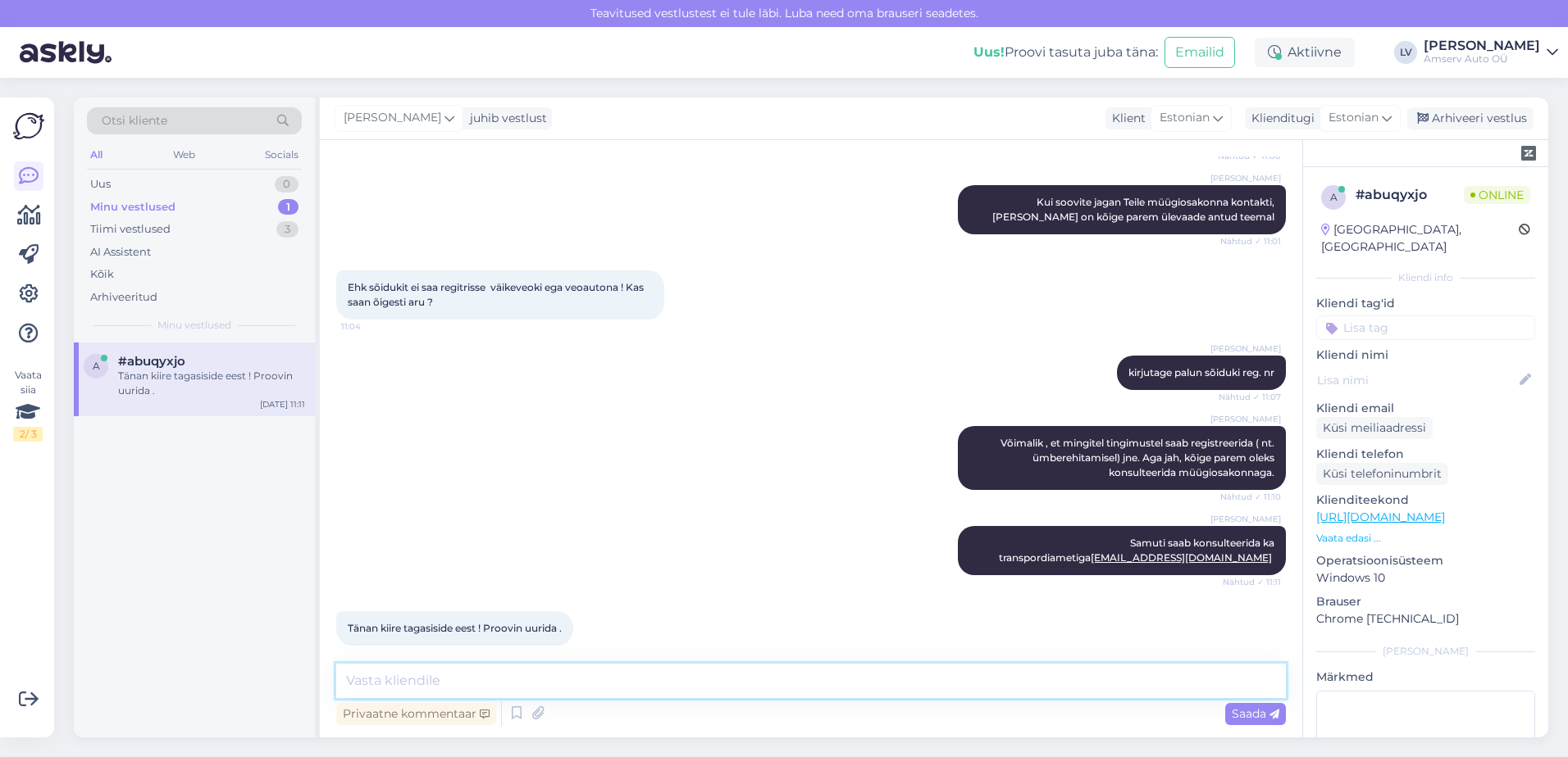
click at [565, 680] on textarea at bounding box center [811, 681] width 950 height 35
type textarea "Suur tänu pöördumise eest ja kena päeva jätku Teile!"
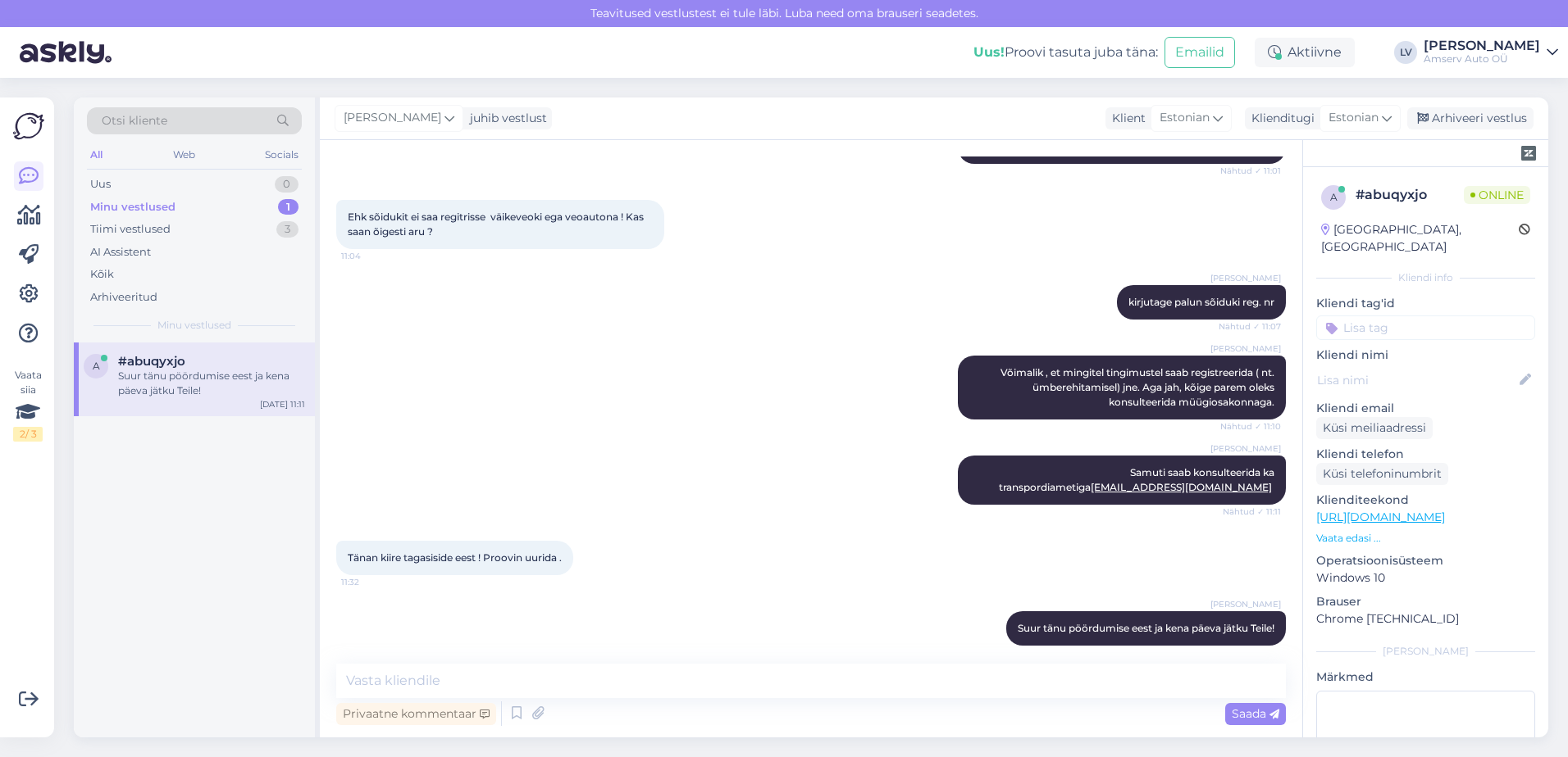
click at [1449, 318] on input at bounding box center [1425, 328] width 219 height 25
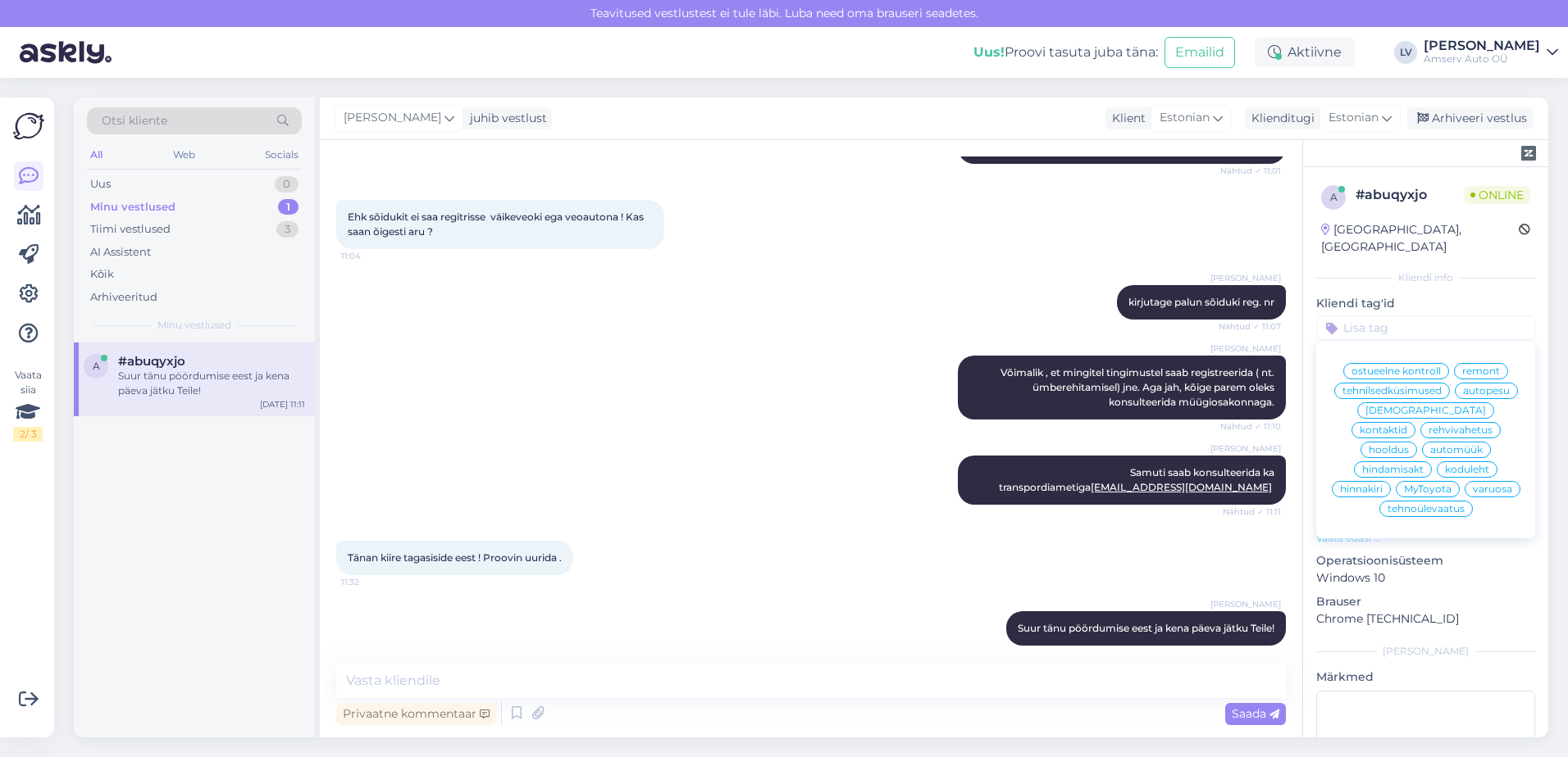
click at [1377, 386] on span "tehnilsedküsimused" at bounding box center [1392, 391] width 99 height 10
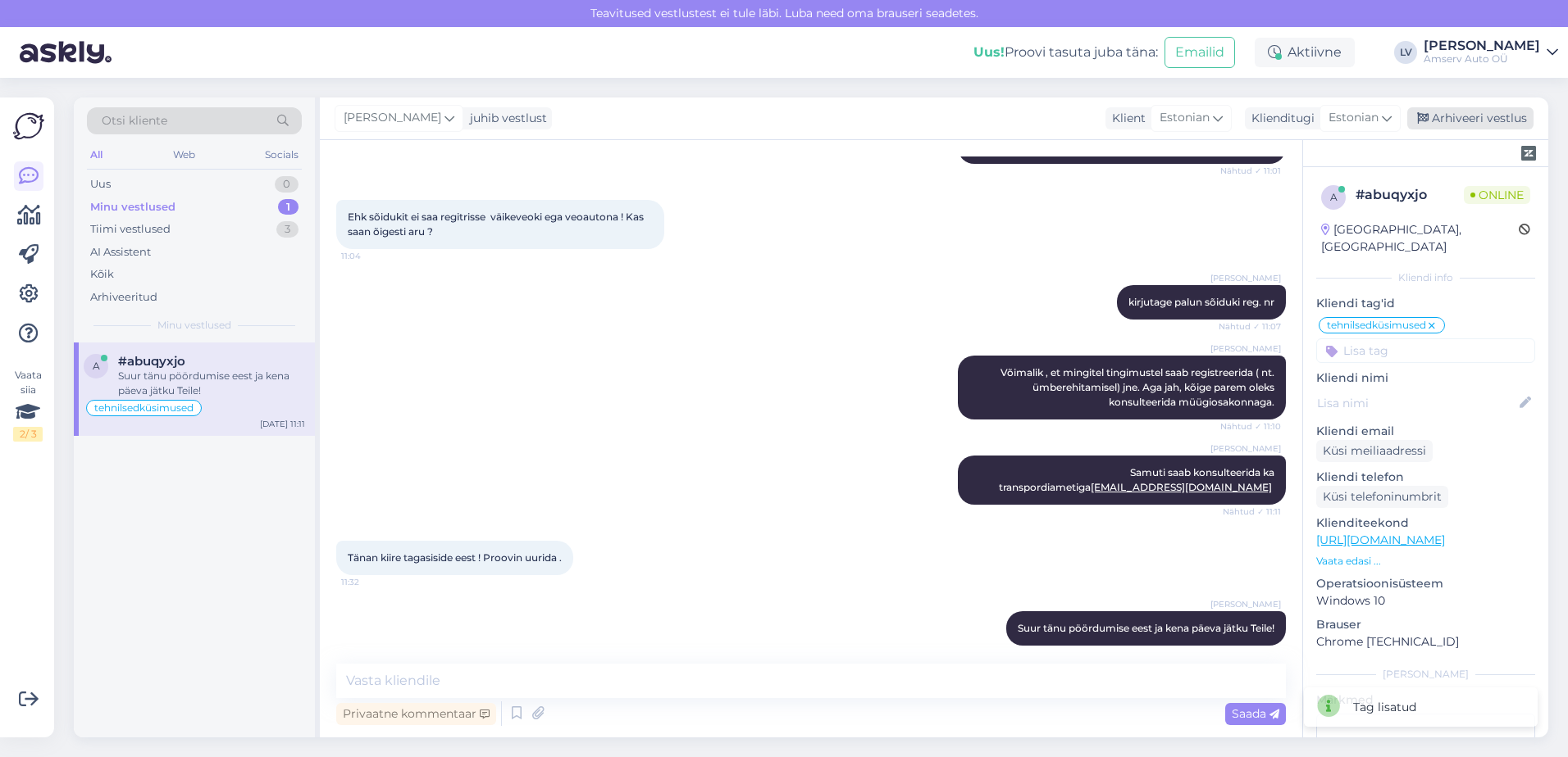
click at [1498, 115] on div "Arhiveeri vestlus" at bounding box center [1471, 118] width 126 height 22
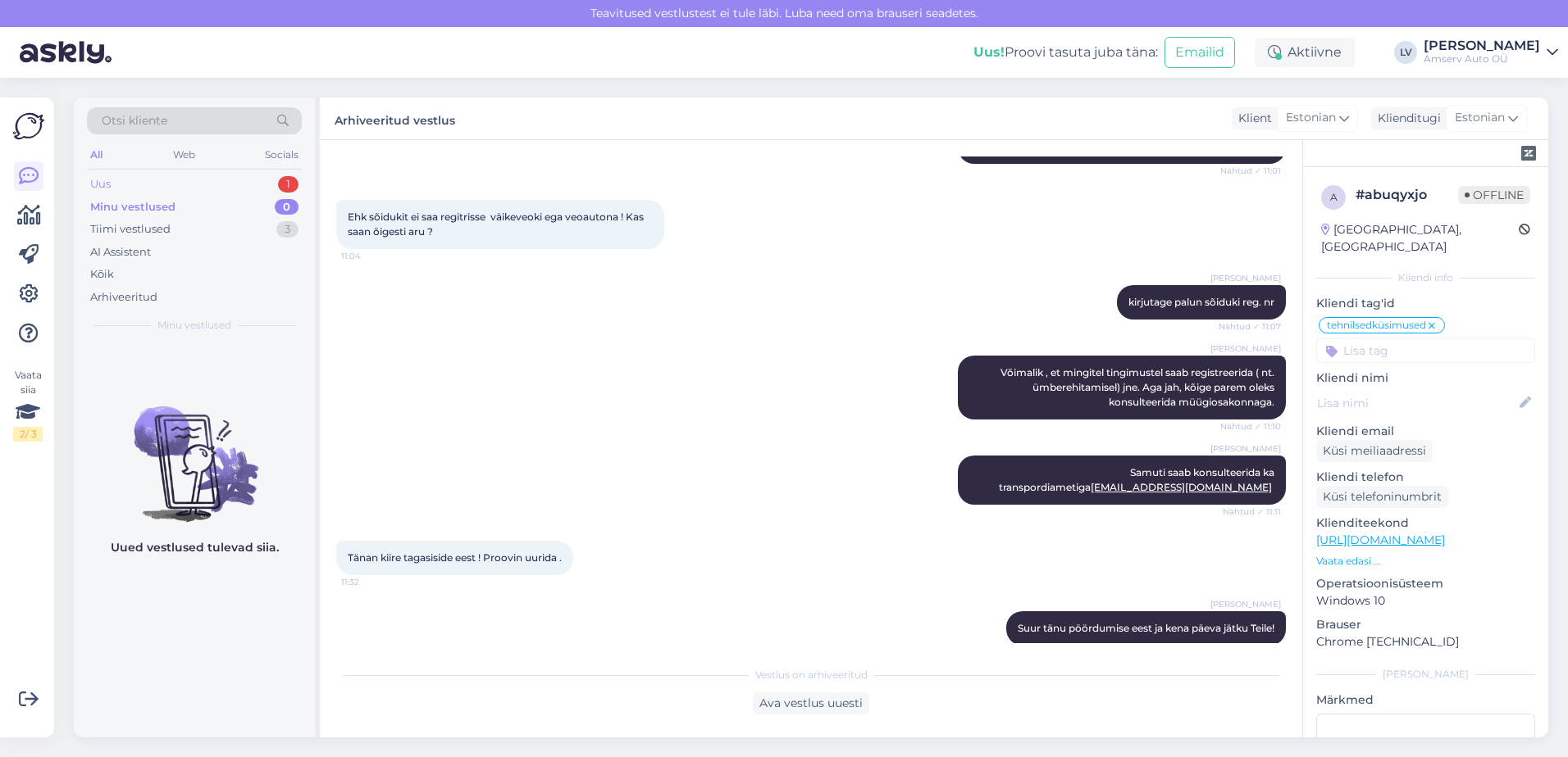
click at [187, 190] on div "Uus 1" at bounding box center [194, 184] width 215 height 23
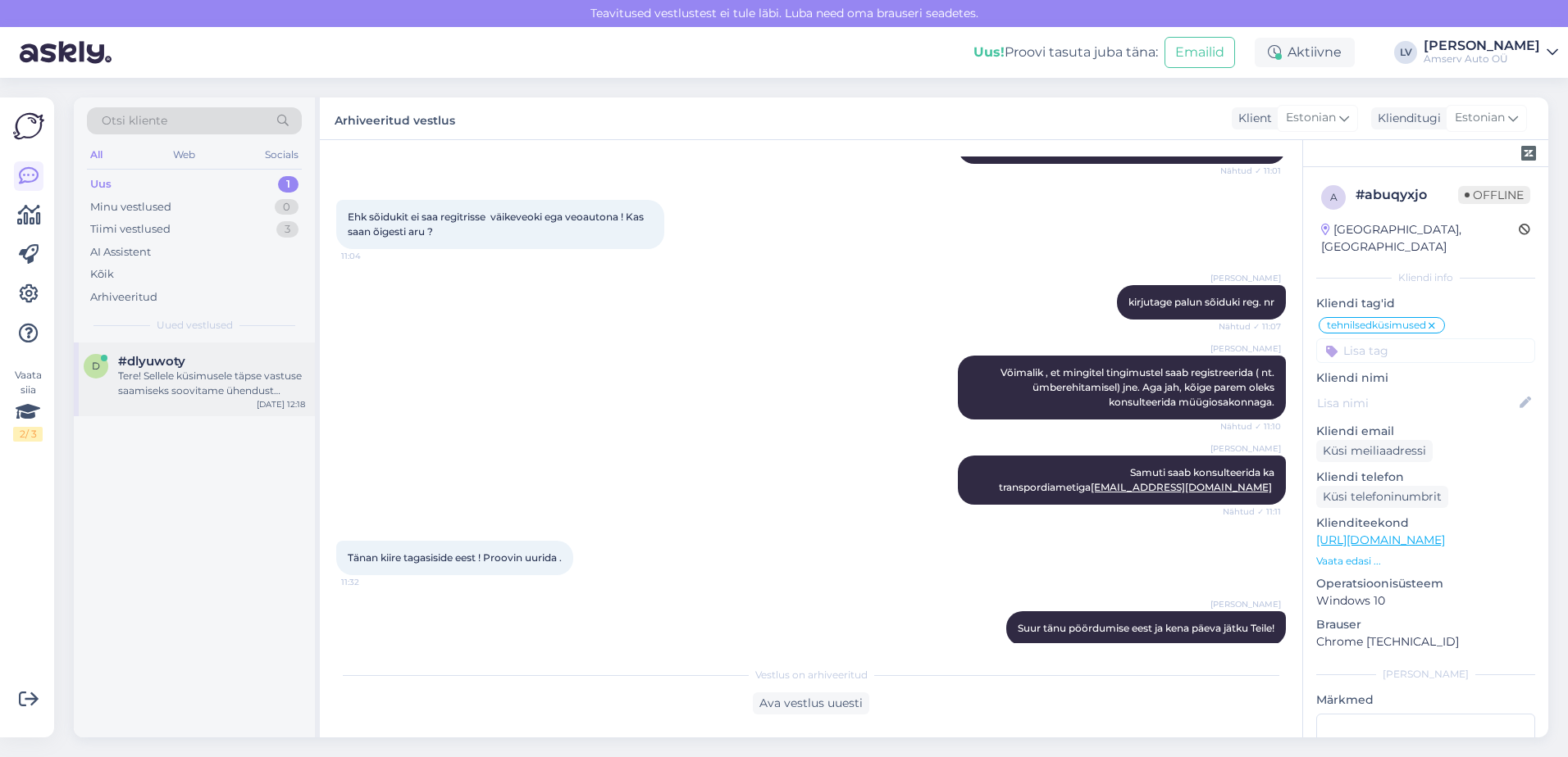
click at [153, 394] on div "Tere! Sellele küsimusele täpse vastuse saamiseks soovitame ühendust võtta meie …" at bounding box center [212, 384] width 187 height 29
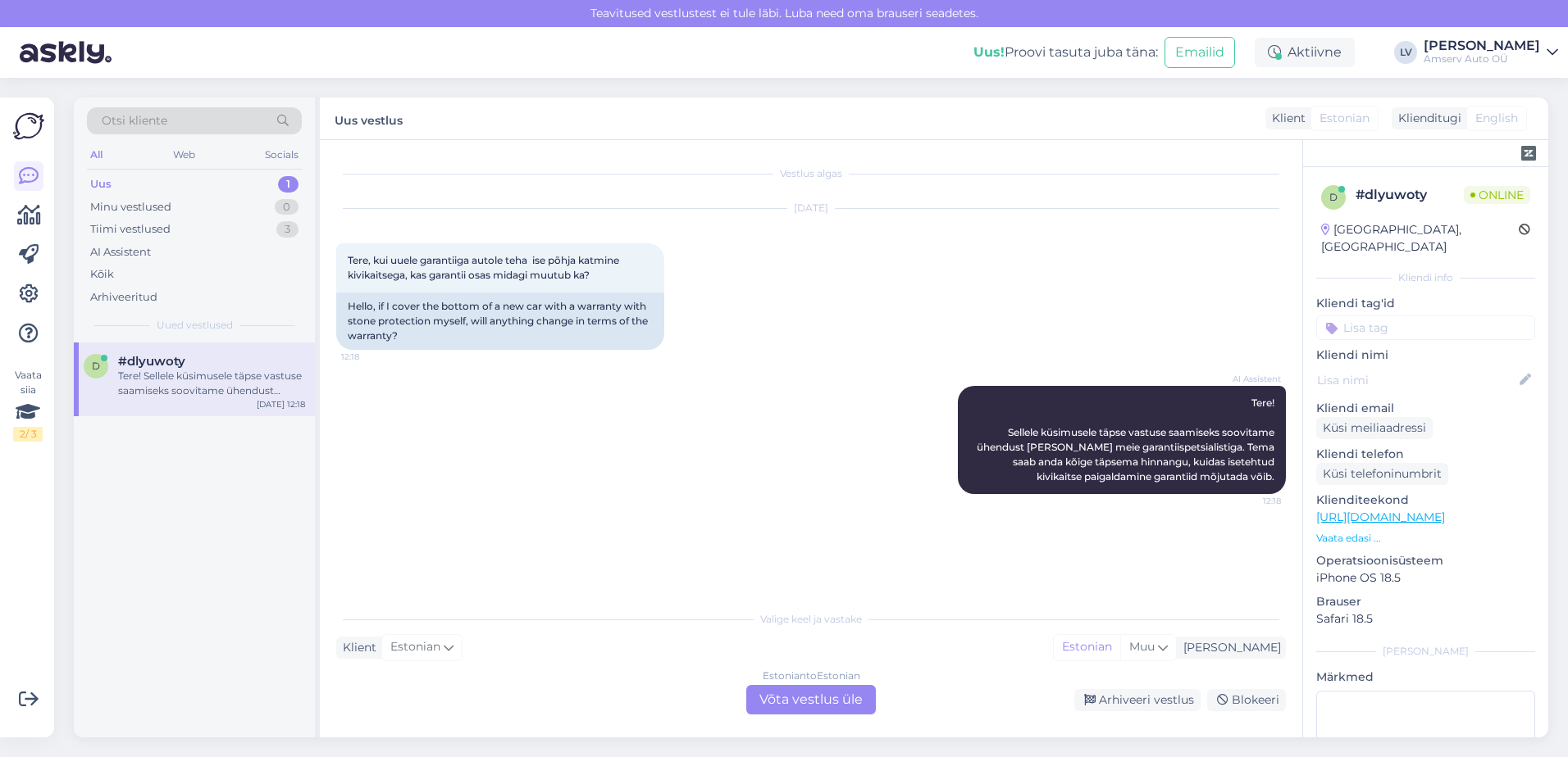
click at [831, 708] on div "Estonian to Estonian Võta vestlus üle" at bounding box center [811, 700] width 129 height 29
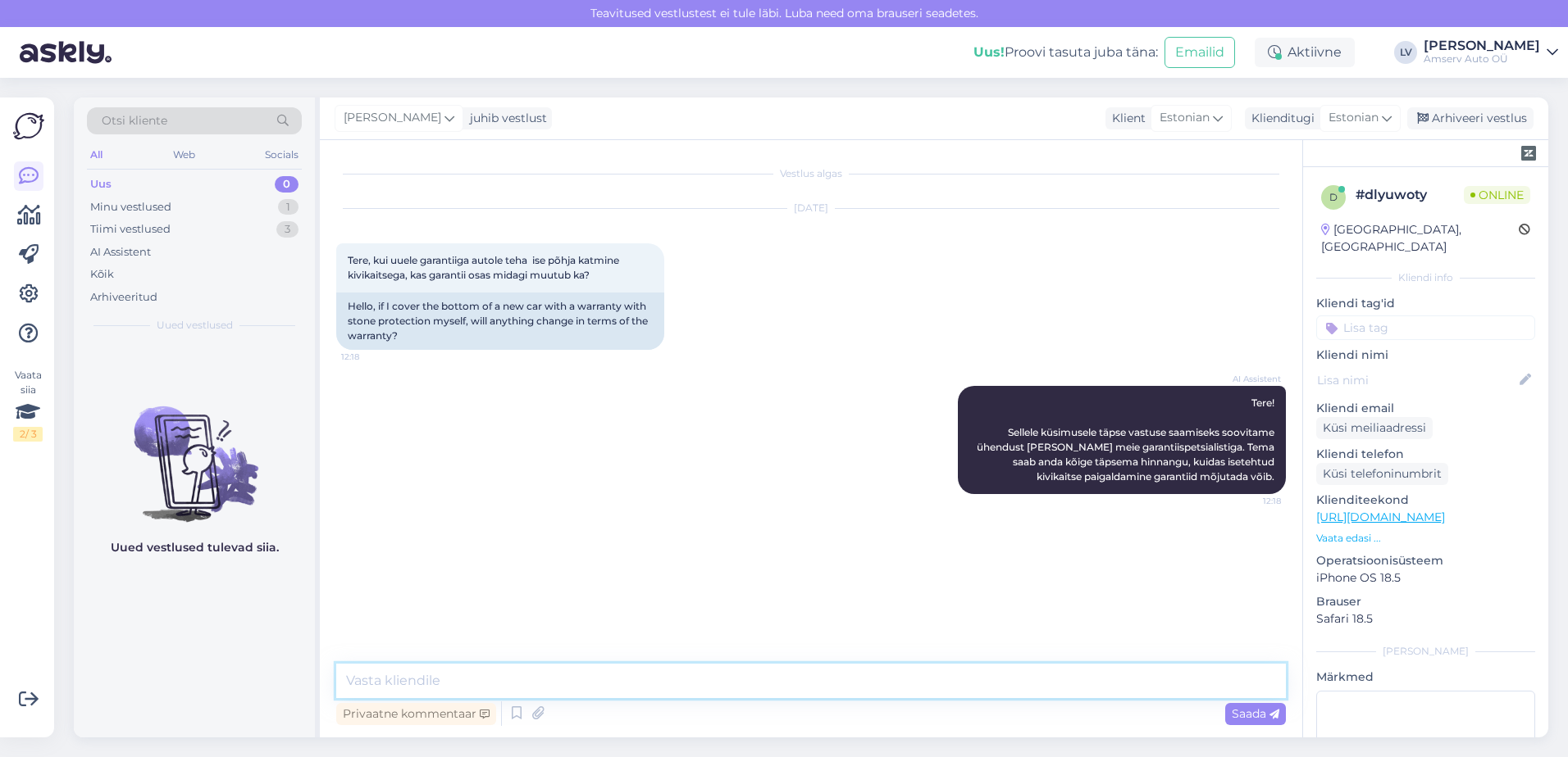
click at [1022, 682] on textarea at bounding box center [811, 681] width 950 height 35
paste textarea "650 2169 reio-rait.floren@amserv.ee"
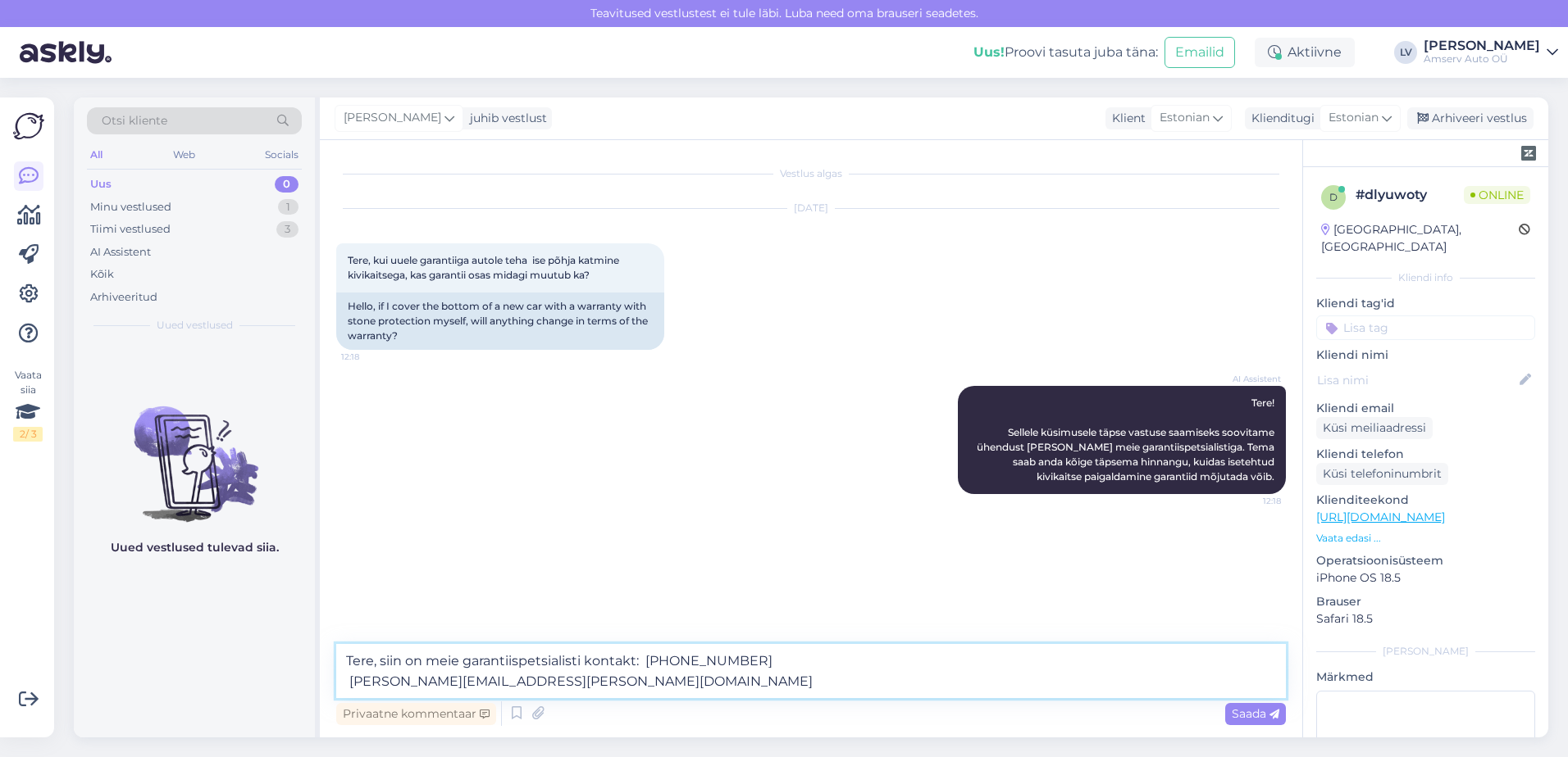
click at [350, 676] on textarea "Tere, siin on meie garantiispetsialisti kontakt: 650 2169 reio-rait.floren@amse…" at bounding box center [811, 671] width 950 height 54
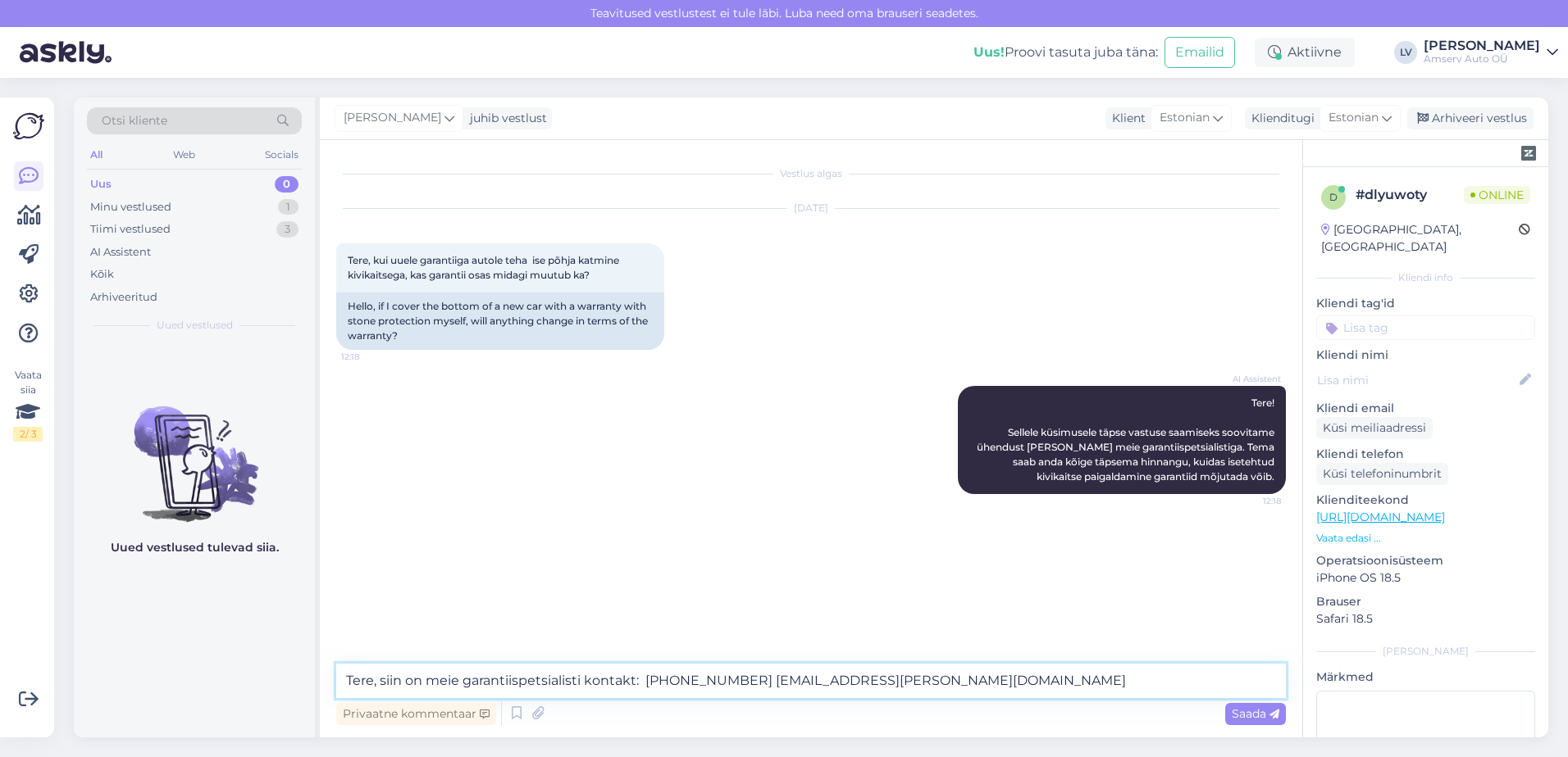
type textarea "Tere, siin on meie garantiispetsialisti kontakt: 650 2169 või reio-rait.floren@…"
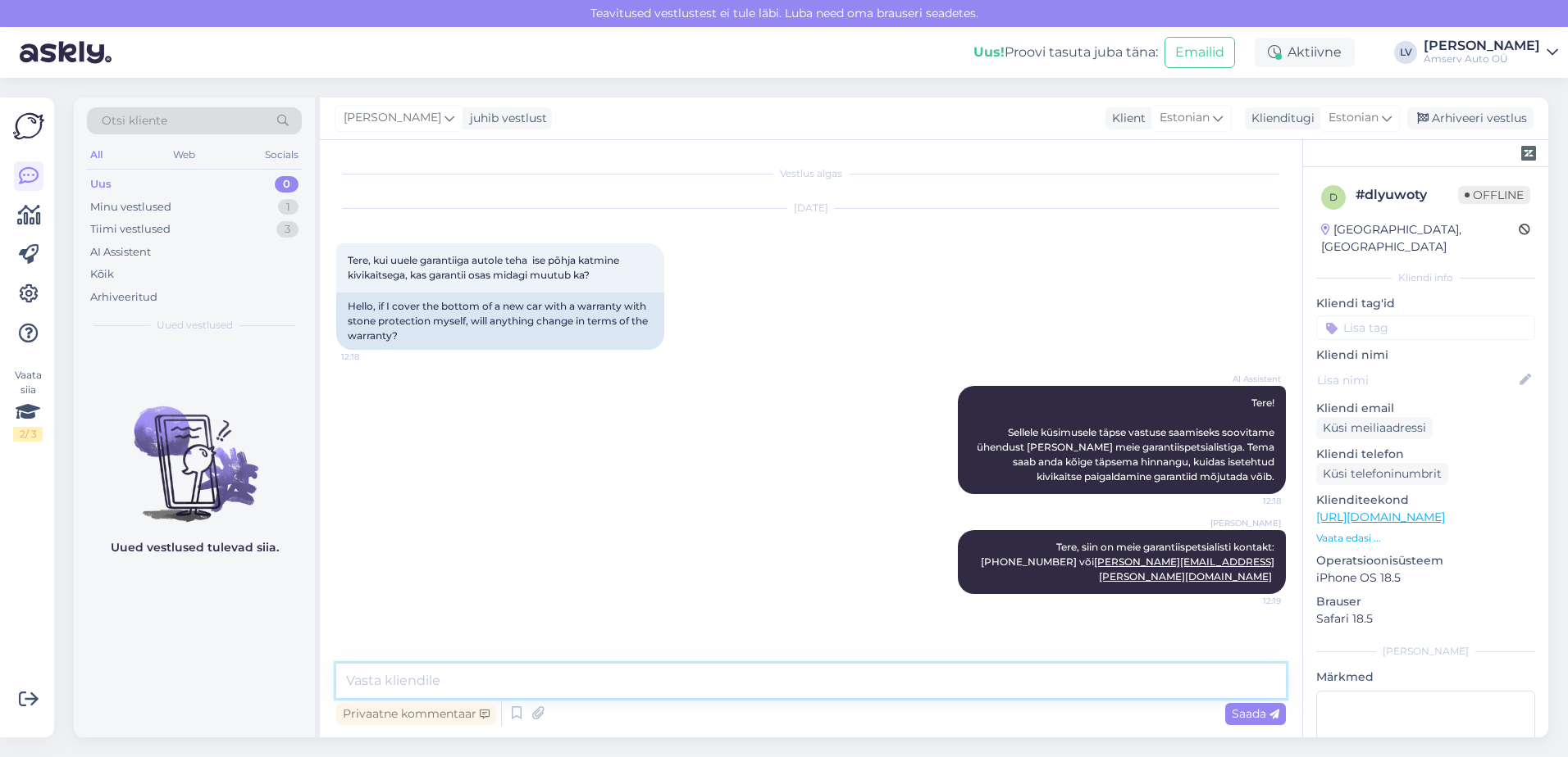
click at [568, 695] on textarea at bounding box center [811, 681] width 950 height 35
type textarea "Kas saame veel kuidagi abiks olla?"
drag, startPoint x: 1348, startPoint y: 59, endPoint x: 1375, endPoint y: 92, distance: 42.6
click at [1375, 92] on div "Teavitused vestlustest ei tule läbi. Luba need oma brauseri seadetes. Uus! Proo…" at bounding box center [784, 378] width 1568 height 757
click at [1375, 92] on div "Otsi kliente All Web Socials Uus 0 Minu vestlused 1 Tiimi vestlused 3 AI Assist…" at bounding box center [816, 417] width 1504 height 679
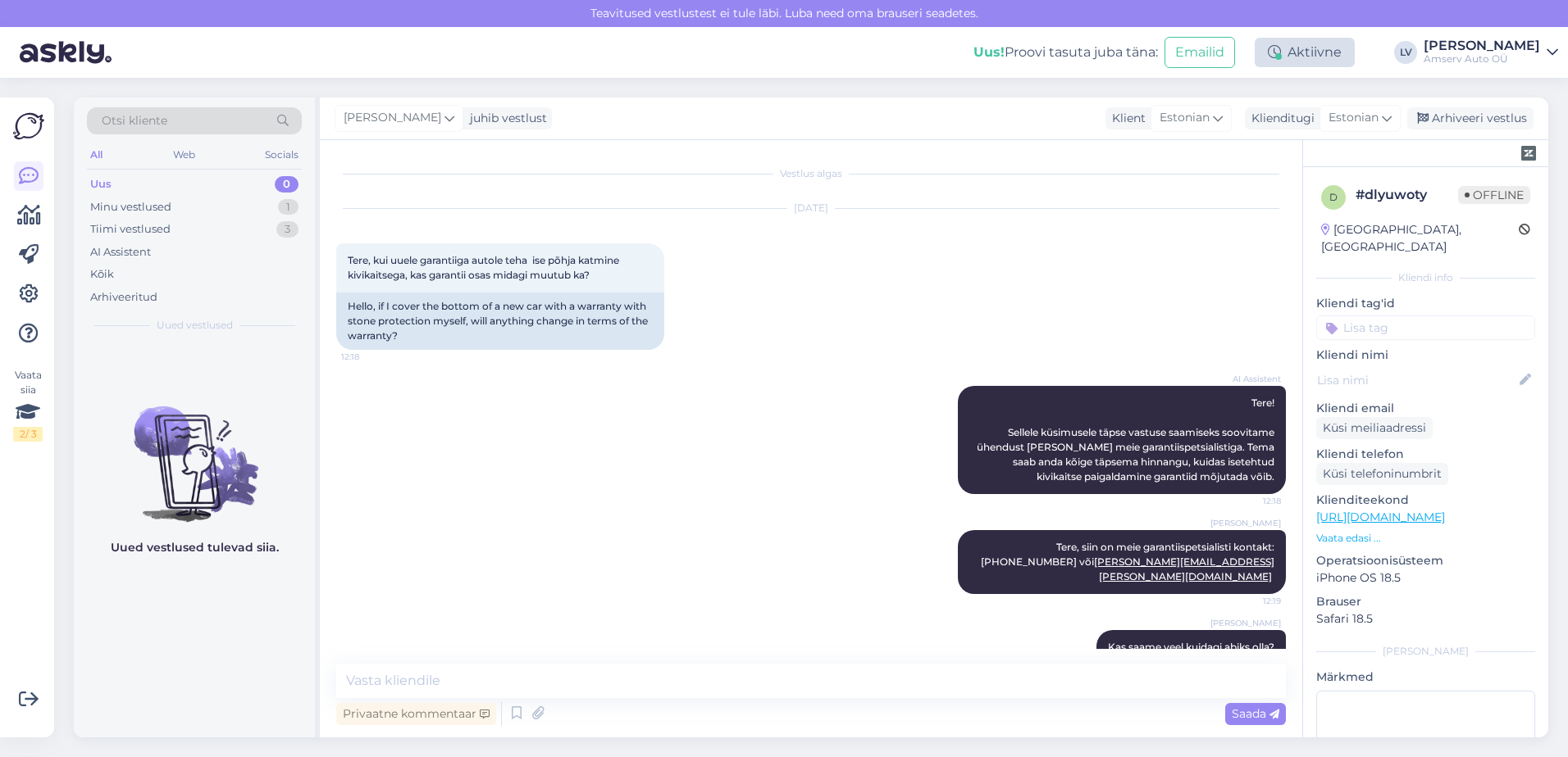
click at [1355, 59] on div "Aktiivne" at bounding box center [1304, 52] width 100 height 29
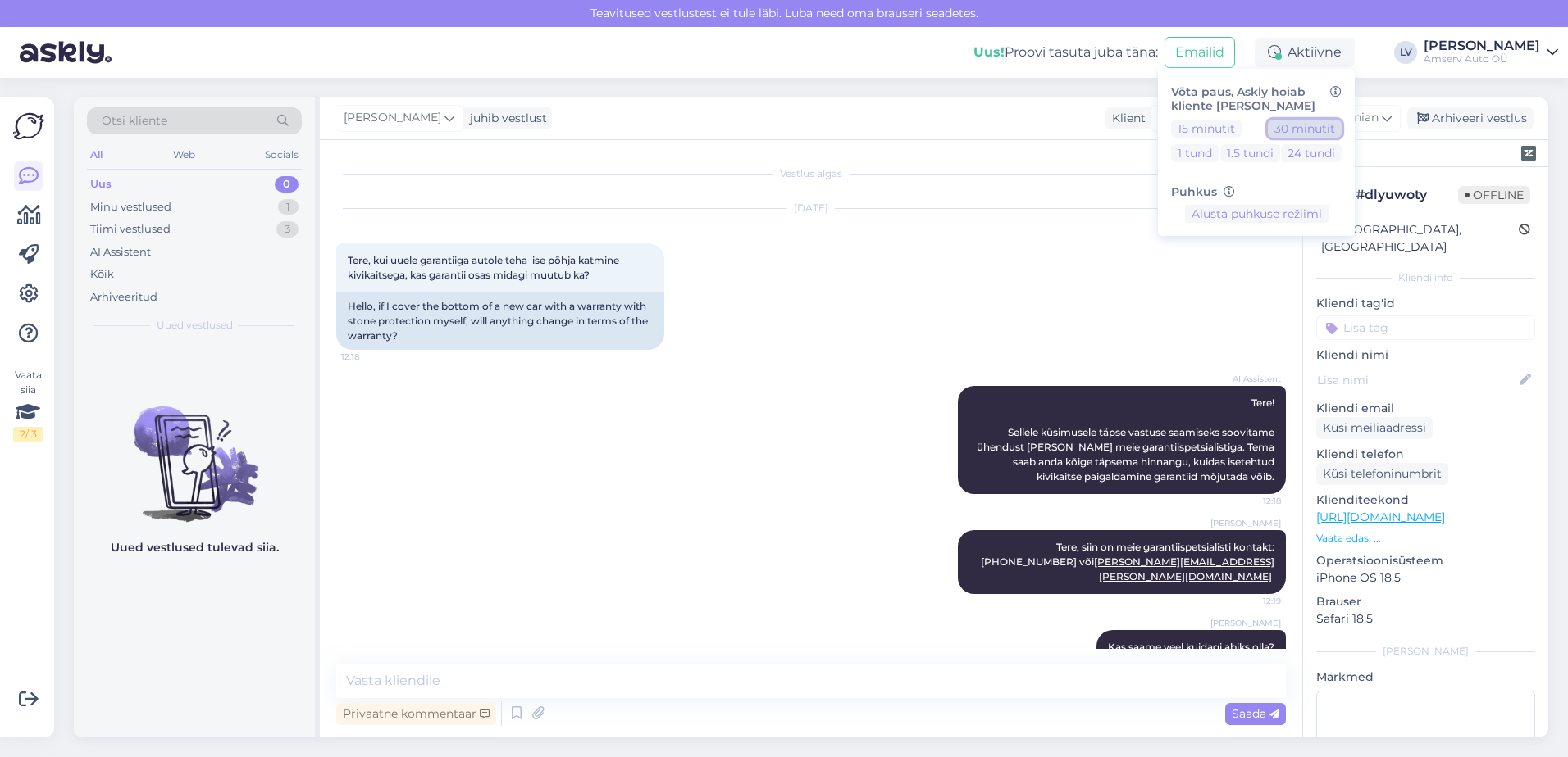
drag, startPoint x: 1368, startPoint y: 124, endPoint x: 1355, endPoint y: 131, distance: 14.8
click at [1342, 131] on button "30 minutit" at bounding box center [1305, 129] width 74 height 18
